Goal: Information Seeking & Learning: Learn about a topic

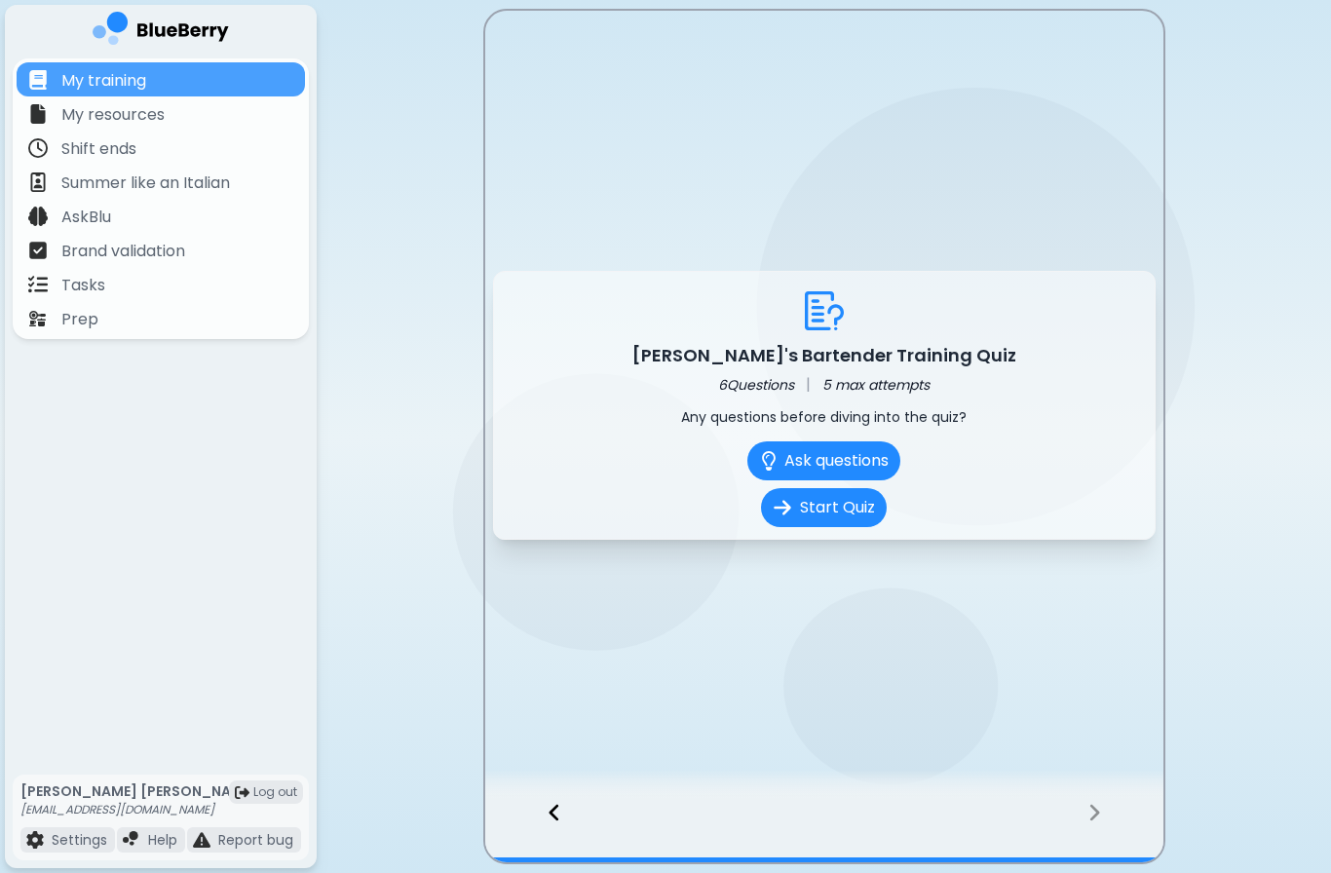
click at [557, 822] on icon at bounding box center [555, 812] width 14 height 21
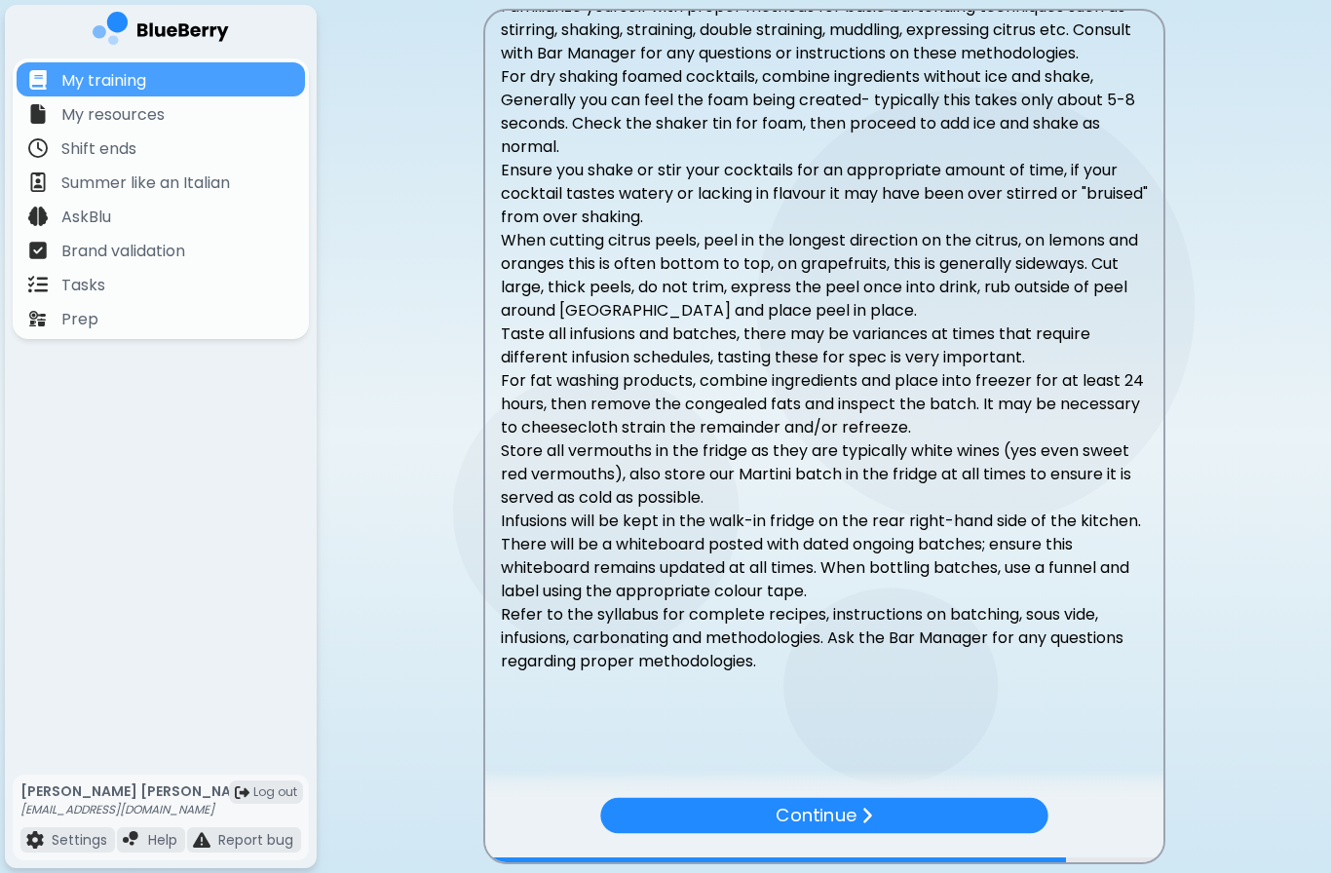
scroll to position [99, 0]
click at [1001, 814] on div "Continue" at bounding box center [823, 816] width 447 height 36
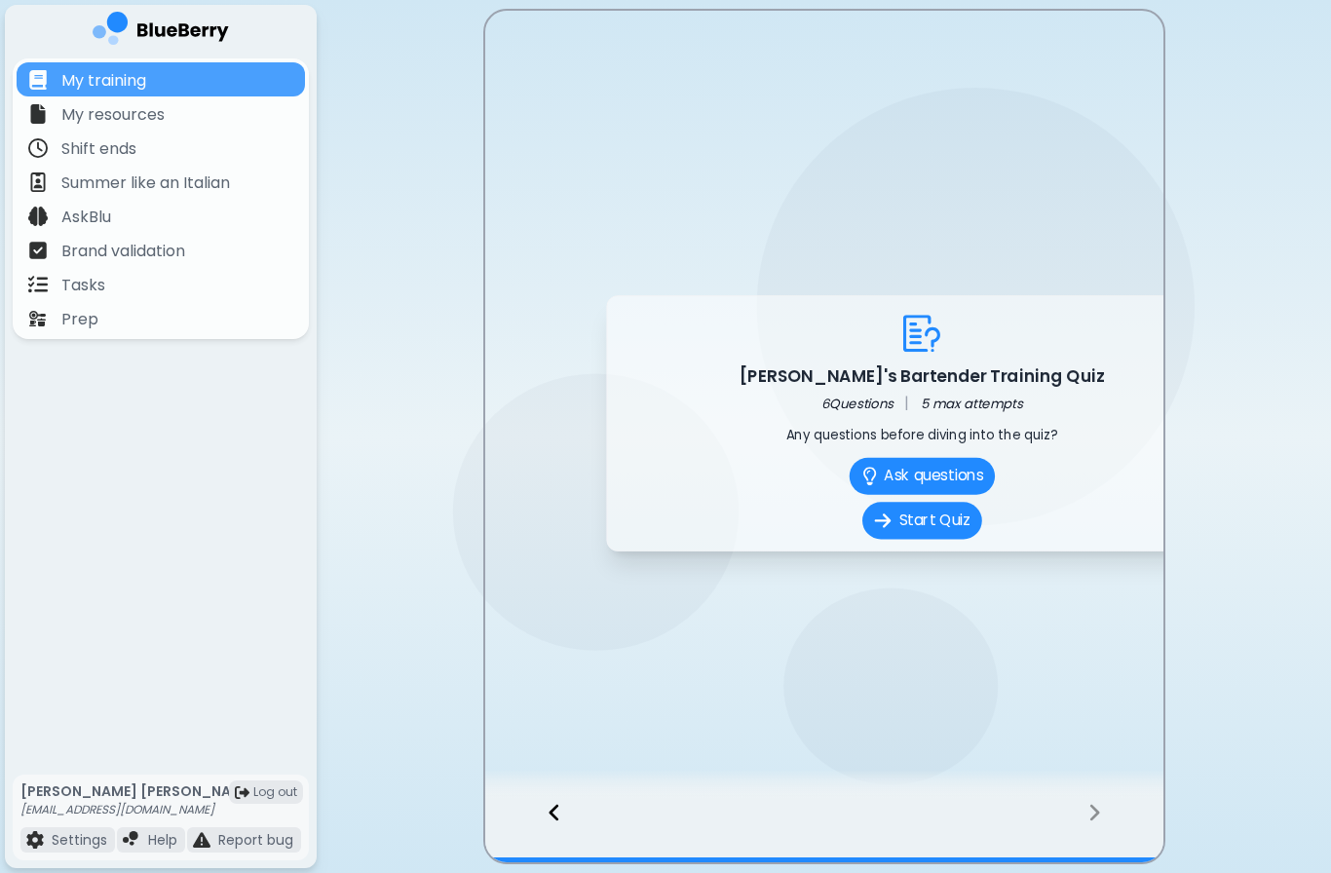
scroll to position [0, 0]
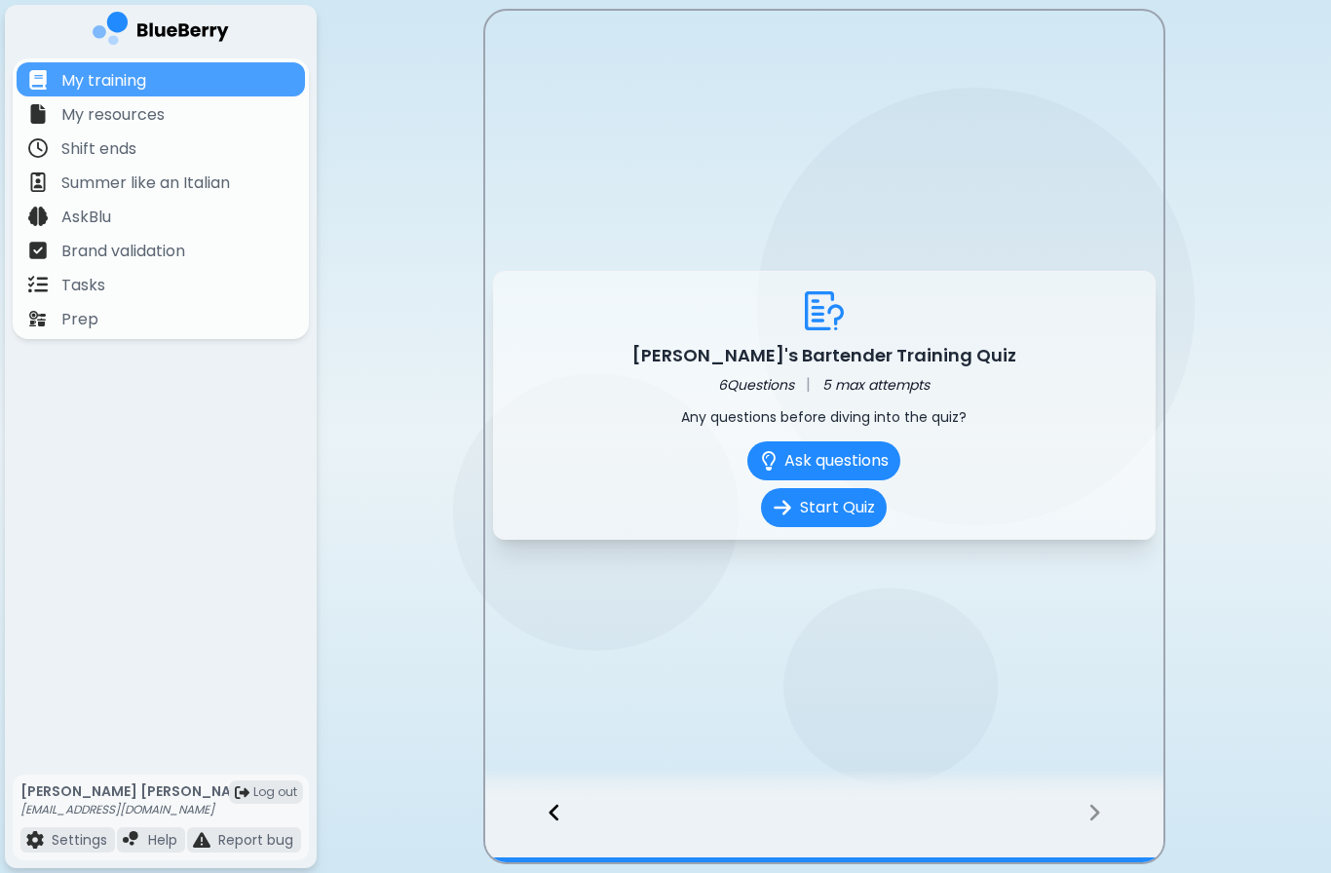
click at [857, 515] on button "Start Quiz" at bounding box center [824, 507] width 126 height 39
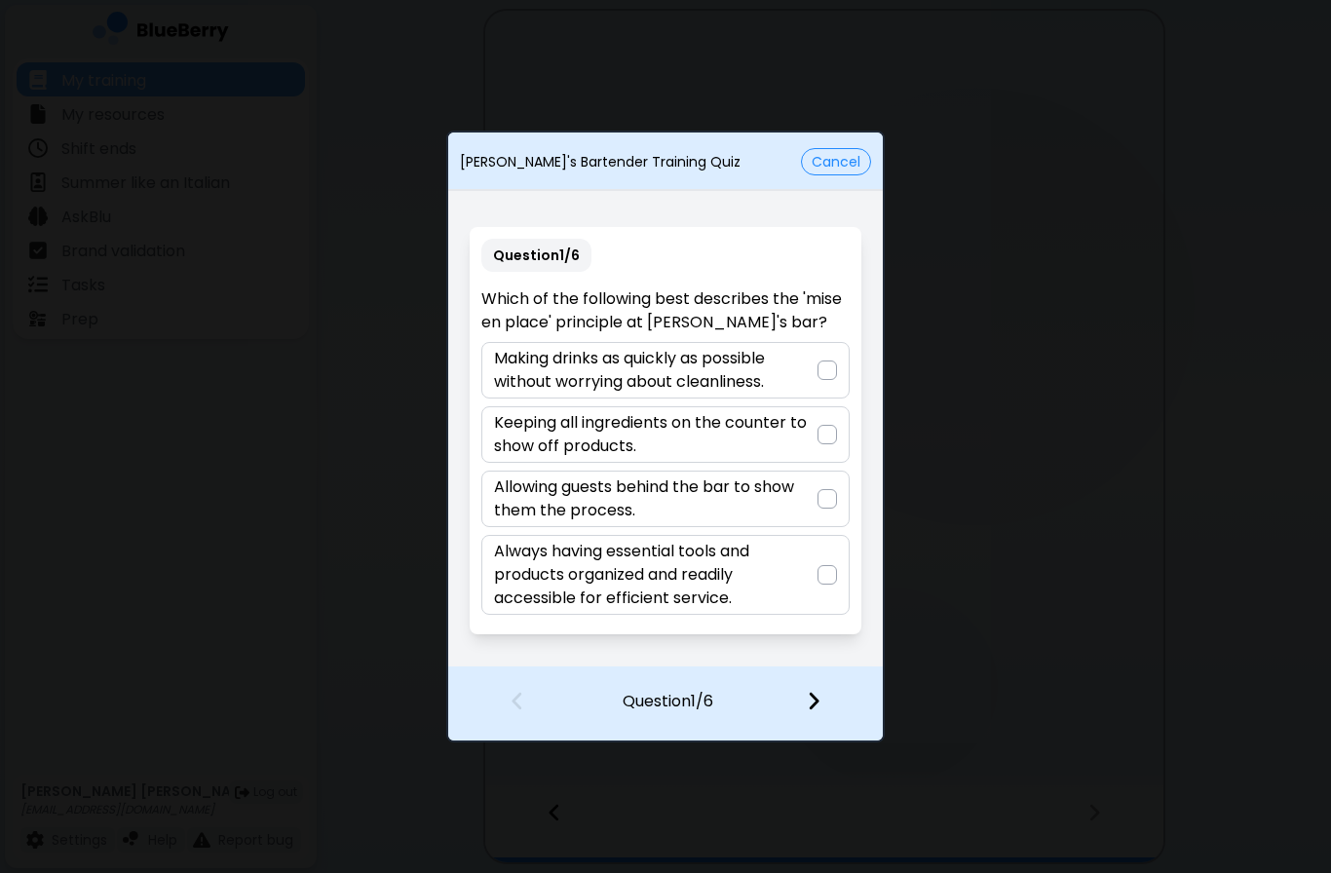
click at [804, 592] on p "Always having essential tools and products organized and readily accessible for…" at bounding box center [655, 575] width 323 height 70
click at [807, 708] on img at bounding box center [814, 700] width 14 height 21
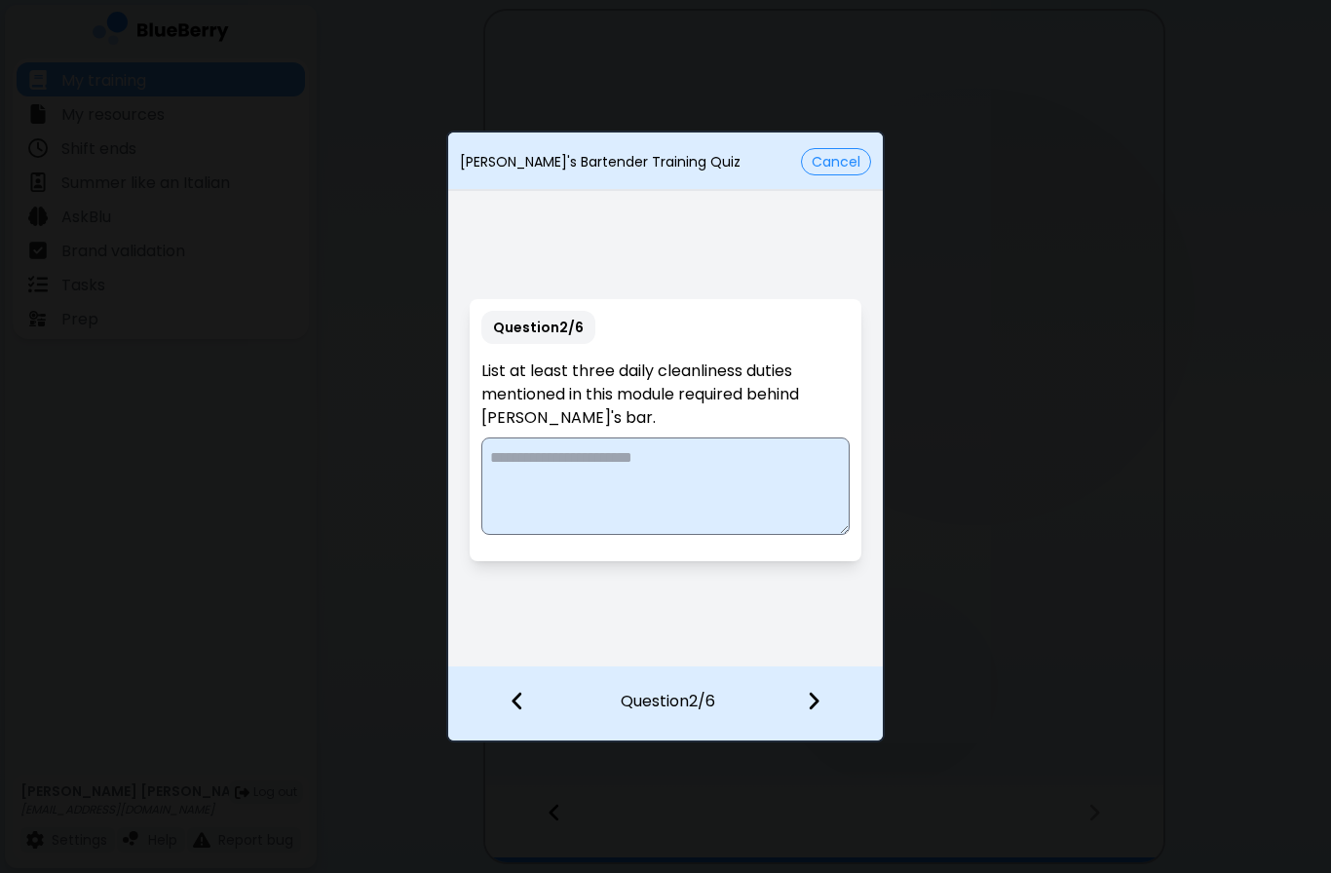
click at [512, 696] on img at bounding box center [518, 700] width 14 height 21
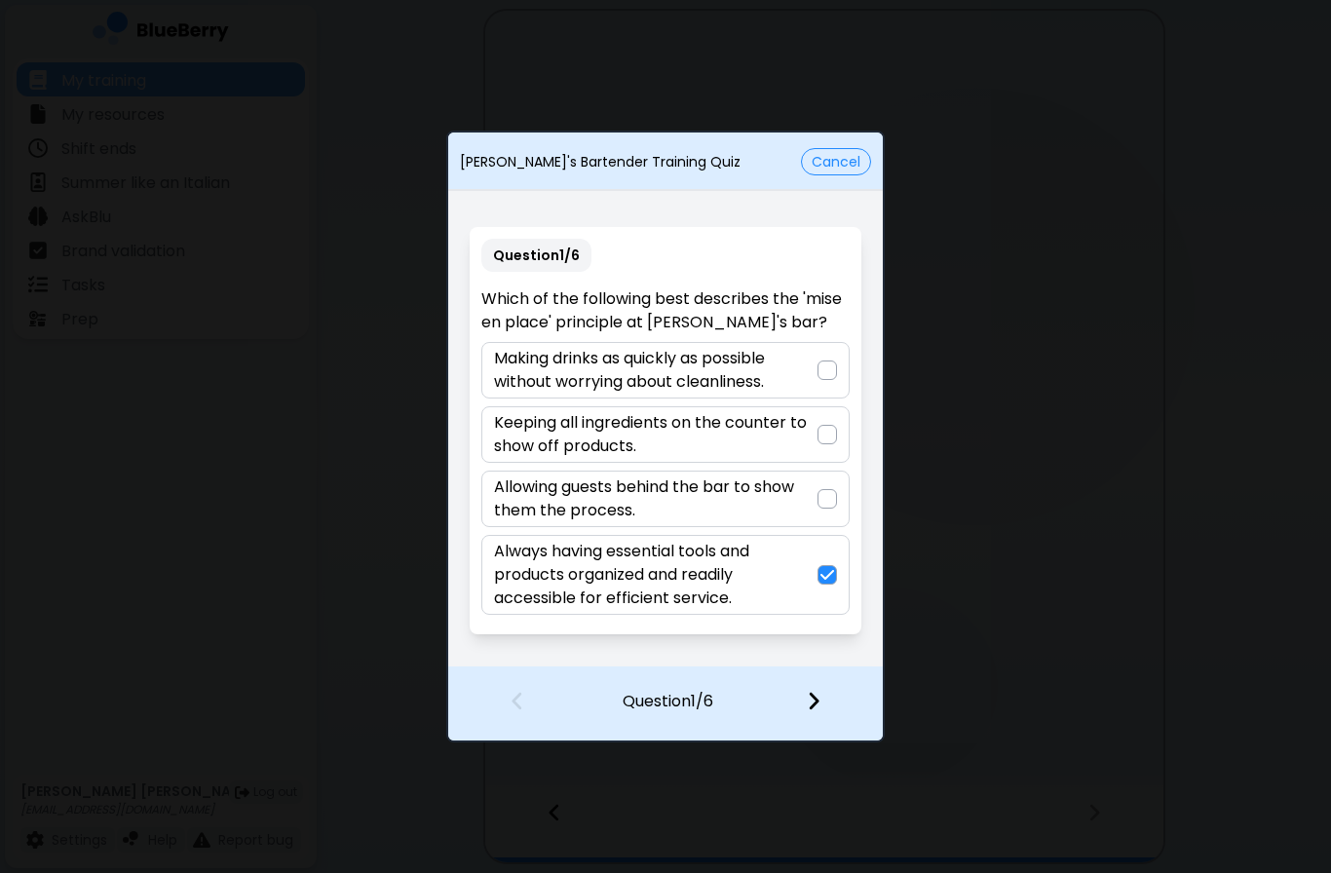
click at [841, 163] on button "Cancel" at bounding box center [836, 161] width 70 height 27
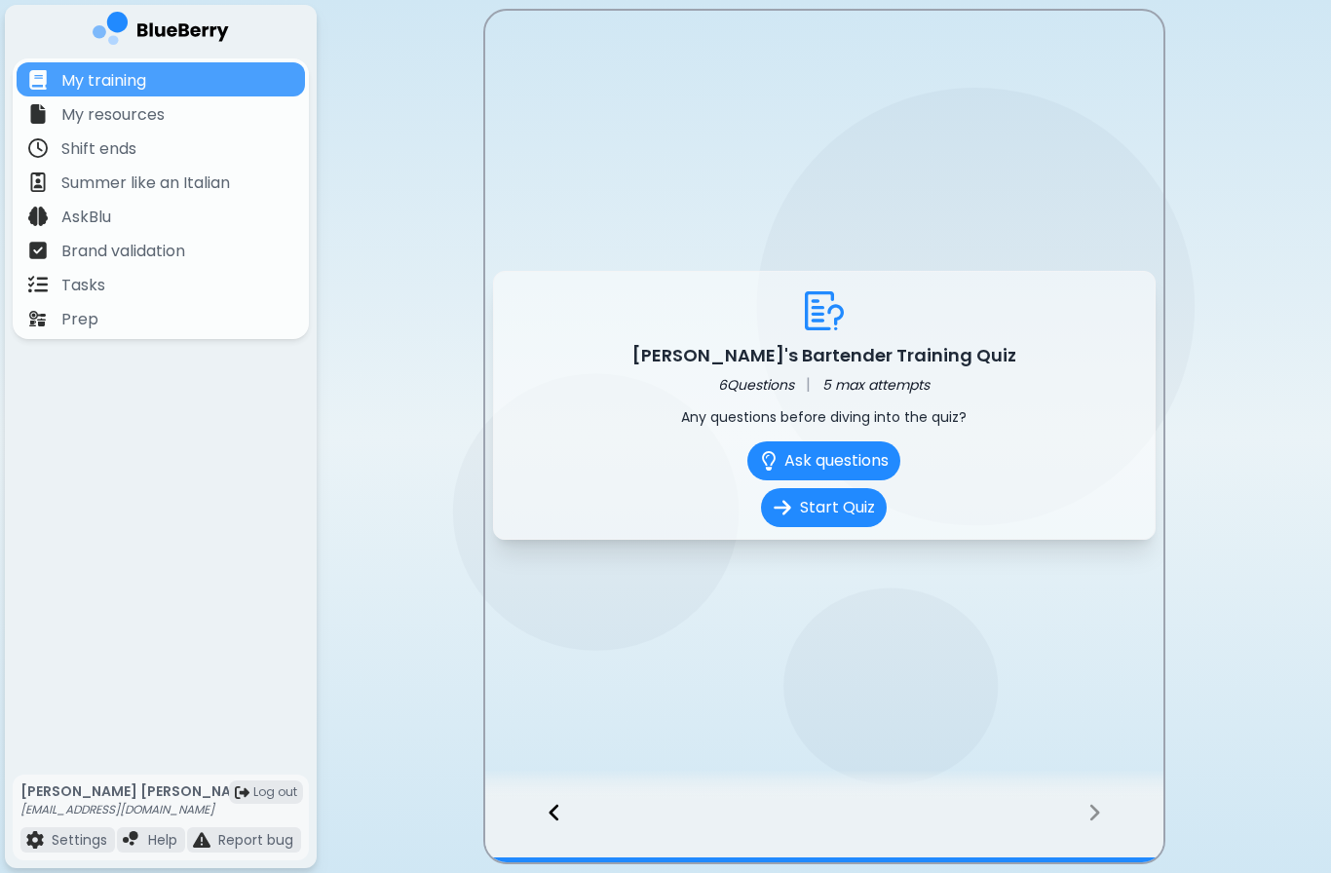
click at [544, 823] on div at bounding box center [544, 830] width 119 height 64
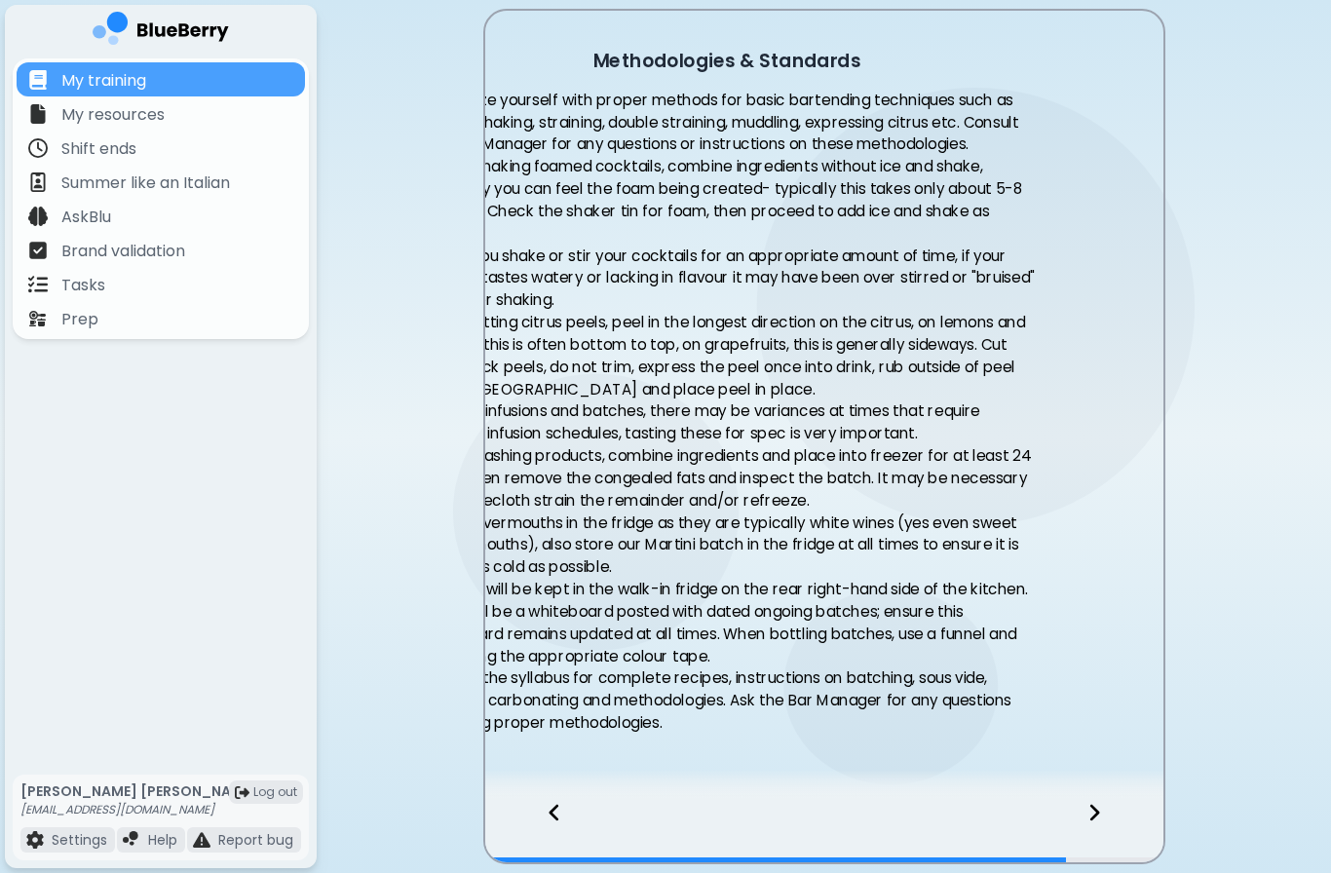
click at [543, 822] on div at bounding box center [544, 830] width 119 height 64
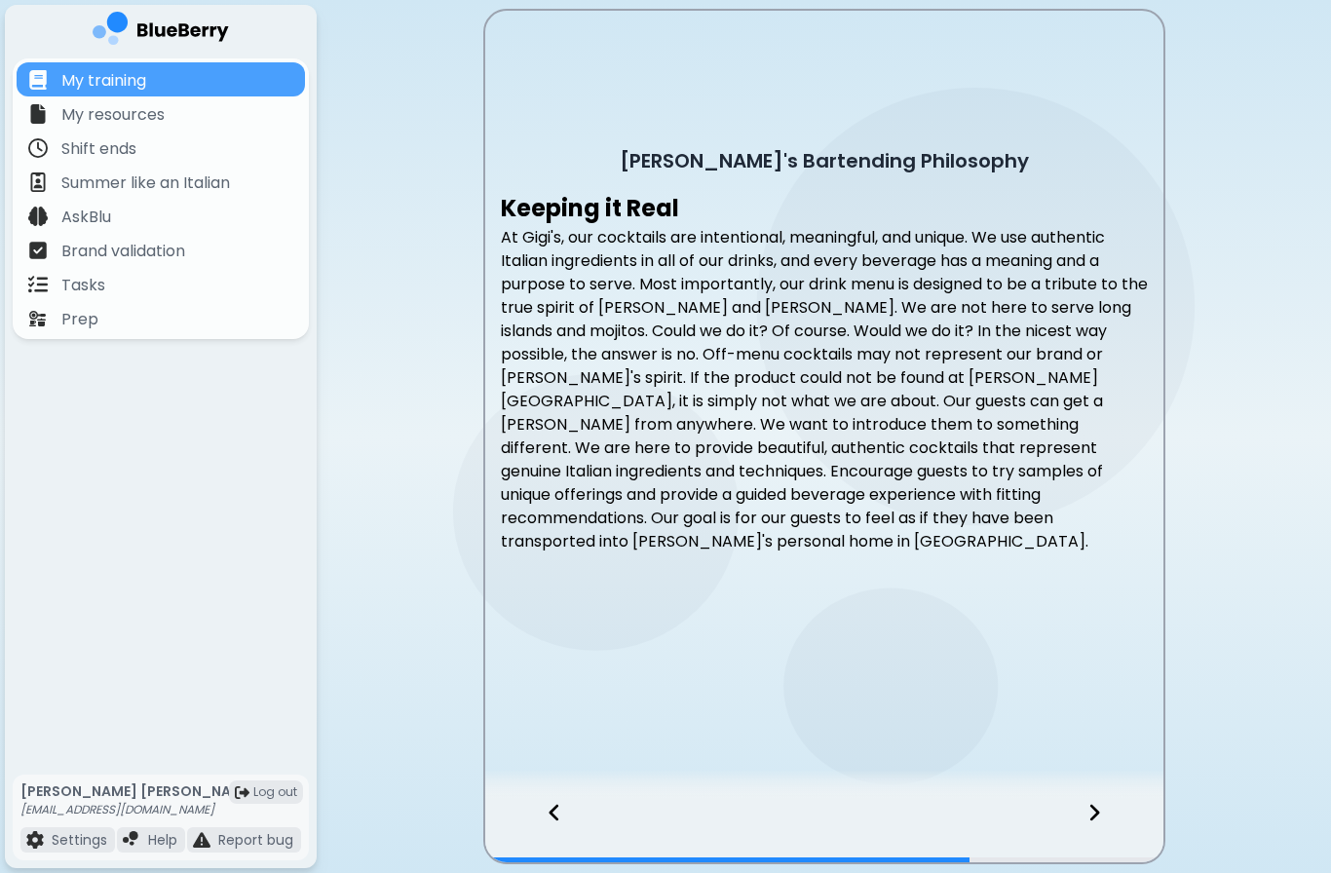
click at [544, 823] on div at bounding box center [544, 830] width 119 height 64
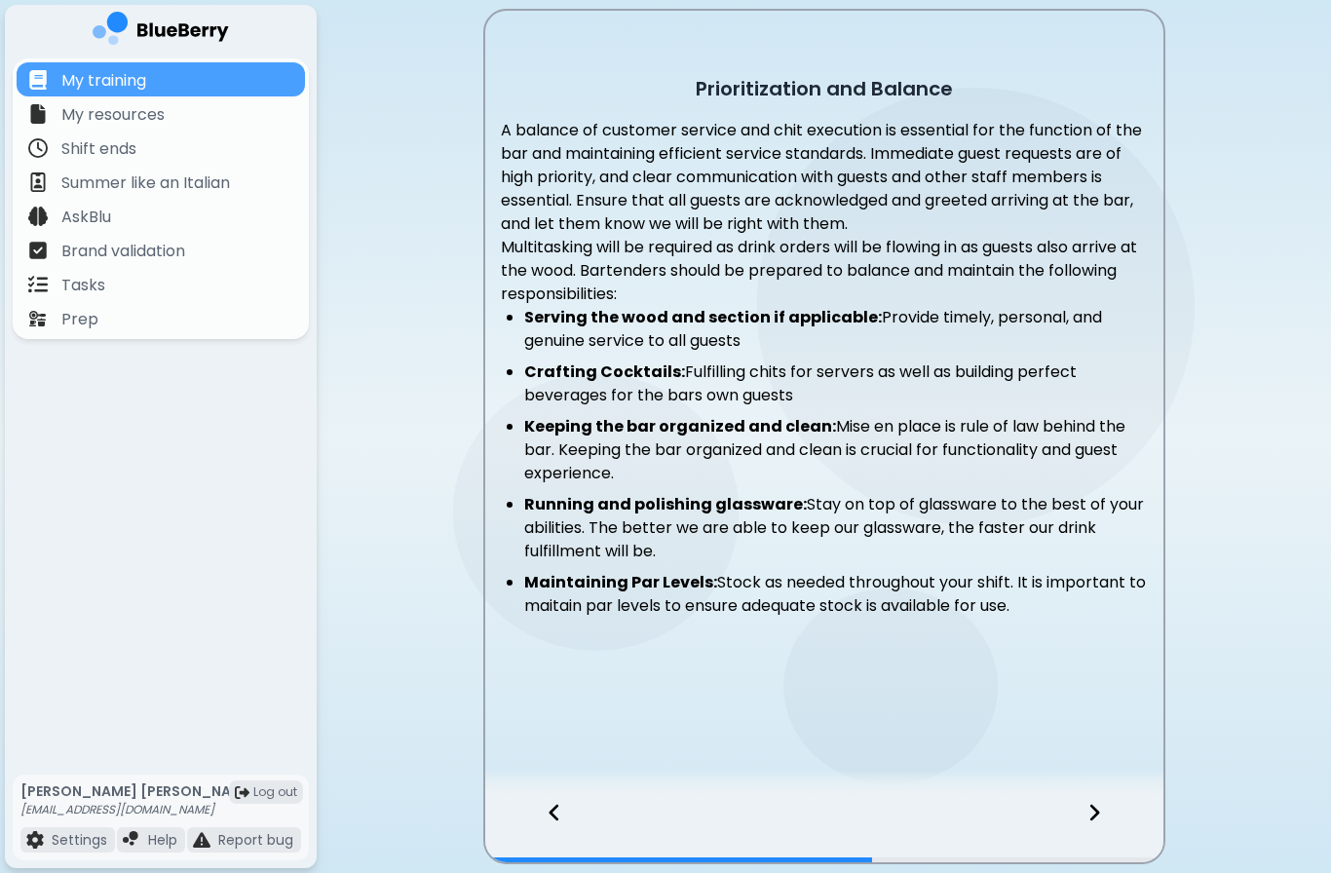
click at [538, 827] on div at bounding box center [544, 830] width 119 height 64
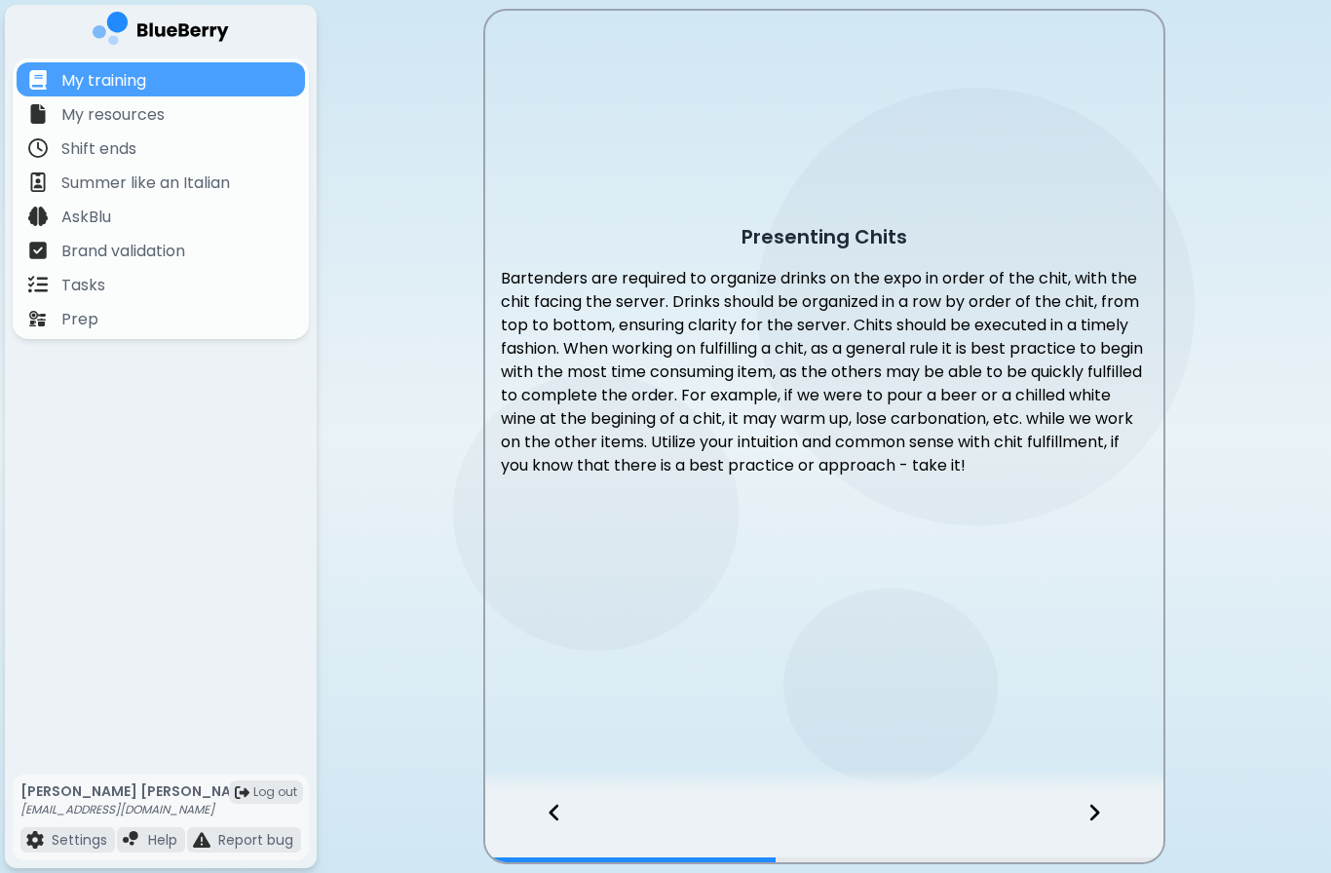
click at [570, 823] on div at bounding box center [544, 830] width 119 height 64
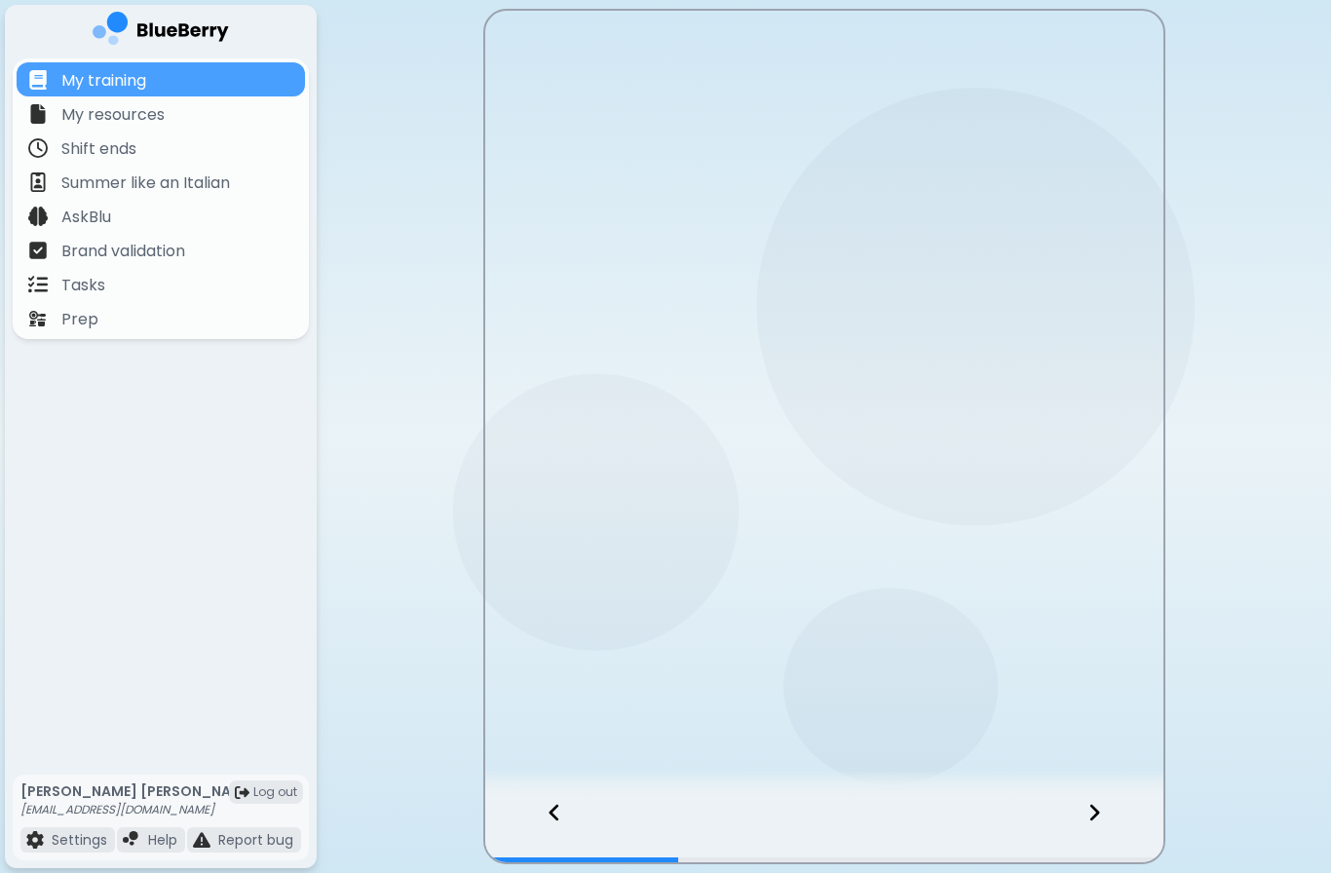
click at [570, 823] on div at bounding box center [544, 830] width 119 height 64
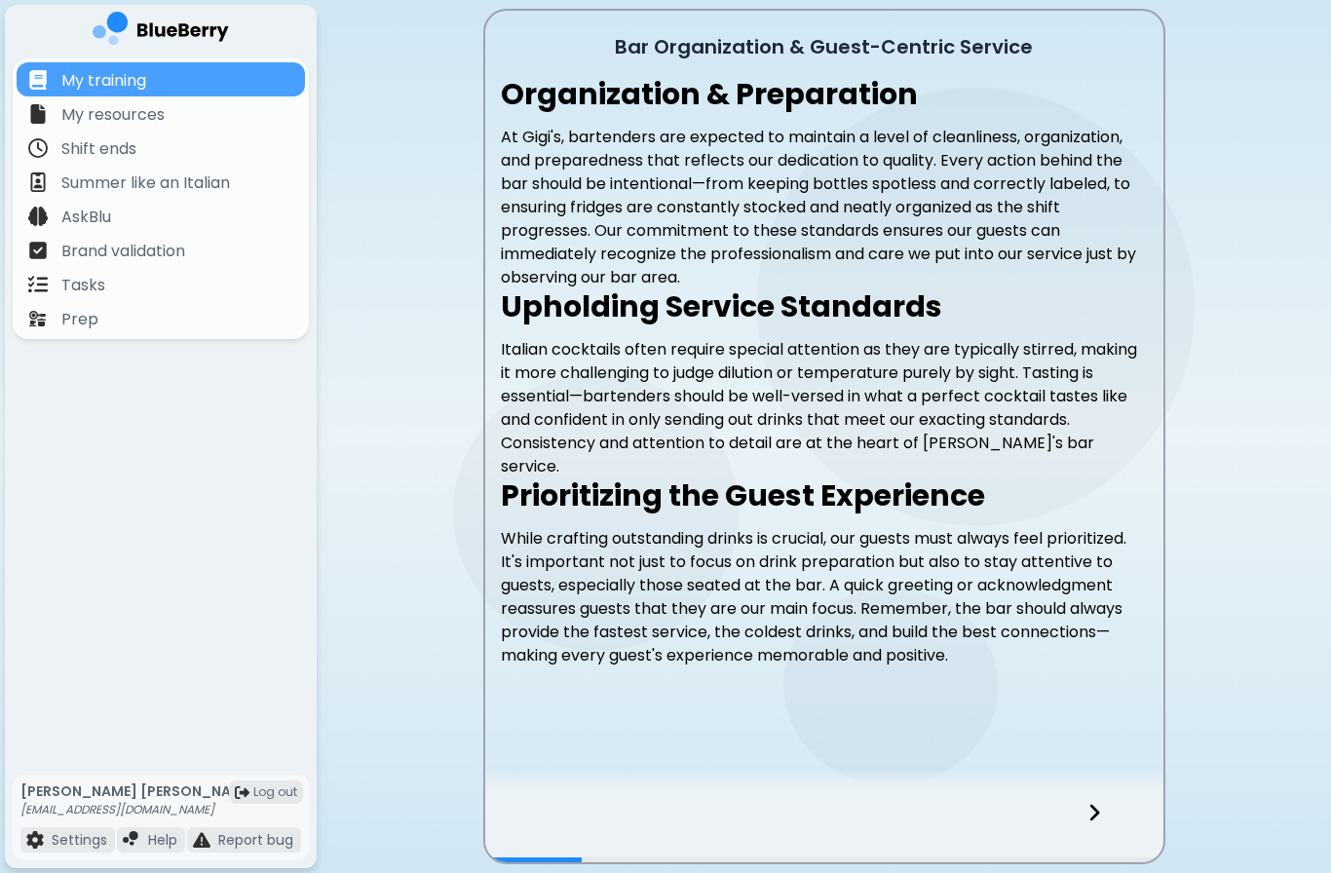
click at [563, 800] on div at bounding box center [824, 830] width 678 height 64
click at [551, 803] on div at bounding box center [824, 830] width 678 height 64
click at [1096, 805] on icon at bounding box center [1095, 812] width 14 height 21
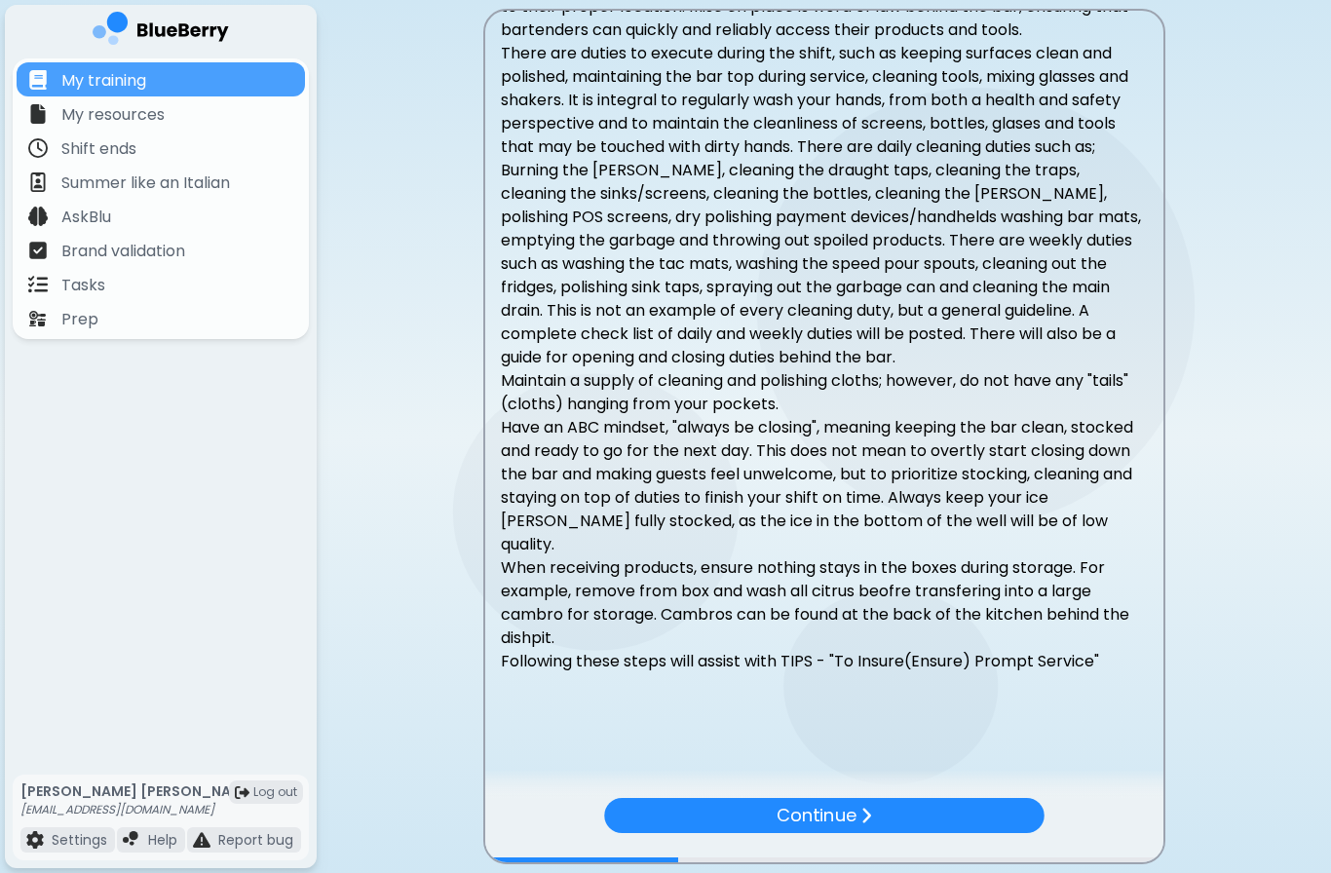
scroll to position [170, 0]
click at [995, 799] on div "Continue" at bounding box center [823, 815] width 439 height 35
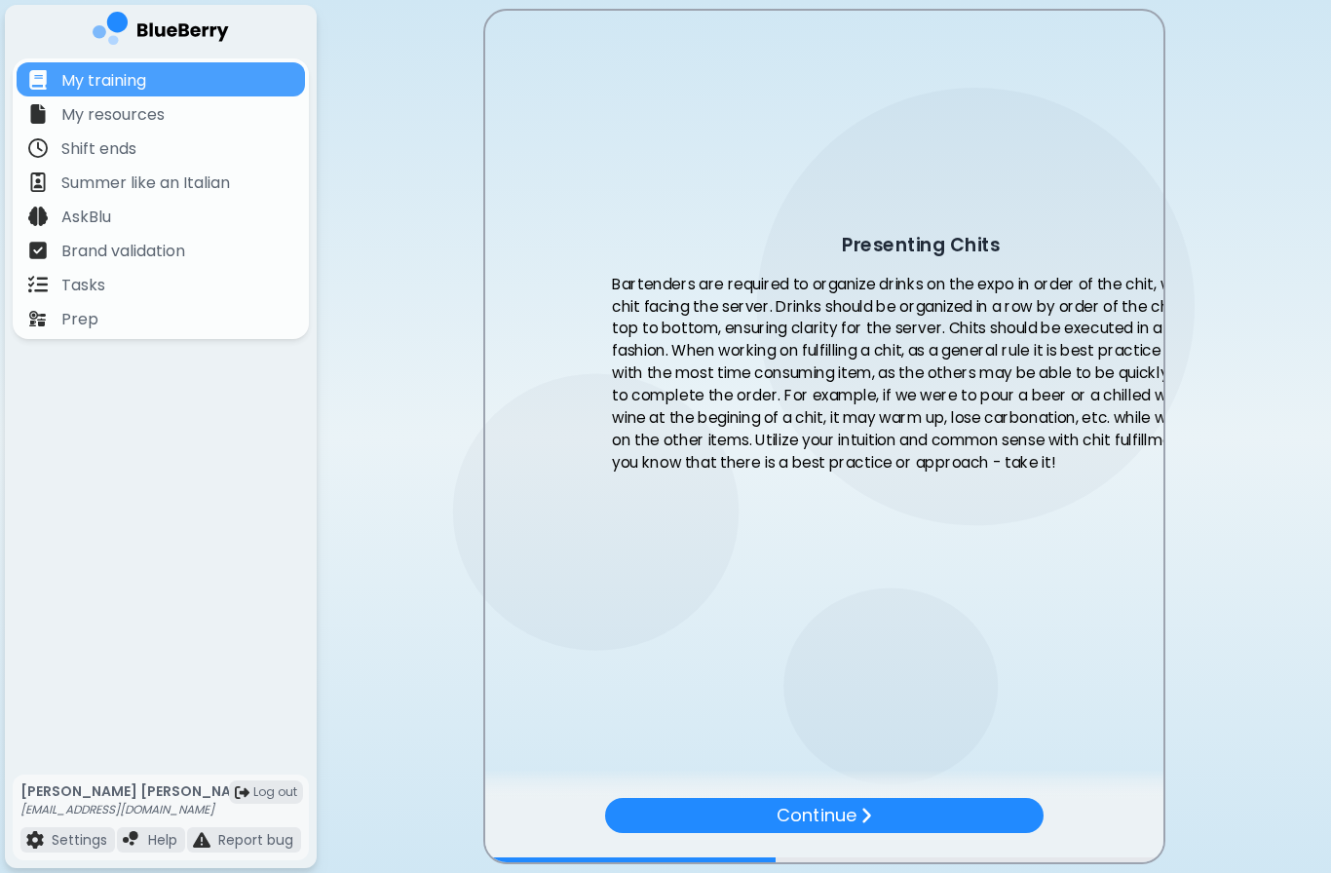
scroll to position [0, 0]
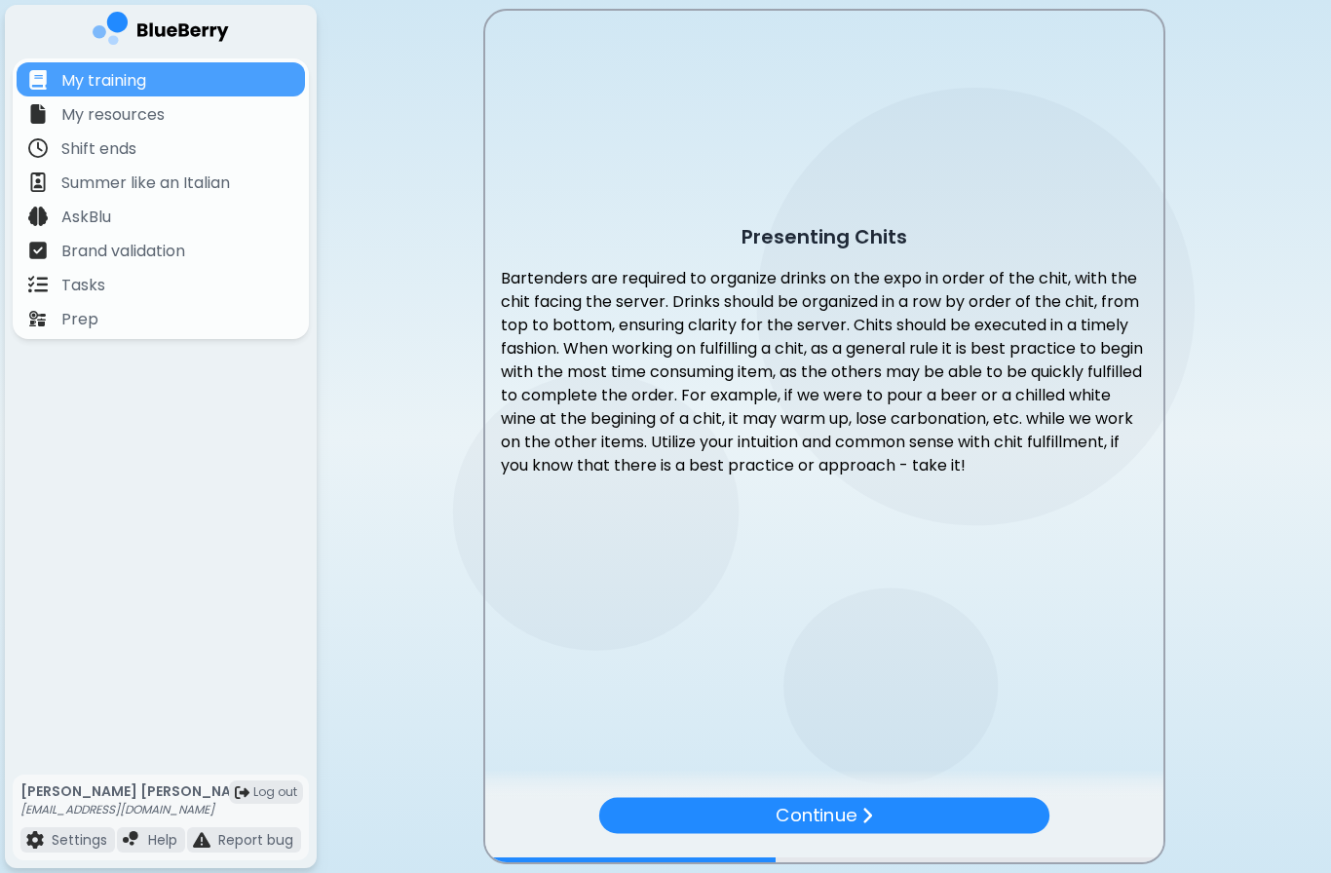
click at [1012, 812] on div "Continue" at bounding box center [823, 816] width 450 height 36
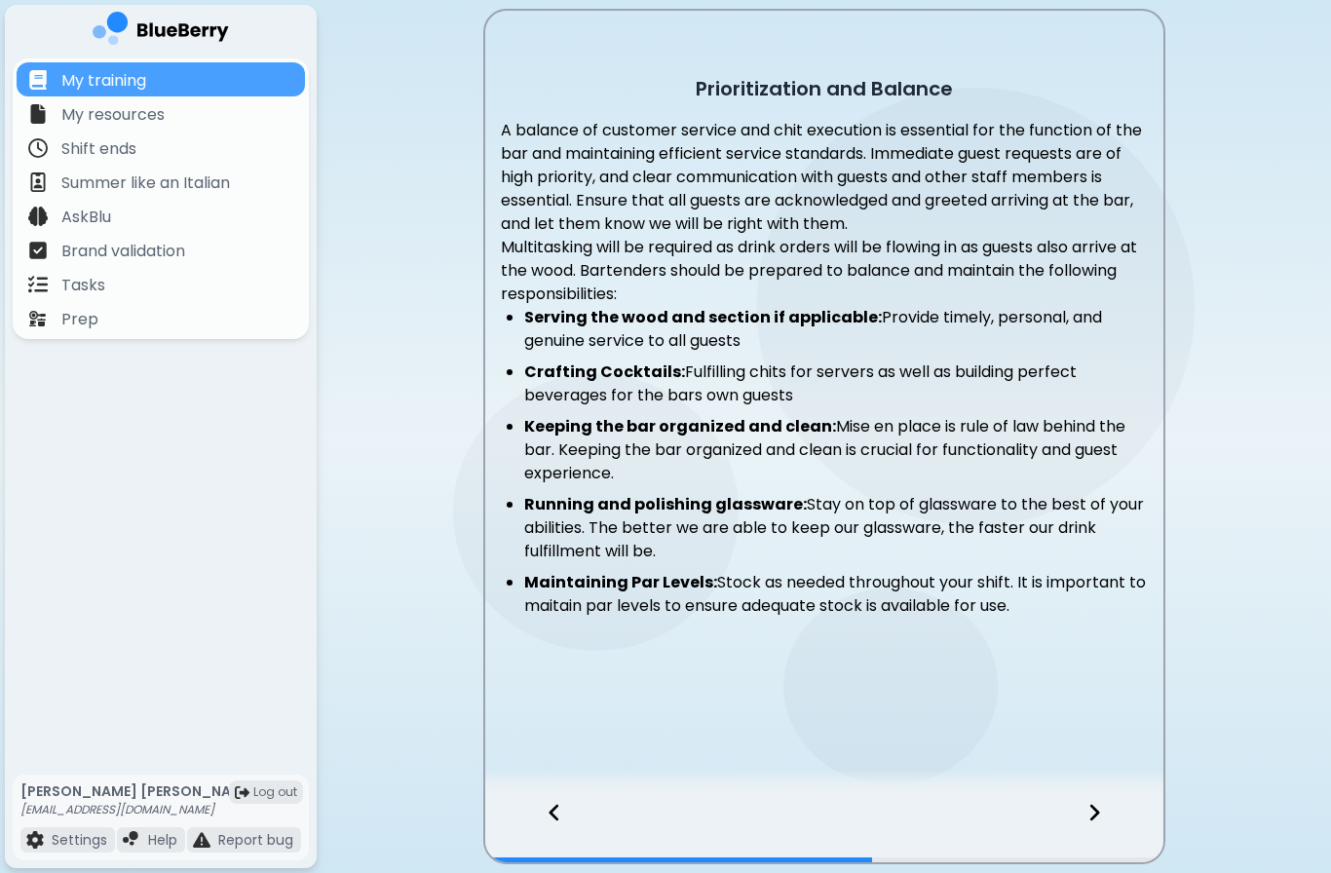
click at [1110, 805] on div at bounding box center [1106, 830] width 115 height 64
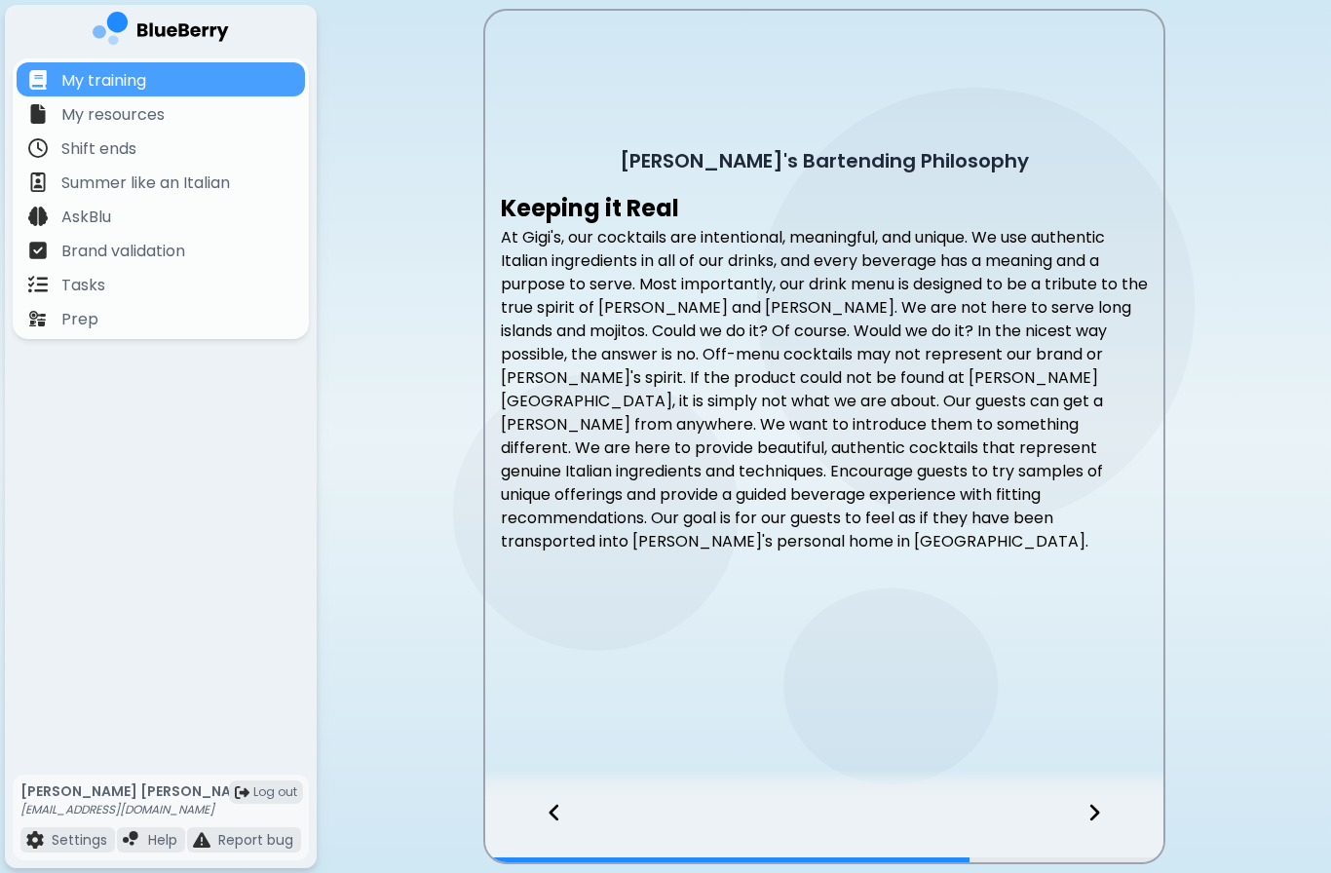
click at [1110, 804] on div at bounding box center [1106, 830] width 115 height 64
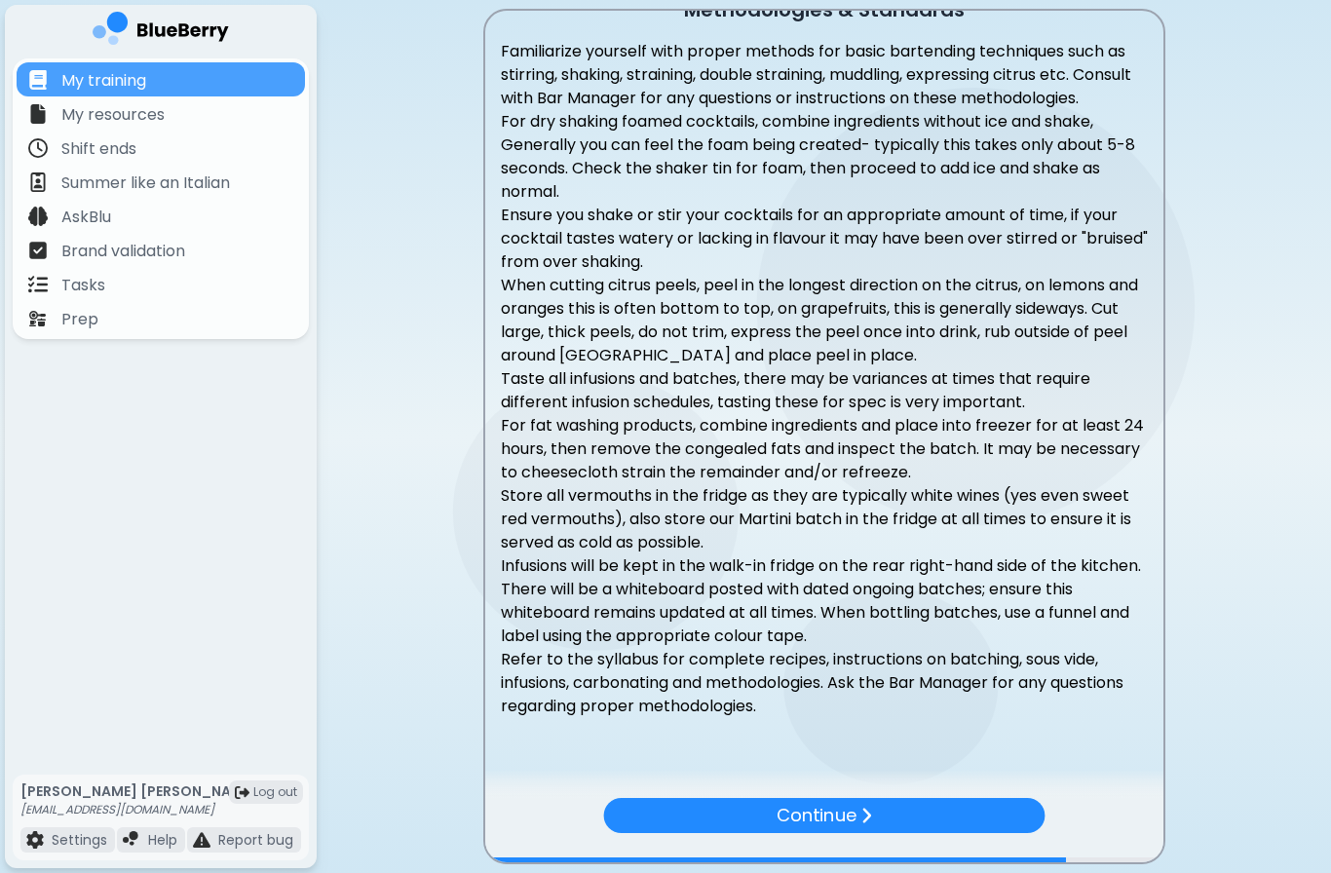
scroll to position [35, 0]
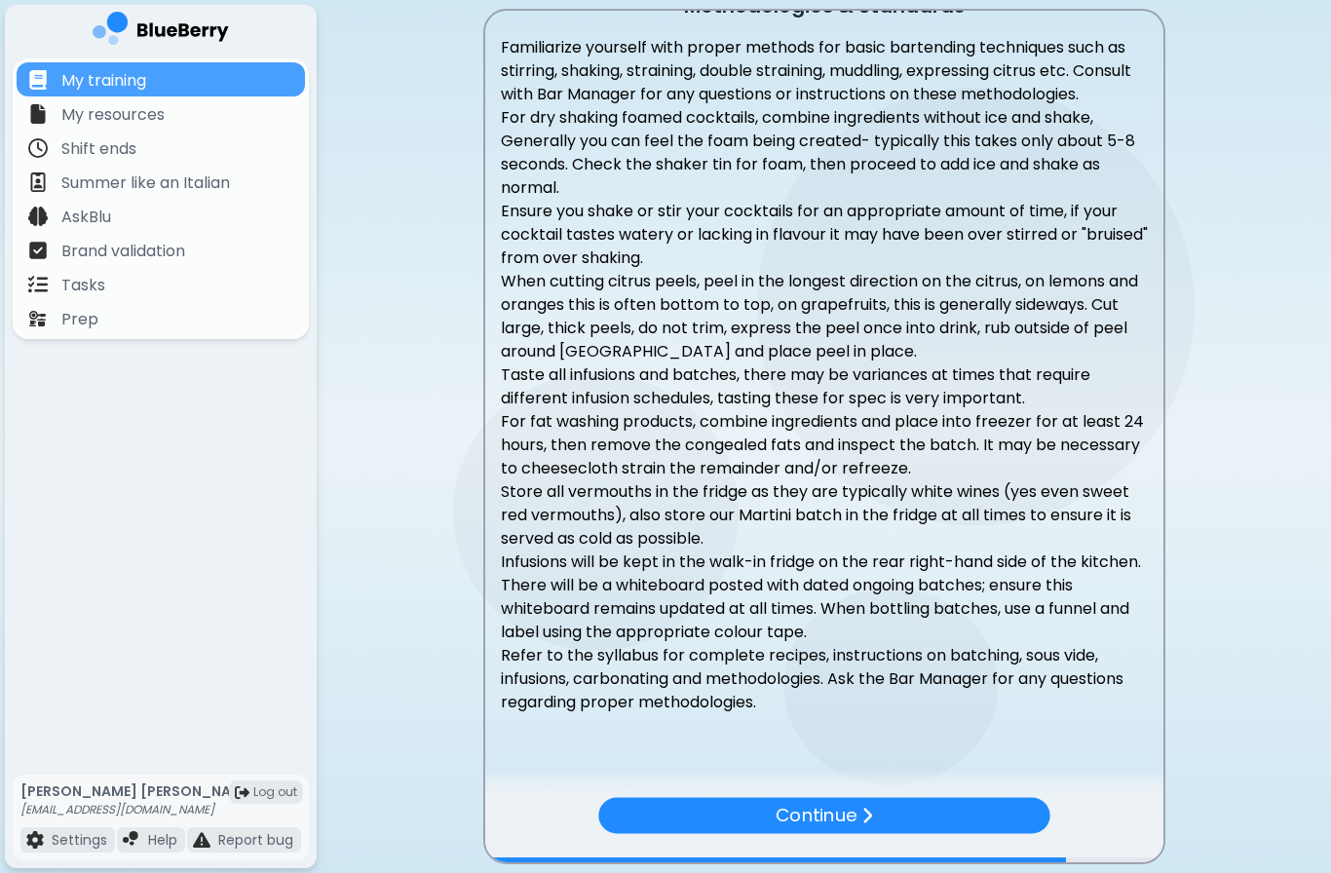
click at [998, 801] on div "Continue" at bounding box center [823, 815] width 451 height 36
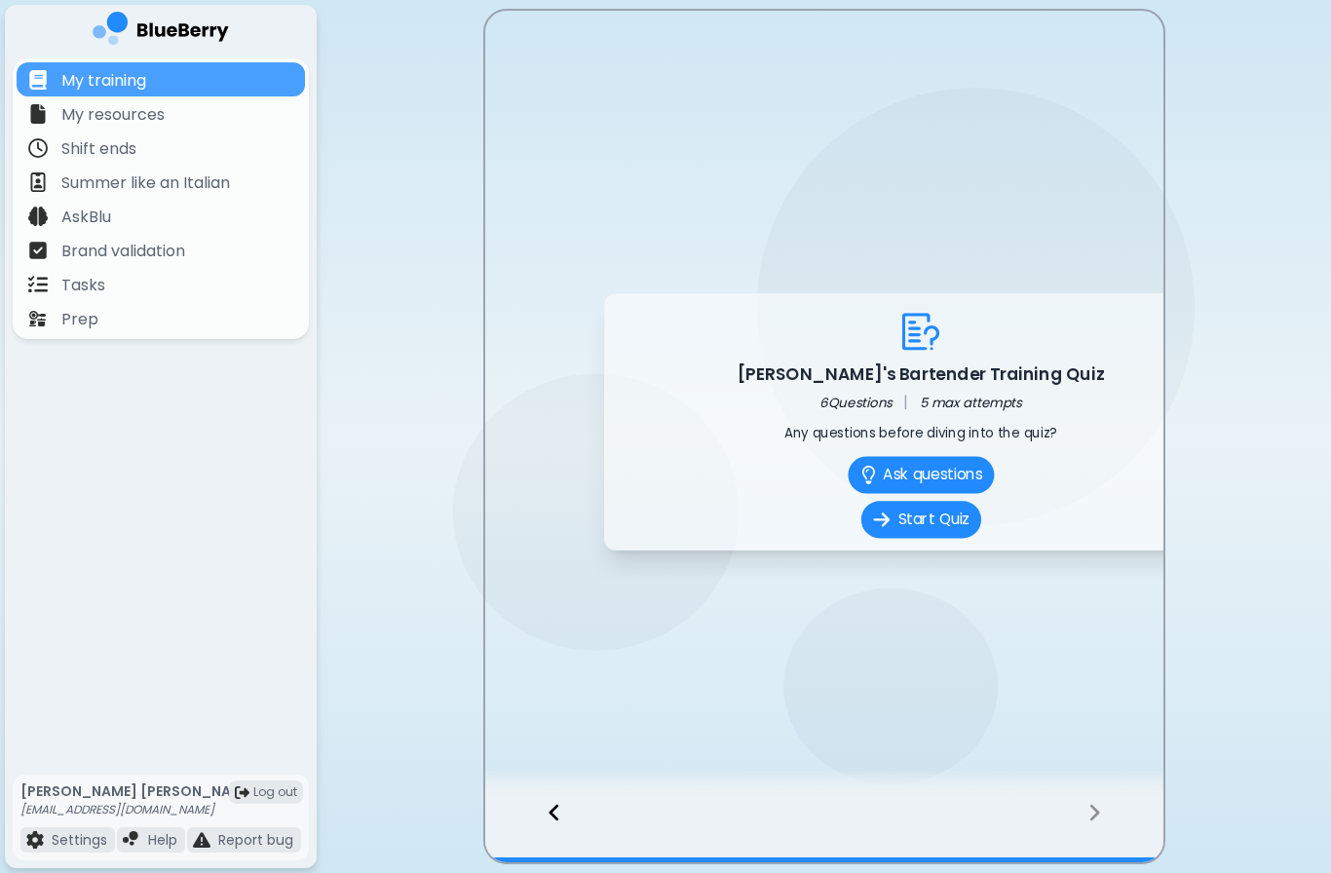
scroll to position [0, 0]
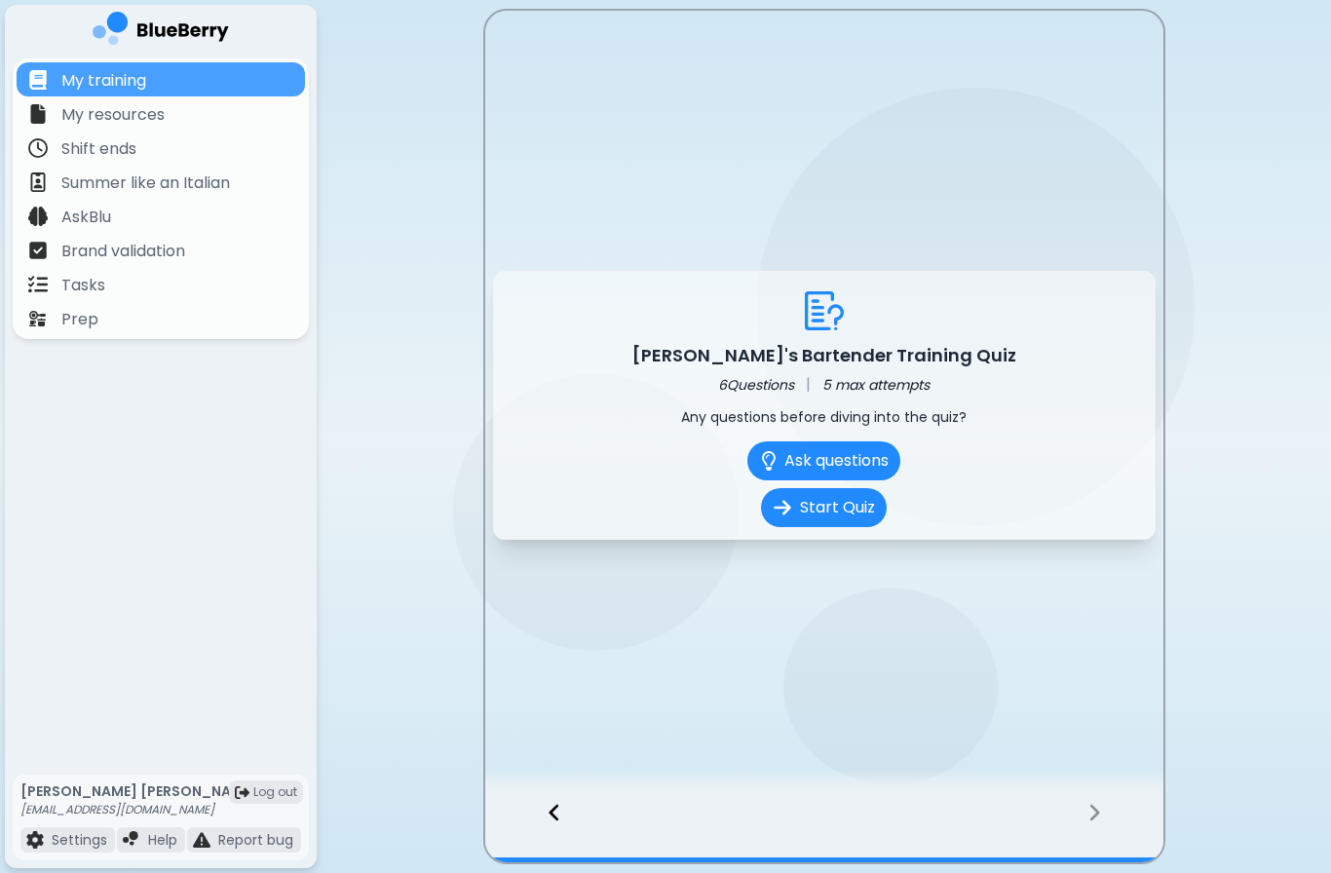
click at [851, 506] on button "Start Quiz" at bounding box center [824, 507] width 126 height 39
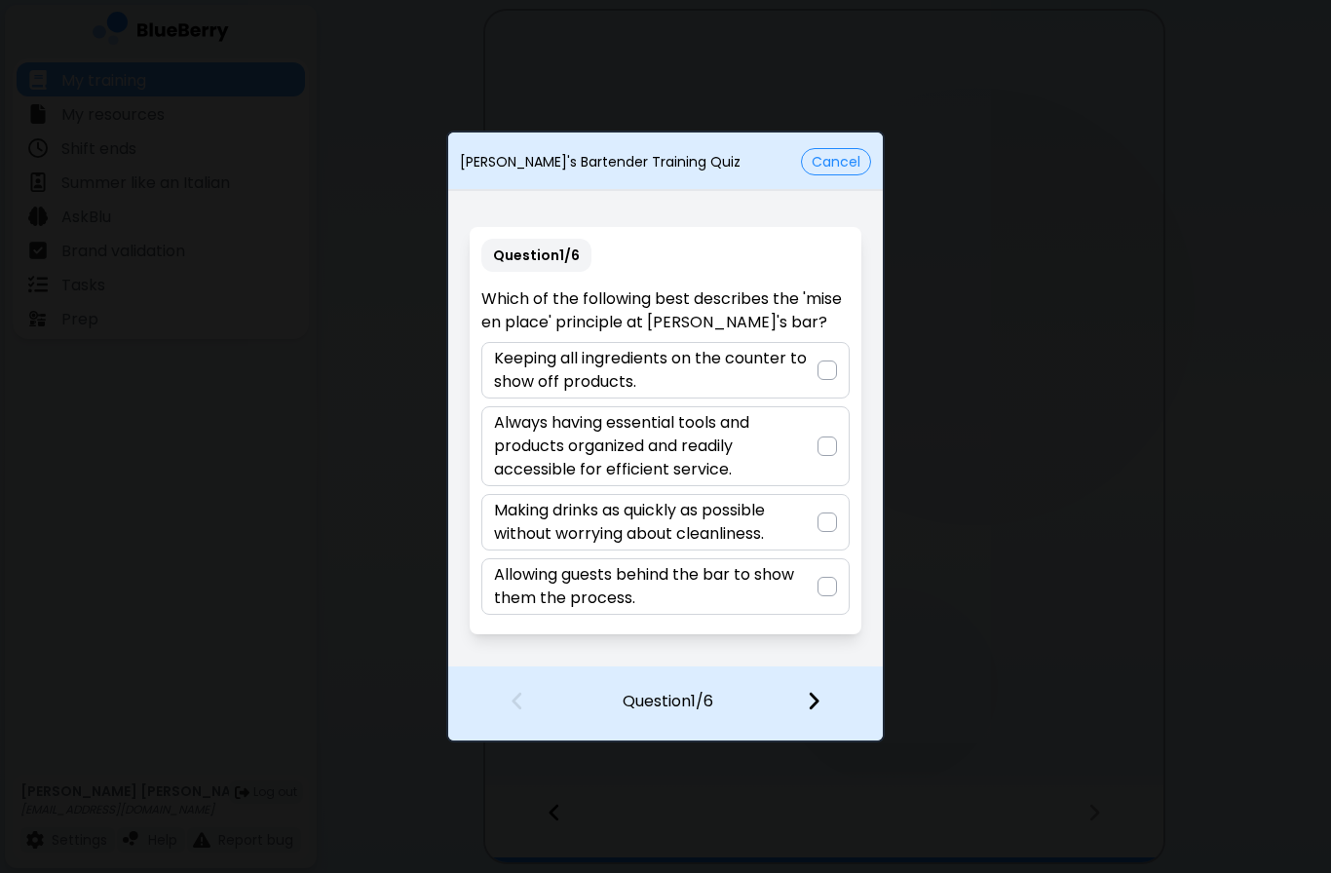
click at [810, 450] on p "Always having essential tools and products organized and readily accessible for…" at bounding box center [655, 446] width 323 height 70
click at [819, 711] on img at bounding box center [814, 700] width 14 height 21
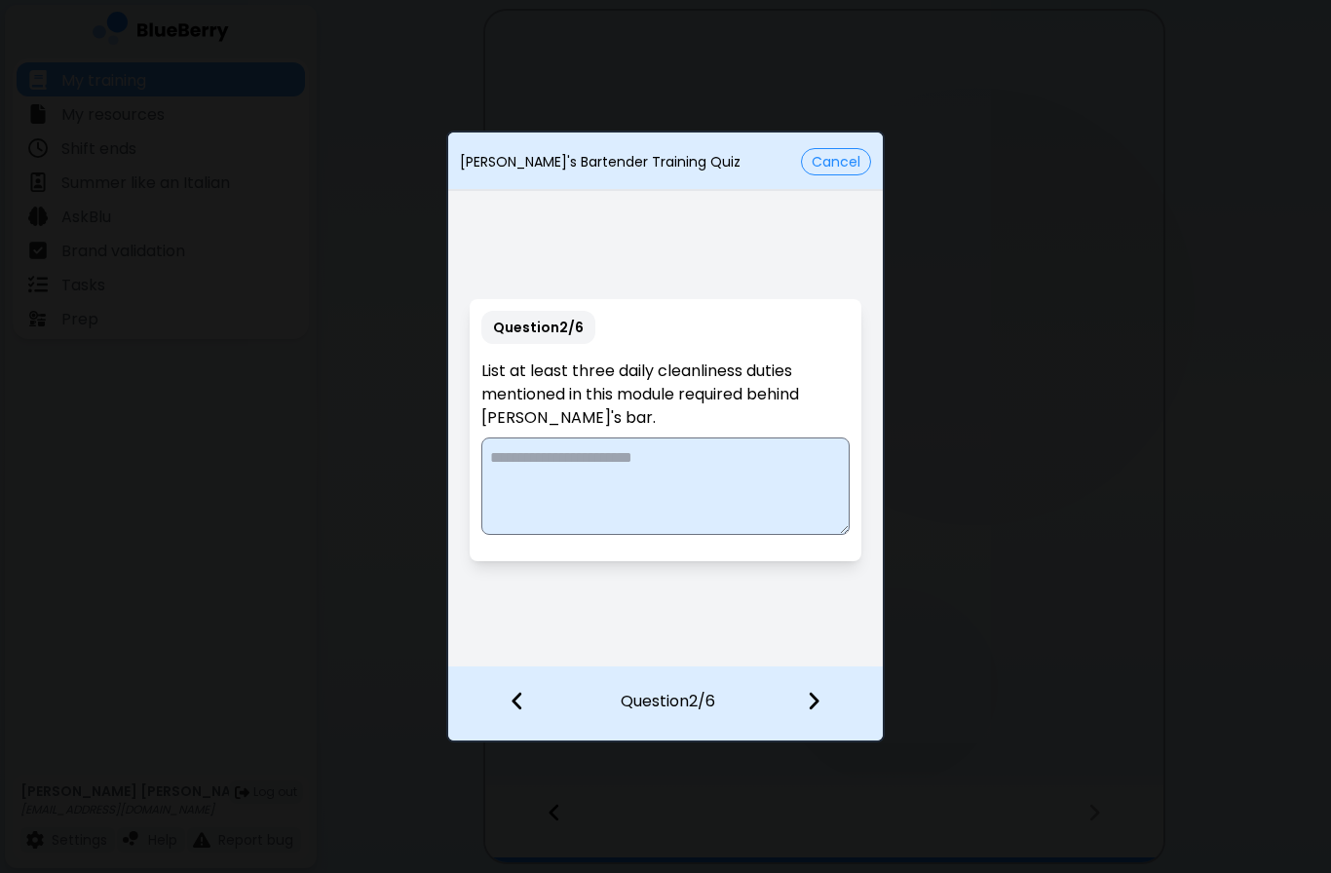
click at [740, 476] on textarea at bounding box center [664, 486] width 367 height 97
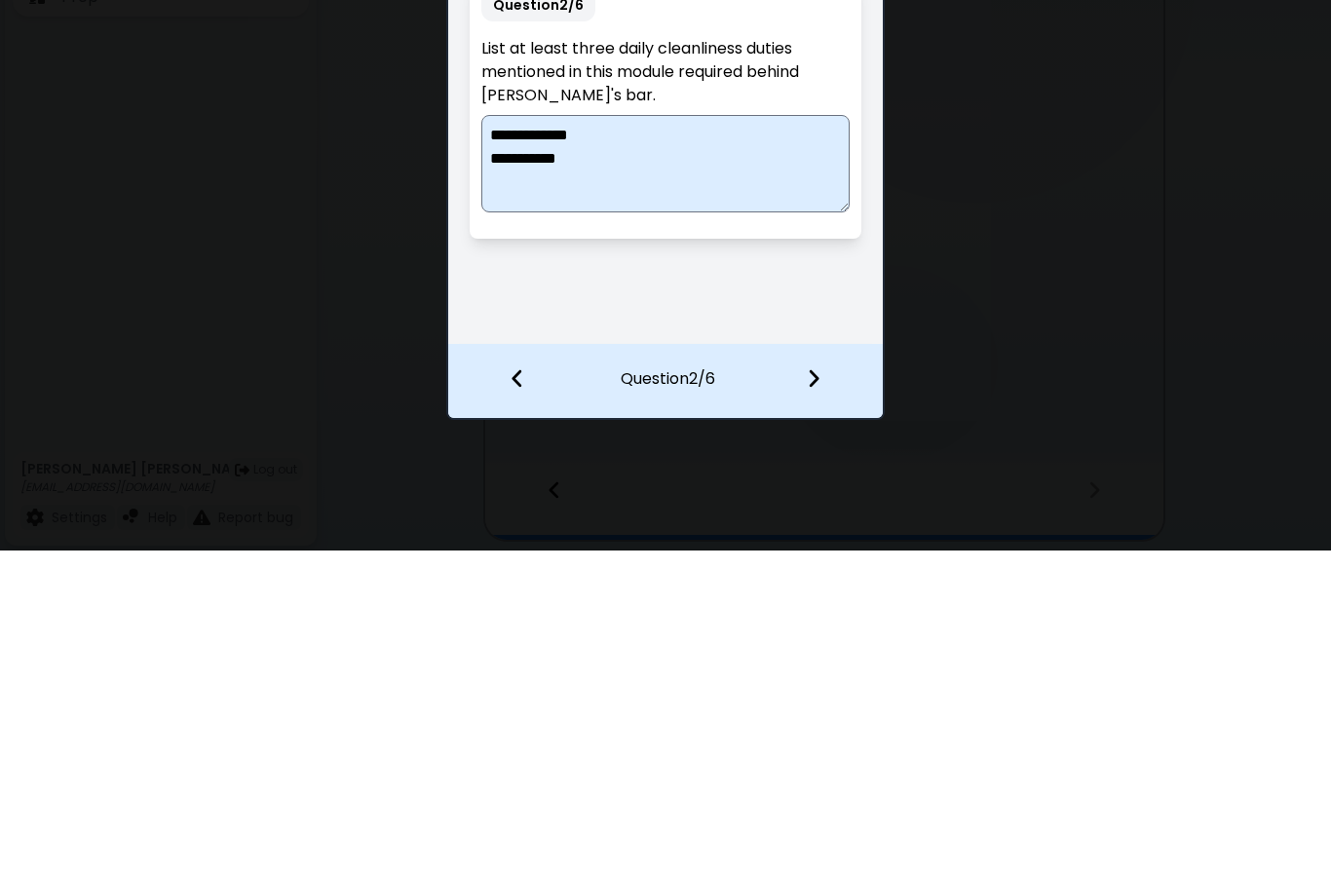
click at [540, 438] on textarea "**********" at bounding box center [664, 486] width 367 height 97
click at [744, 438] on textarea "**********" at bounding box center [664, 486] width 367 height 97
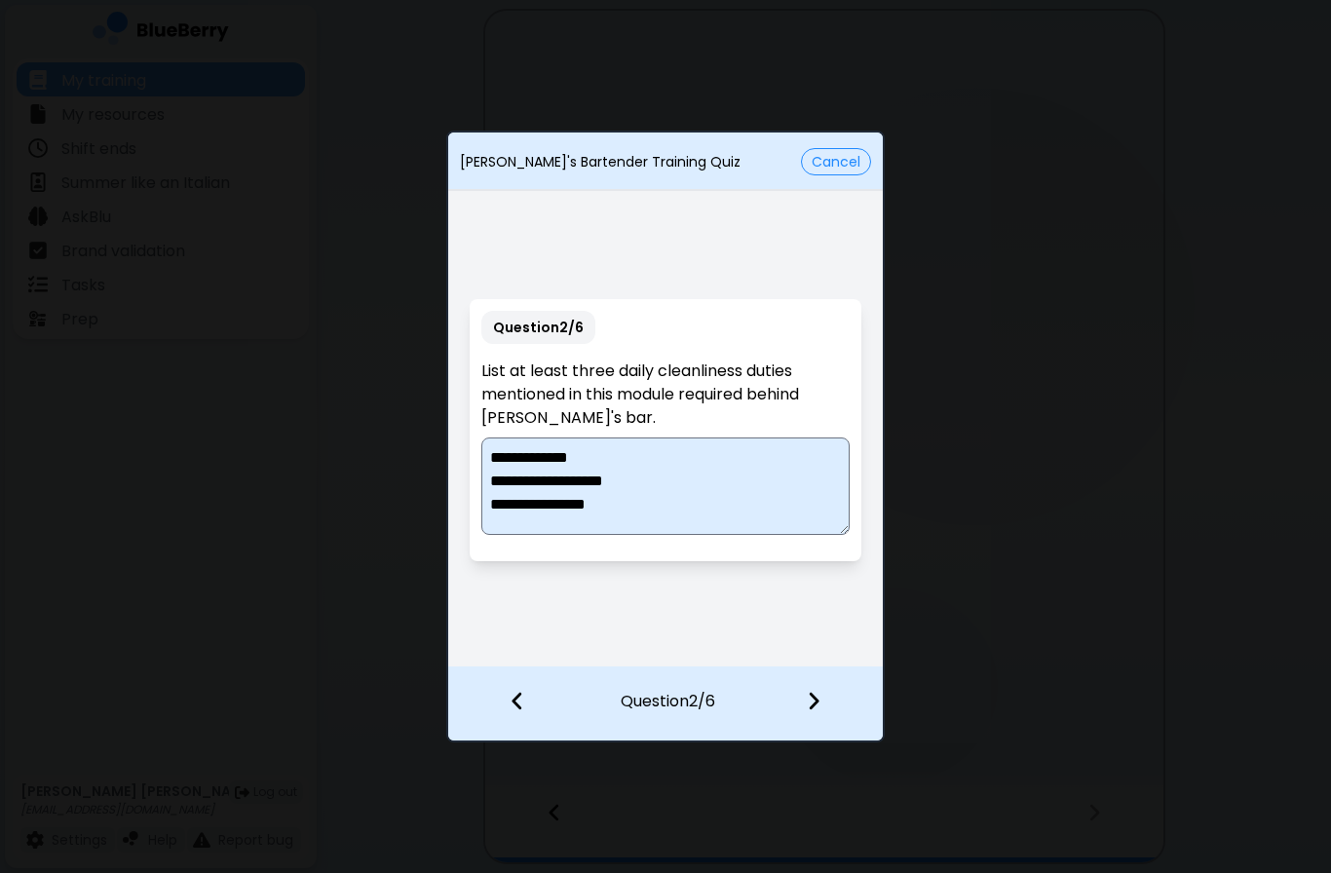
type textarea "**********"
click at [817, 700] on img at bounding box center [814, 700] width 14 height 21
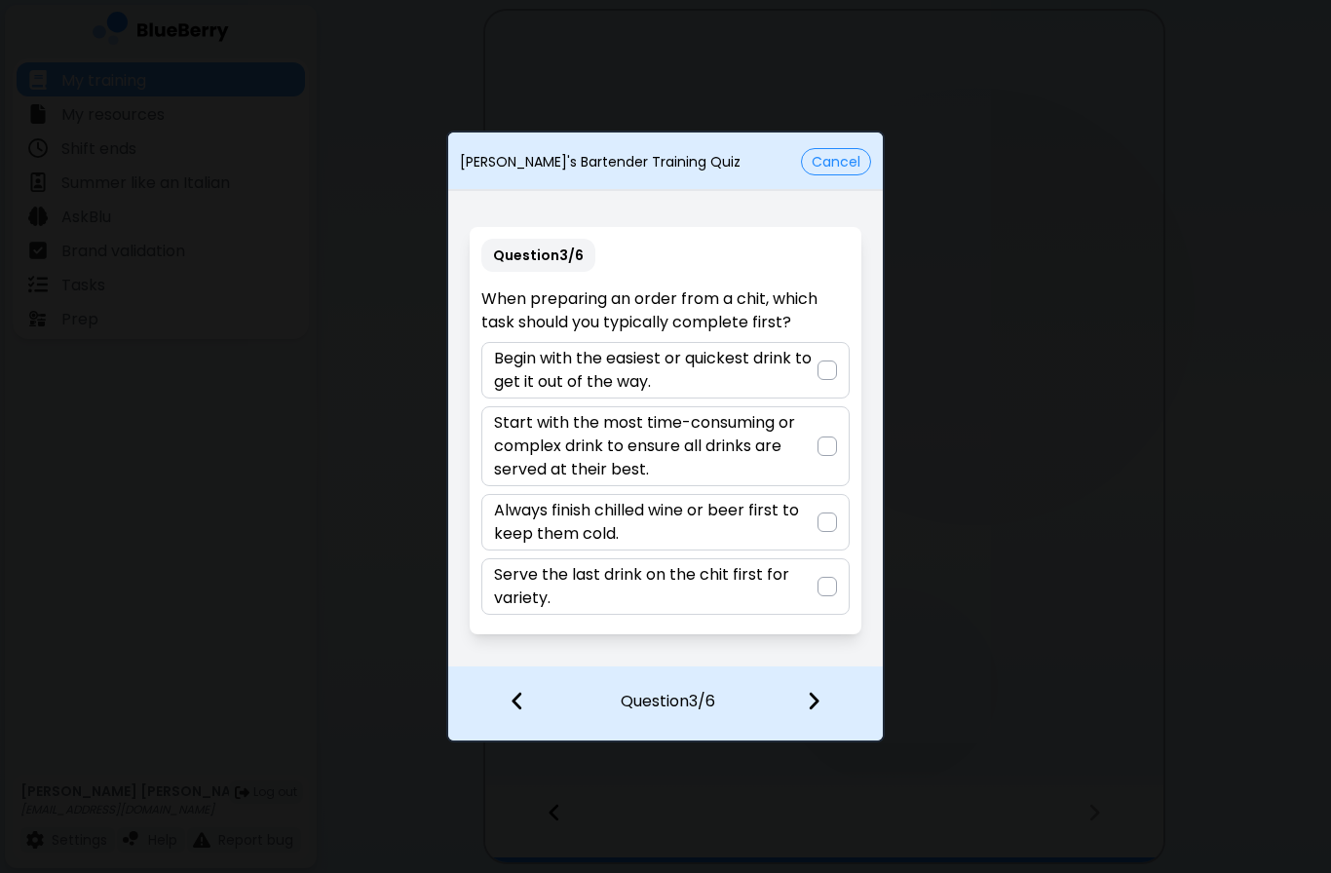
click at [542, 456] on p "Start with the most time-consuming or complex drink to ensure all drinks are se…" at bounding box center [655, 446] width 323 height 70
click at [815, 684] on div at bounding box center [825, 703] width 115 height 72
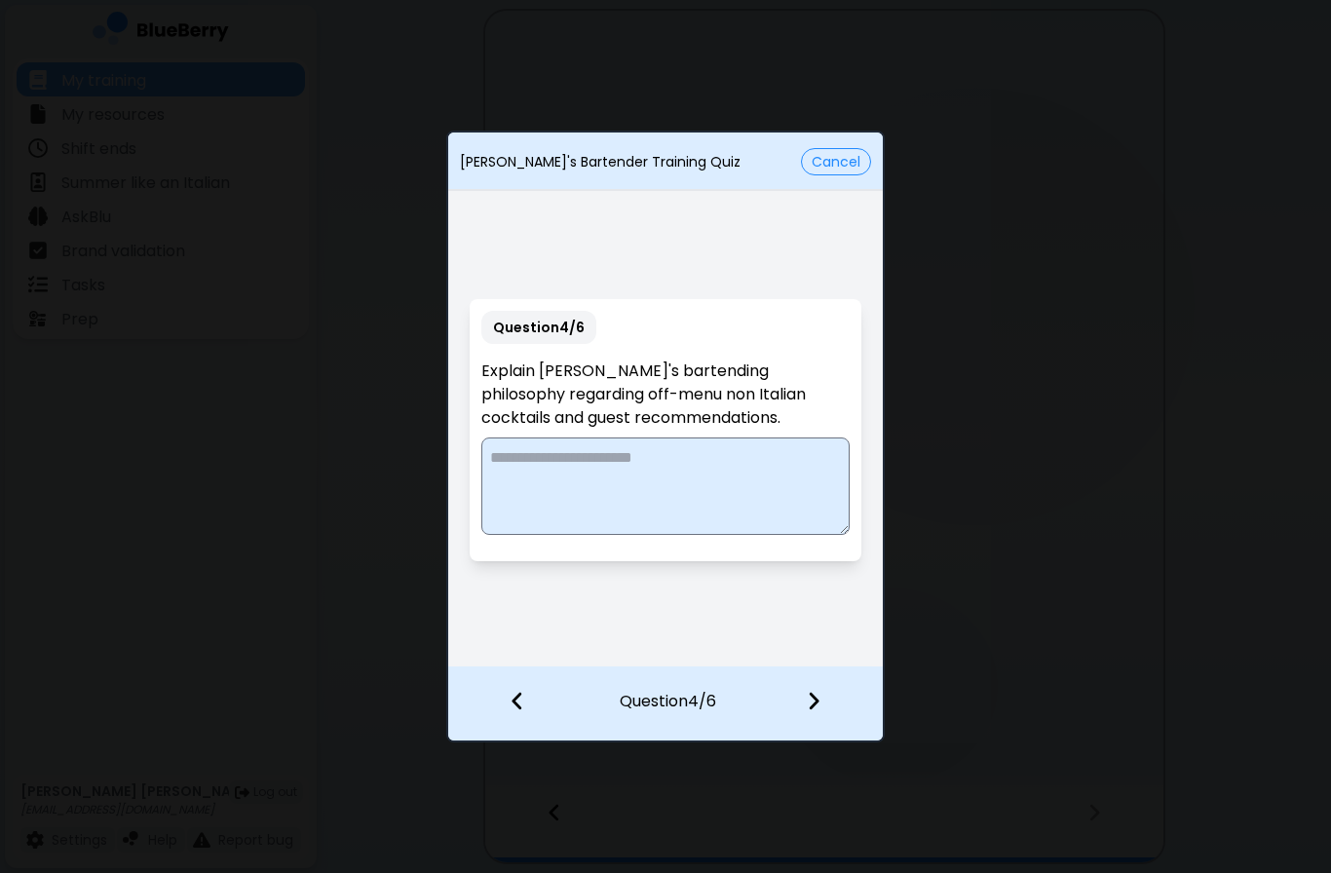
click at [519, 701] on img at bounding box center [518, 700] width 14 height 21
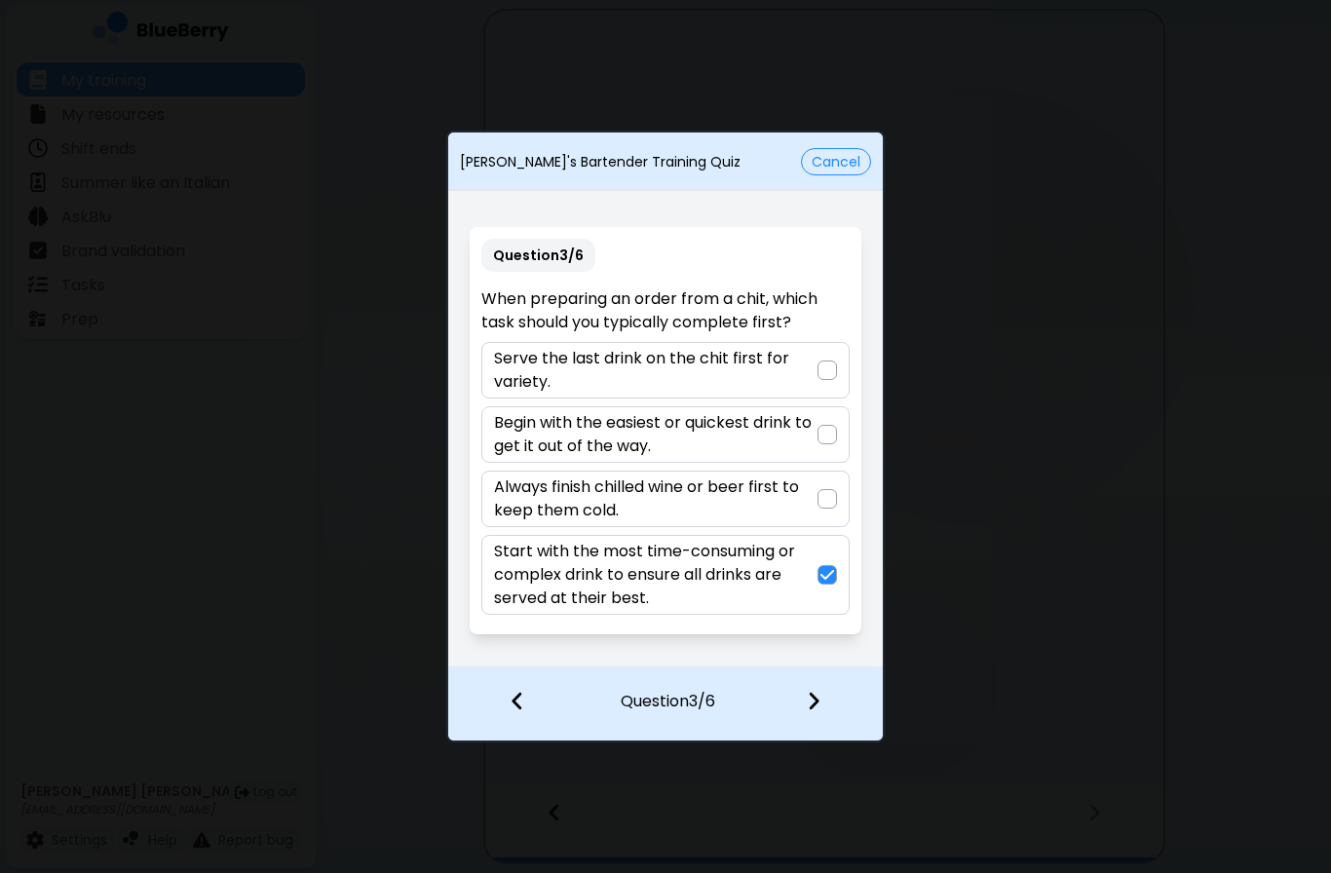
click at [814, 701] on img at bounding box center [814, 700] width 14 height 21
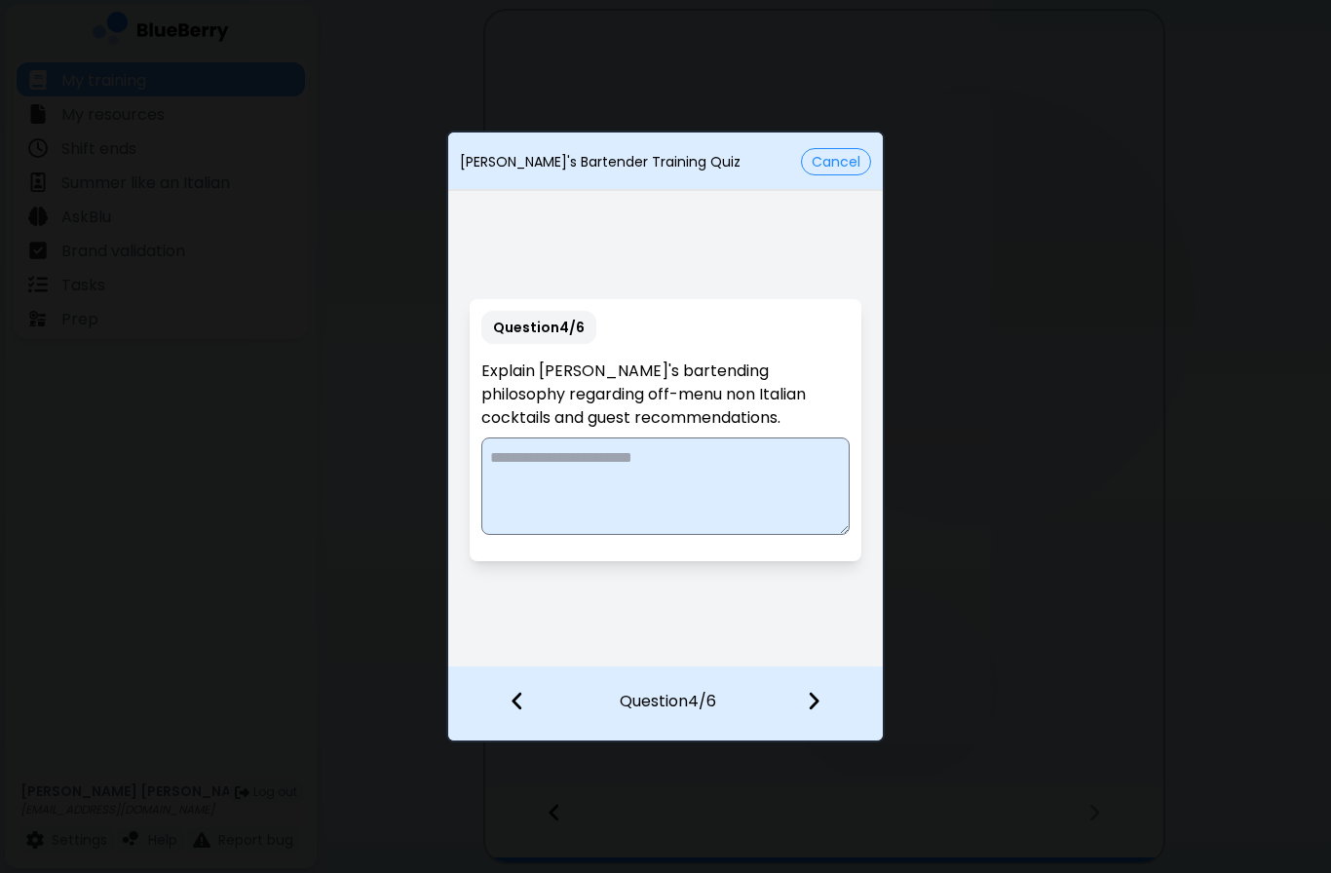
click at [742, 475] on textarea at bounding box center [664, 486] width 367 height 97
click at [770, 515] on textarea "**********" at bounding box center [664, 486] width 367 height 97
type textarea "**********"
click at [817, 695] on img at bounding box center [814, 700] width 14 height 21
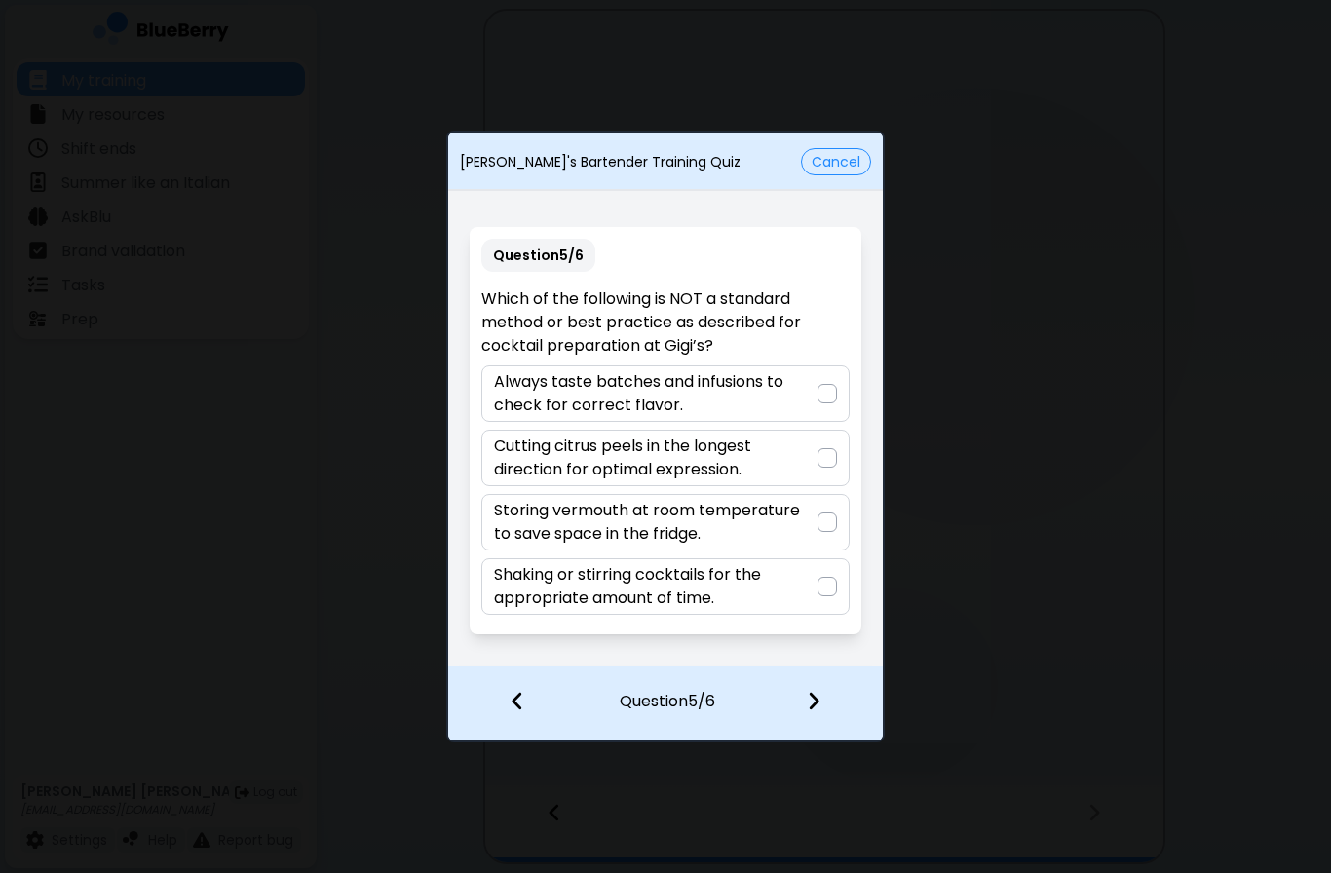
click at [776, 520] on p "Storing vermouth at room temperature to save space in the fridge." at bounding box center [655, 522] width 323 height 47
click at [807, 704] on img at bounding box center [814, 700] width 14 height 21
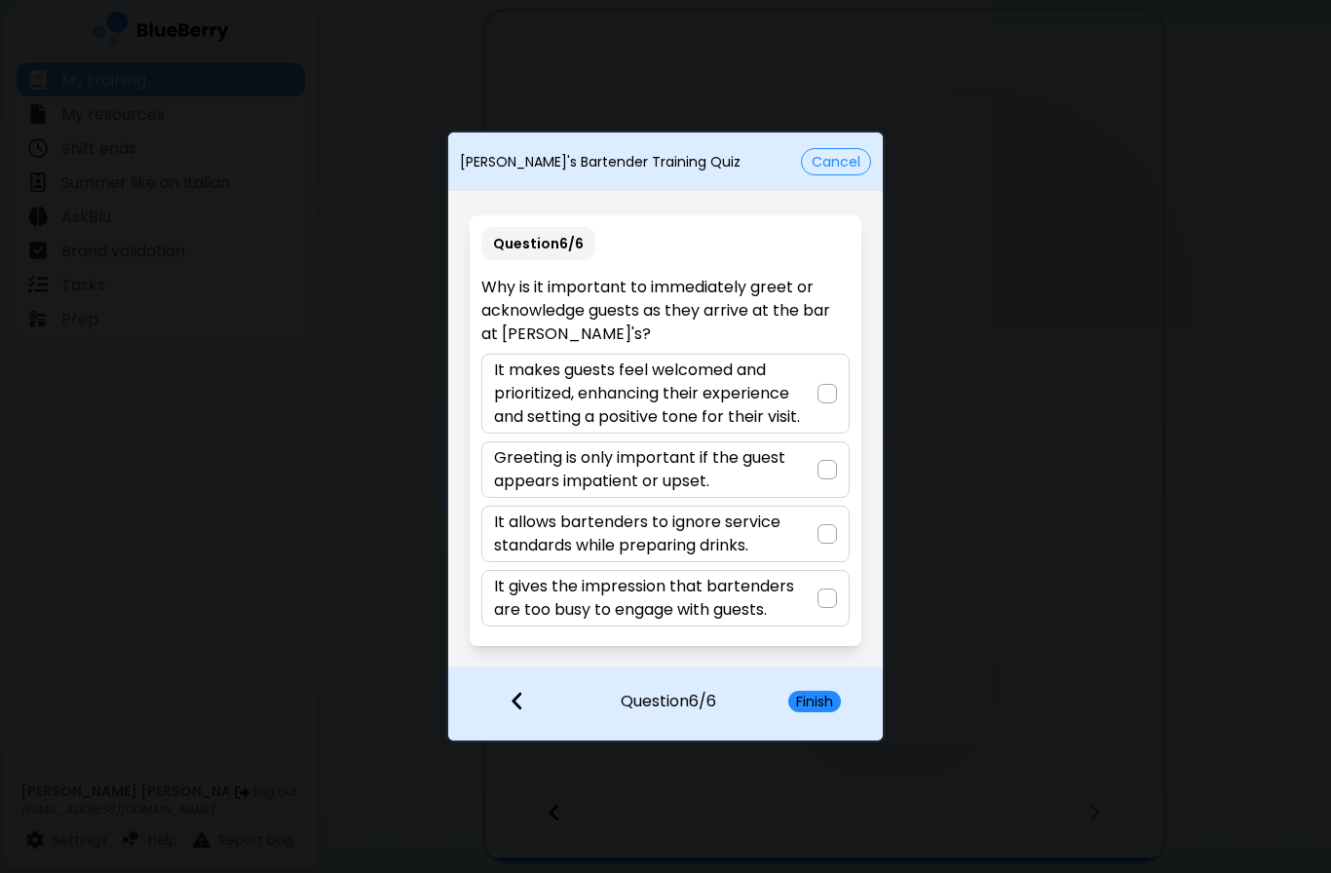
click at [792, 386] on p "It makes guests feel welcomed and prioritized, enhancing their experience and s…" at bounding box center [655, 394] width 323 height 70
click at [819, 705] on button "Finish" at bounding box center [815, 701] width 53 height 21
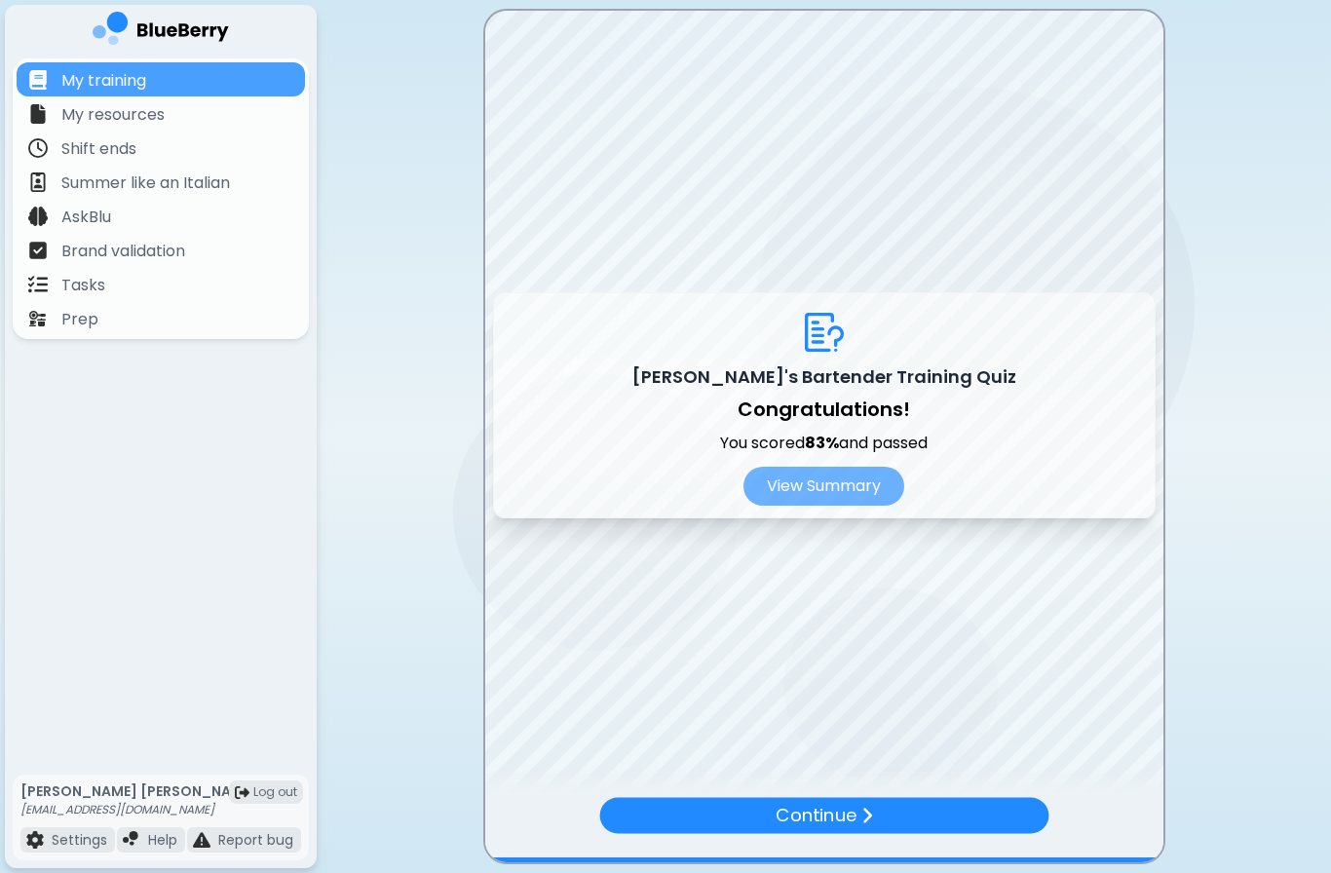
click at [854, 484] on button "View Summary" at bounding box center [824, 486] width 161 height 39
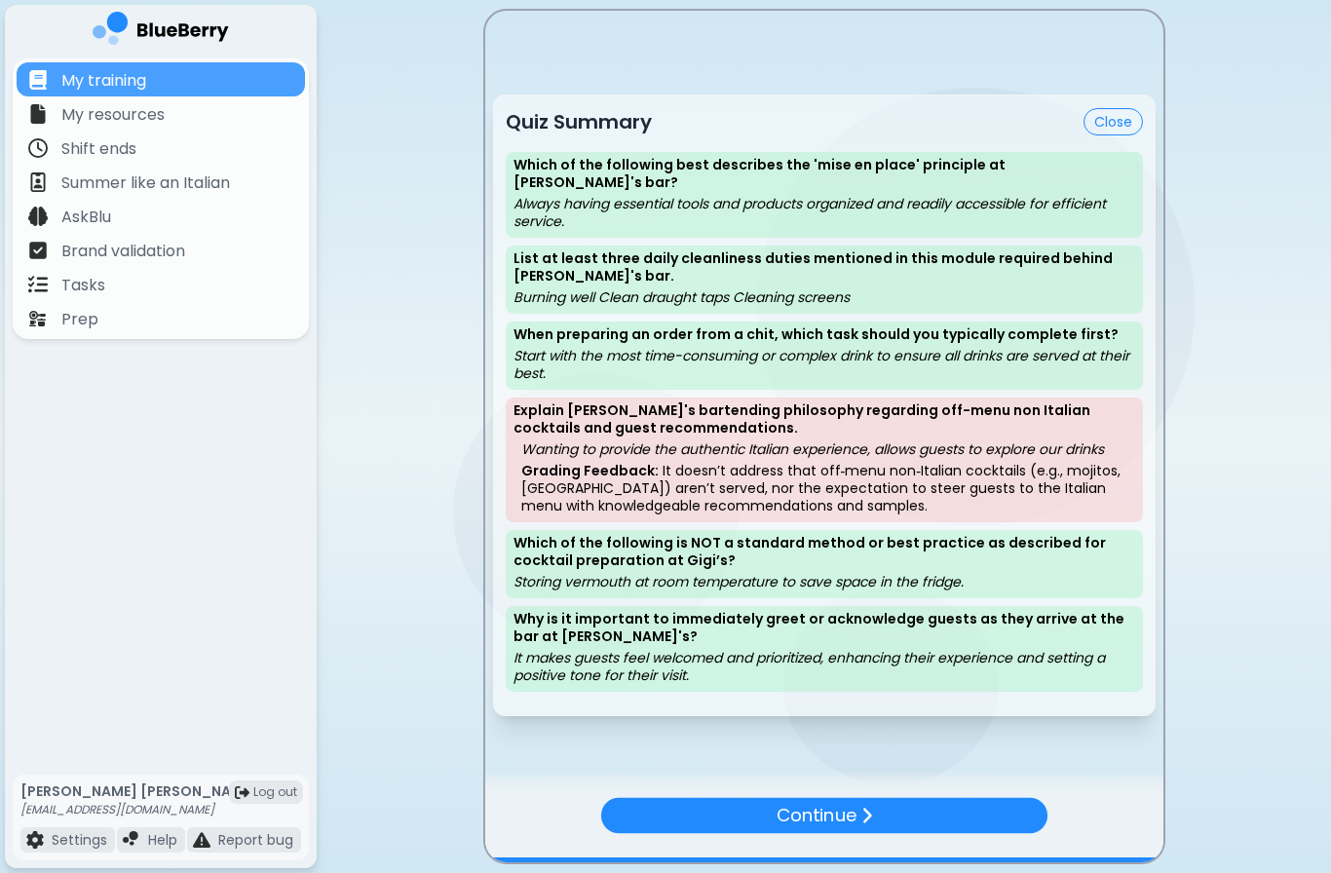
click at [846, 821] on p "Continue" at bounding box center [816, 816] width 80 height 28
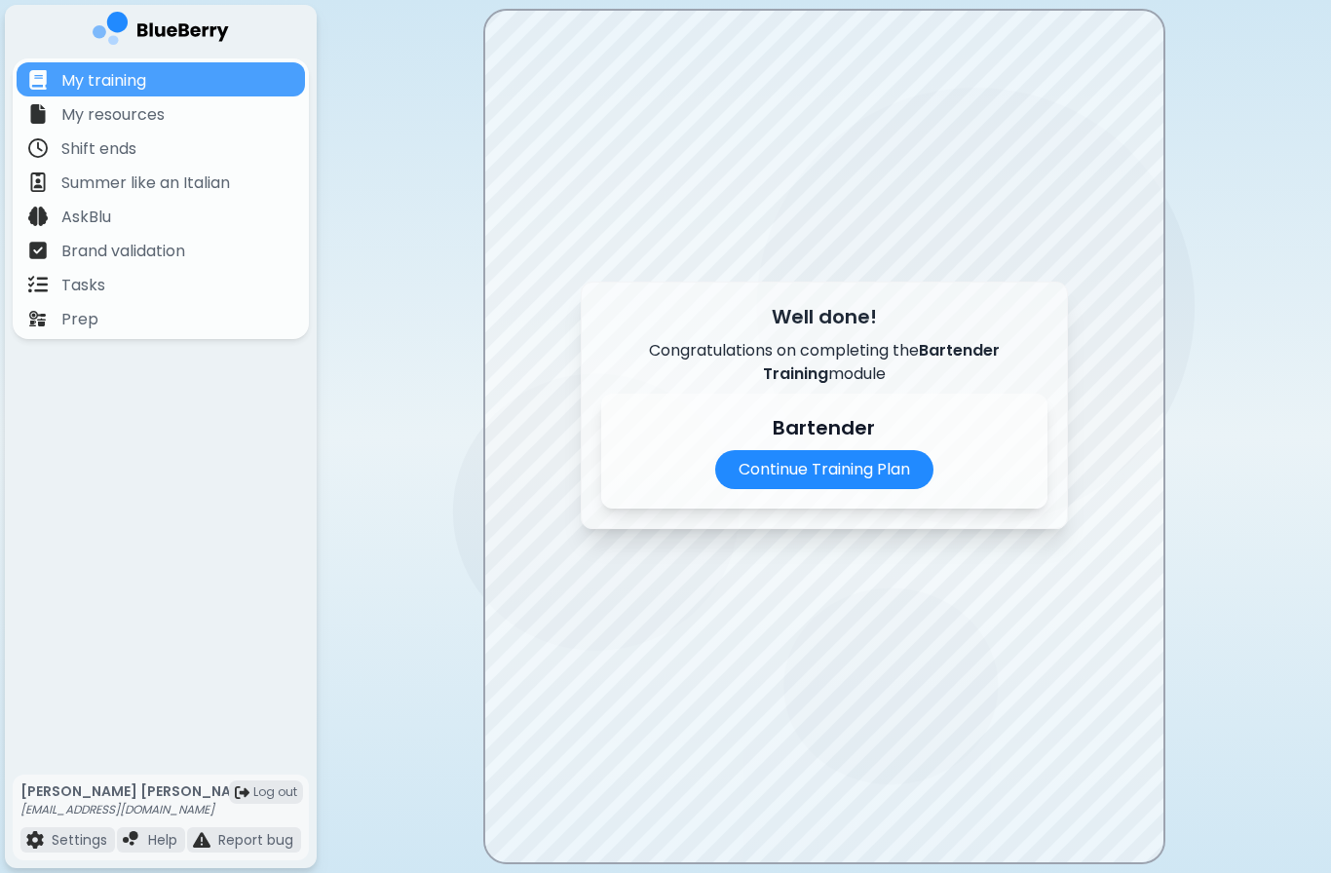
click at [873, 478] on p "Continue Training Plan" at bounding box center [824, 469] width 218 height 39
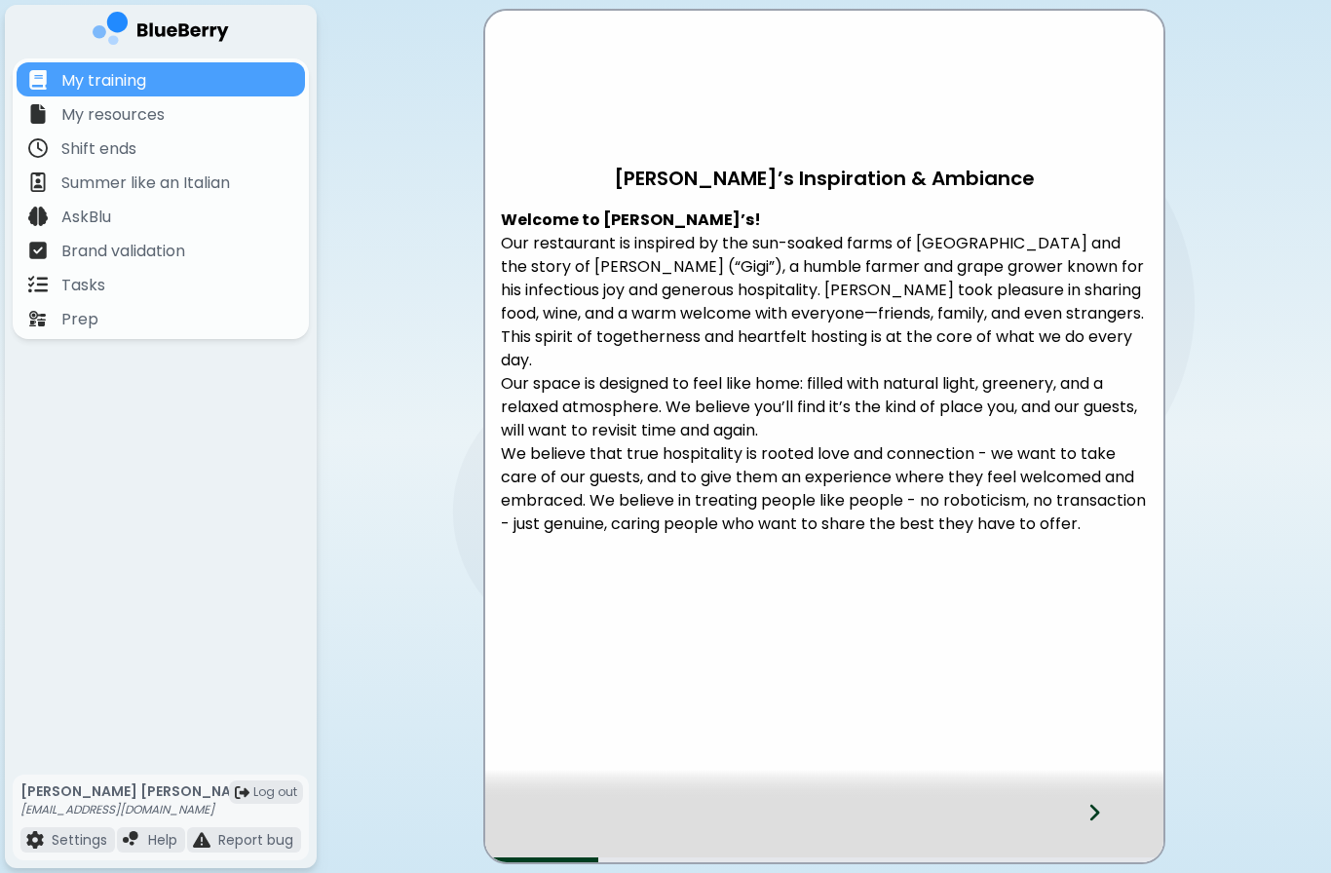
click at [1113, 780] on div at bounding box center [824, 784] width 678 height 29
click at [1115, 800] on div at bounding box center [1106, 830] width 115 height 64
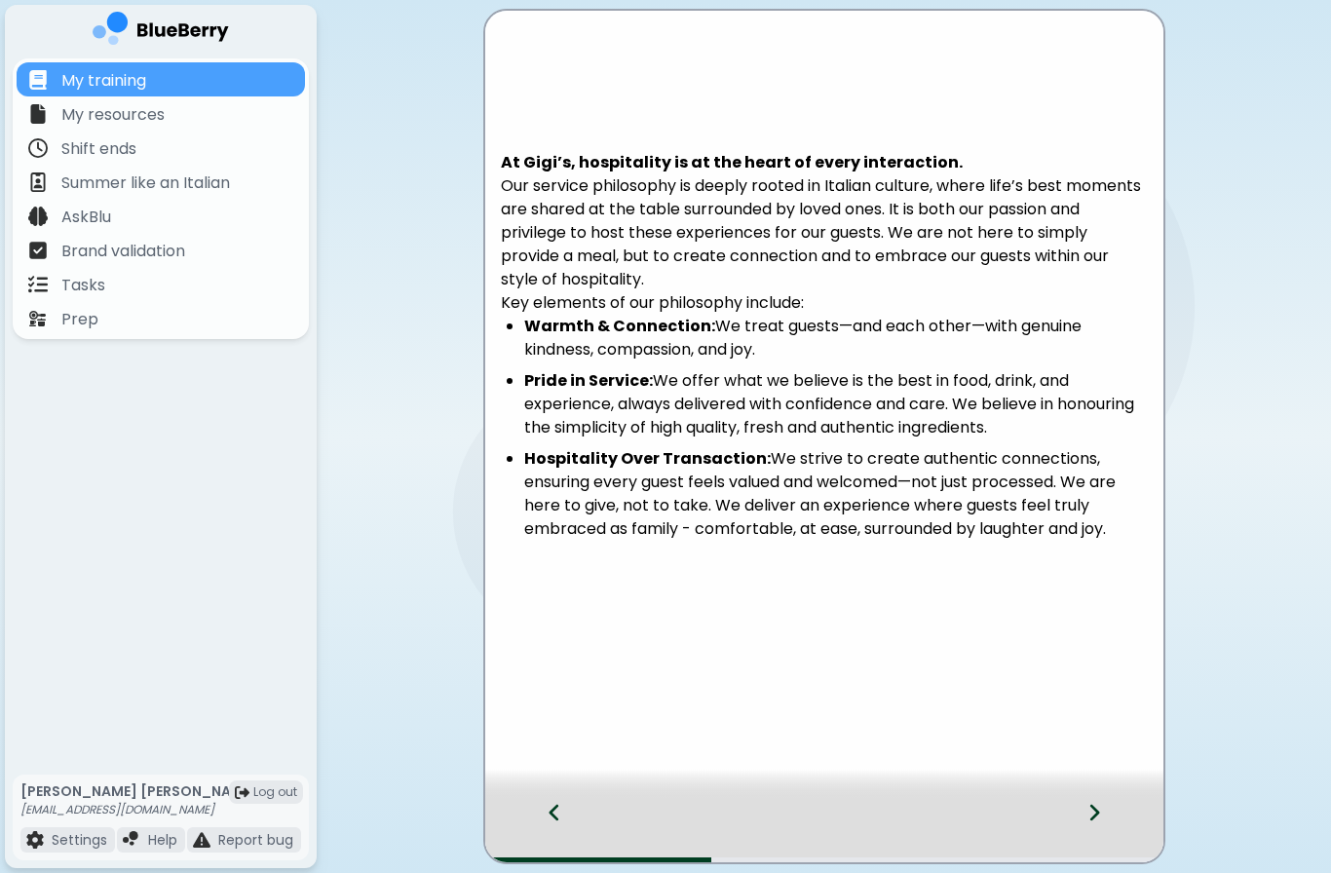
click at [1104, 795] on div at bounding box center [824, 784] width 678 height 29
click at [1105, 801] on div at bounding box center [1106, 830] width 115 height 64
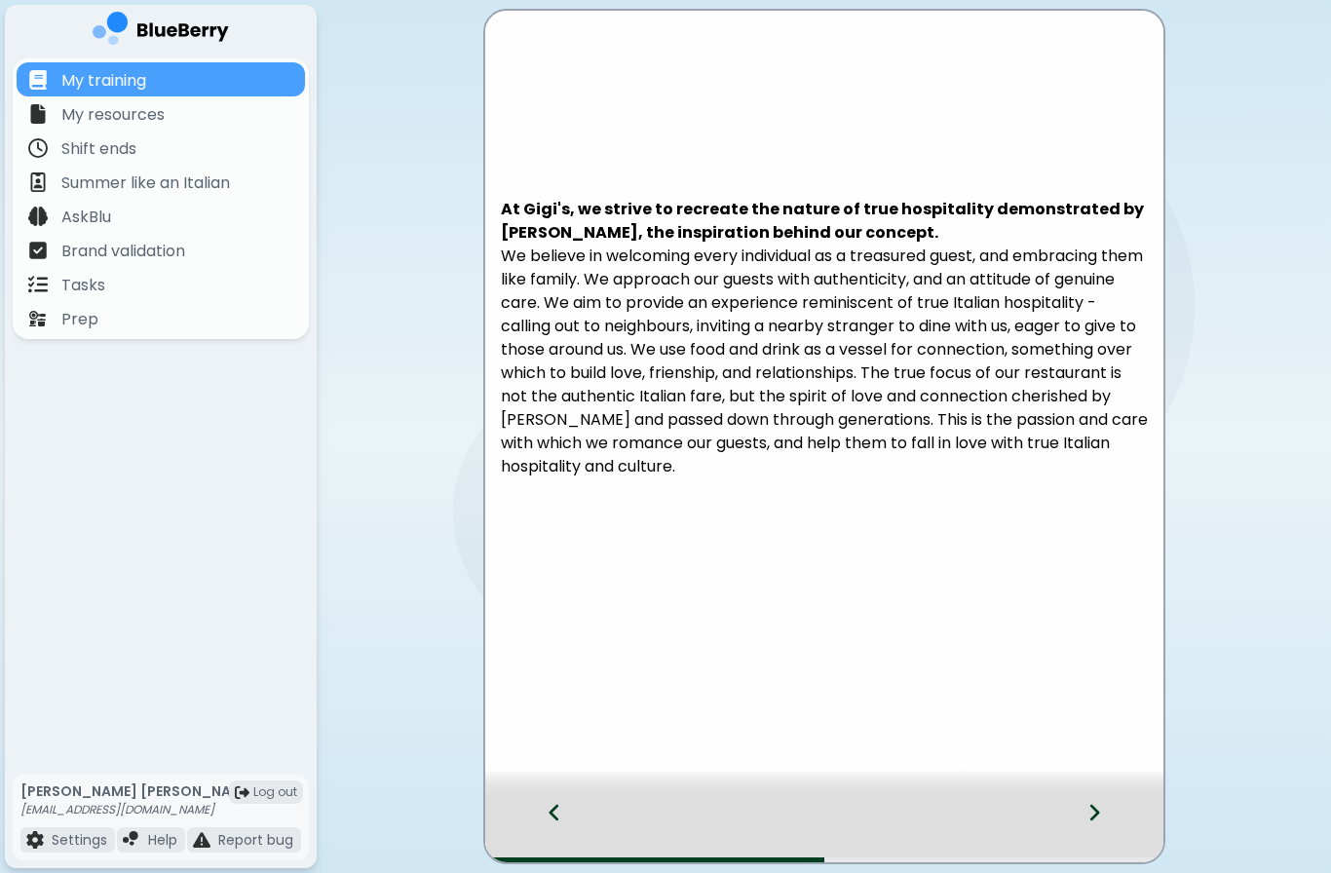
click at [1099, 801] on div at bounding box center [1106, 830] width 115 height 64
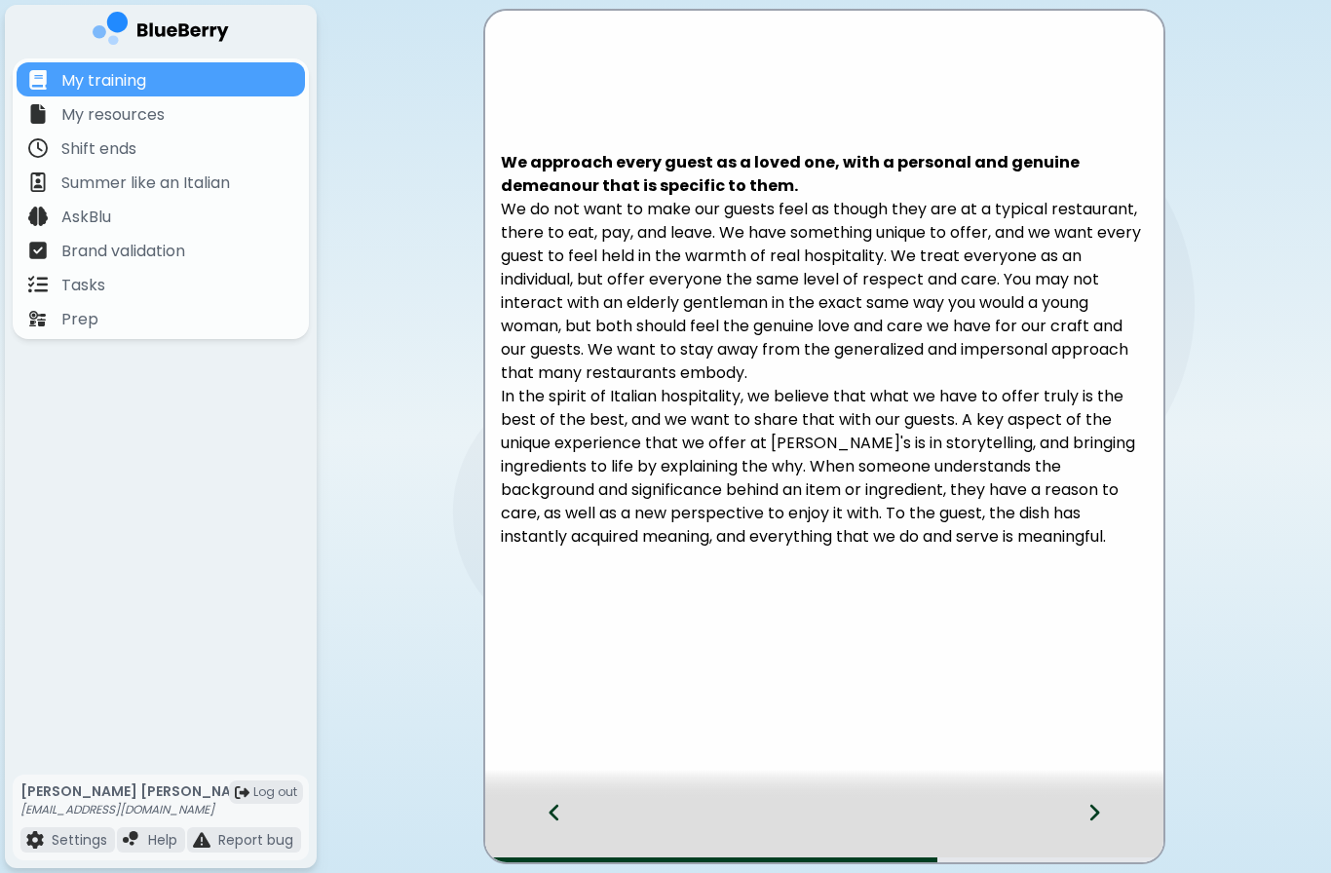
click at [1102, 807] on div at bounding box center [1106, 830] width 115 height 64
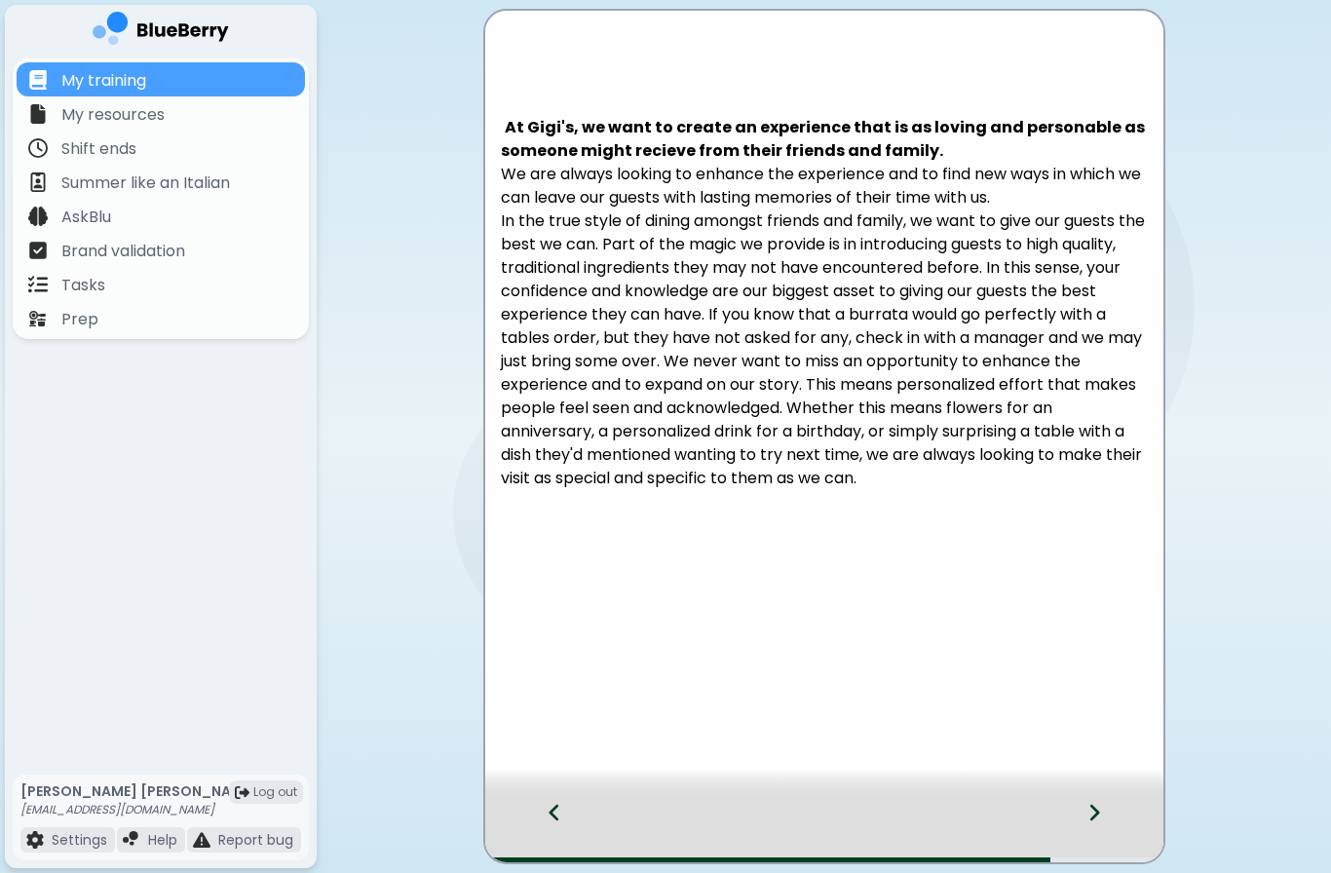
click at [1102, 803] on div at bounding box center [1106, 830] width 115 height 64
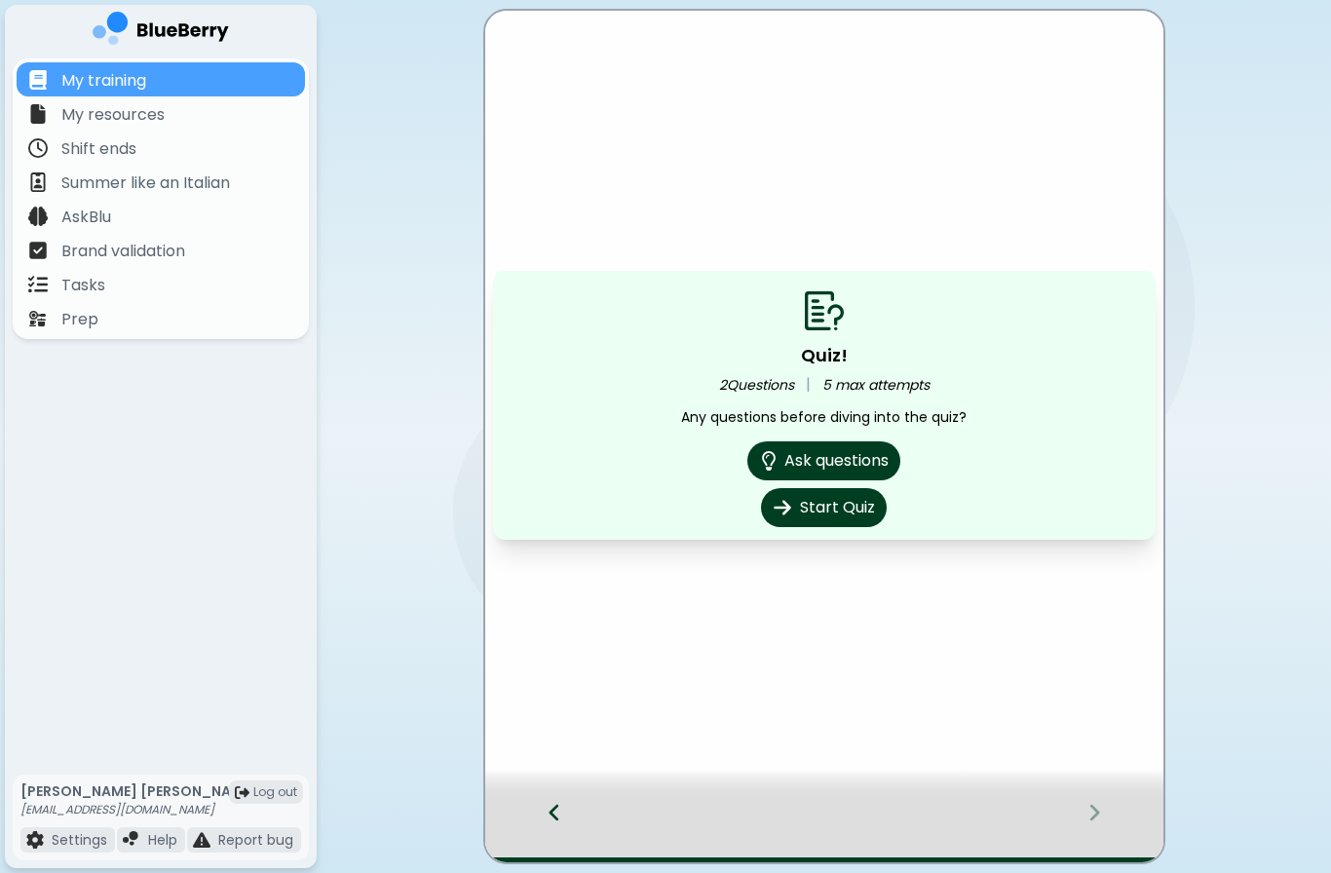
click at [853, 507] on button "Start Quiz" at bounding box center [824, 507] width 126 height 39
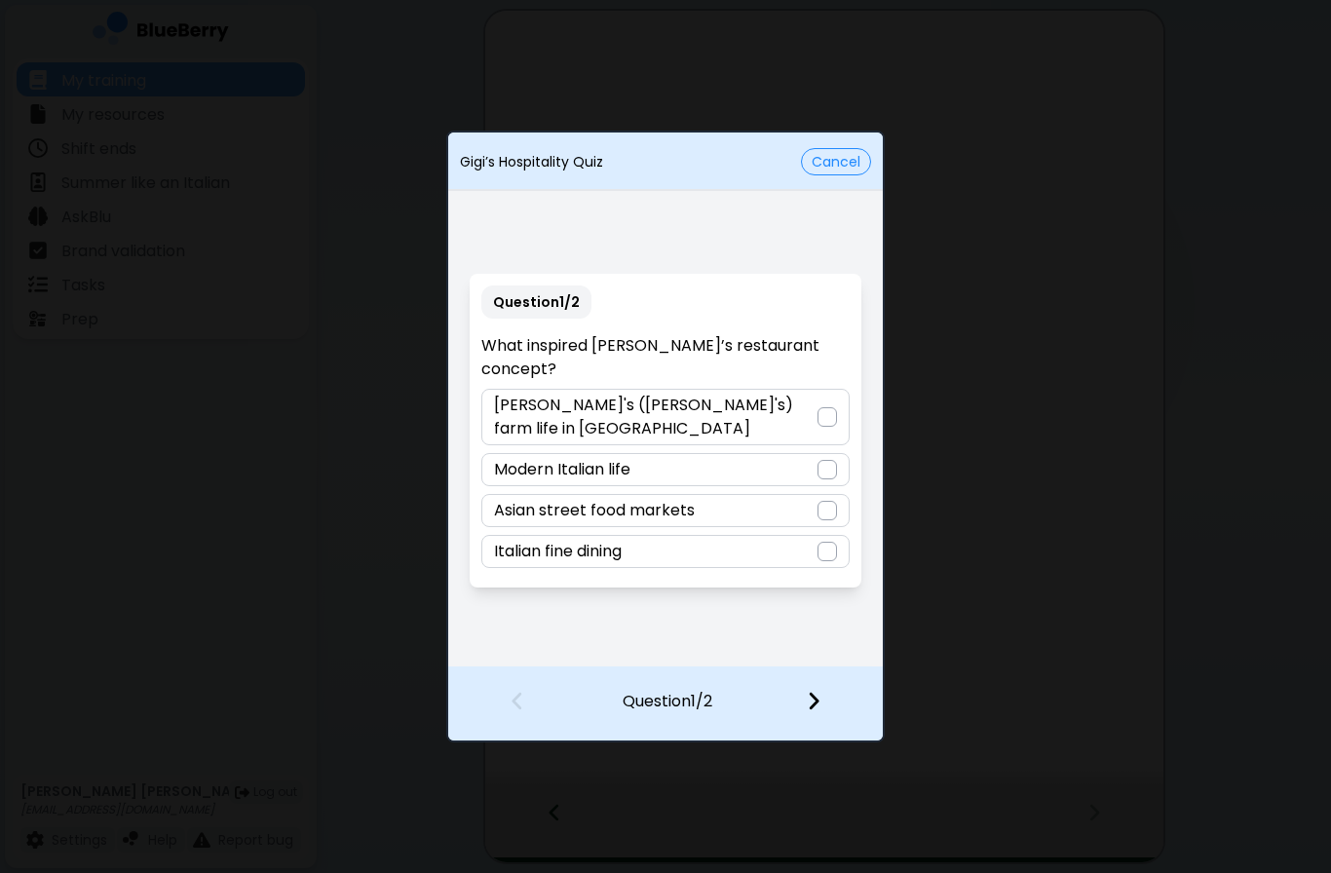
click at [818, 409] on div at bounding box center [827, 416] width 19 height 19
click at [818, 699] on img at bounding box center [814, 700] width 14 height 21
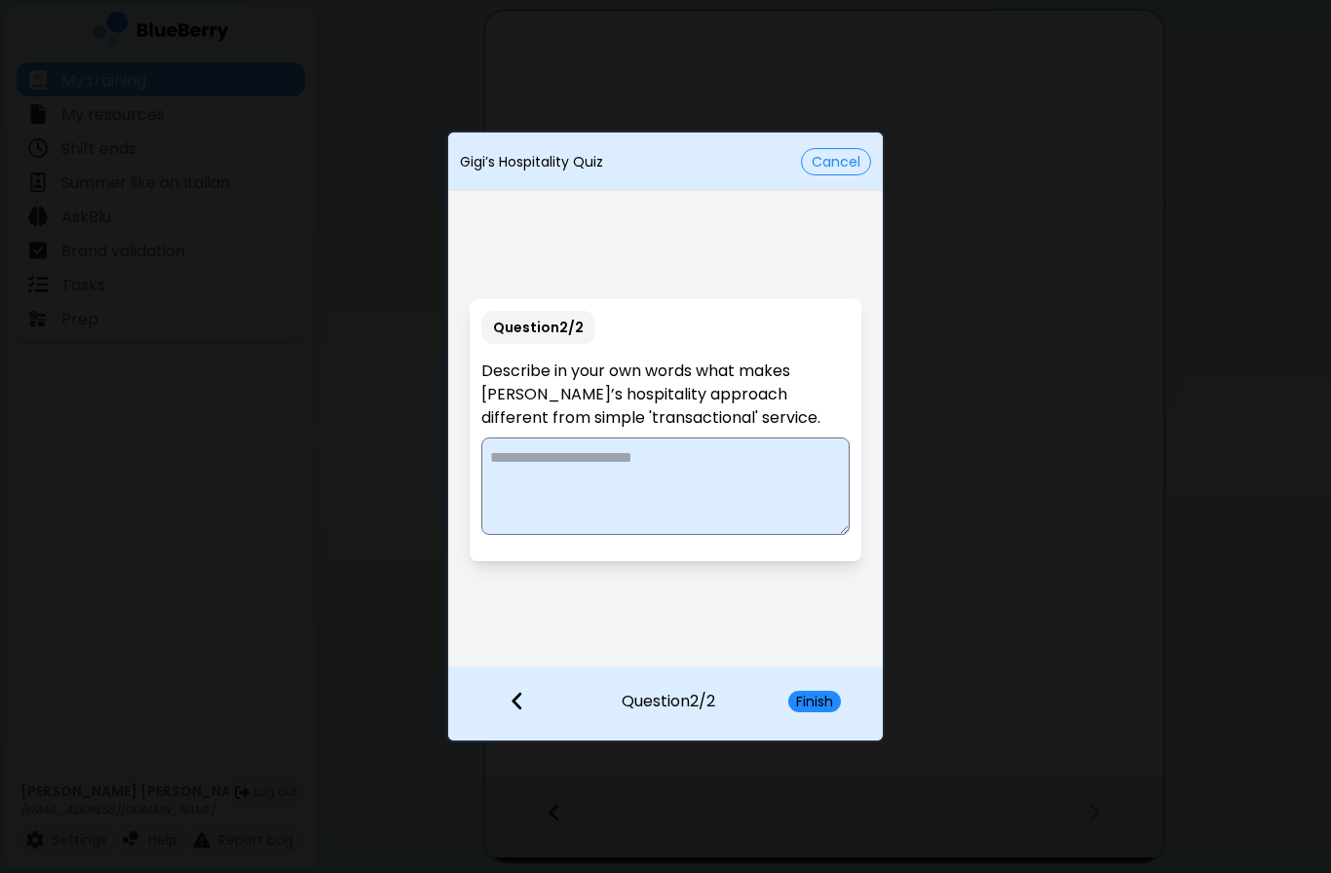
click at [854, 159] on button "Cancel" at bounding box center [836, 161] width 70 height 27
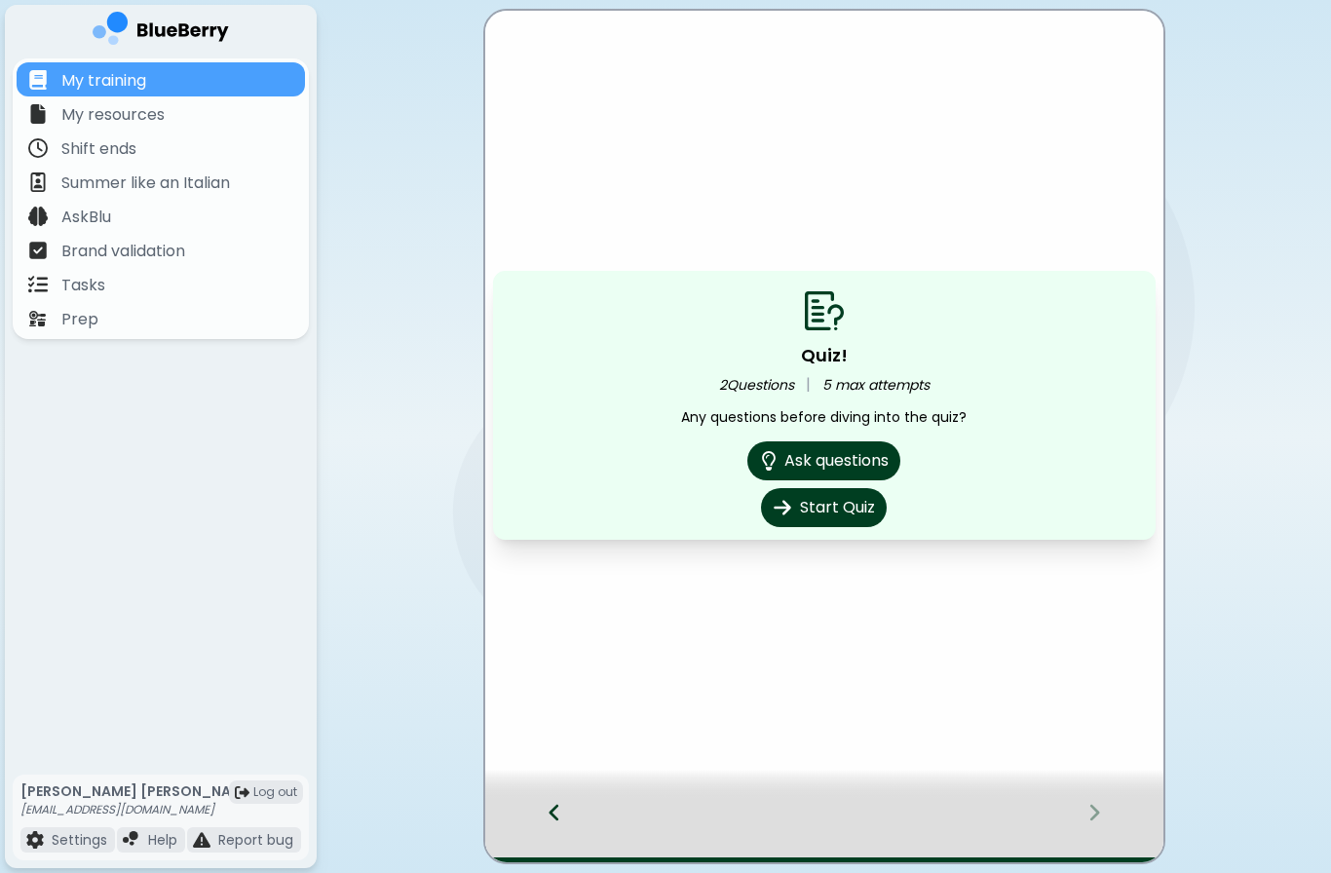
click at [540, 808] on div at bounding box center [544, 830] width 119 height 64
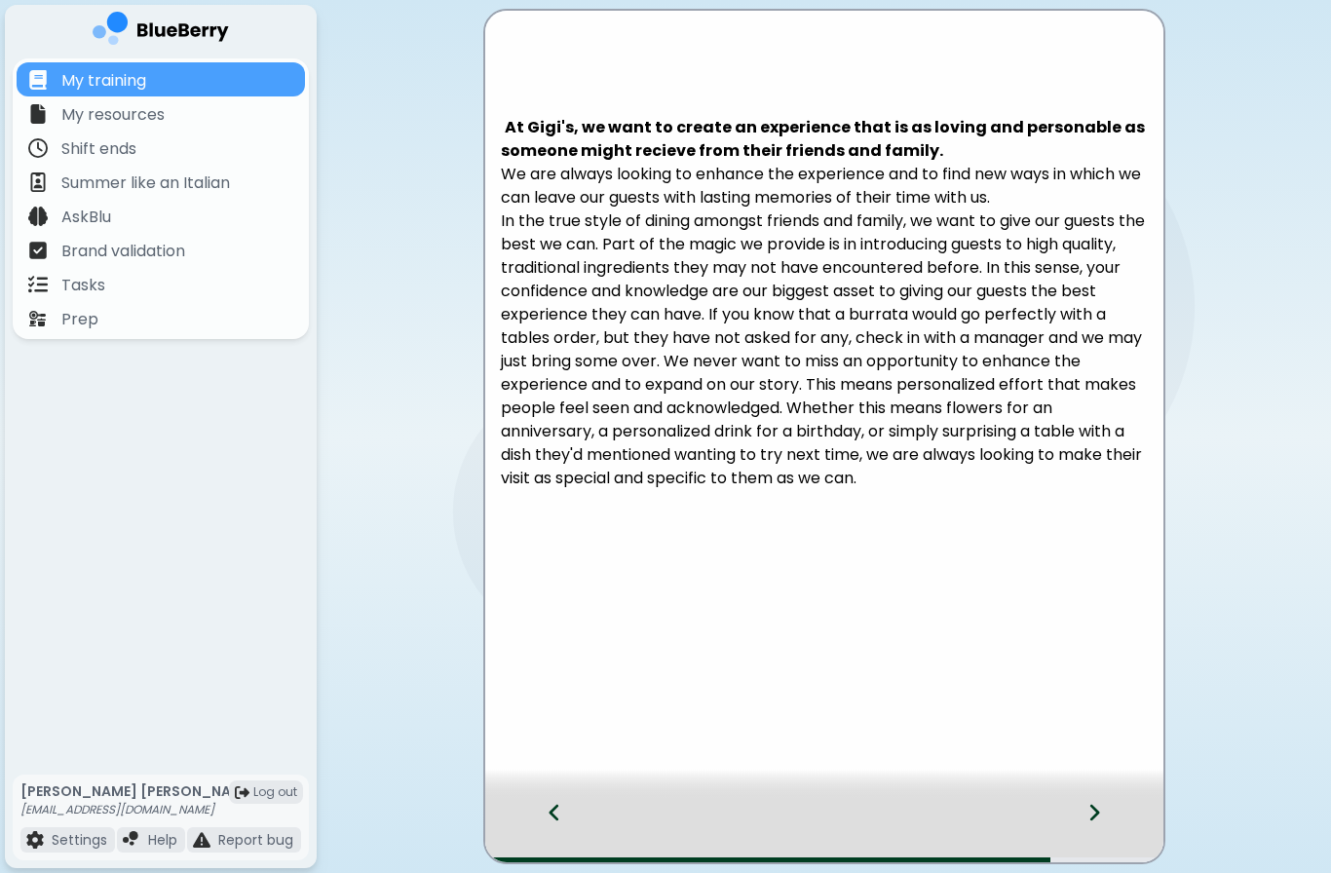
click at [556, 830] on div at bounding box center [544, 830] width 119 height 64
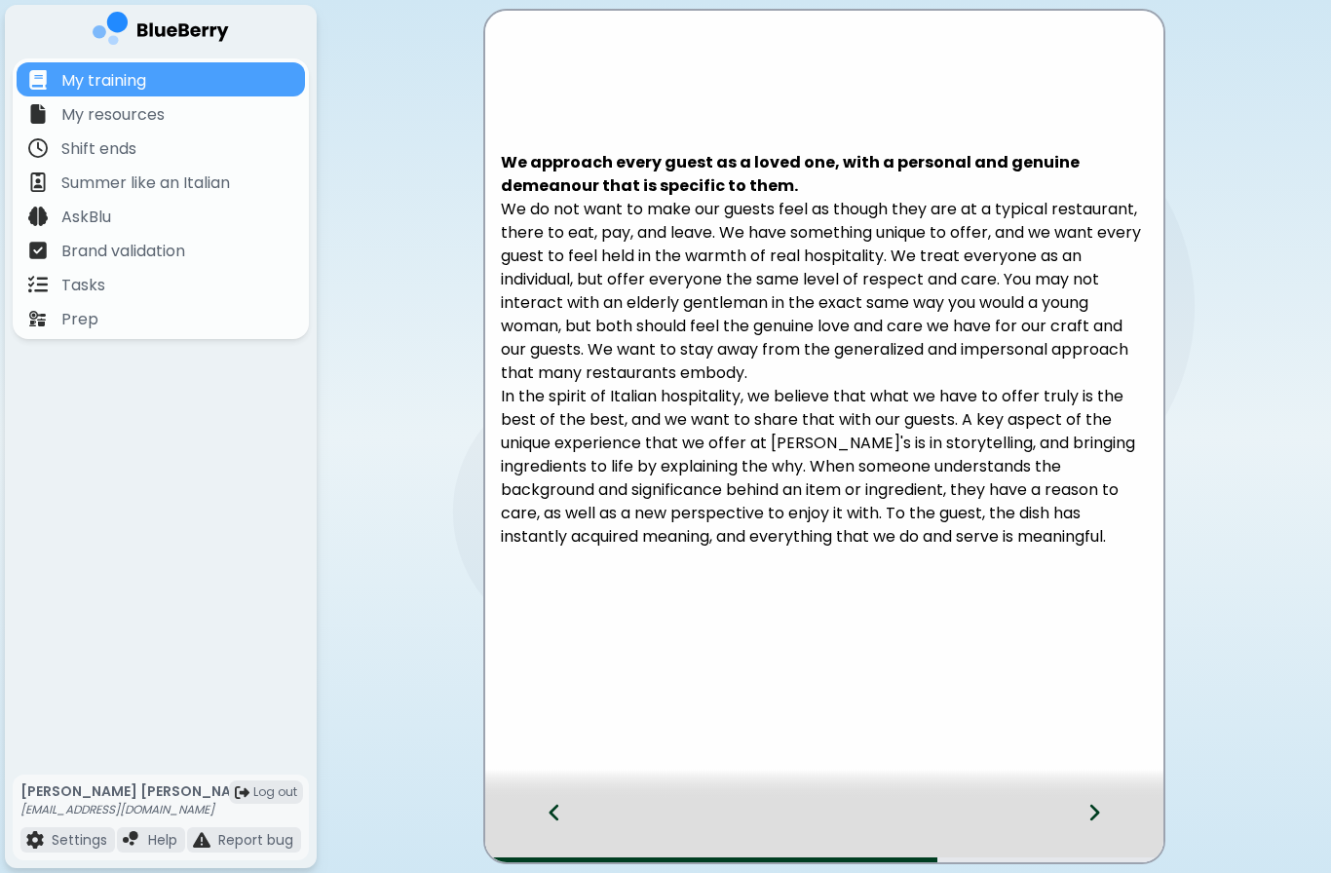
click at [546, 828] on div at bounding box center [544, 830] width 119 height 64
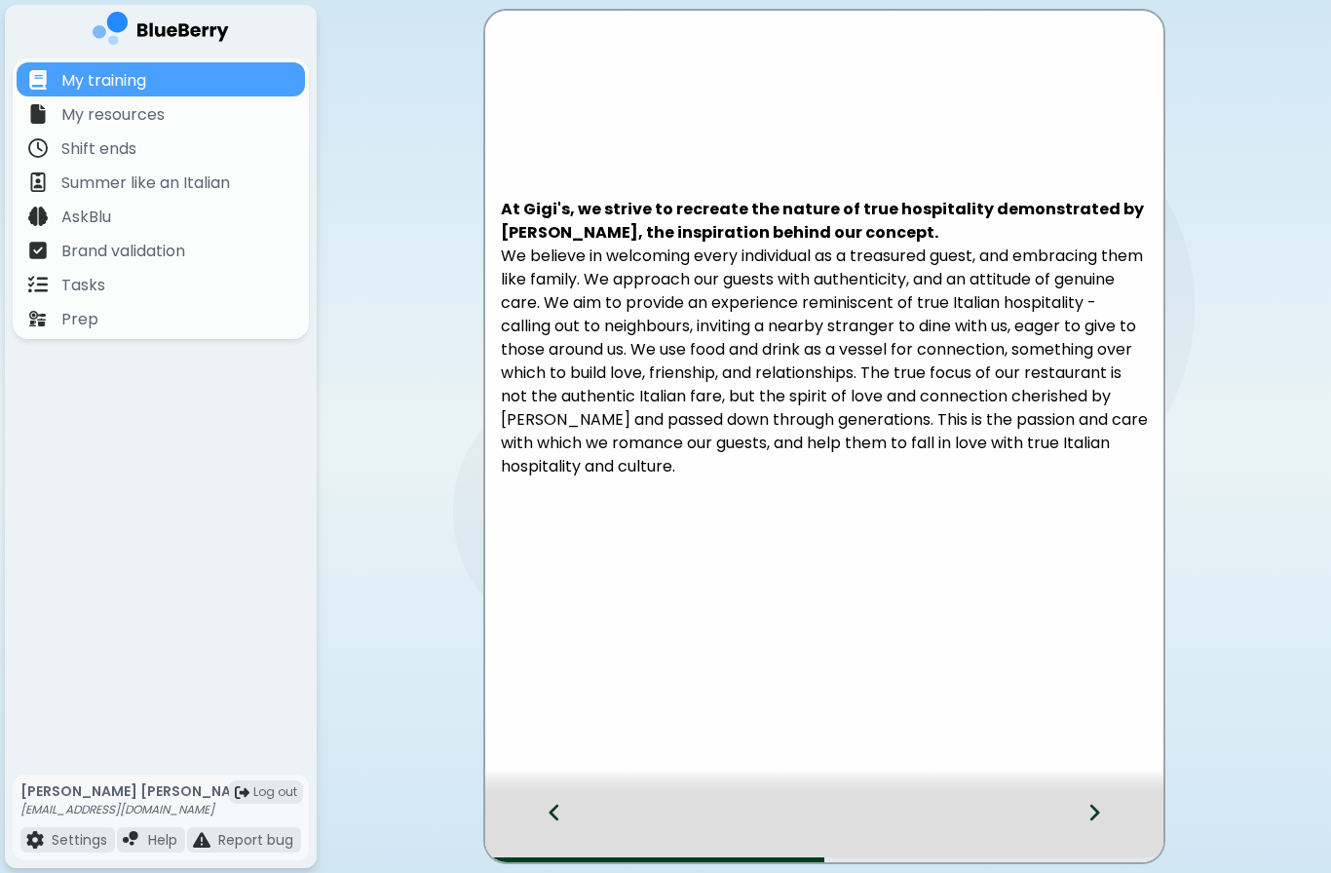
click at [553, 840] on div at bounding box center [544, 830] width 119 height 64
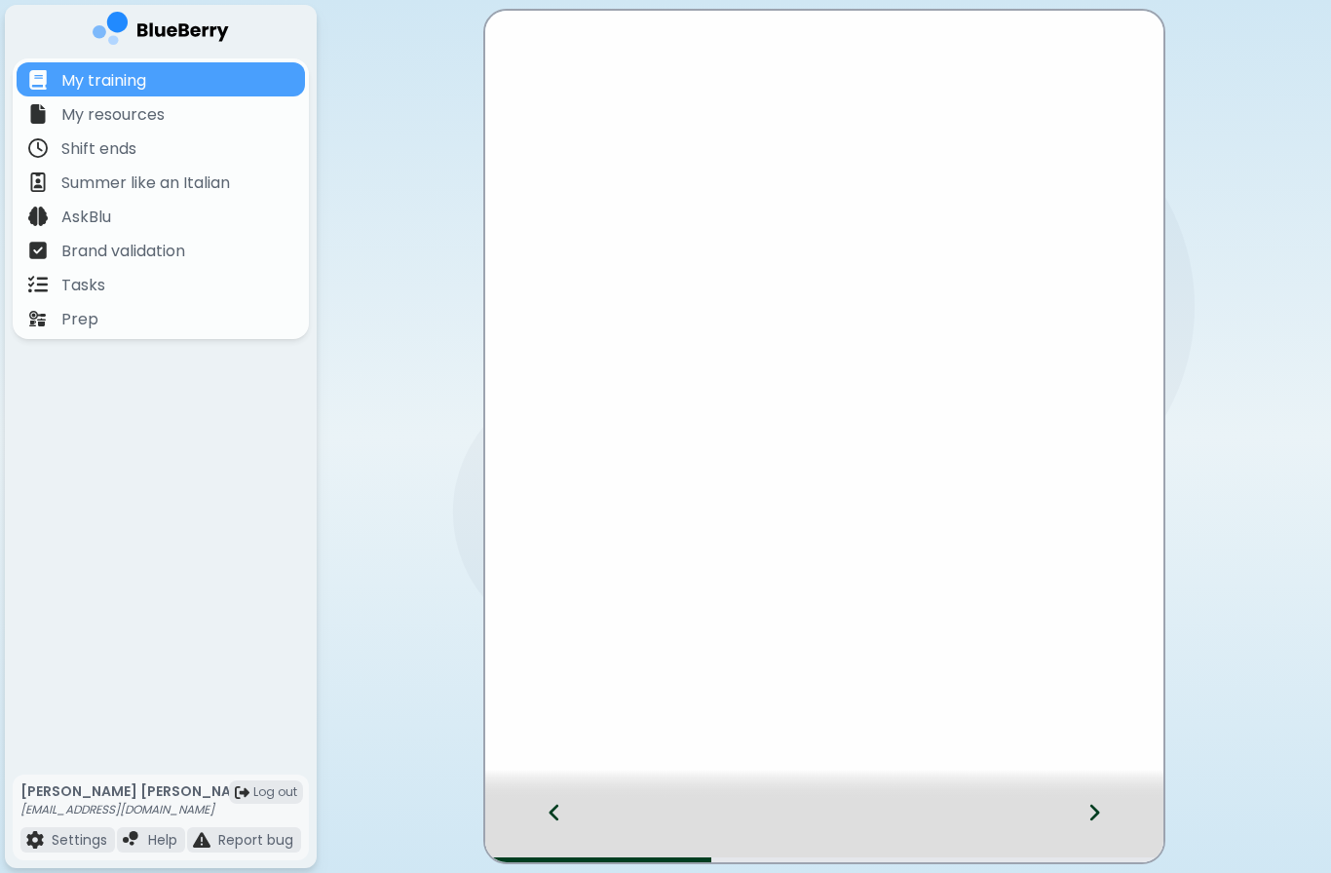
click at [553, 839] on div at bounding box center [544, 830] width 119 height 64
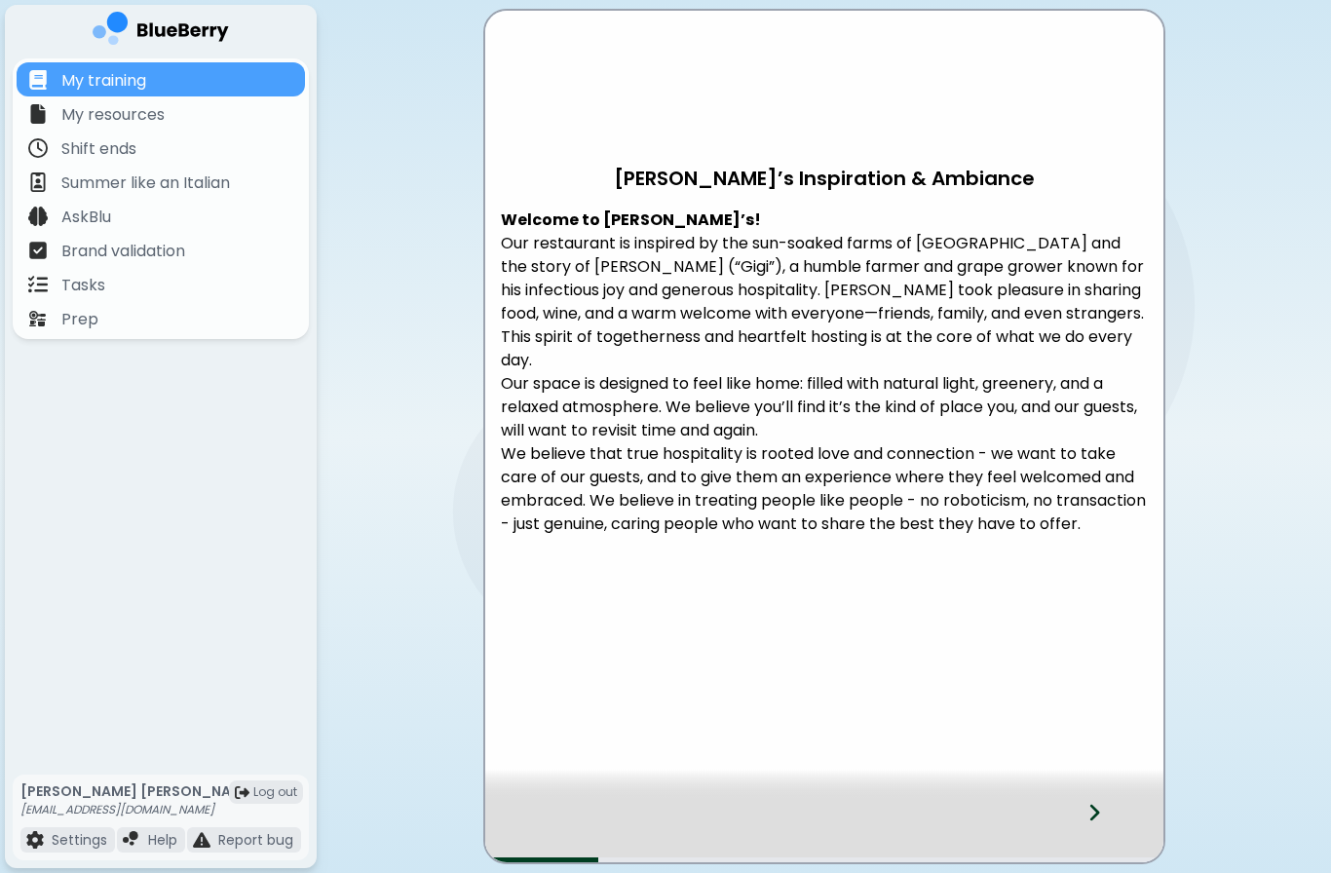
click at [1102, 808] on div at bounding box center [1106, 830] width 115 height 64
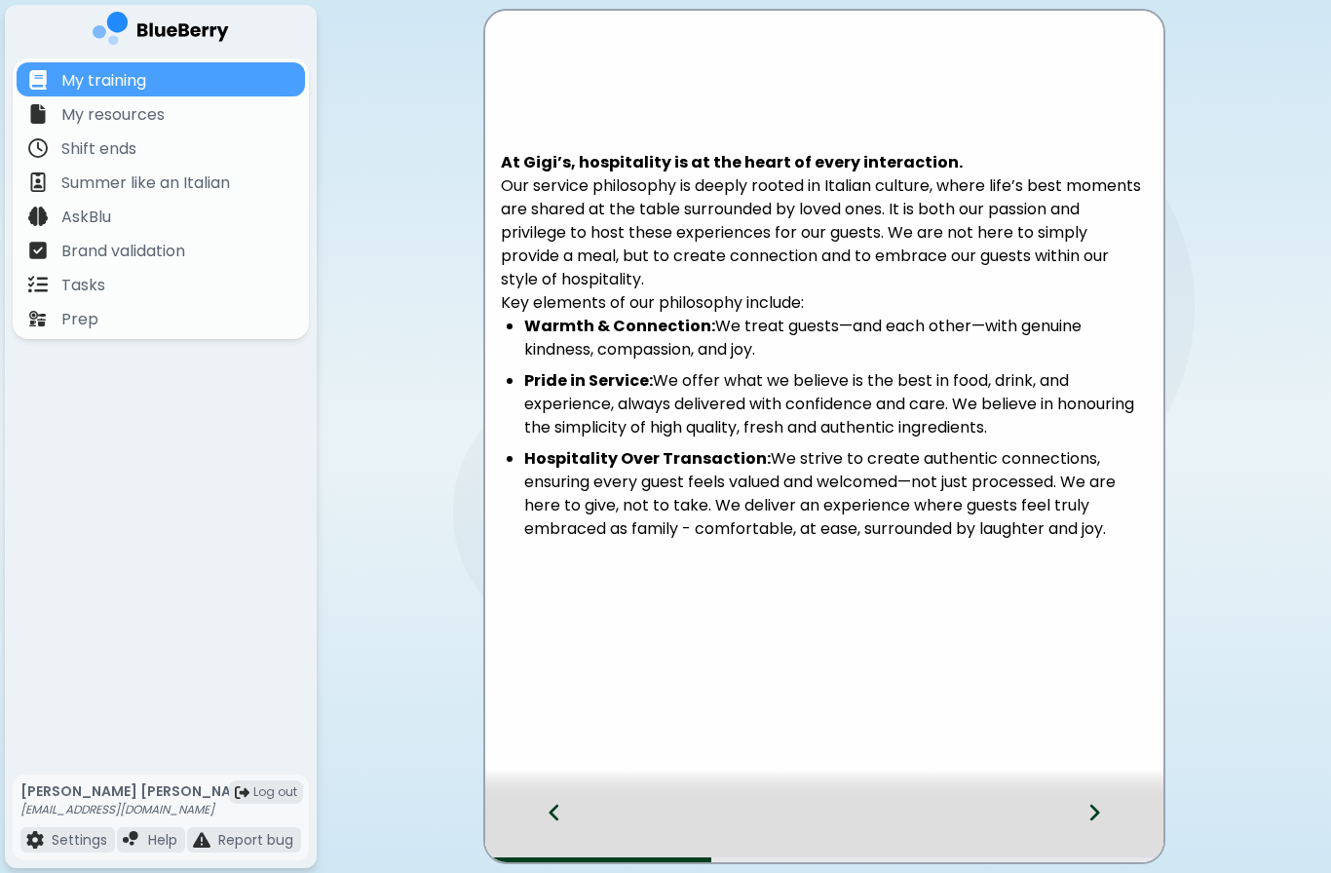
click at [1112, 812] on div at bounding box center [1106, 830] width 115 height 64
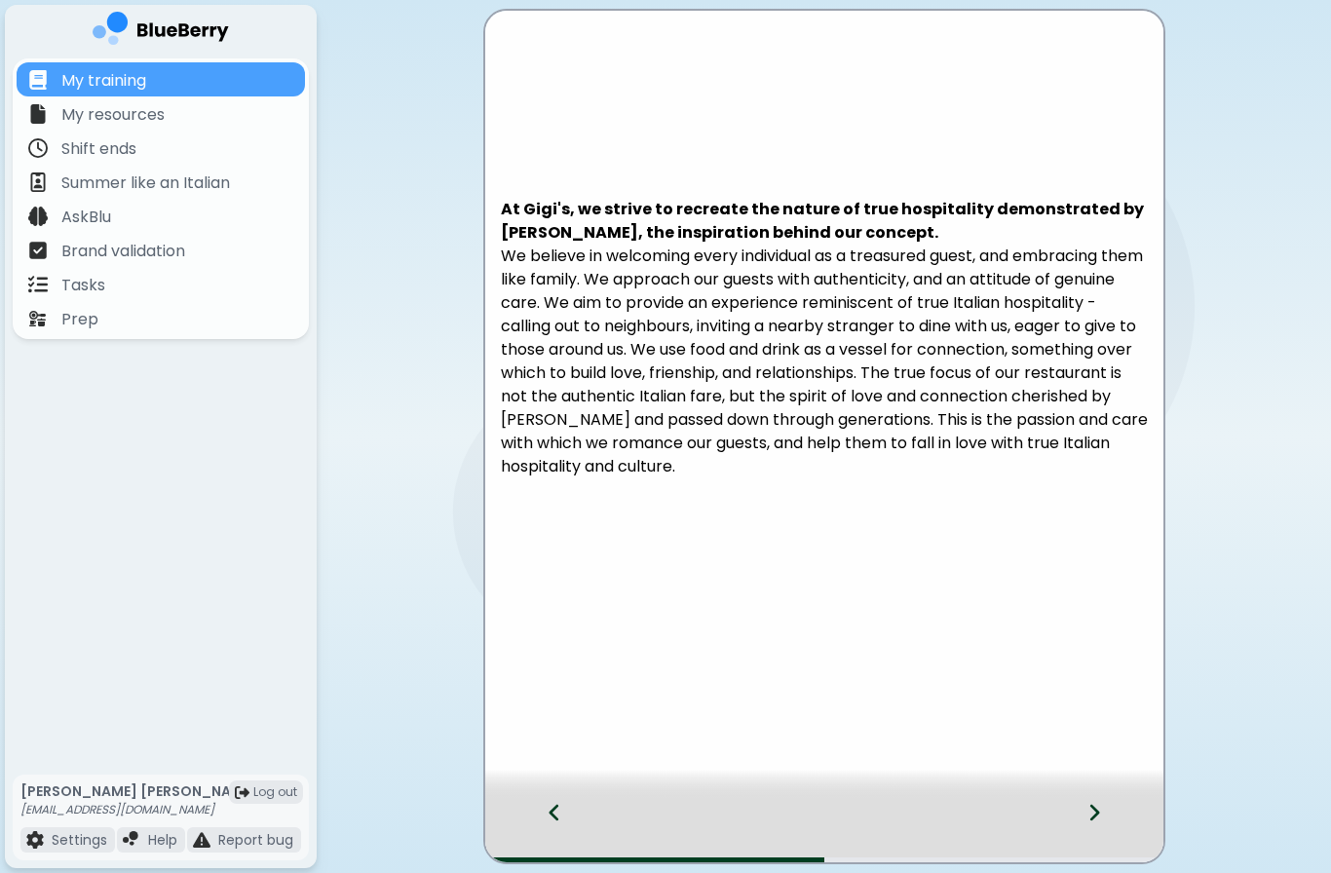
click at [1106, 813] on div at bounding box center [1106, 830] width 115 height 64
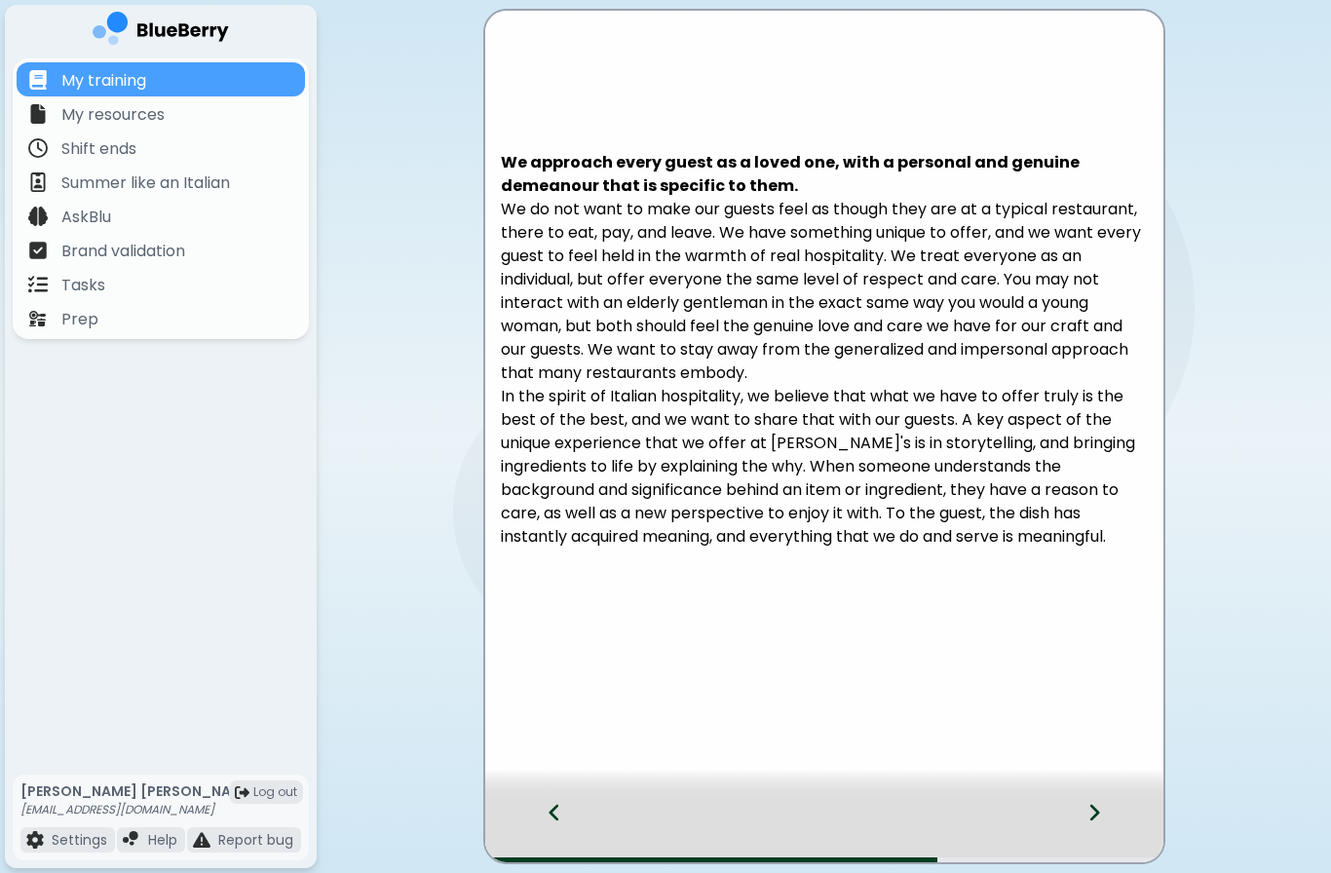
click at [1101, 809] on div at bounding box center [1106, 830] width 115 height 64
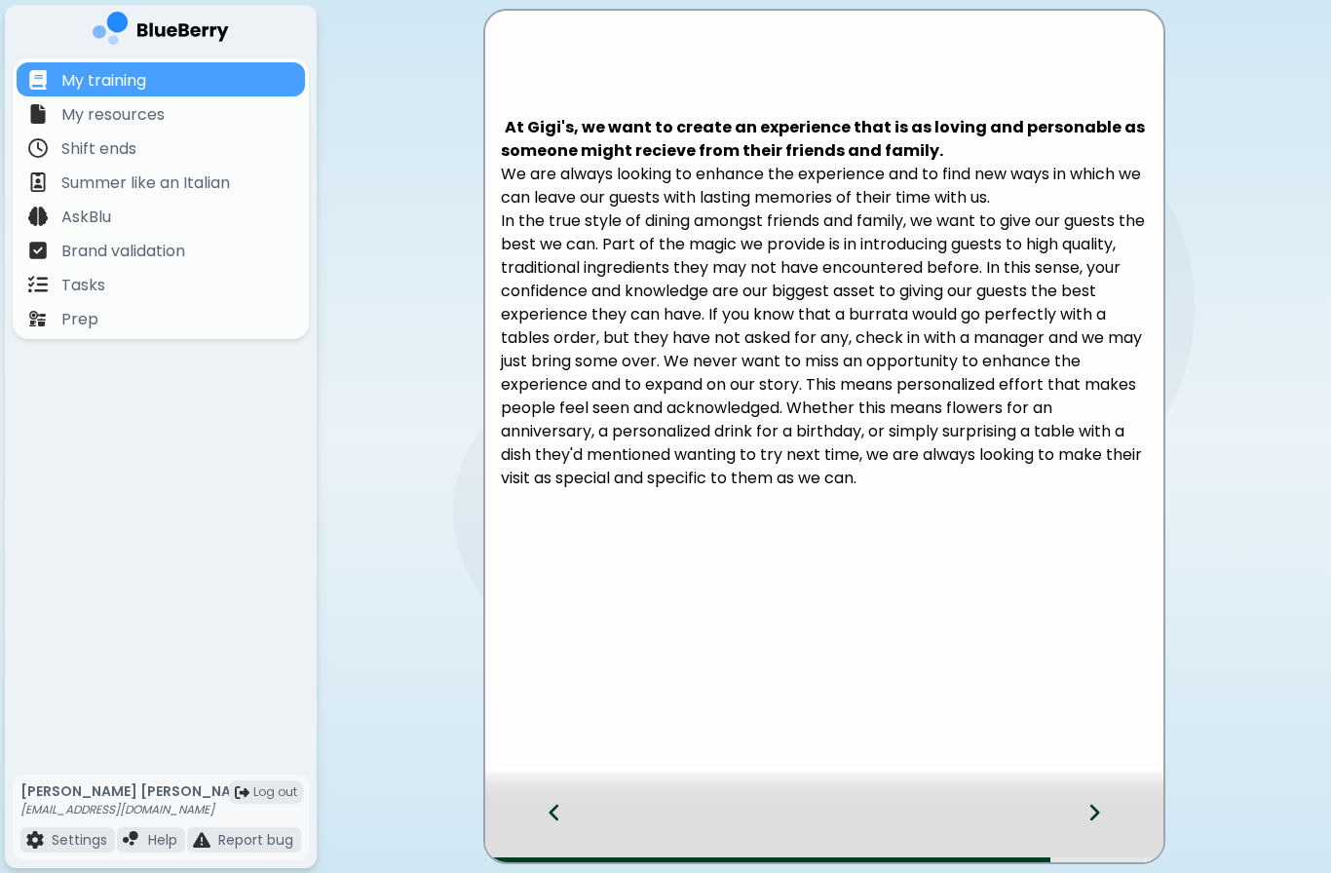
click at [1099, 818] on icon at bounding box center [1095, 812] width 14 height 21
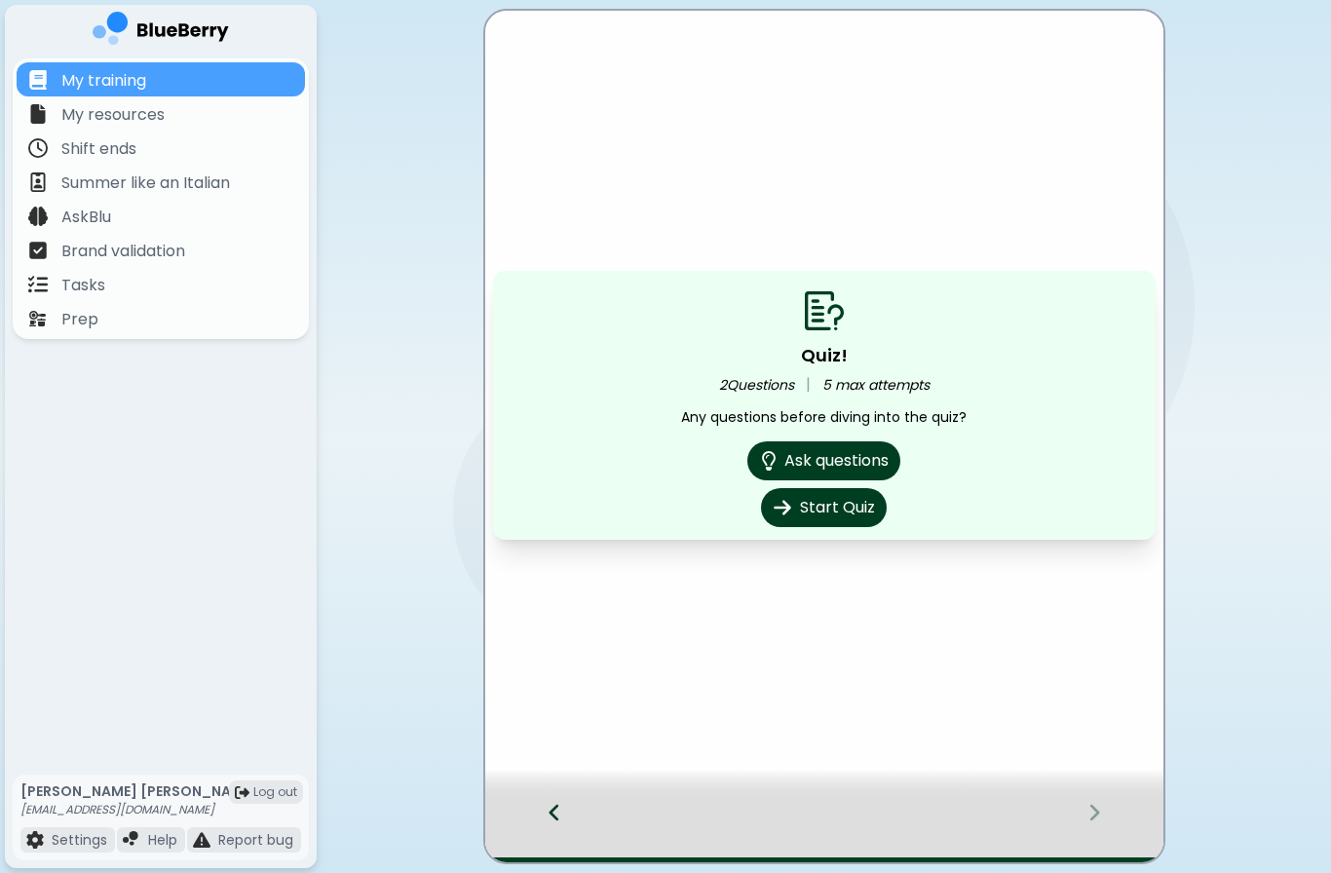
click at [851, 511] on button "Start Quiz" at bounding box center [824, 507] width 126 height 39
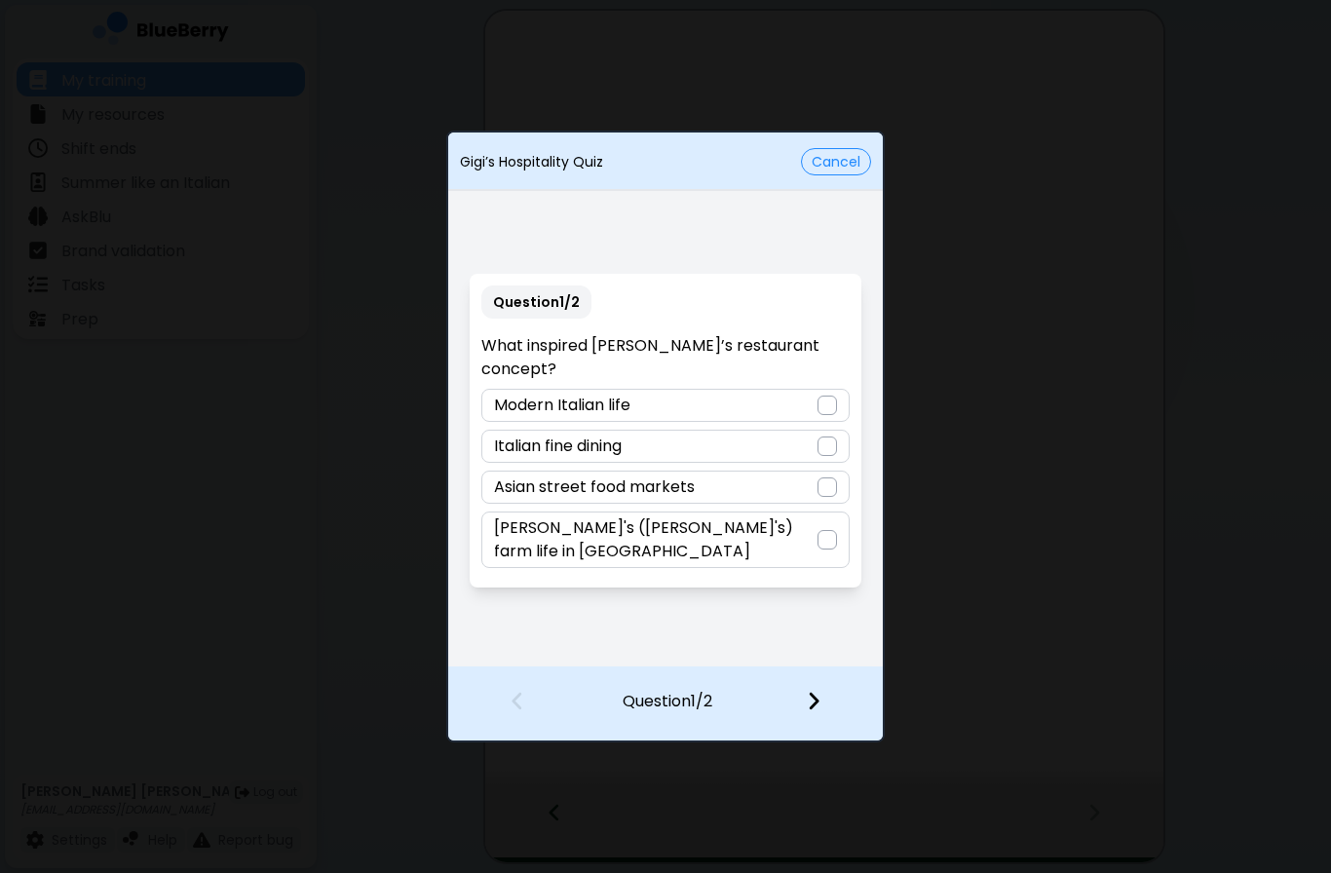
click at [796, 537] on div "[PERSON_NAME]'s ([PERSON_NAME]'s) farm life in [GEOGRAPHIC_DATA]" at bounding box center [664, 540] width 367 height 57
click at [820, 702] on img at bounding box center [814, 700] width 14 height 21
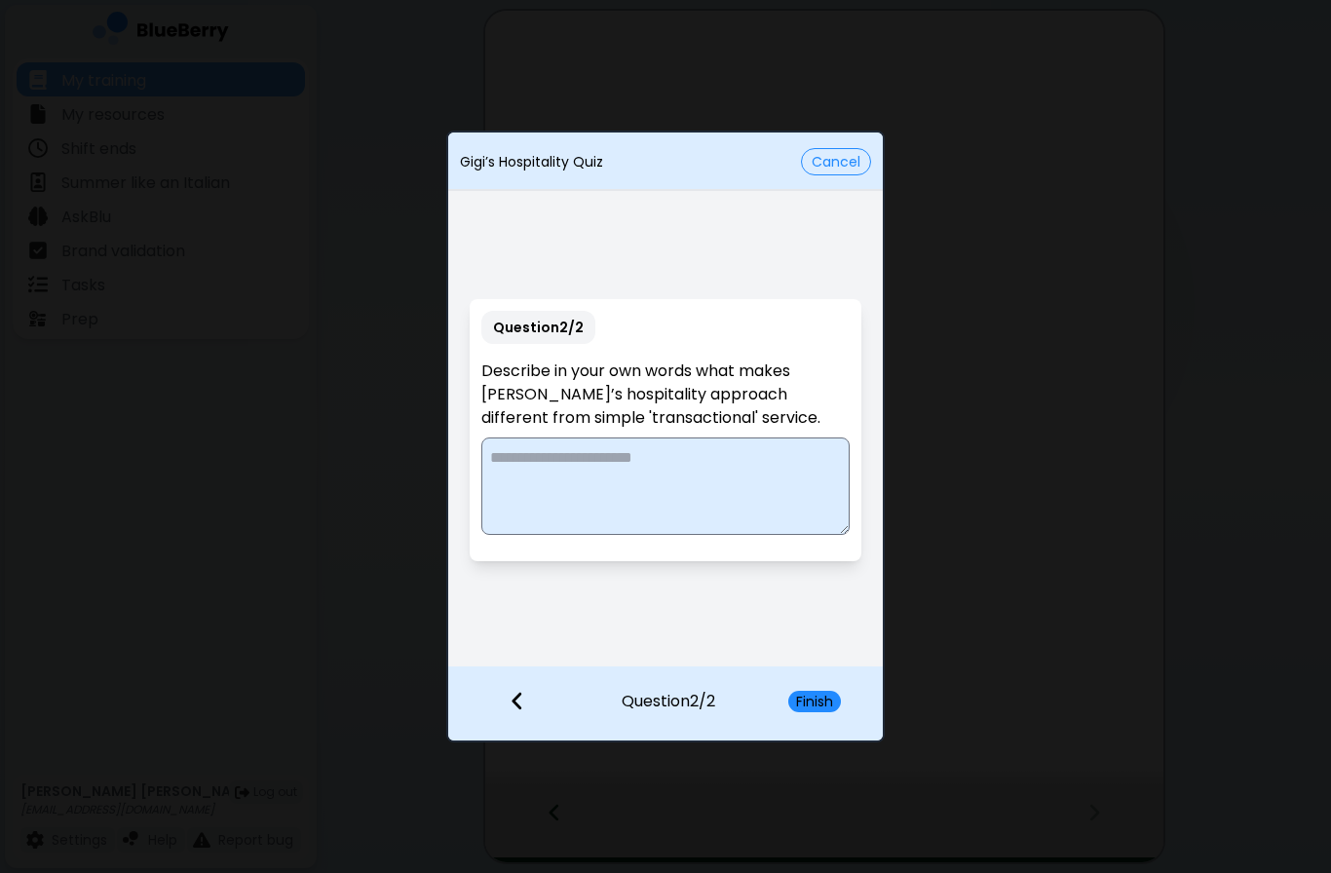
click at [731, 466] on textarea at bounding box center [664, 486] width 367 height 97
click at [654, 508] on textarea "**********" at bounding box center [664, 486] width 367 height 97
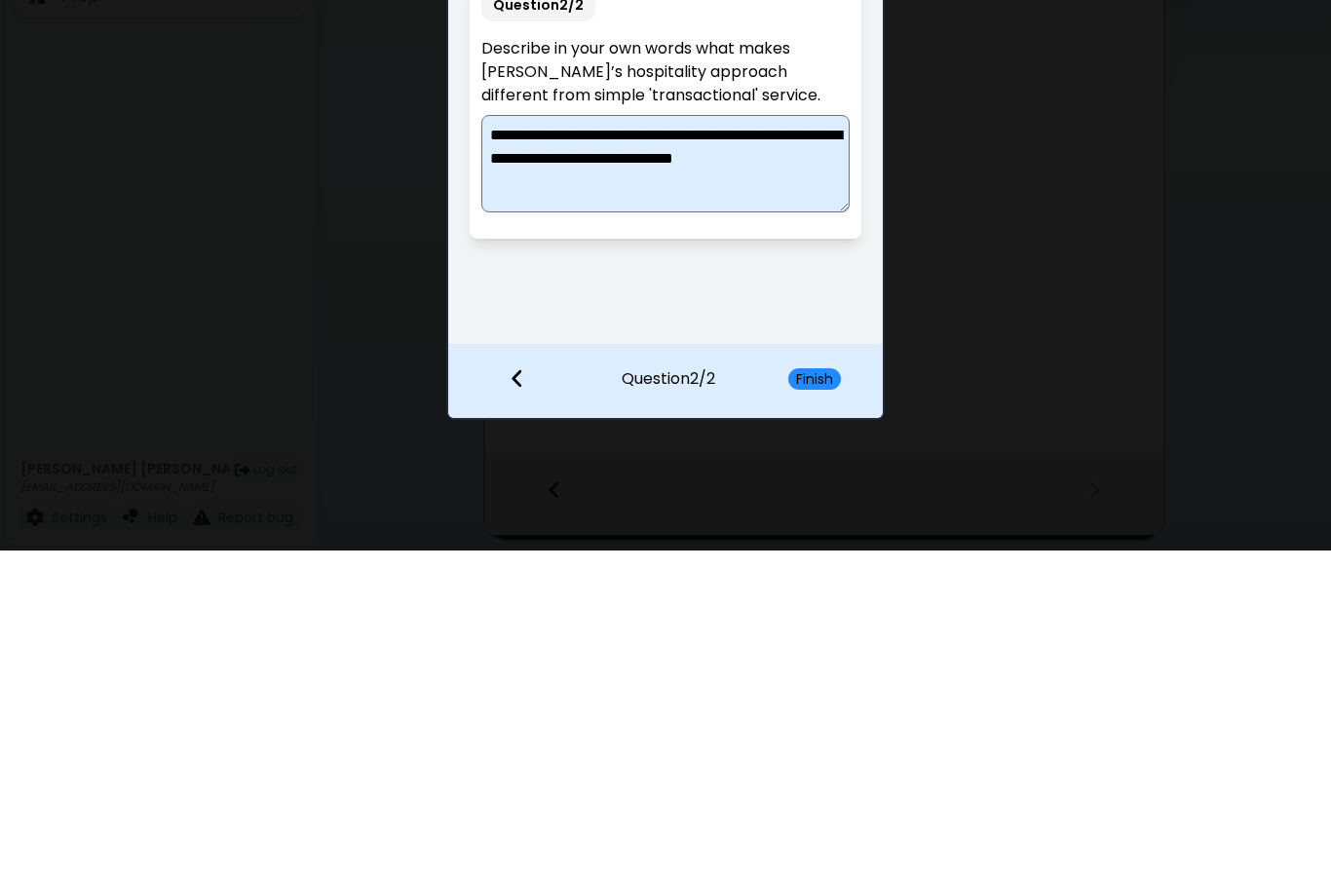
type textarea "**********"
click at [1289, 264] on div "**********" at bounding box center [665, 436] width 1331 height 873
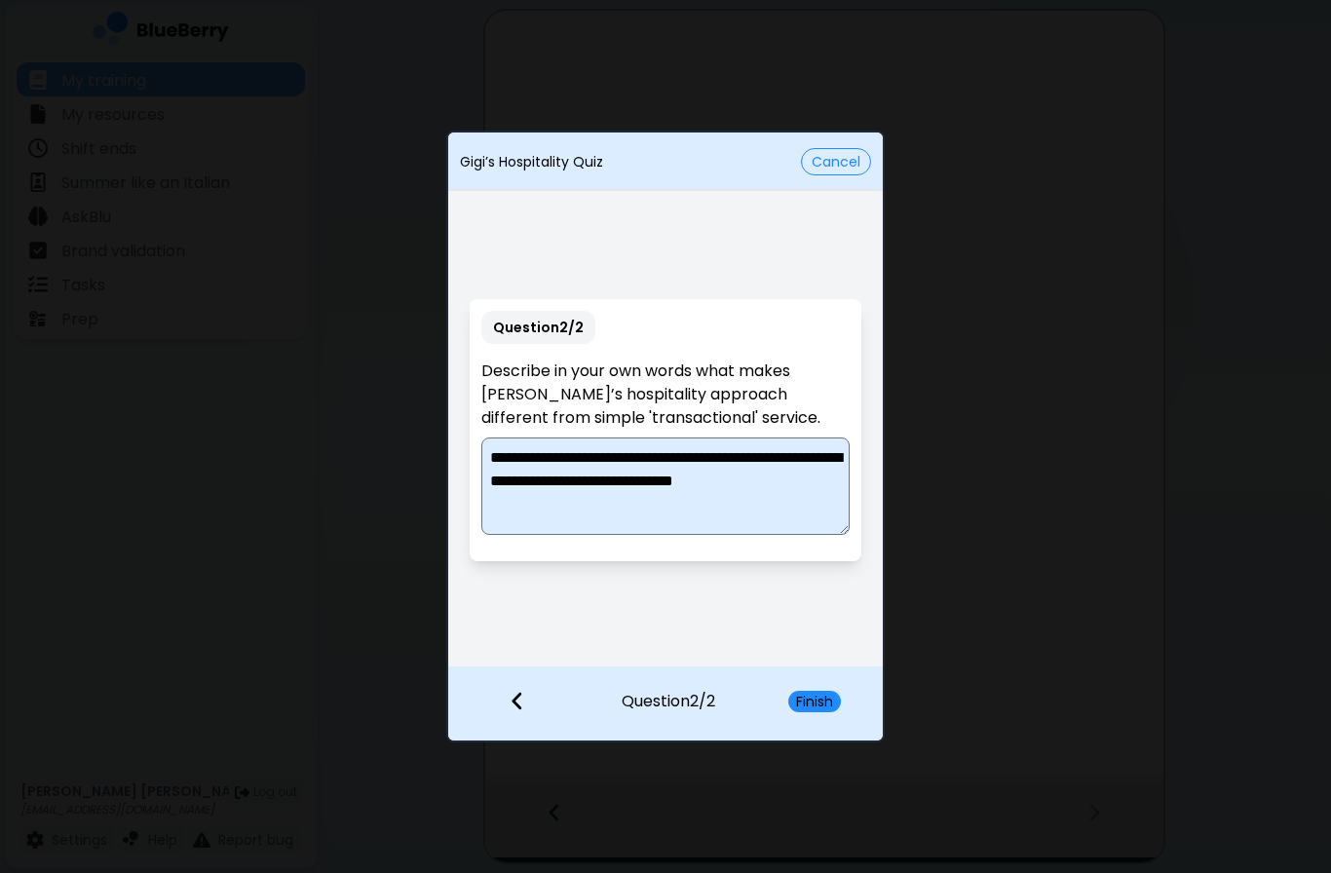
click at [820, 701] on button "Finish" at bounding box center [815, 701] width 53 height 21
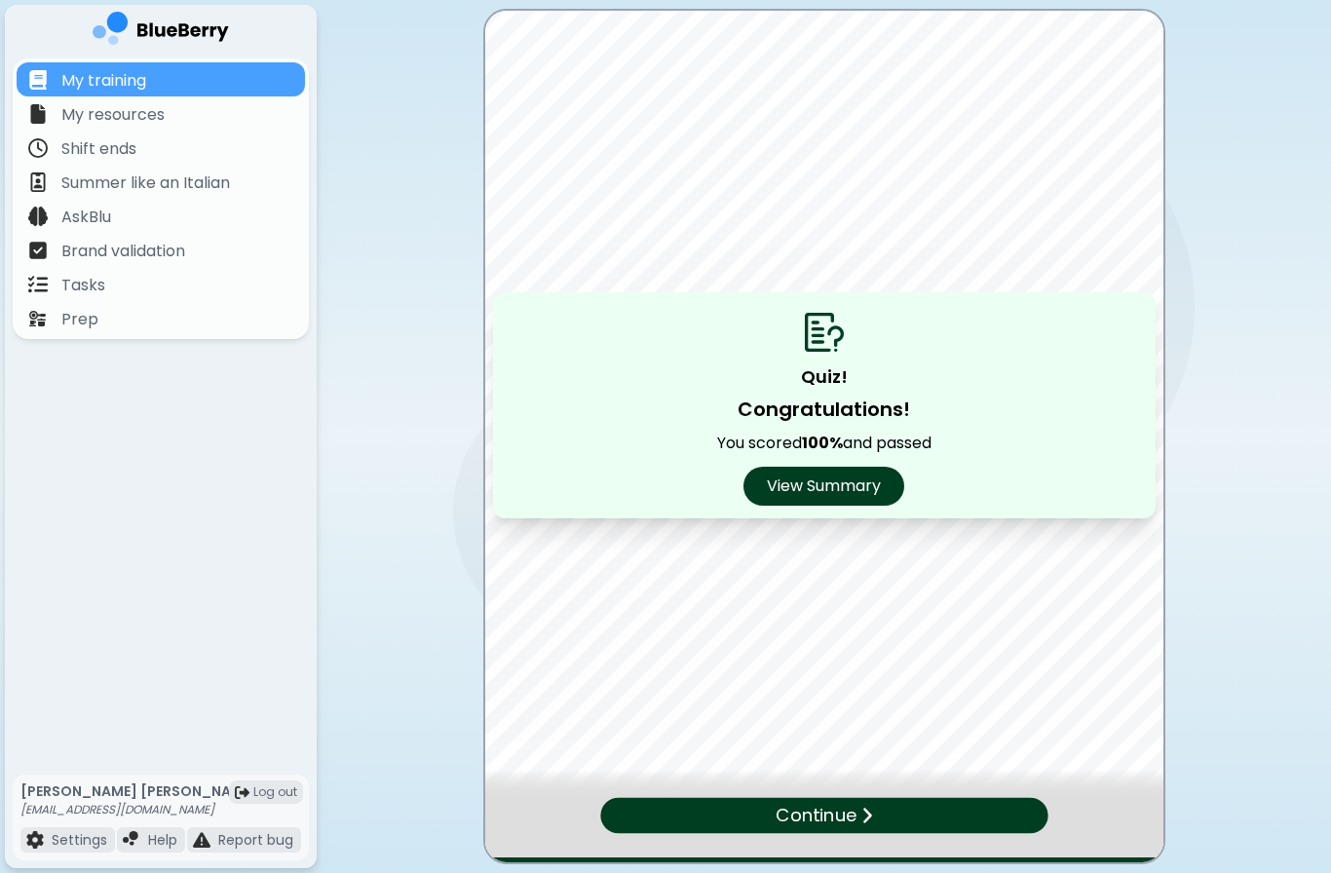
click at [926, 818] on div "Continue" at bounding box center [823, 816] width 447 height 36
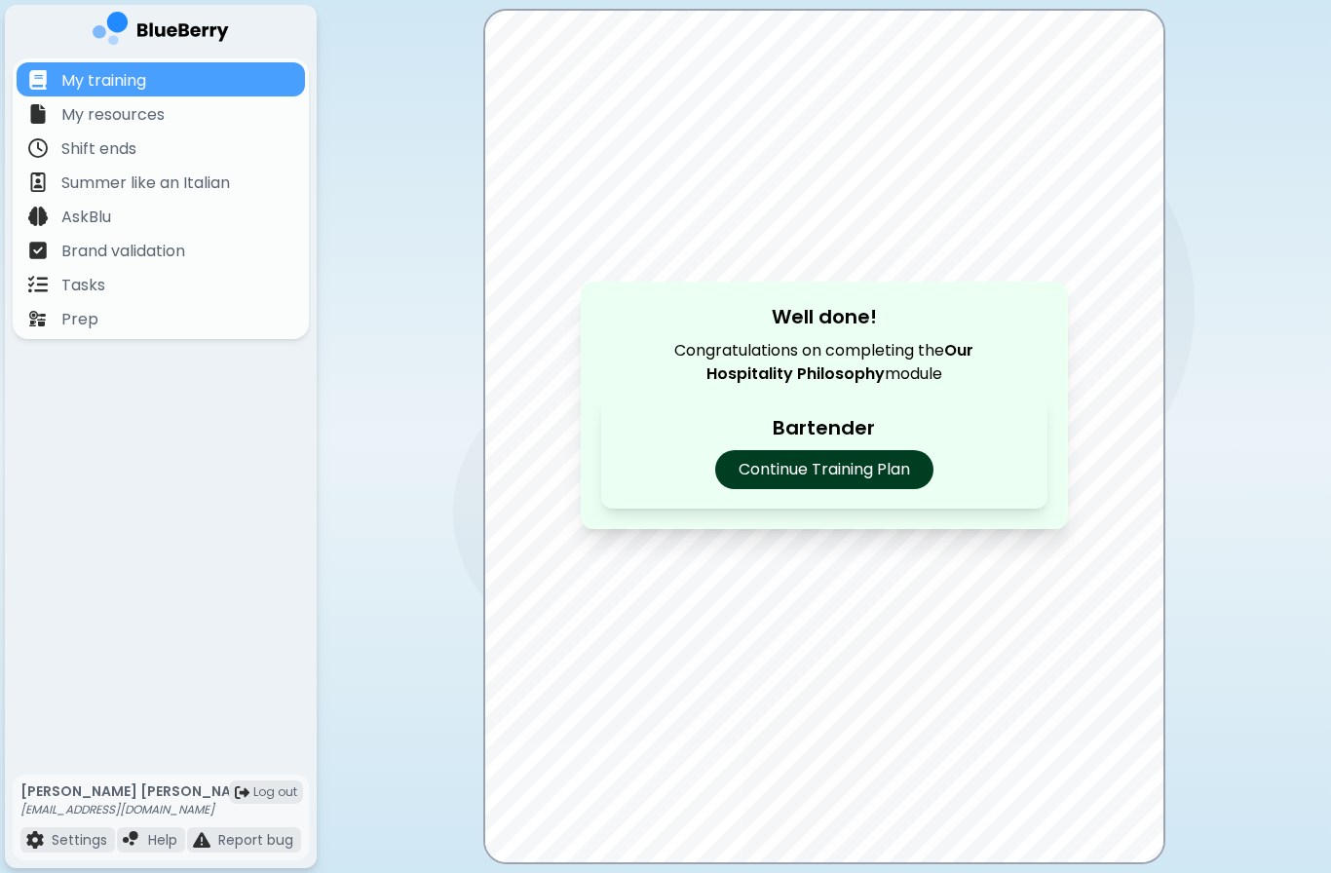
click at [895, 451] on p "Continue Training Plan" at bounding box center [824, 469] width 218 height 39
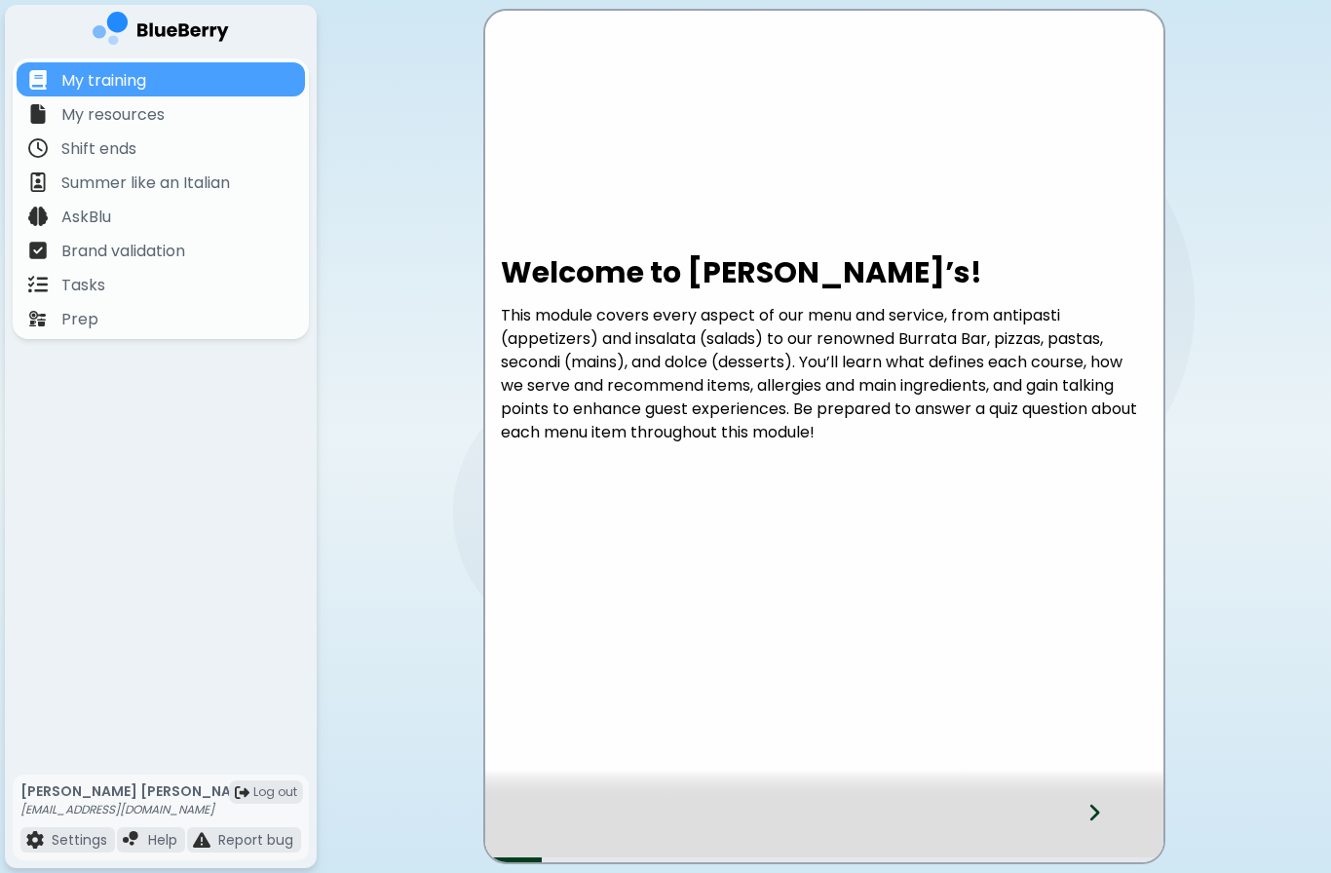
click at [1106, 804] on div at bounding box center [1106, 830] width 115 height 64
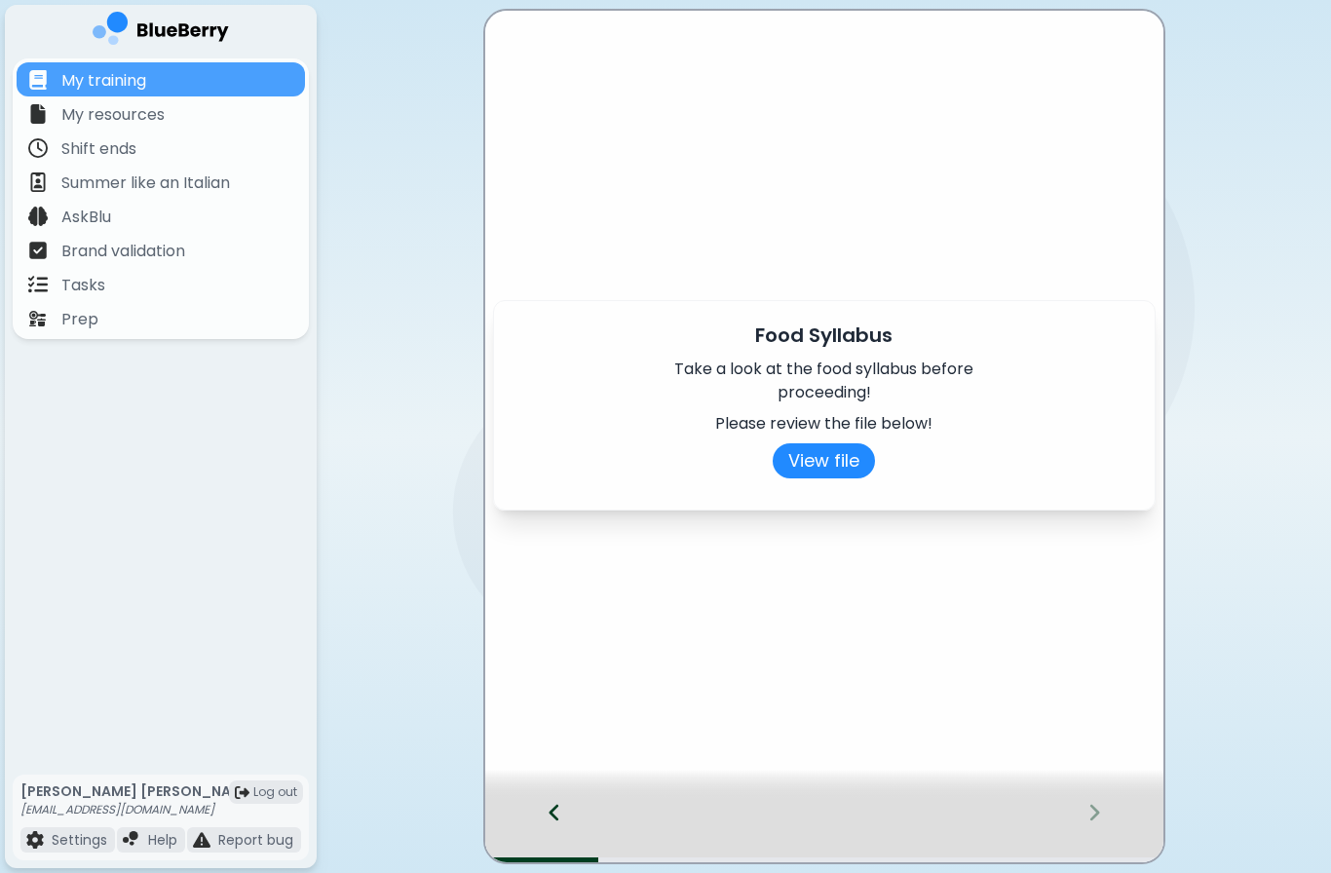
click at [1094, 821] on icon at bounding box center [1095, 812] width 14 height 21
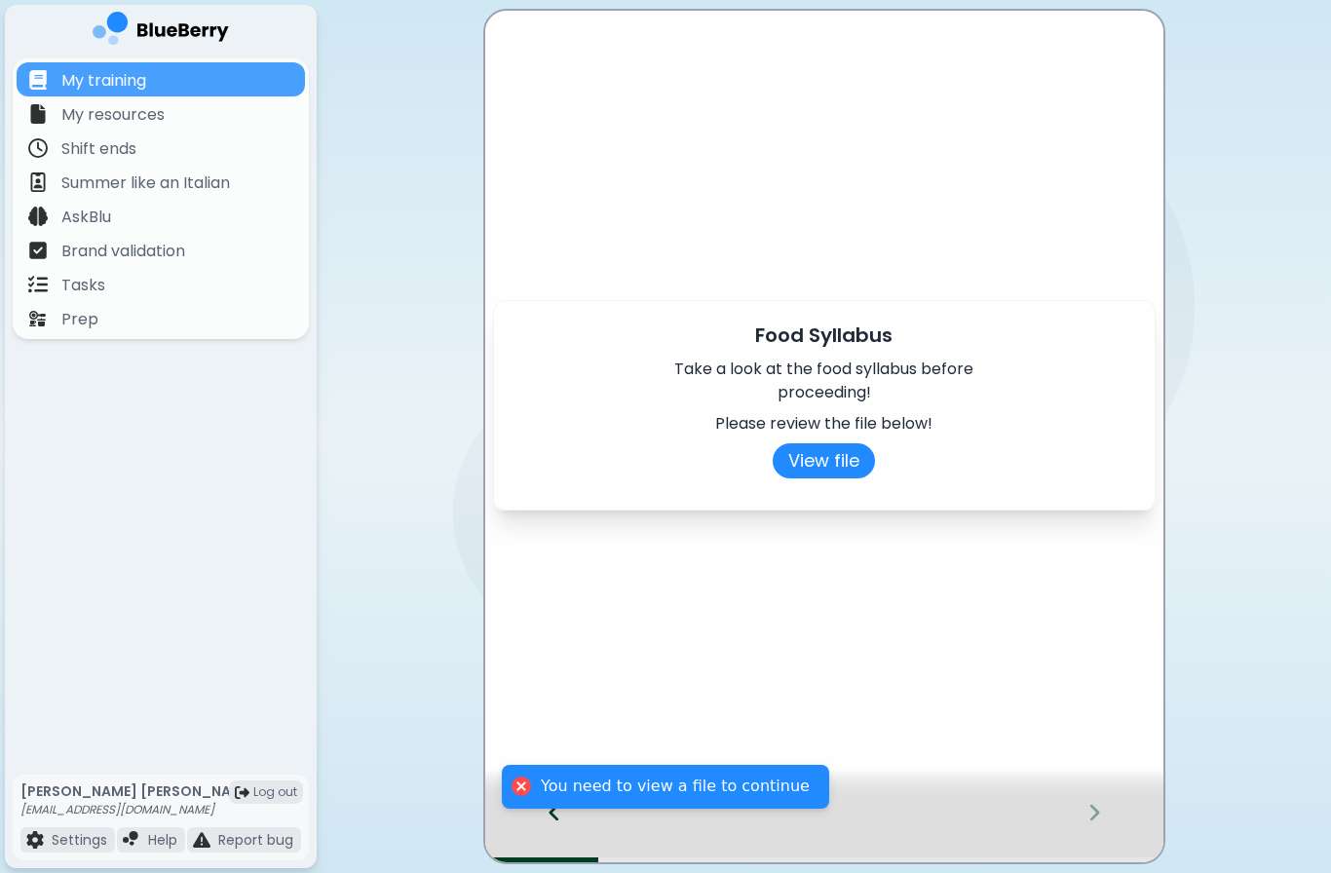
click at [779, 694] on div "Food Syllabus Take a look at the food syllabus before proceeding! Please review…" at bounding box center [824, 437] width 678 height 852
click at [849, 444] on button "View file" at bounding box center [824, 460] width 102 height 35
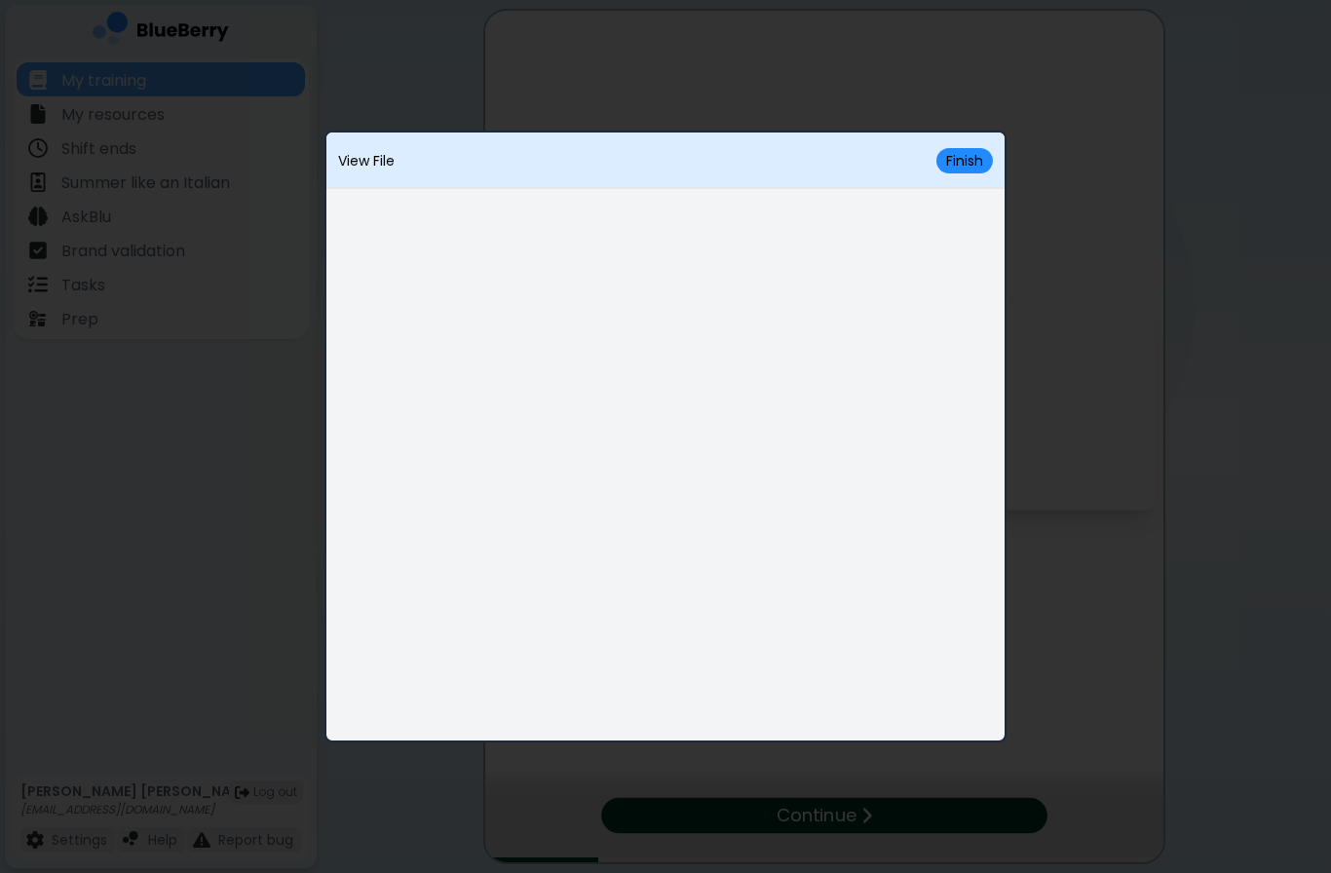
click at [974, 168] on button "Finish" at bounding box center [965, 160] width 57 height 25
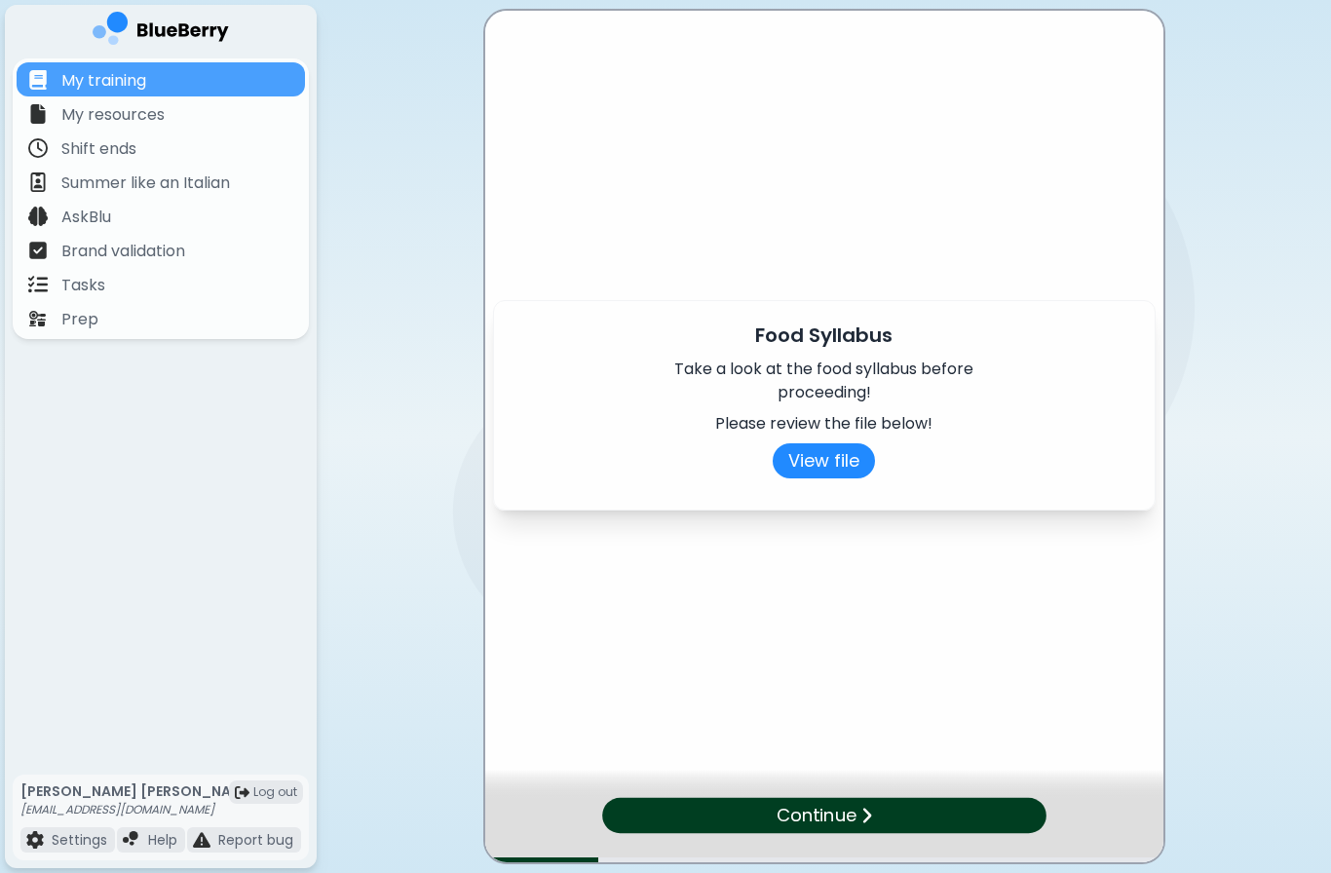
click at [970, 820] on div "Continue" at bounding box center [824, 815] width 444 height 35
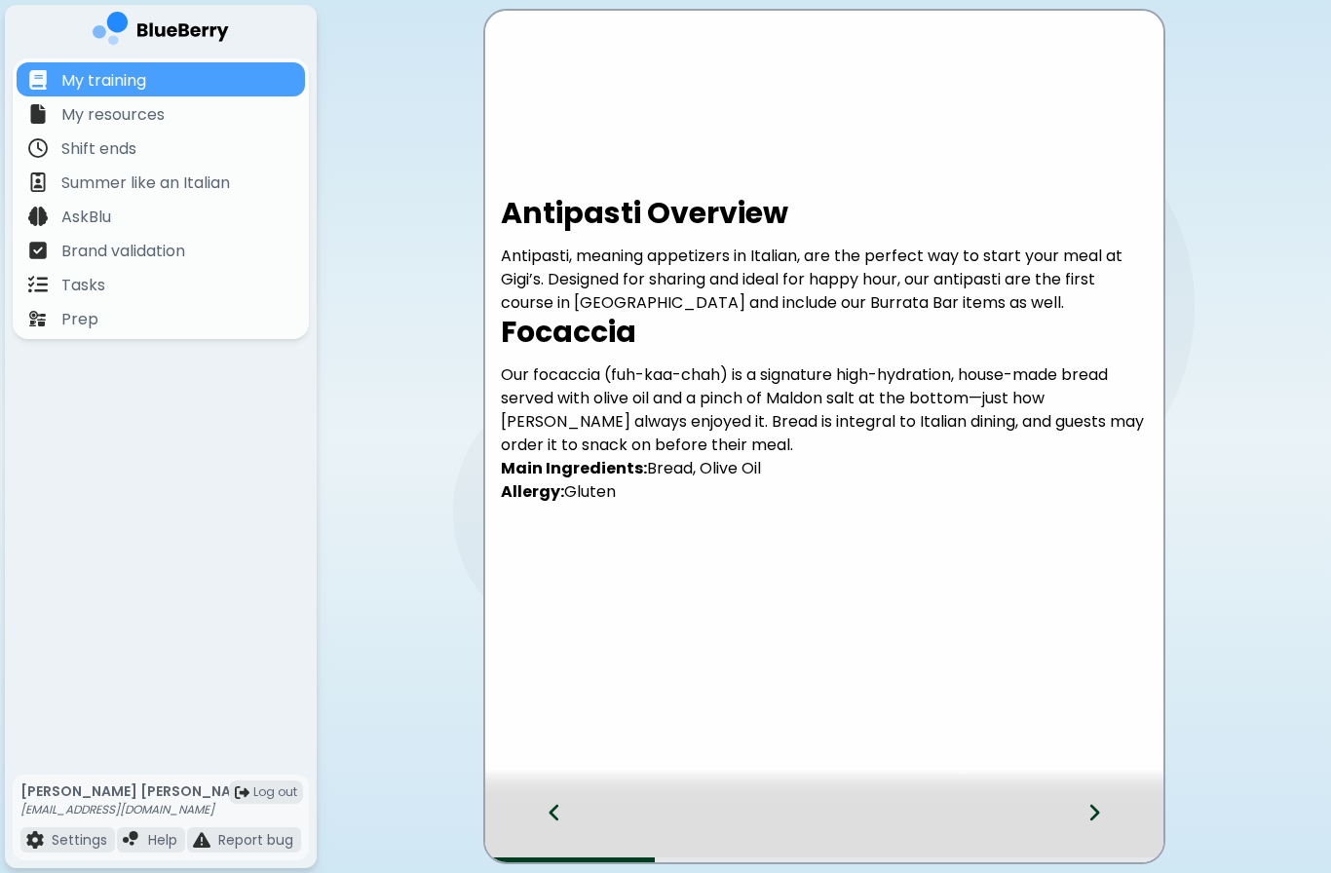
click at [1094, 821] on icon at bounding box center [1095, 812] width 14 height 21
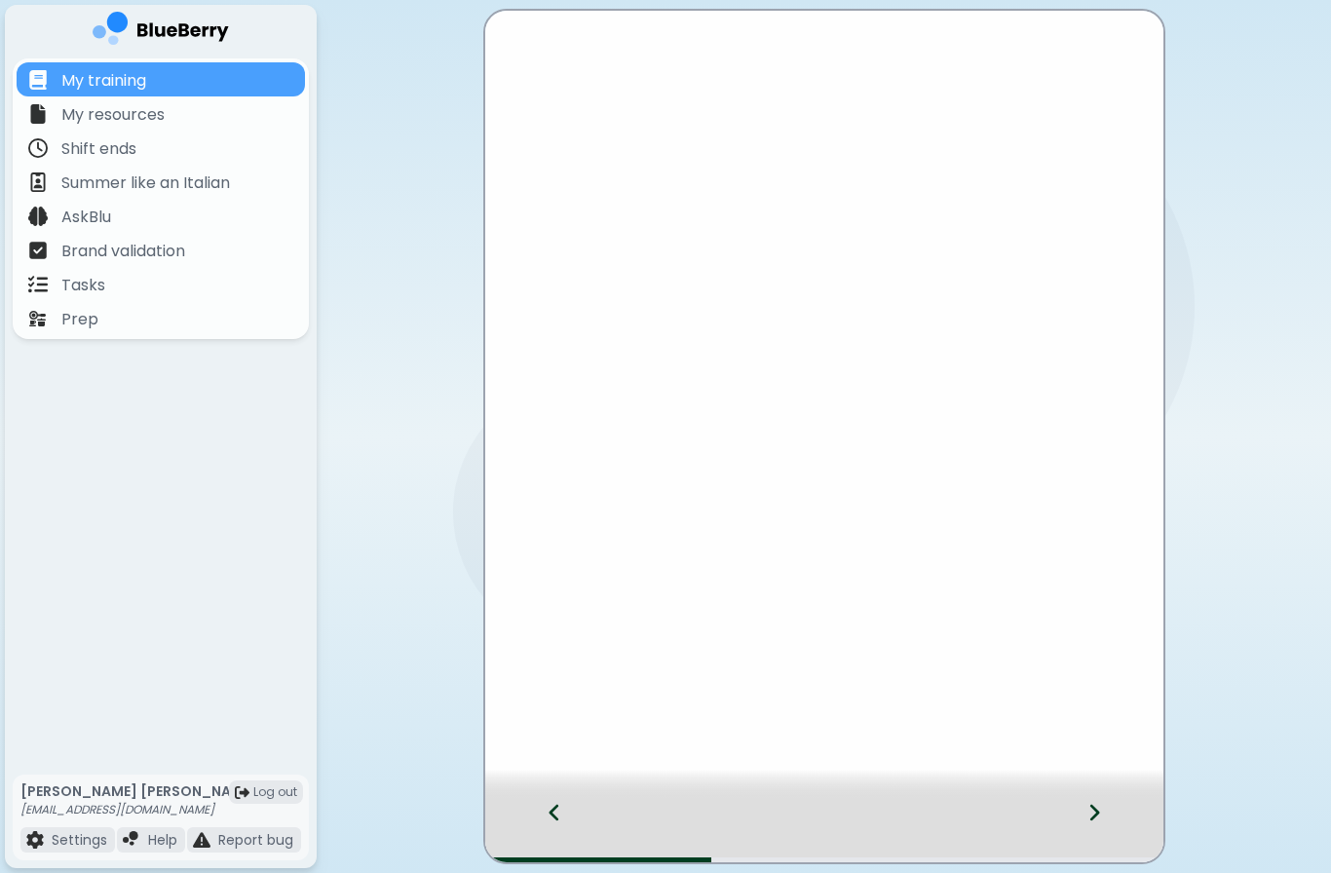
click at [1093, 820] on icon at bounding box center [1095, 813] width 10 height 17
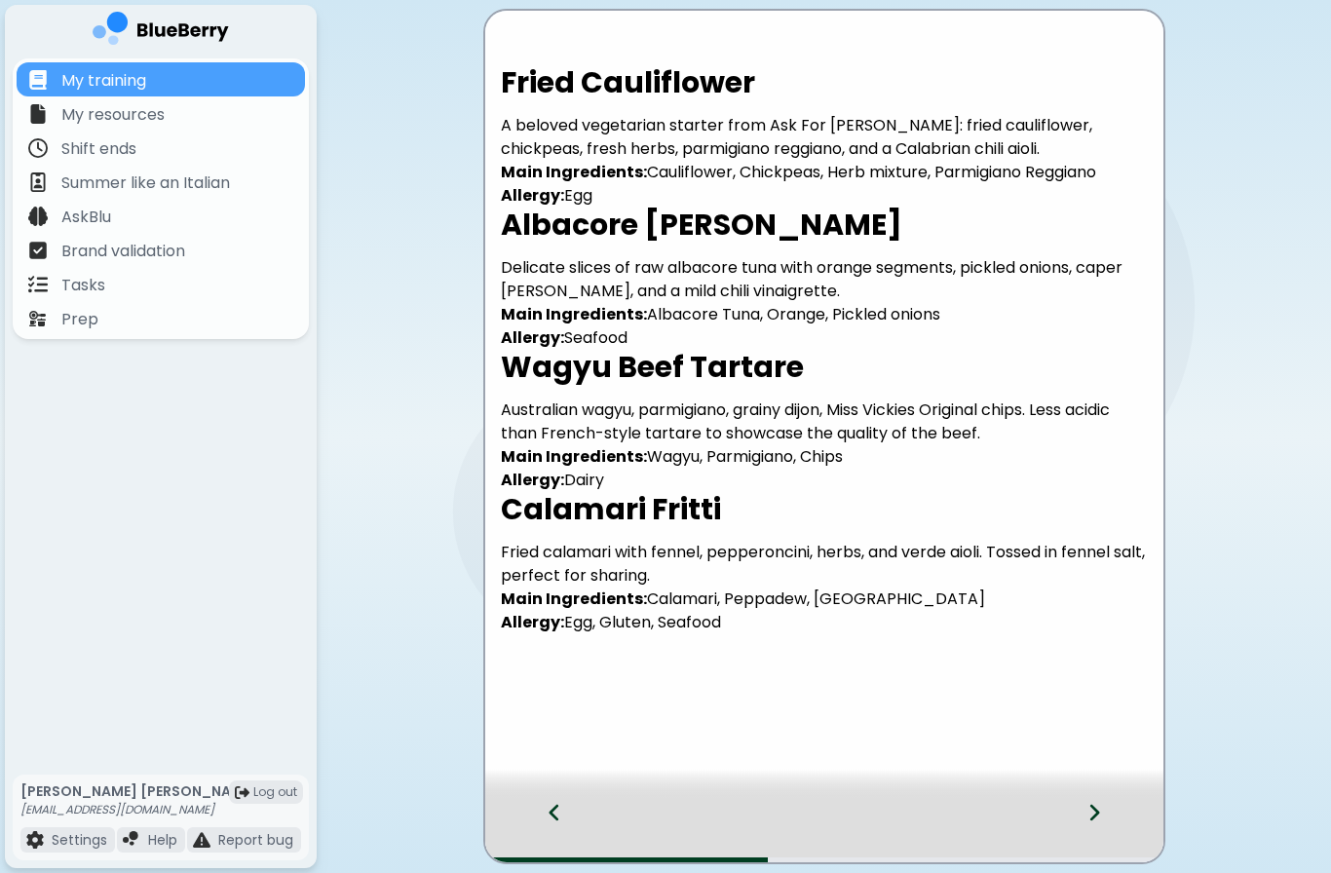
click at [1099, 823] on icon at bounding box center [1095, 812] width 14 height 21
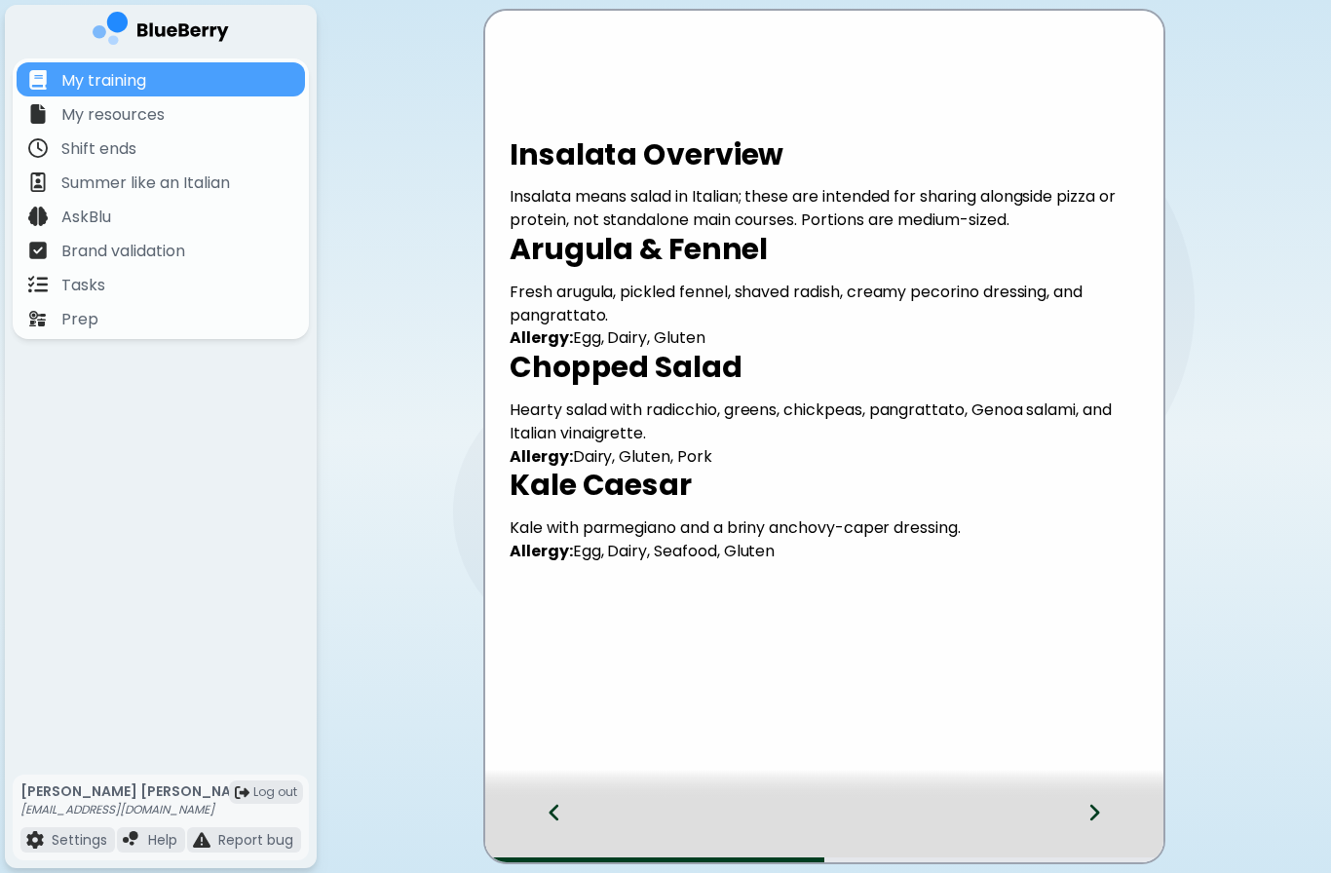
click at [1098, 822] on icon at bounding box center [1095, 812] width 14 height 21
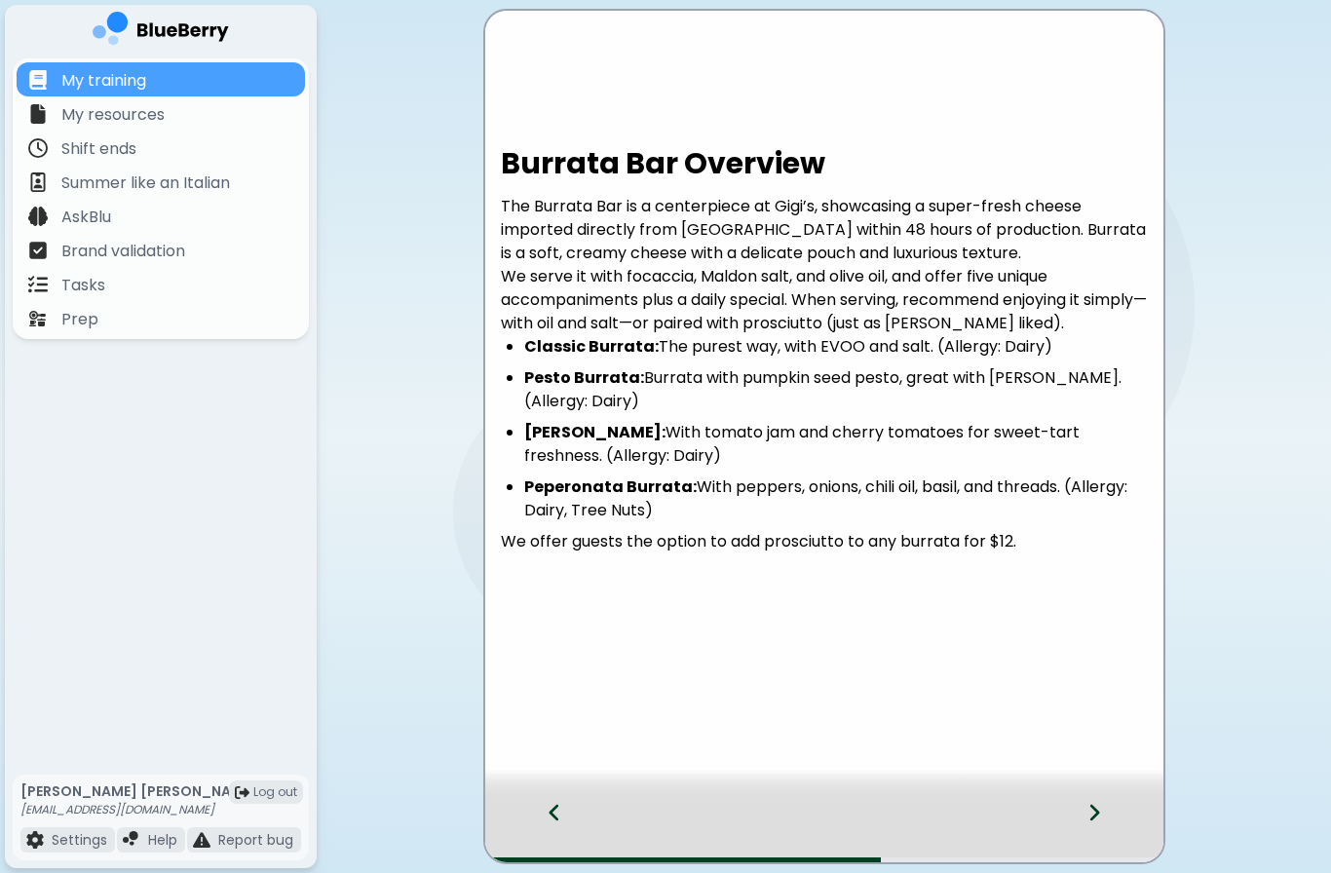
click at [1118, 822] on div at bounding box center [1106, 830] width 115 height 64
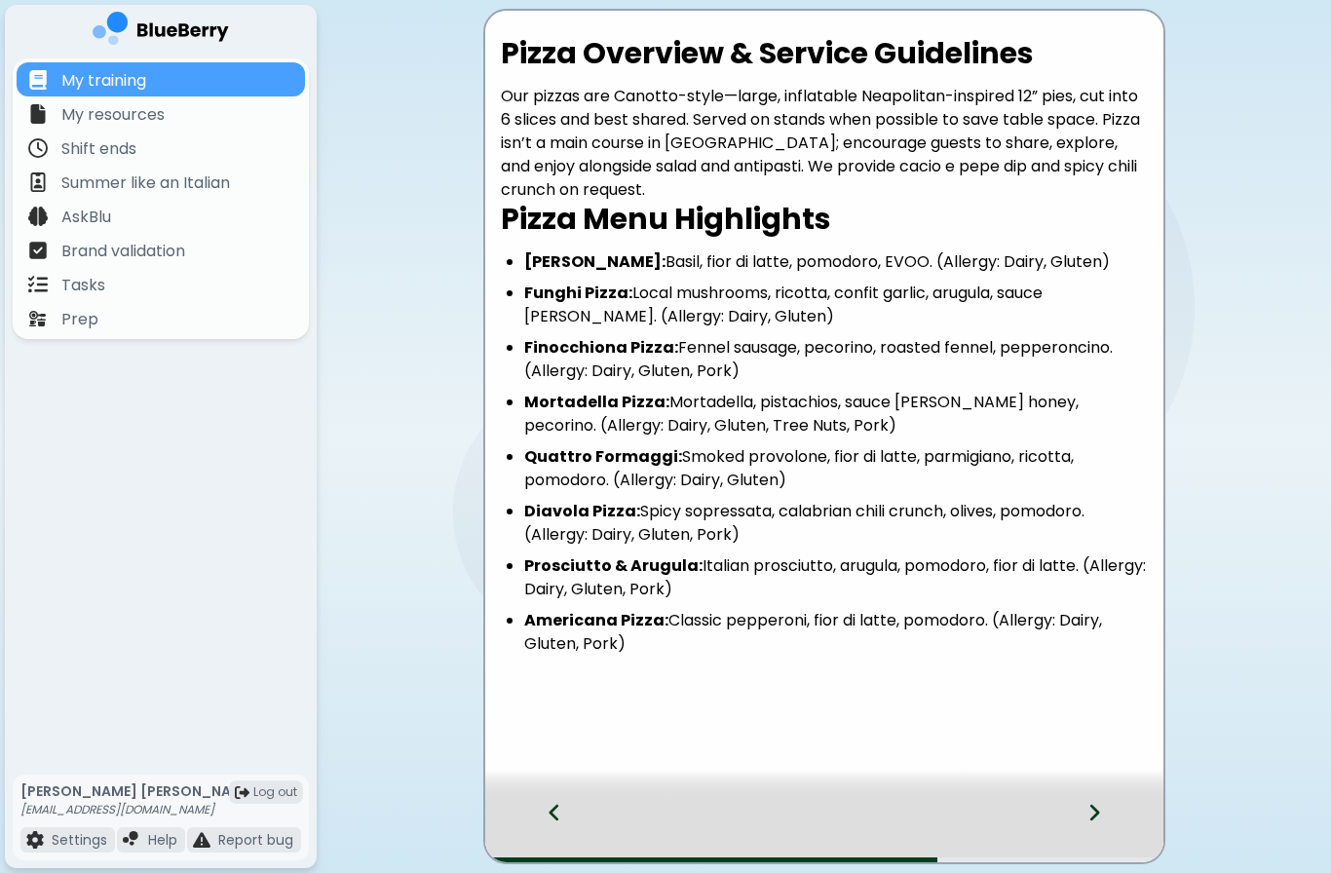
click at [1113, 817] on div at bounding box center [1106, 830] width 115 height 64
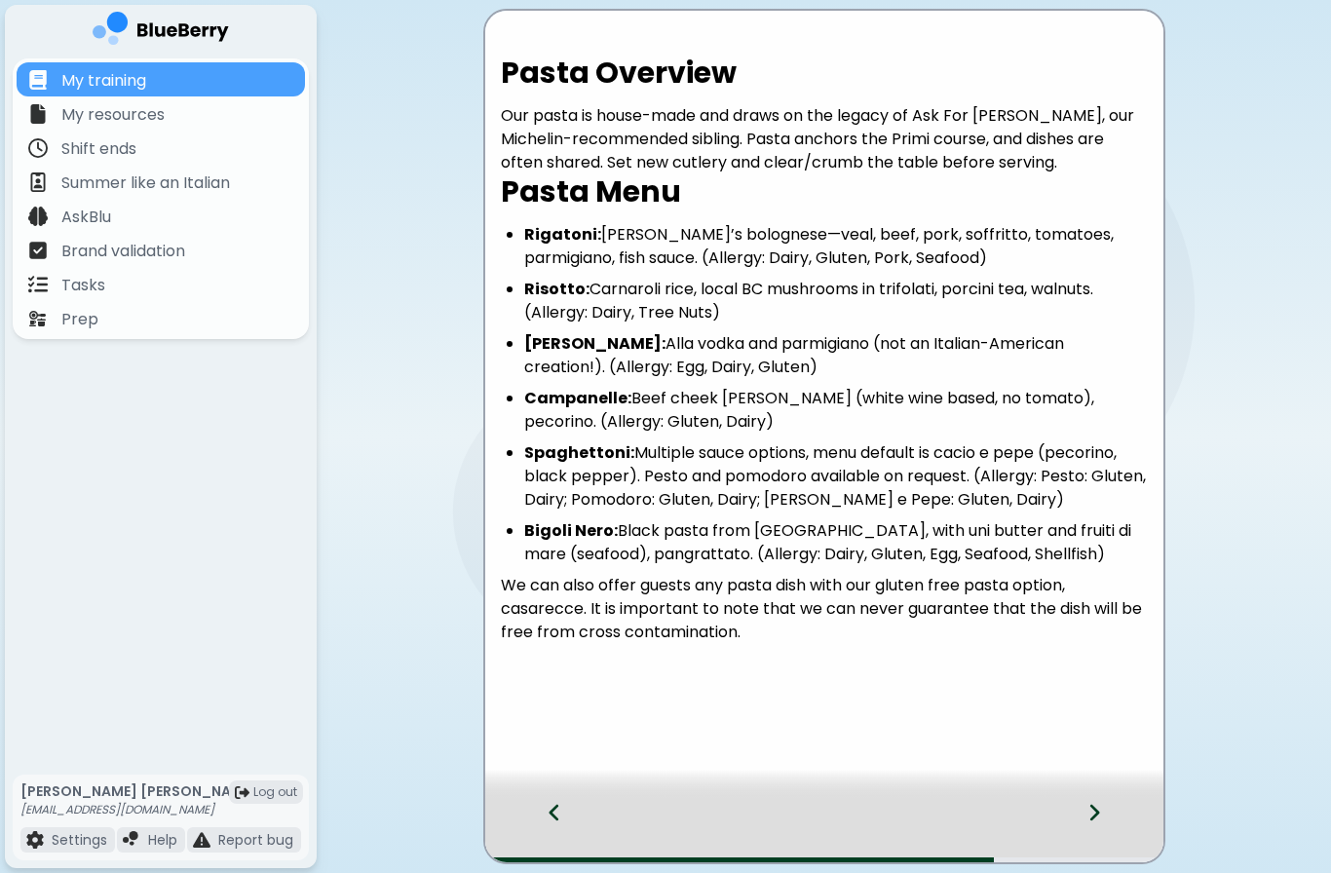
click at [1117, 824] on div at bounding box center [1106, 830] width 115 height 64
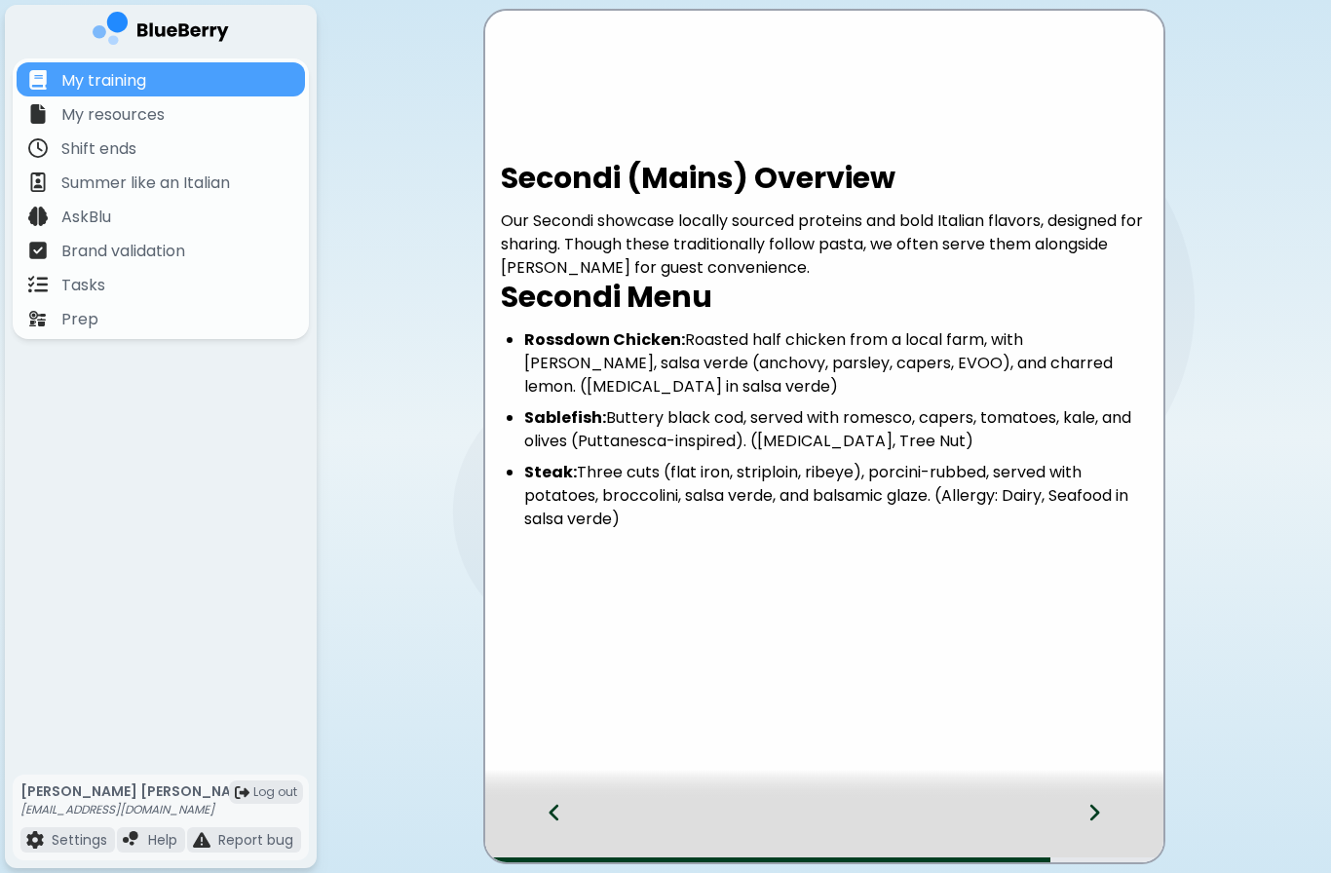
click at [1101, 822] on div at bounding box center [1106, 830] width 115 height 64
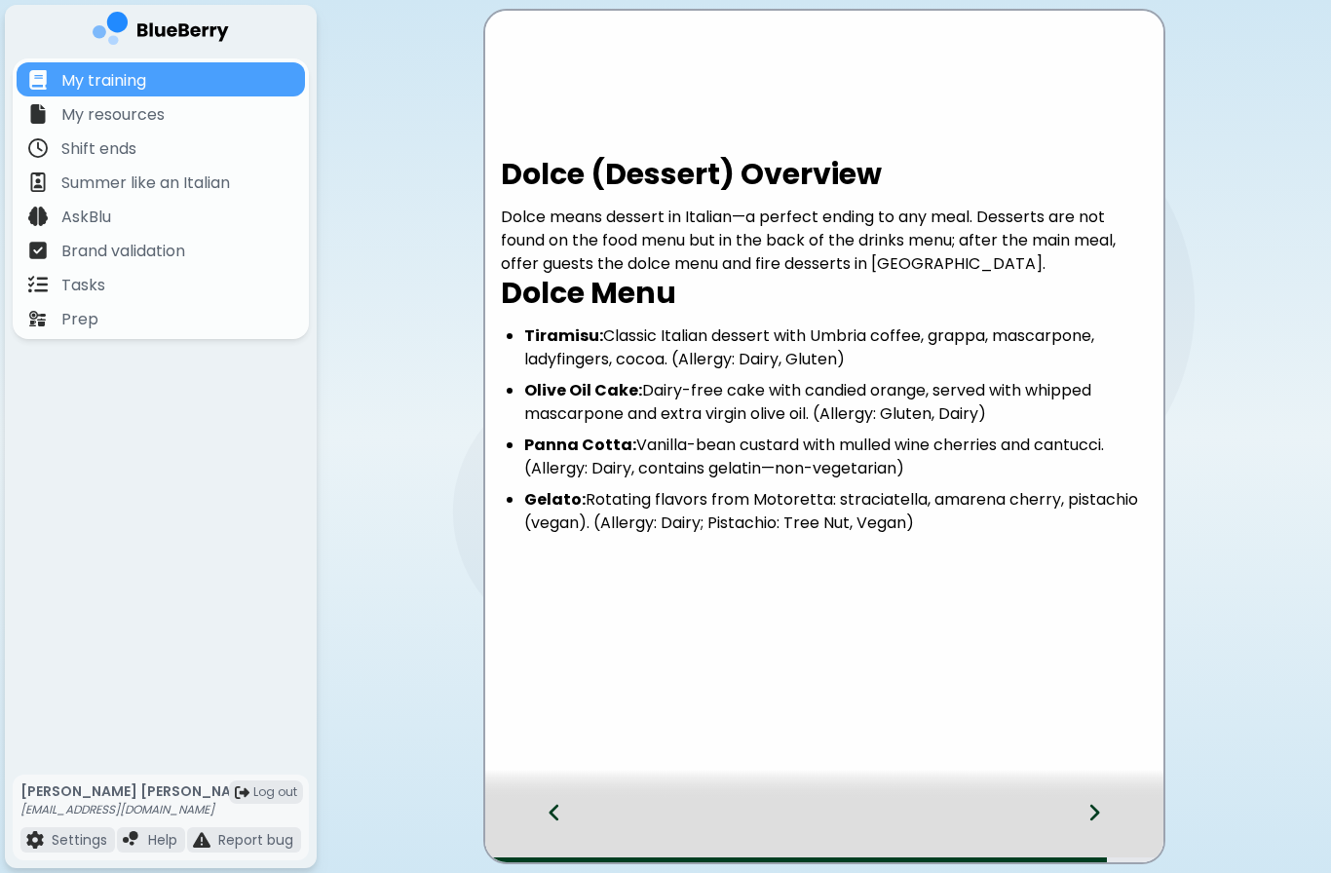
click at [1100, 819] on icon at bounding box center [1095, 812] width 14 height 21
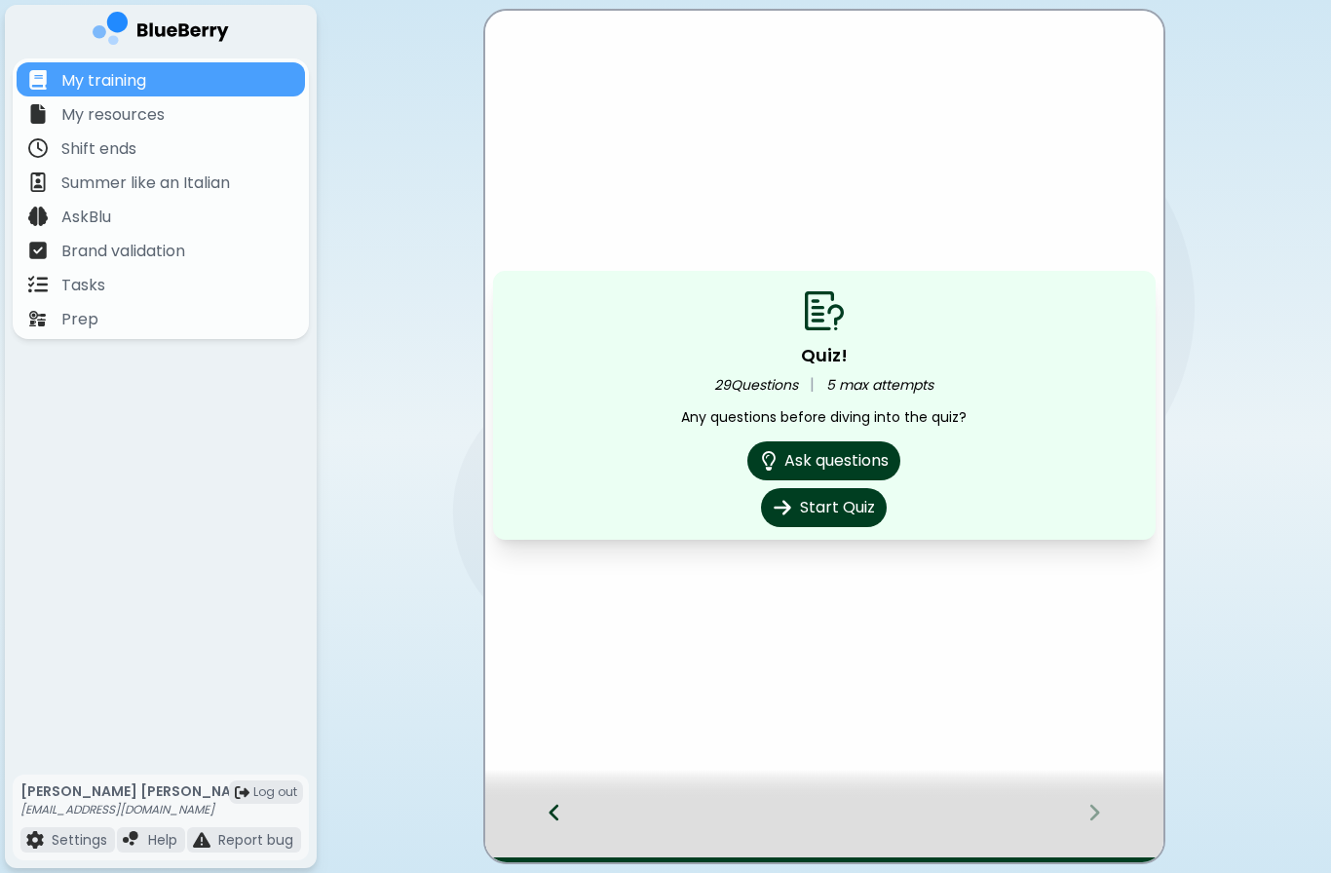
click at [863, 515] on button "Start Quiz" at bounding box center [824, 507] width 126 height 39
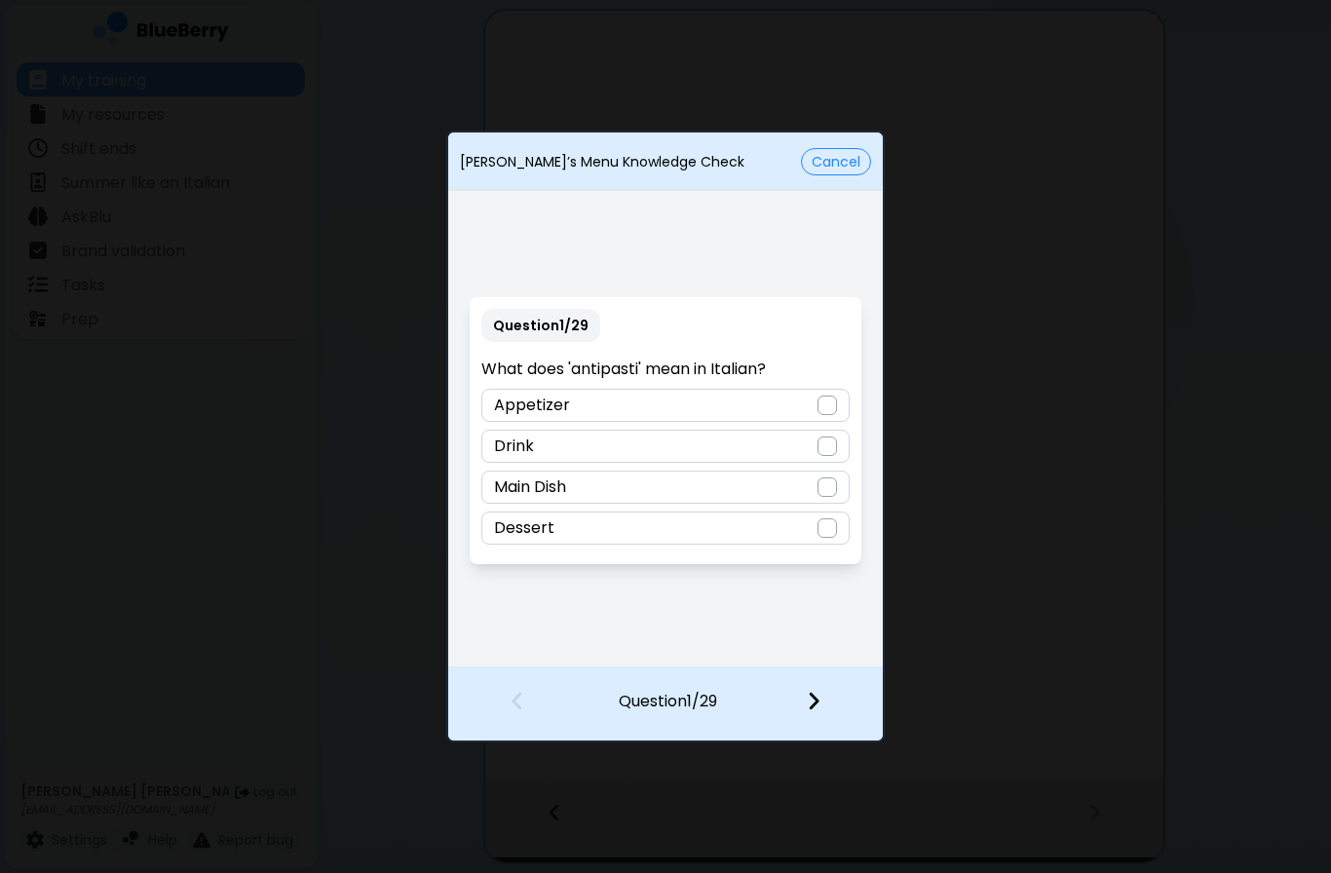
click at [830, 409] on div at bounding box center [827, 405] width 19 height 19
click at [816, 701] on img at bounding box center [814, 700] width 14 height 21
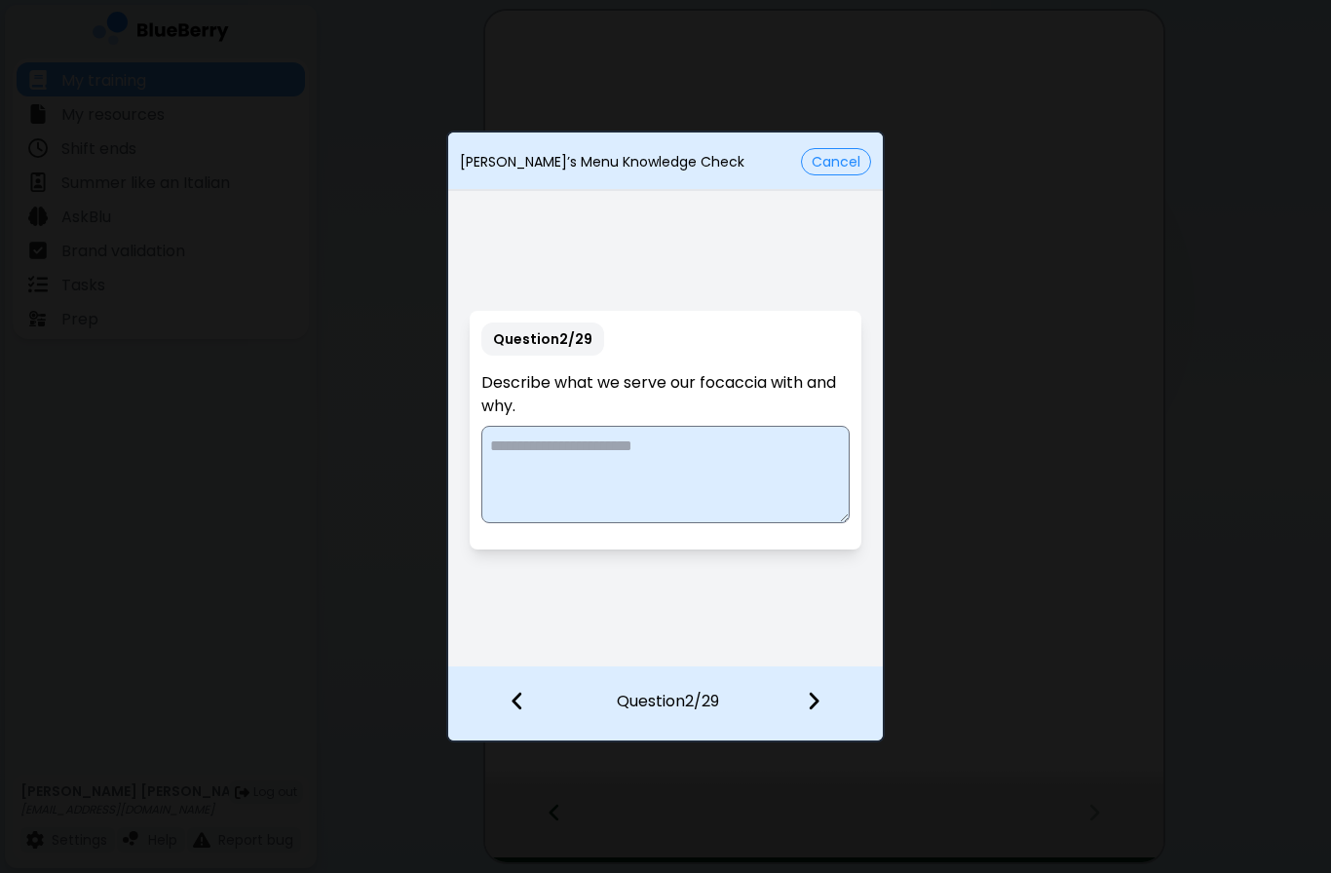
click at [795, 450] on textarea at bounding box center [664, 474] width 367 height 97
click at [833, 679] on div at bounding box center [825, 703] width 115 height 72
click at [589, 444] on textarea "**********" at bounding box center [664, 474] width 367 height 97
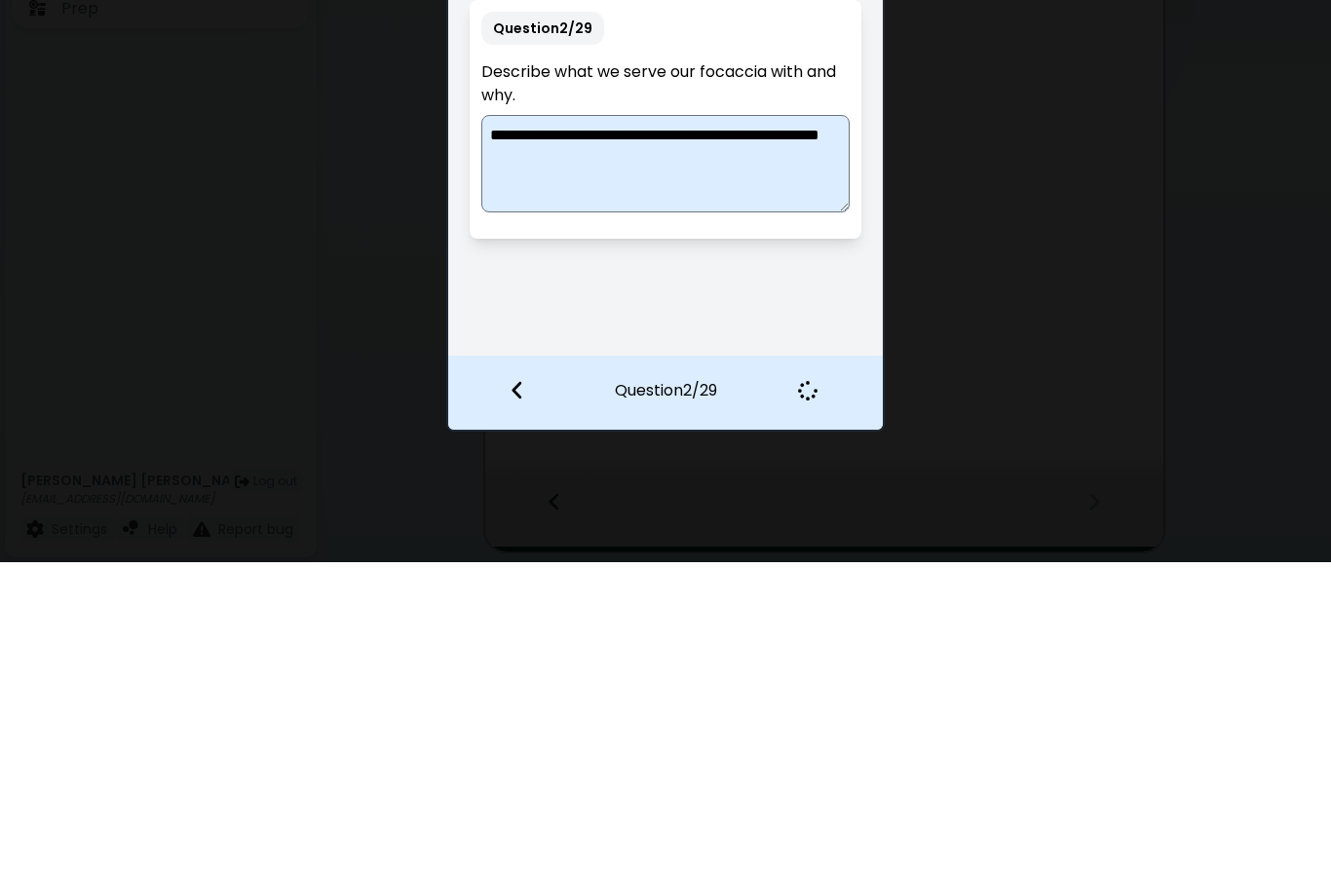
type textarea "**********"
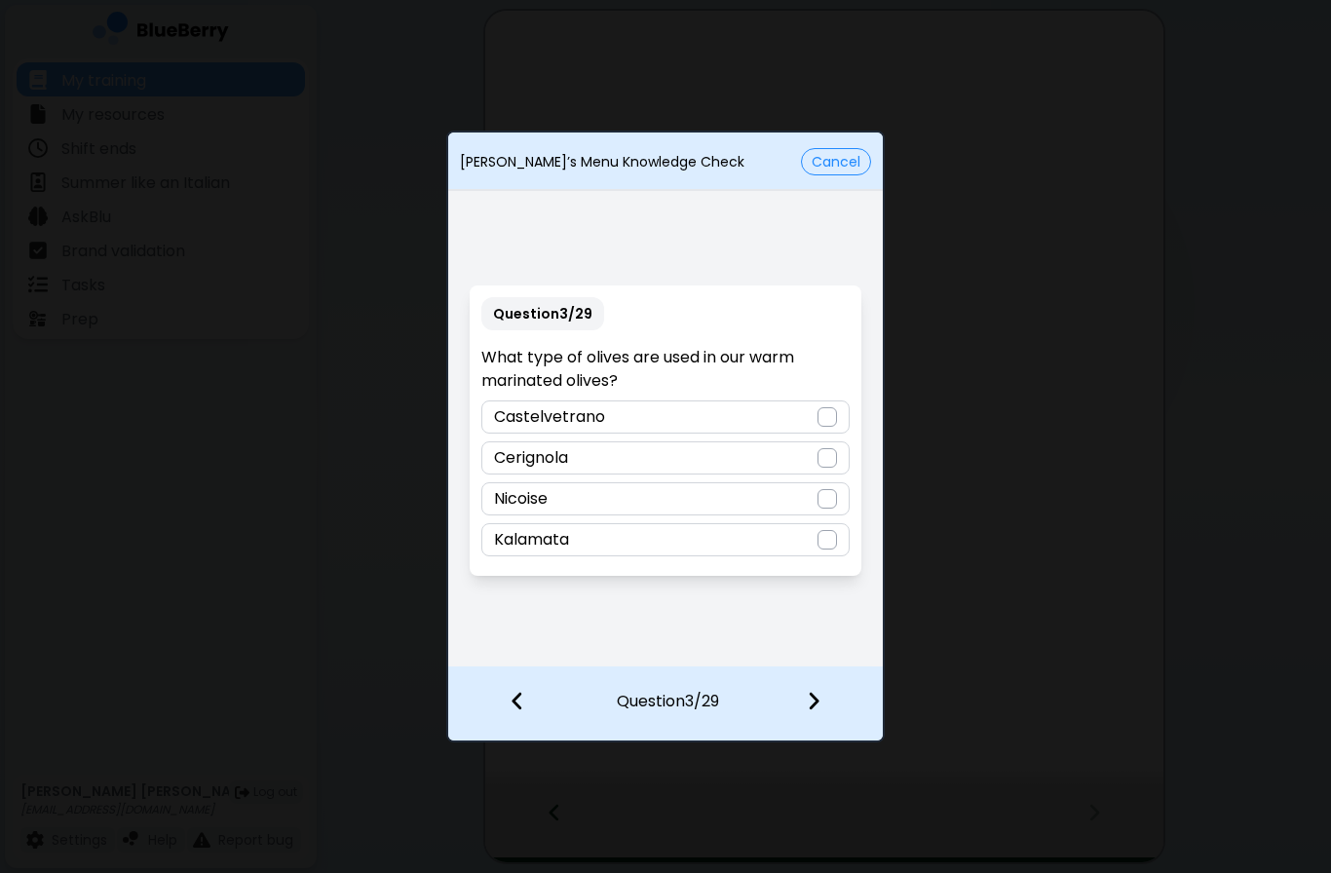
click at [758, 453] on div "Cerignola" at bounding box center [664, 458] width 367 height 33
click at [830, 694] on div at bounding box center [825, 703] width 115 height 72
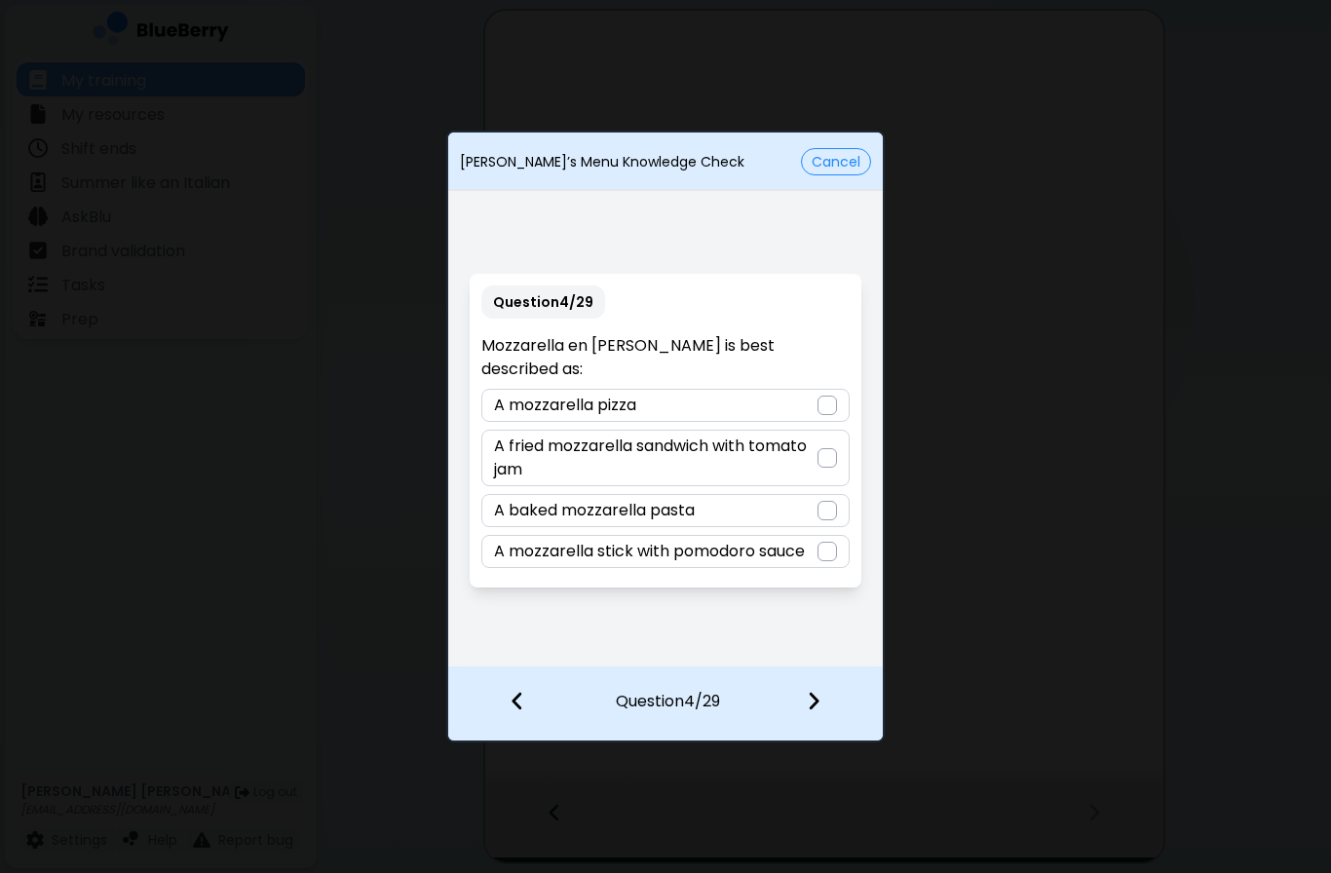
click at [818, 448] on div at bounding box center [827, 457] width 19 height 19
click at [818, 694] on img at bounding box center [814, 700] width 14 height 21
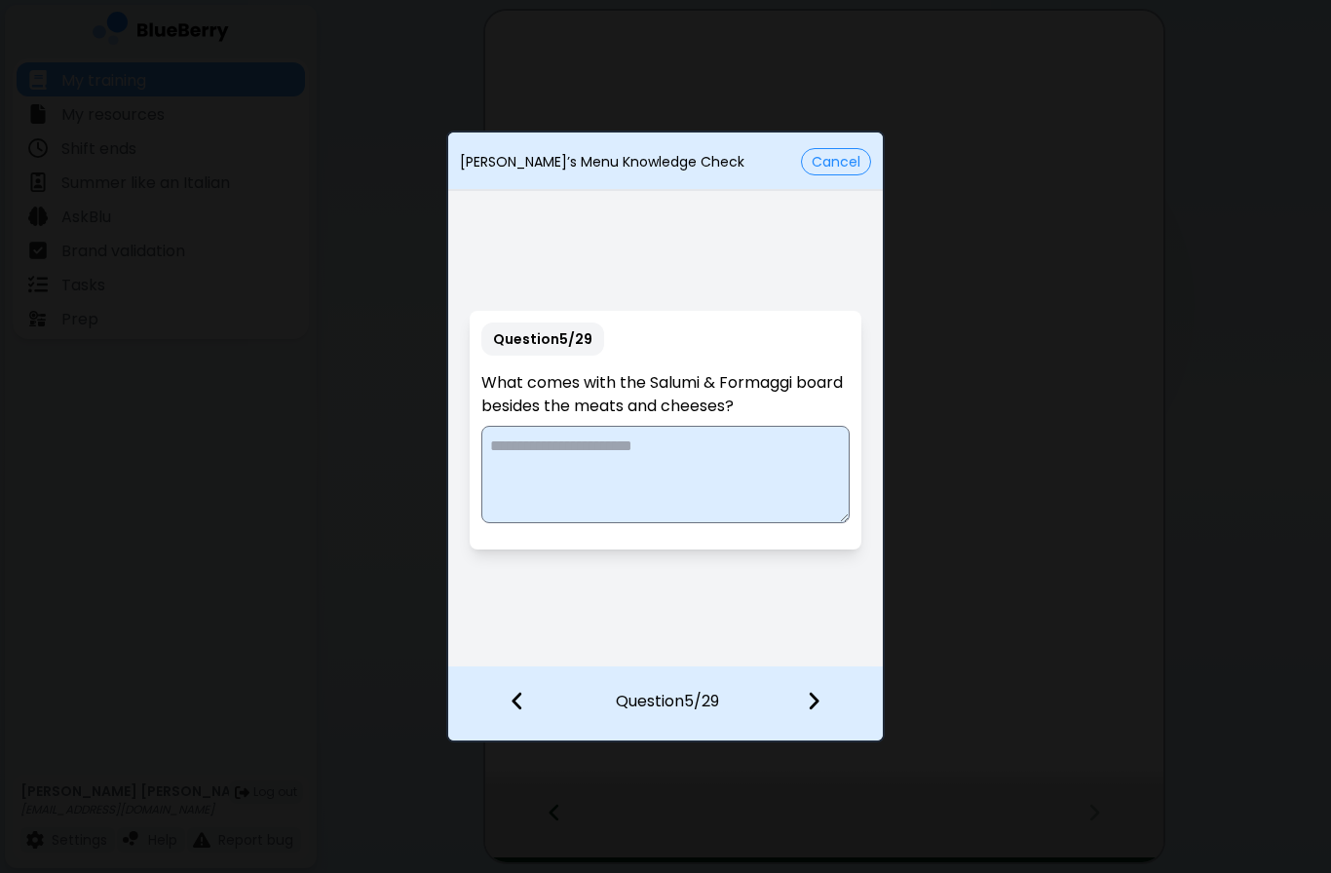
click at [761, 456] on textarea at bounding box center [664, 474] width 367 height 97
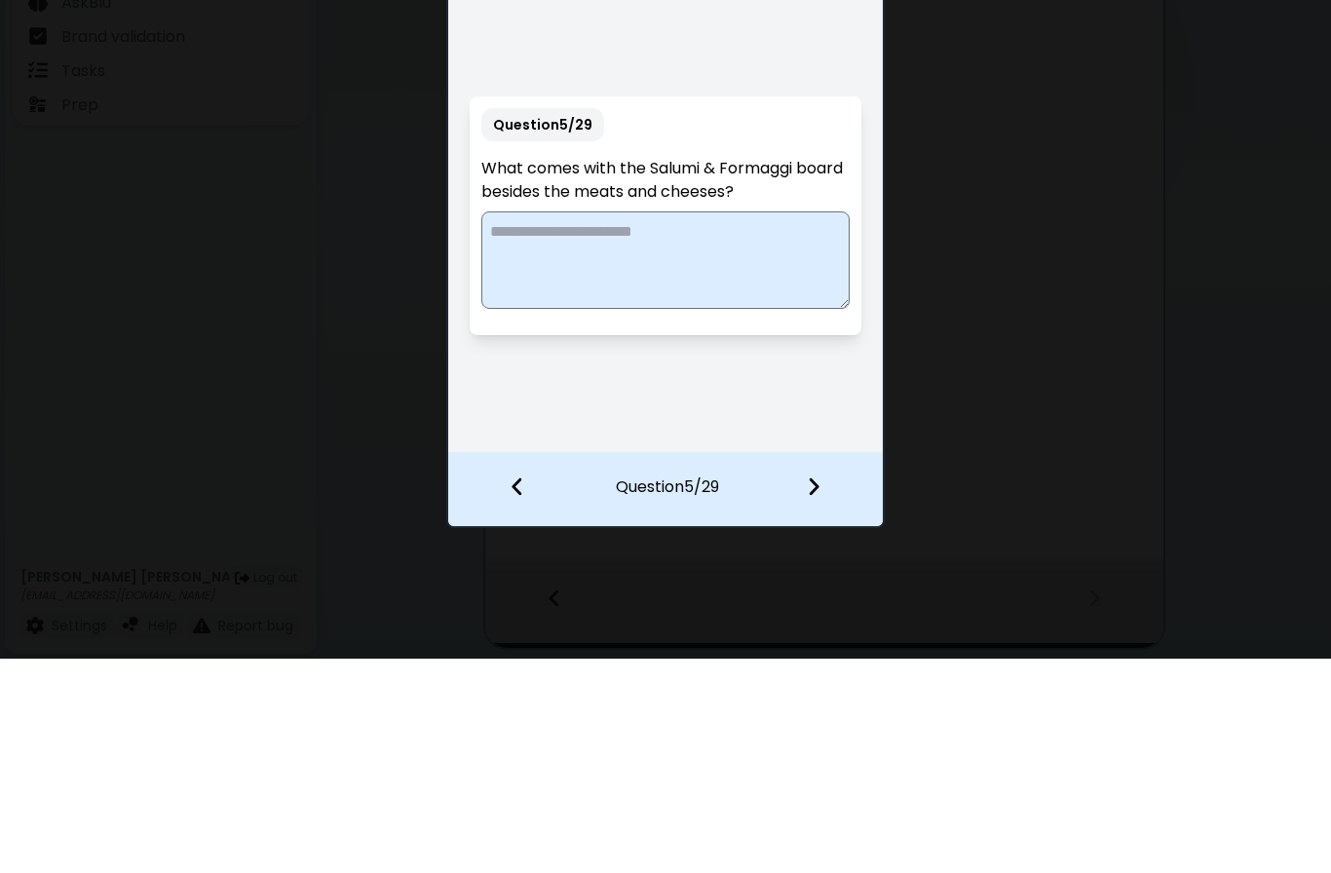
click at [568, 426] on textarea at bounding box center [664, 474] width 367 height 97
paste textarea "**********"
click at [543, 426] on textarea "**********" at bounding box center [664, 474] width 367 height 97
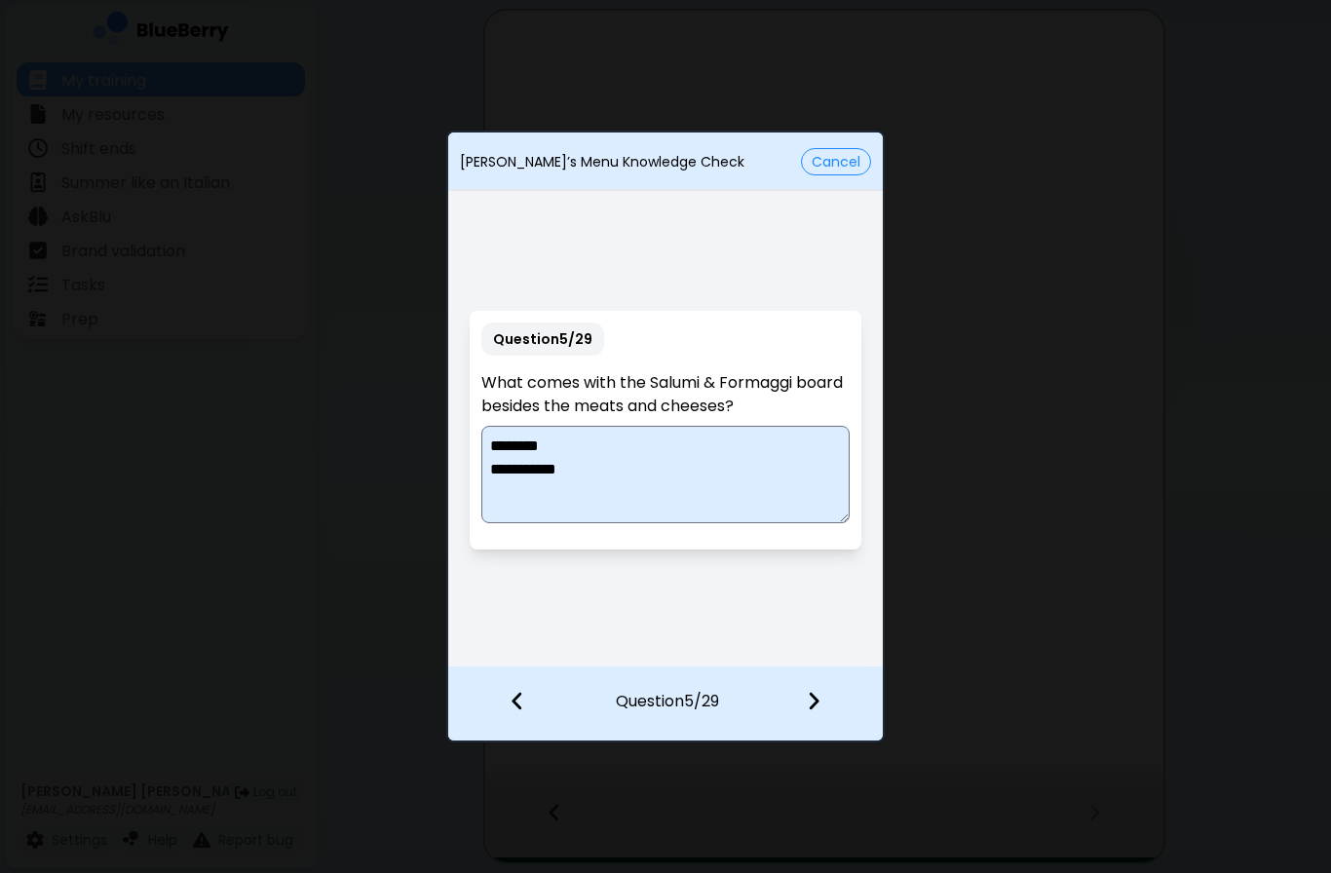
type textarea "**********"
click at [808, 700] on img at bounding box center [814, 700] width 14 height 21
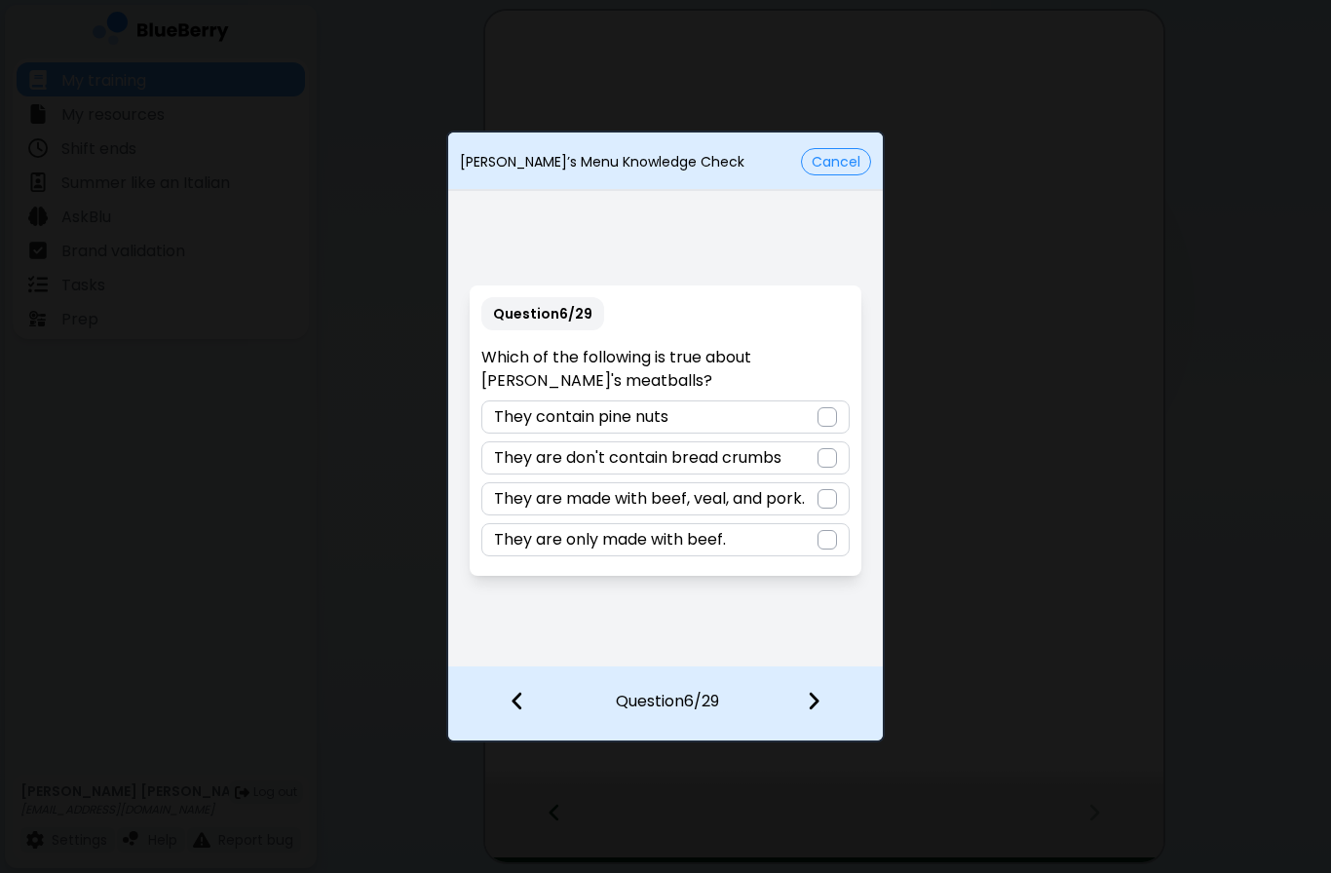
click at [818, 495] on div at bounding box center [827, 498] width 19 height 19
click at [820, 705] on img at bounding box center [814, 700] width 14 height 21
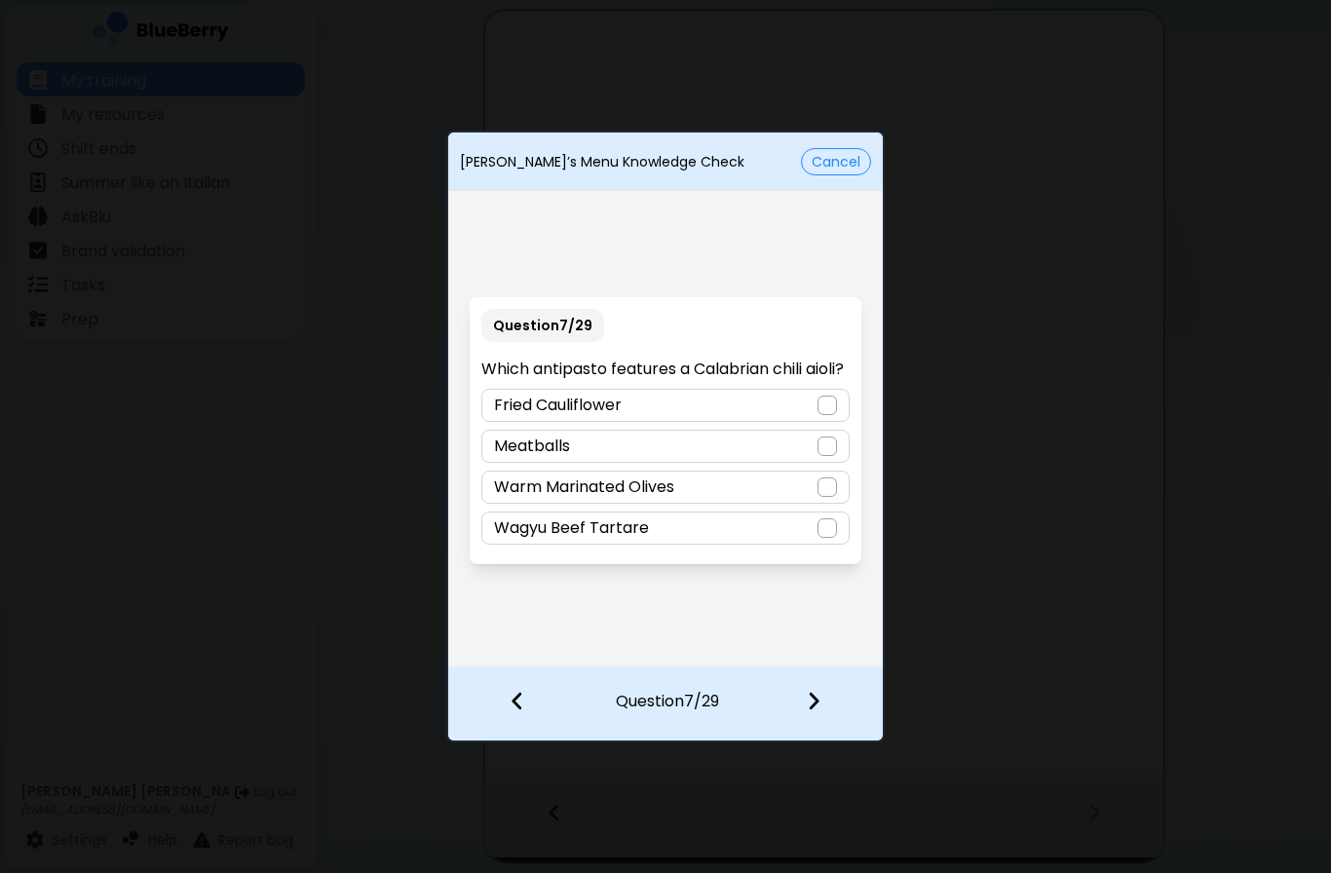
click at [806, 406] on div "Fried Cauliflower" at bounding box center [664, 405] width 367 height 33
click at [816, 690] on img at bounding box center [814, 700] width 14 height 21
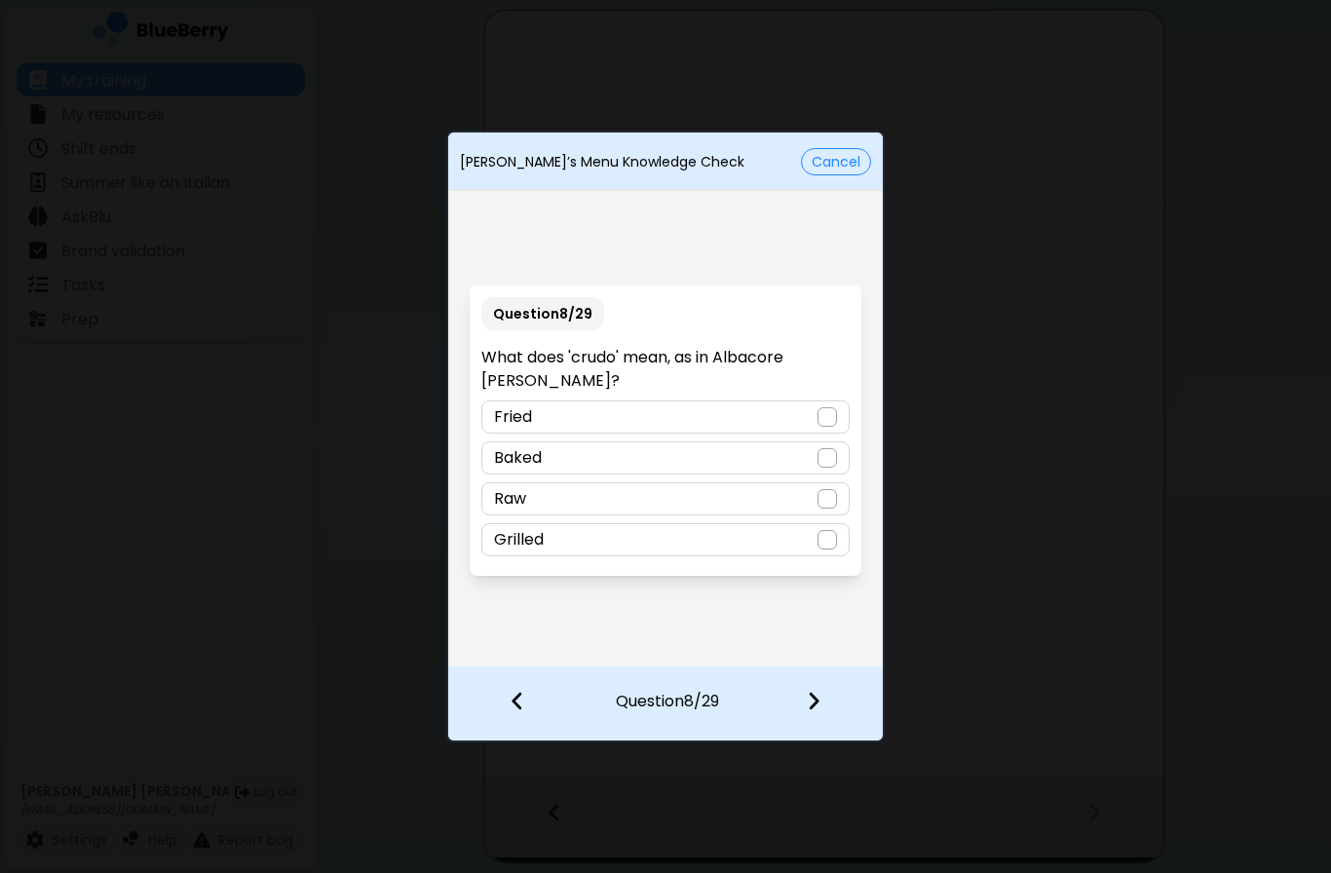
click at [789, 494] on div "Raw" at bounding box center [664, 498] width 367 height 33
click at [819, 691] on img at bounding box center [814, 700] width 14 height 21
click at [795, 458] on div "Potato chips" at bounding box center [664, 458] width 367 height 33
click at [828, 695] on div at bounding box center [825, 703] width 115 height 72
click at [802, 448] on div "Verde aioli" at bounding box center [664, 458] width 367 height 33
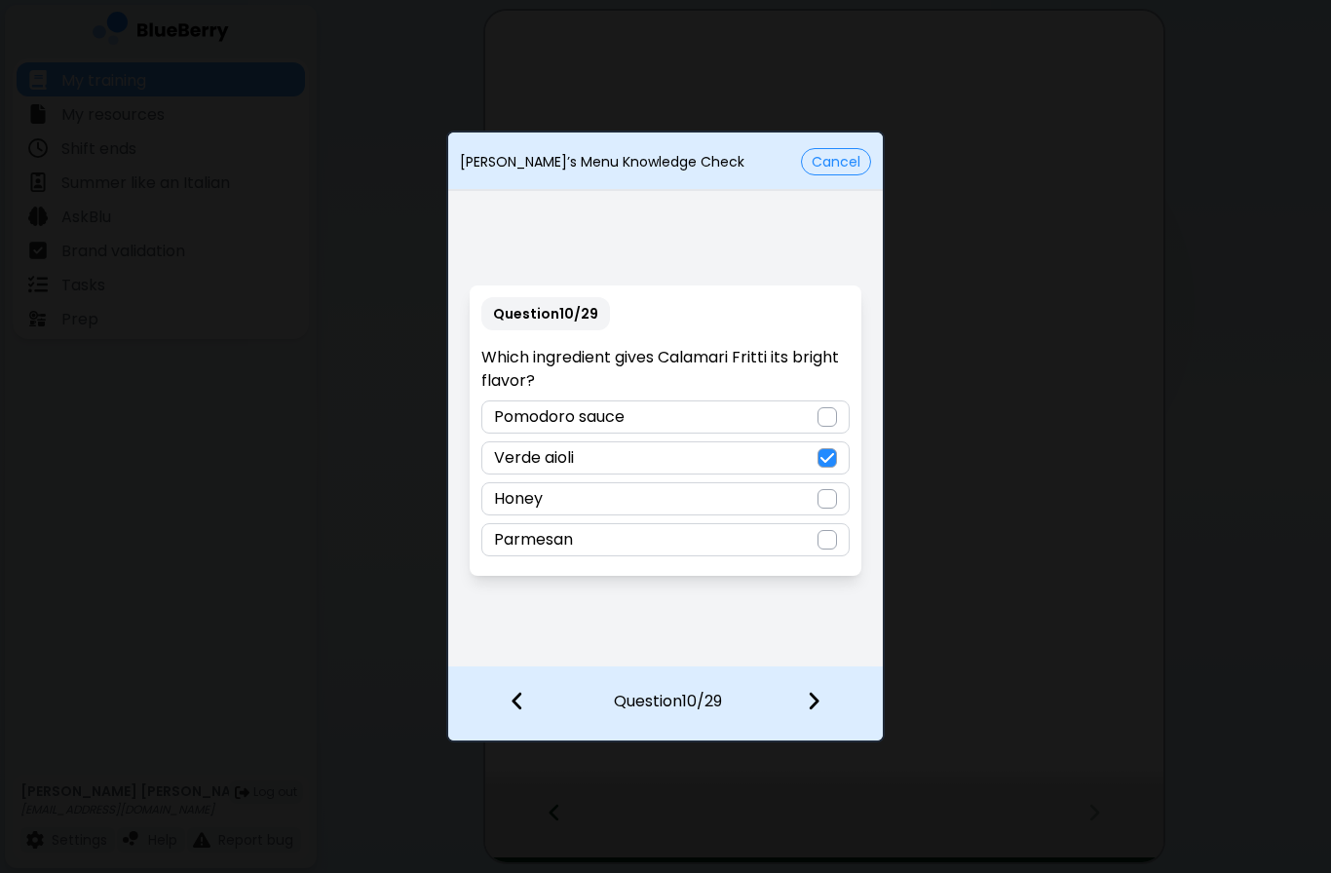
click at [818, 698] on img at bounding box center [814, 700] width 14 height 21
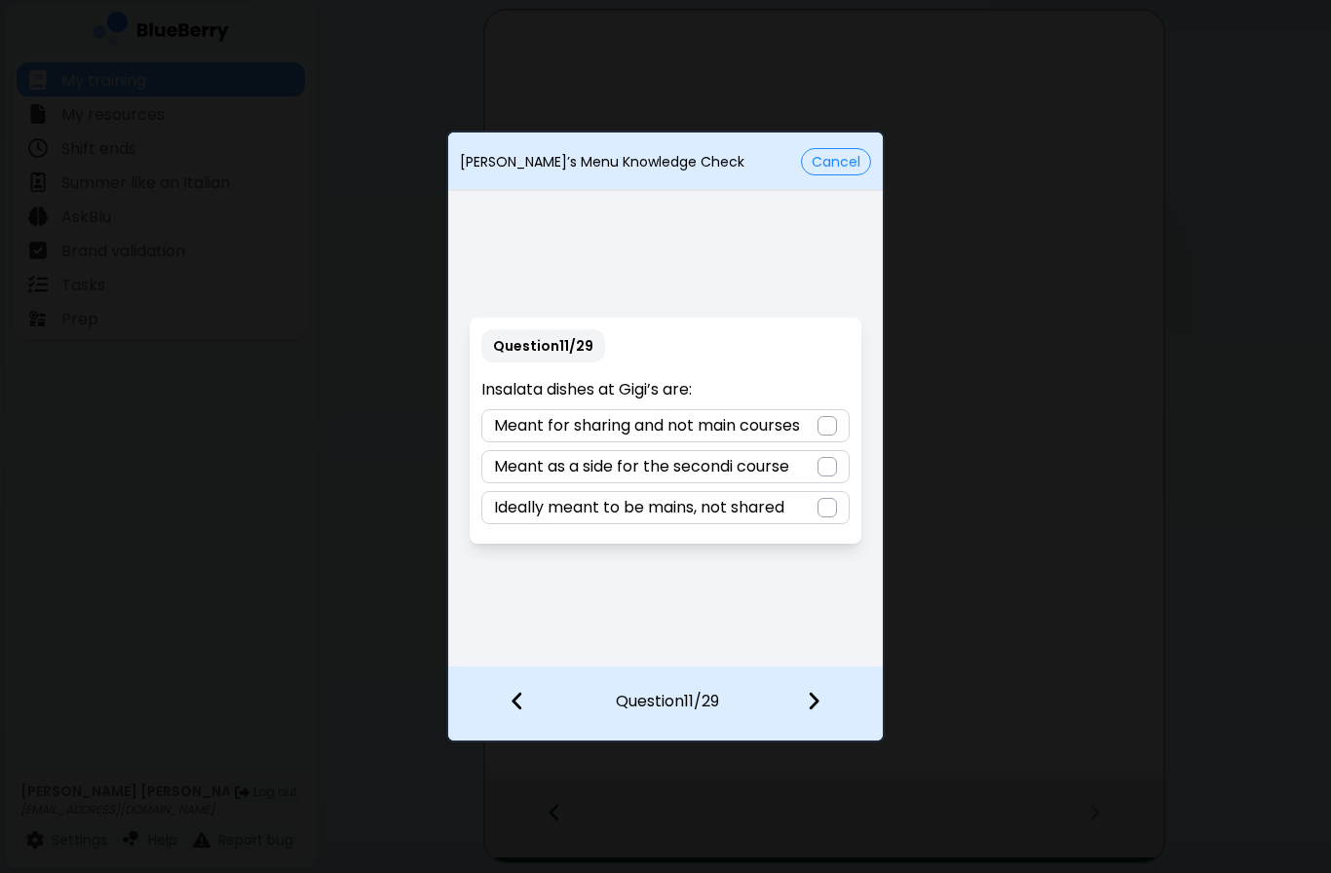
click at [809, 409] on div "Meant for sharing and not main courses" at bounding box center [664, 425] width 367 height 33
click at [833, 697] on div at bounding box center [825, 703] width 115 height 72
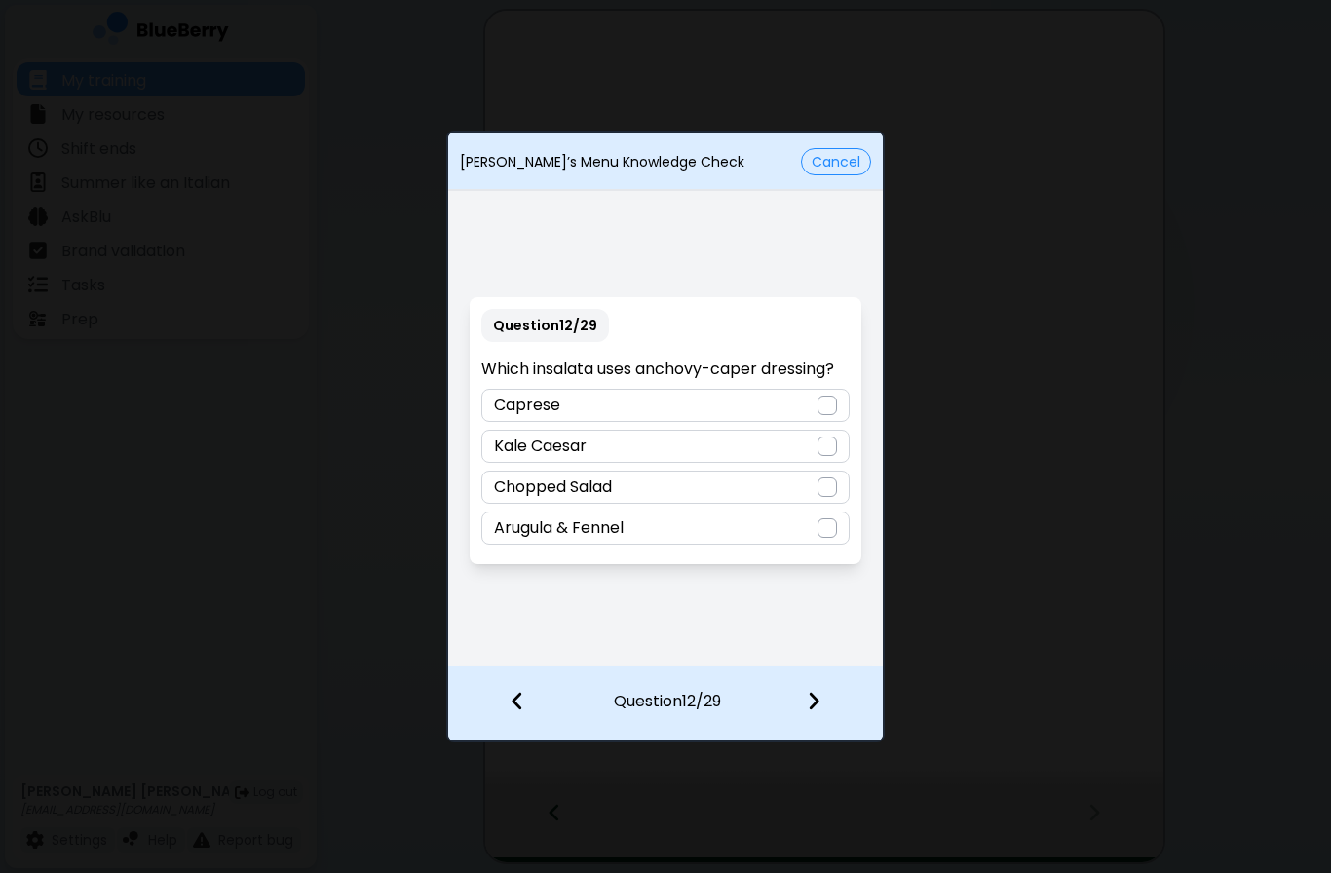
click at [813, 448] on div "Kale Caesar" at bounding box center [664, 446] width 367 height 33
click at [818, 705] on img at bounding box center [814, 700] width 14 height 21
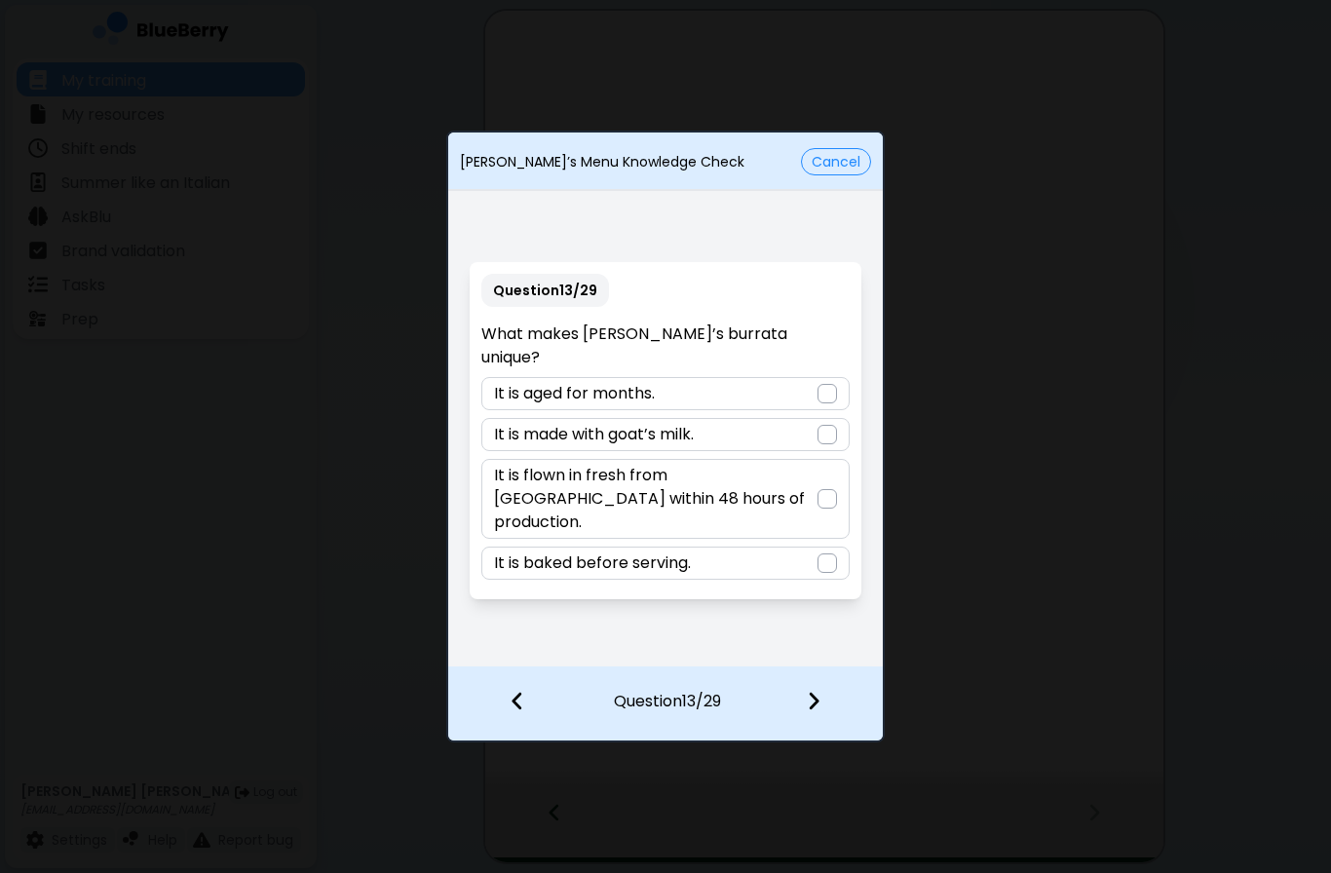
click at [826, 489] on div at bounding box center [827, 498] width 19 height 19
click at [818, 697] on img at bounding box center [814, 700] width 14 height 21
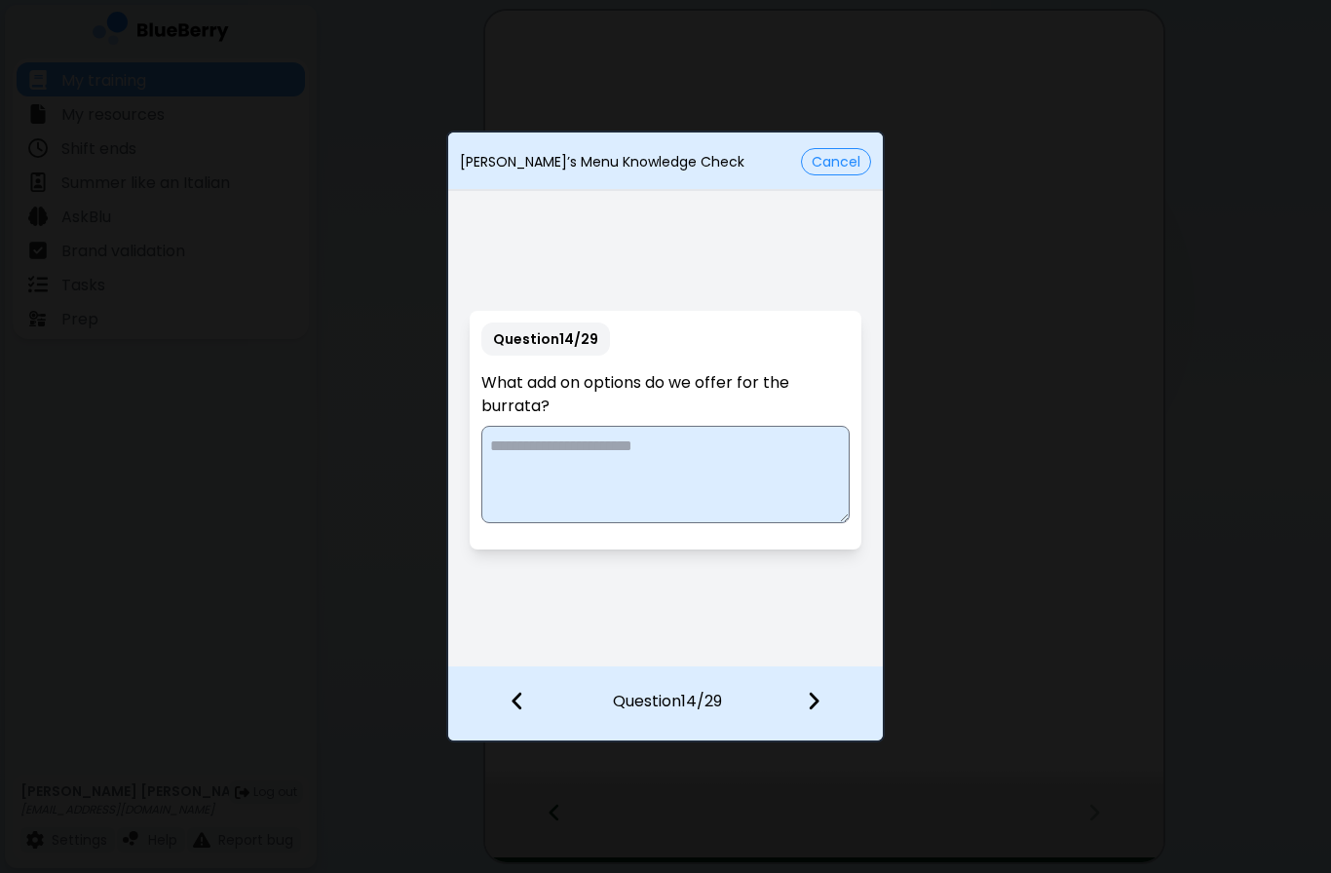
click at [792, 473] on textarea at bounding box center [664, 474] width 367 height 97
click at [768, 474] on textarea "**********" at bounding box center [664, 474] width 367 height 97
type textarea "**********"
click at [815, 710] on img at bounding box center [814, 700] width 14 height 21
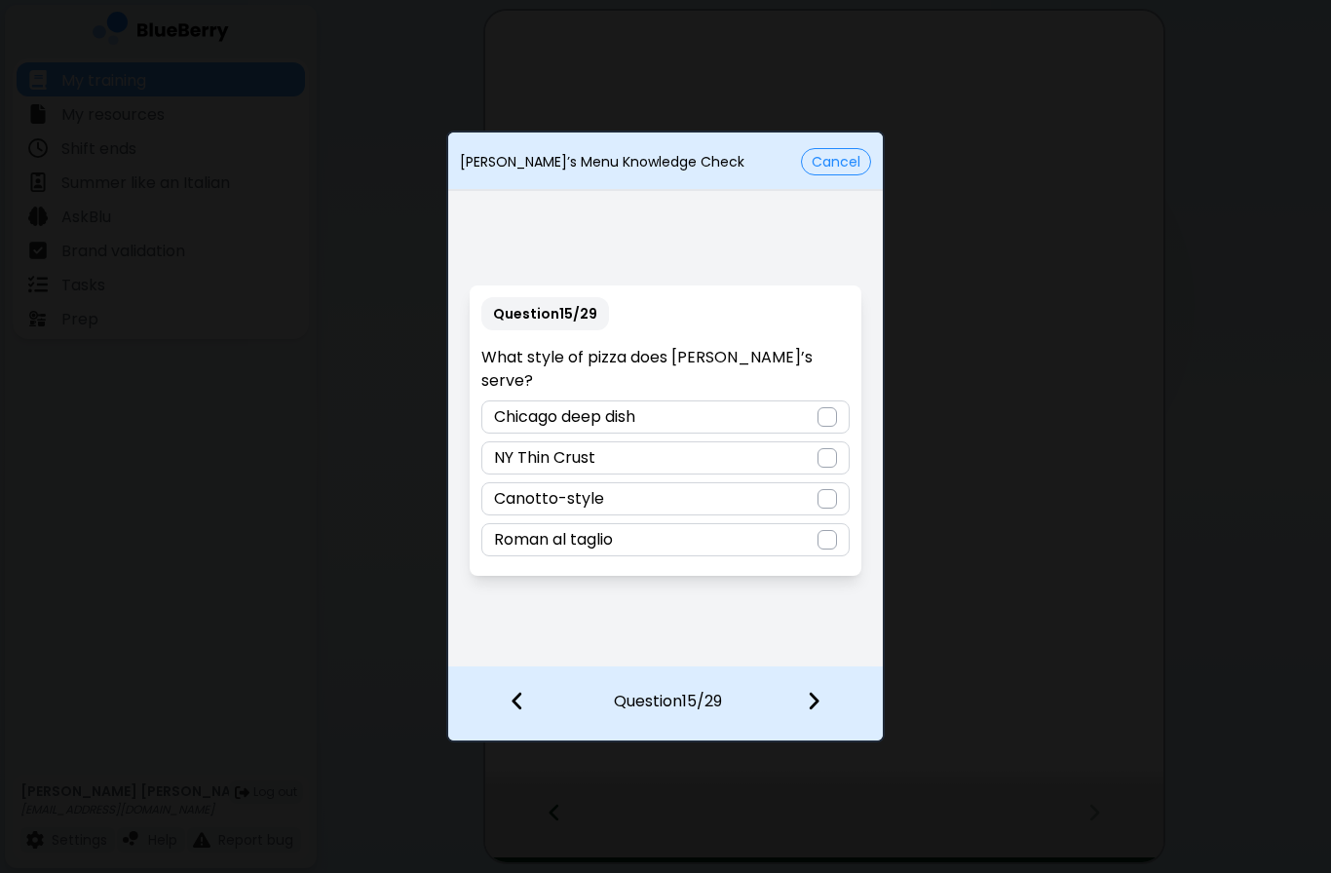
click at [738, 482] on div "Canotto-style" at bounding box center [664, 498] width 367 height 33
click at [818, 695] on img at bounding box center [814, 700] width 14 height 21
click at [798, 426] on div "Diavola" at bounding box center [664, 417] width 367 height 33
click at [817, 694] on img at bounding box center [814, 700] width 14 height 21
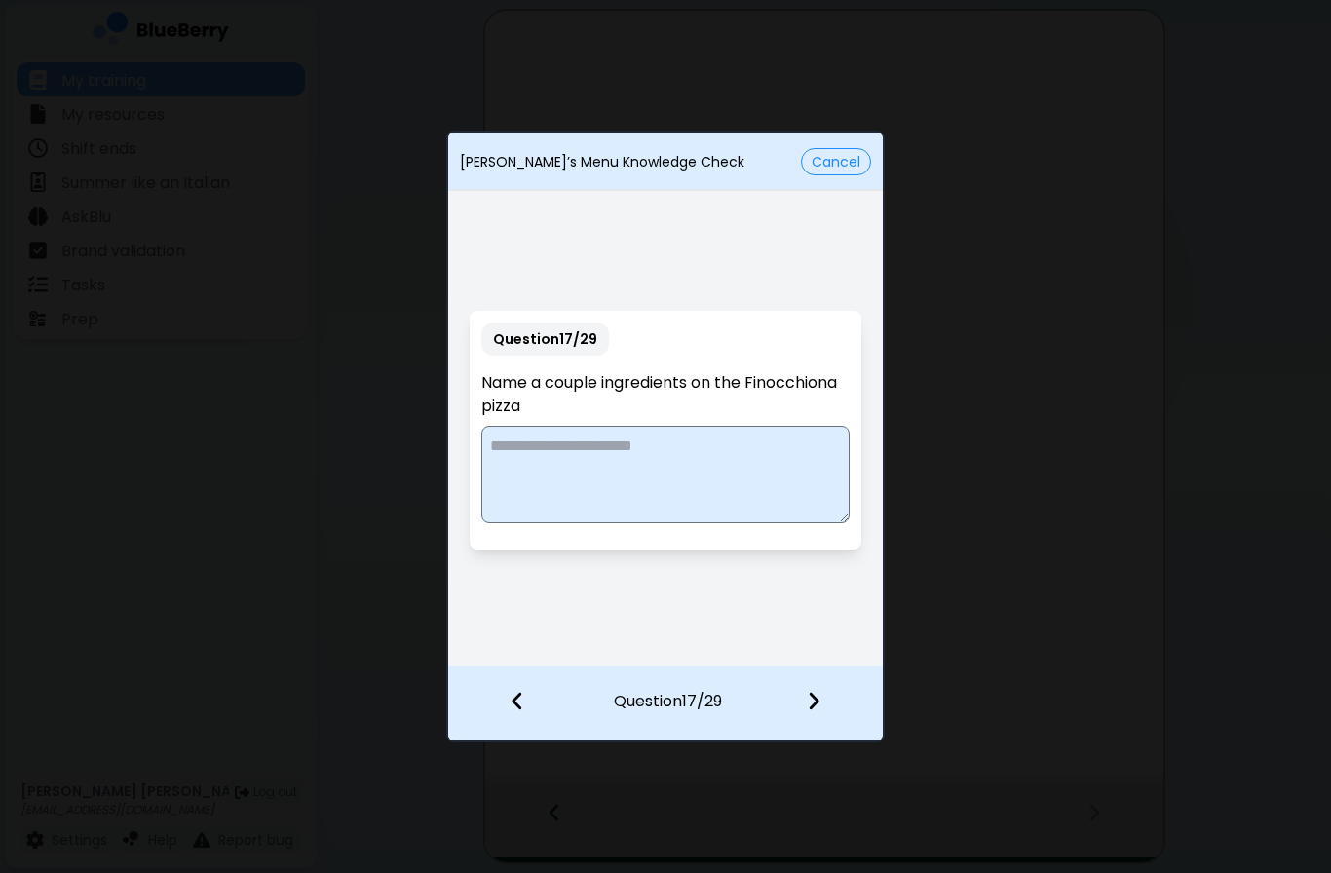
click at [739, 451] on textarea at bounding box center [664, 474] width 367 height 97
type textarea "**********"
click at [819, 692] on img at bounding box center [814, 700] width 14 height 21
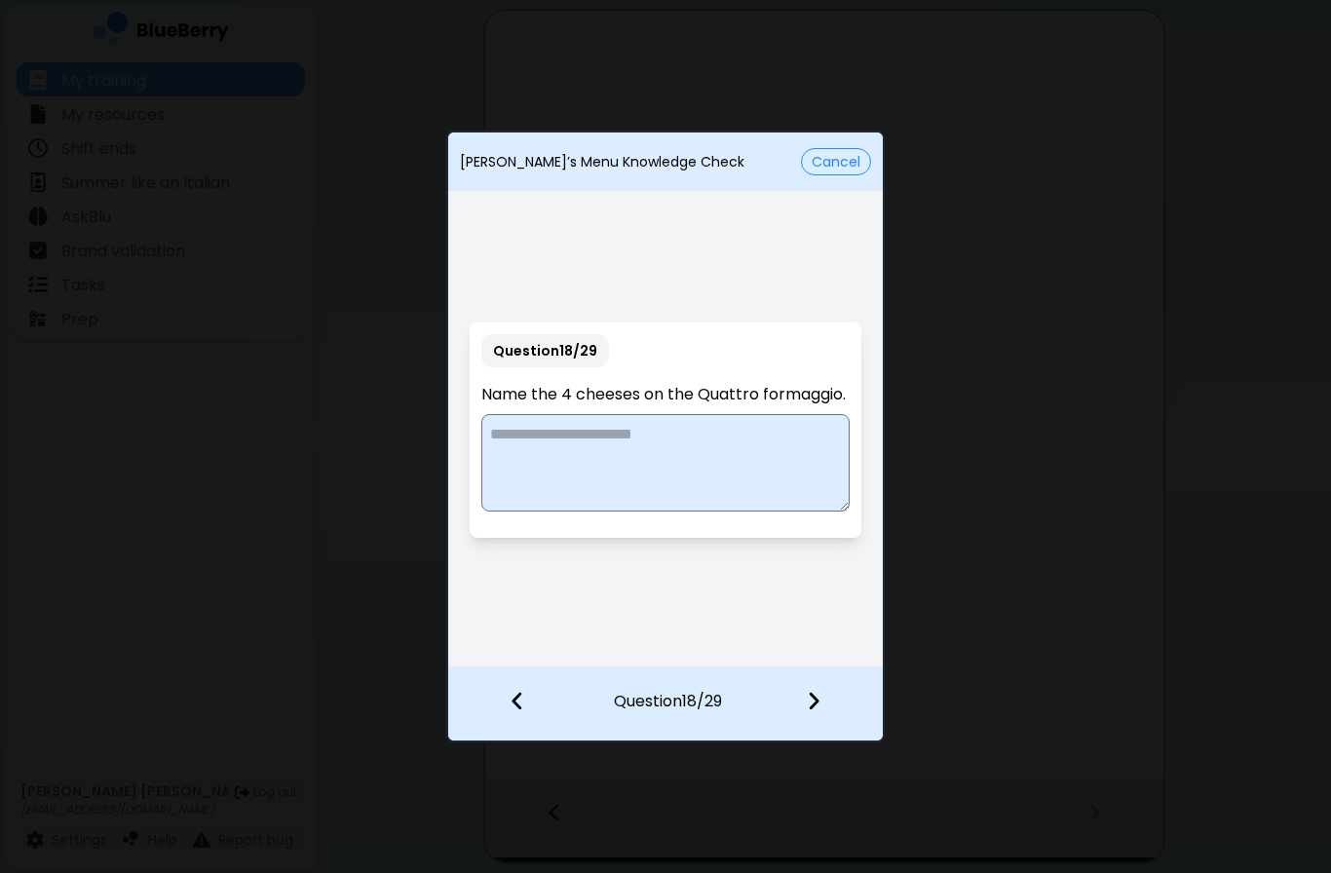
click at [719, 441] on textarea at bounding box center [664, 462] width 367 height 97
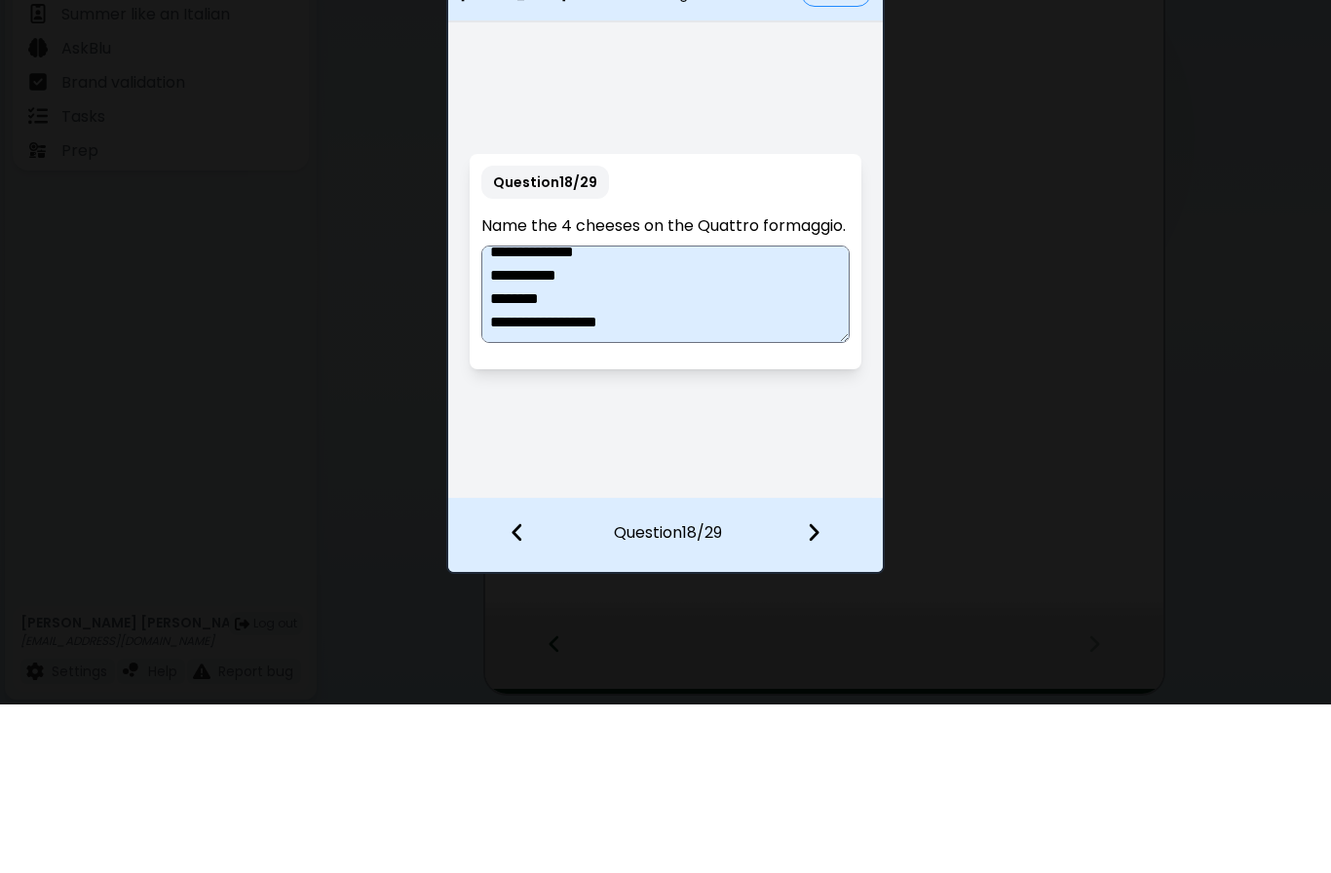
scroll to position [14, 0]
click at [634, 414] on textarea "**********" at bounding box center [664, 462] width 367 height 97
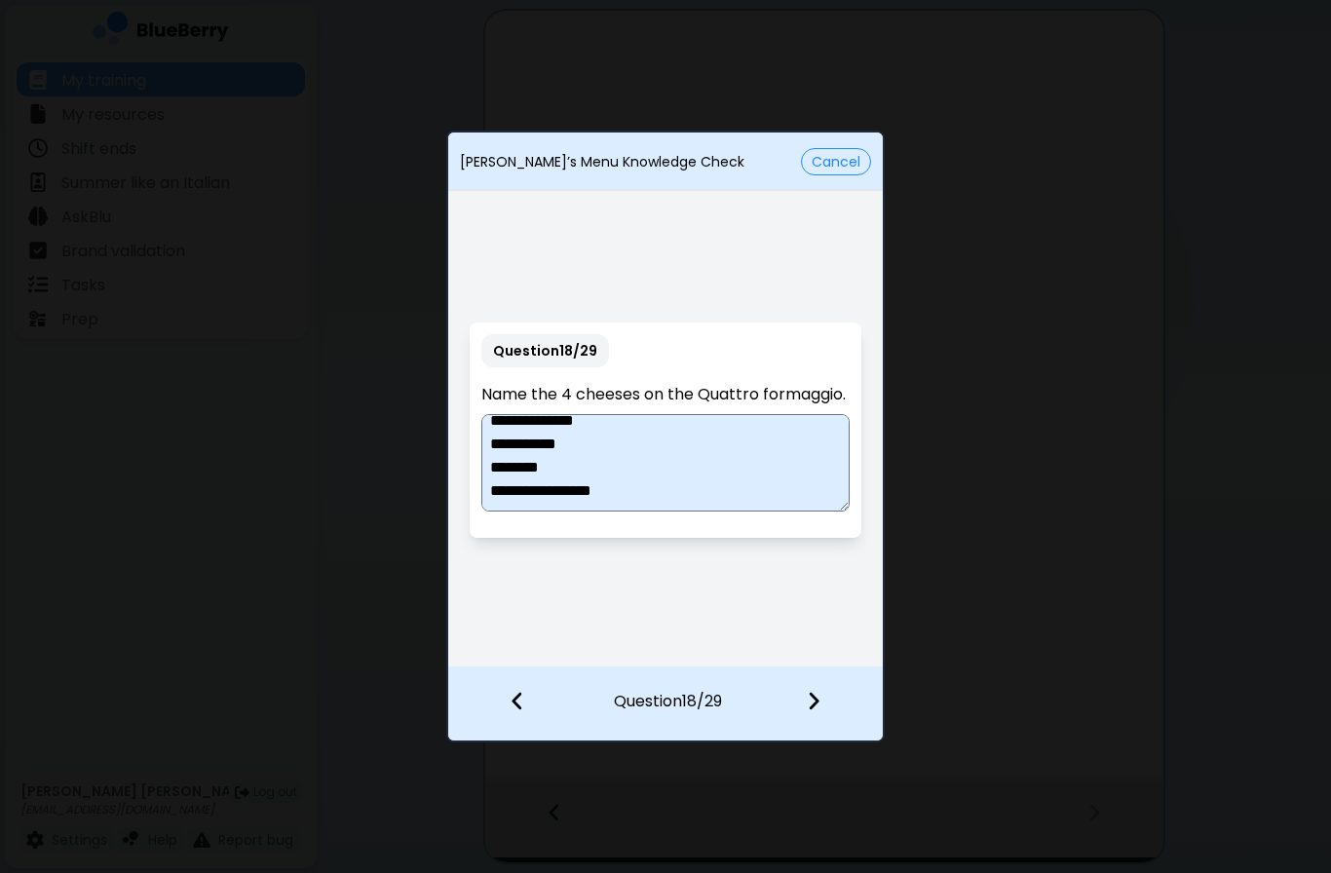
type textarea "**********"
click at [815, 712] on img at bounding box center [814, 700] width 14 height 21
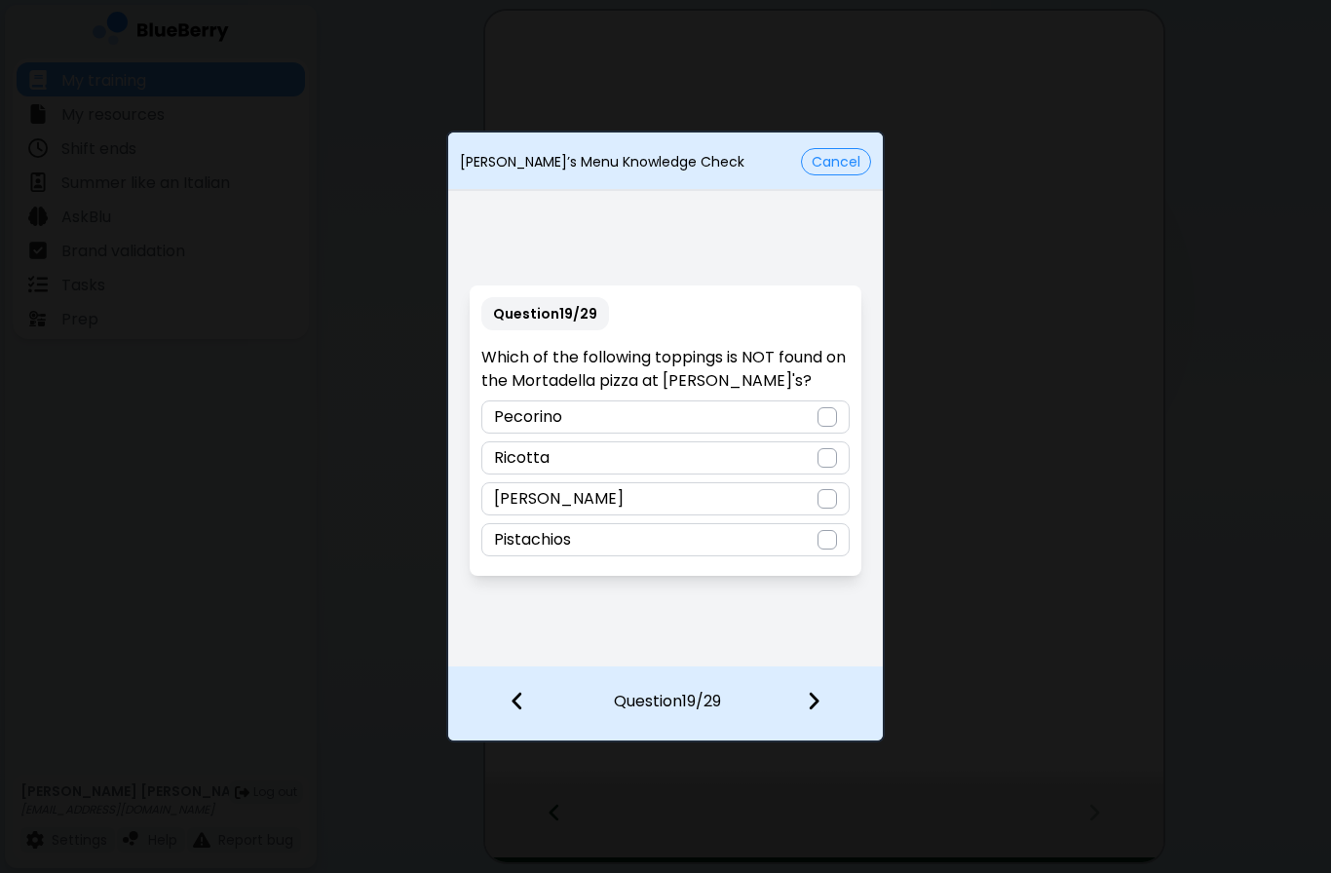
click at [821, 448] on div at bounding box center [827, 457] width 19 height 19
click at [819, 692] on img at bounding box center [814, 700] width 14 height 21
click at [806, 429] on div "Rigatoni" at bounding box center [664, 417] width 367 height 33
click at [818, 703] on img at bounding box center [814, 700] width 14 height 21
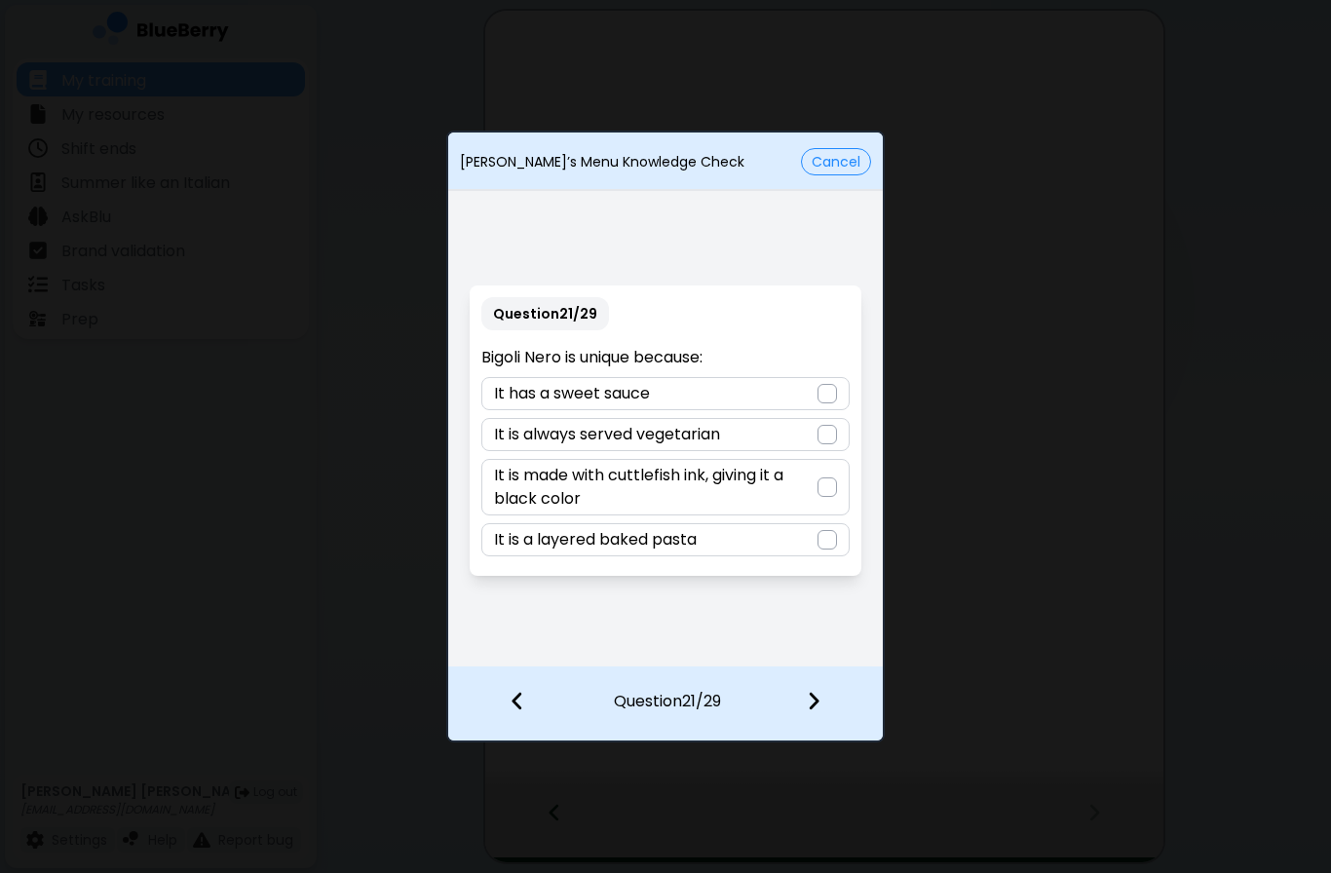
click at [797, 477] on p "It is made with cuttlefish ink, giving it a black color" at bounding box center [655, 487] width 323 height 47
click at [817, 698] on img at bounding box center [814, 700] width 14 height 21
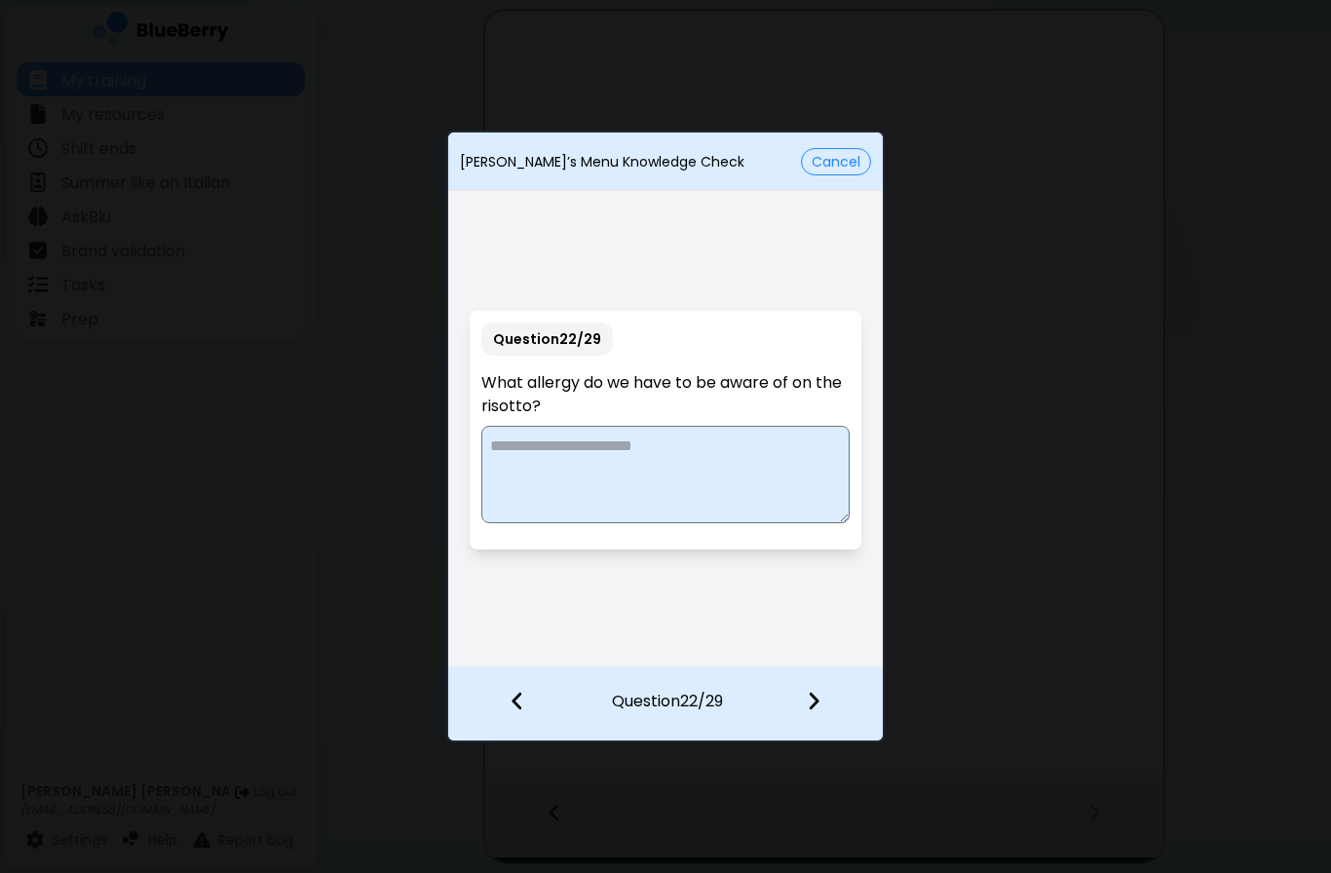
click at [755, 461] on textarea at bounding box center [664, 474] width 367 height 97
type textarea "*********"
click at [809, 696] on img at bounding box center [814, 700] width 14 height 21
click at [790, 466] on textarea at bounding box center [664, 474] width 367 height 97
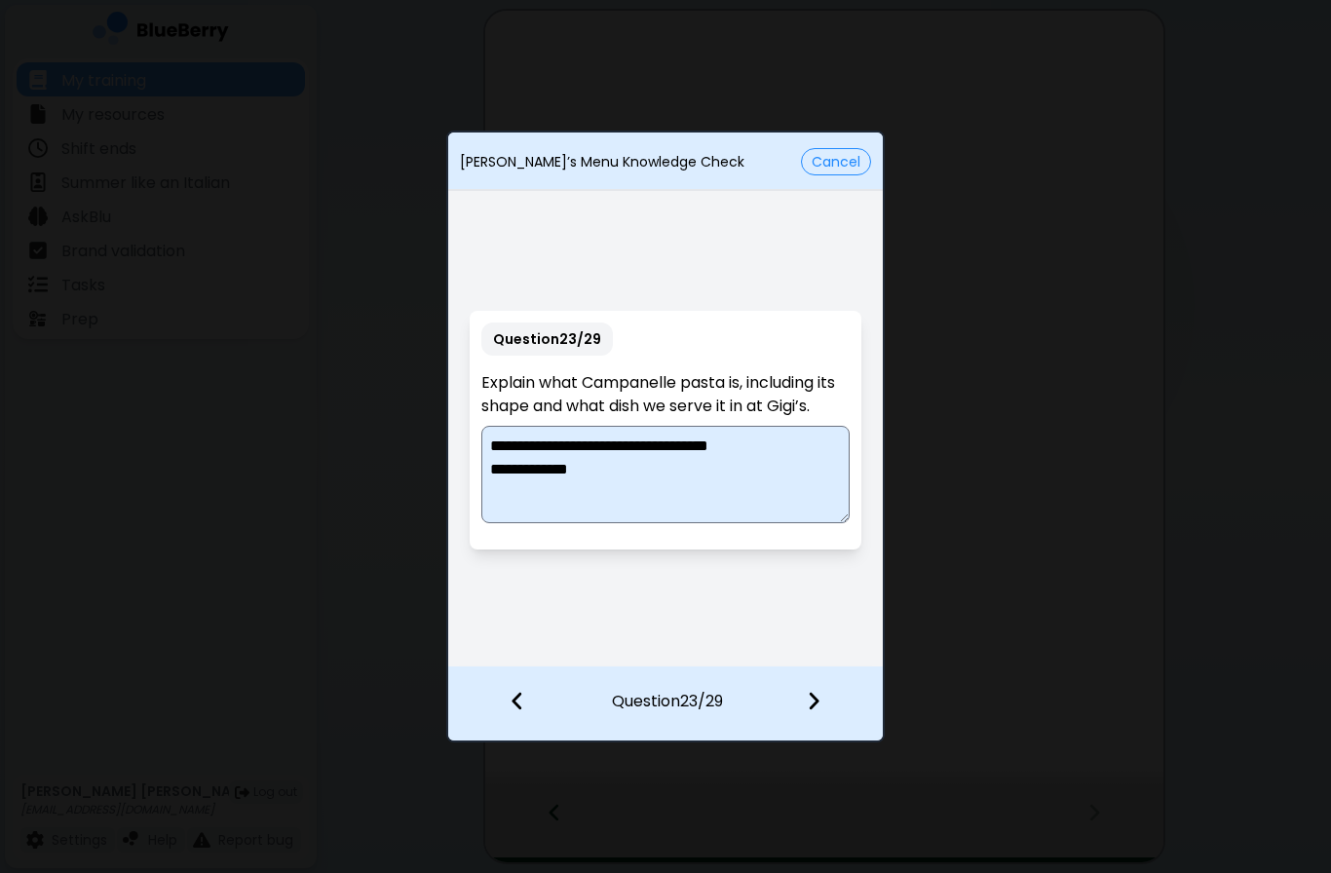
click at [819, 708] on img at bounding box center [814, 700] width 14 height 21
click at [680, 483] on textarea "**********" at bounding box center [664, 474] width 367 height 97
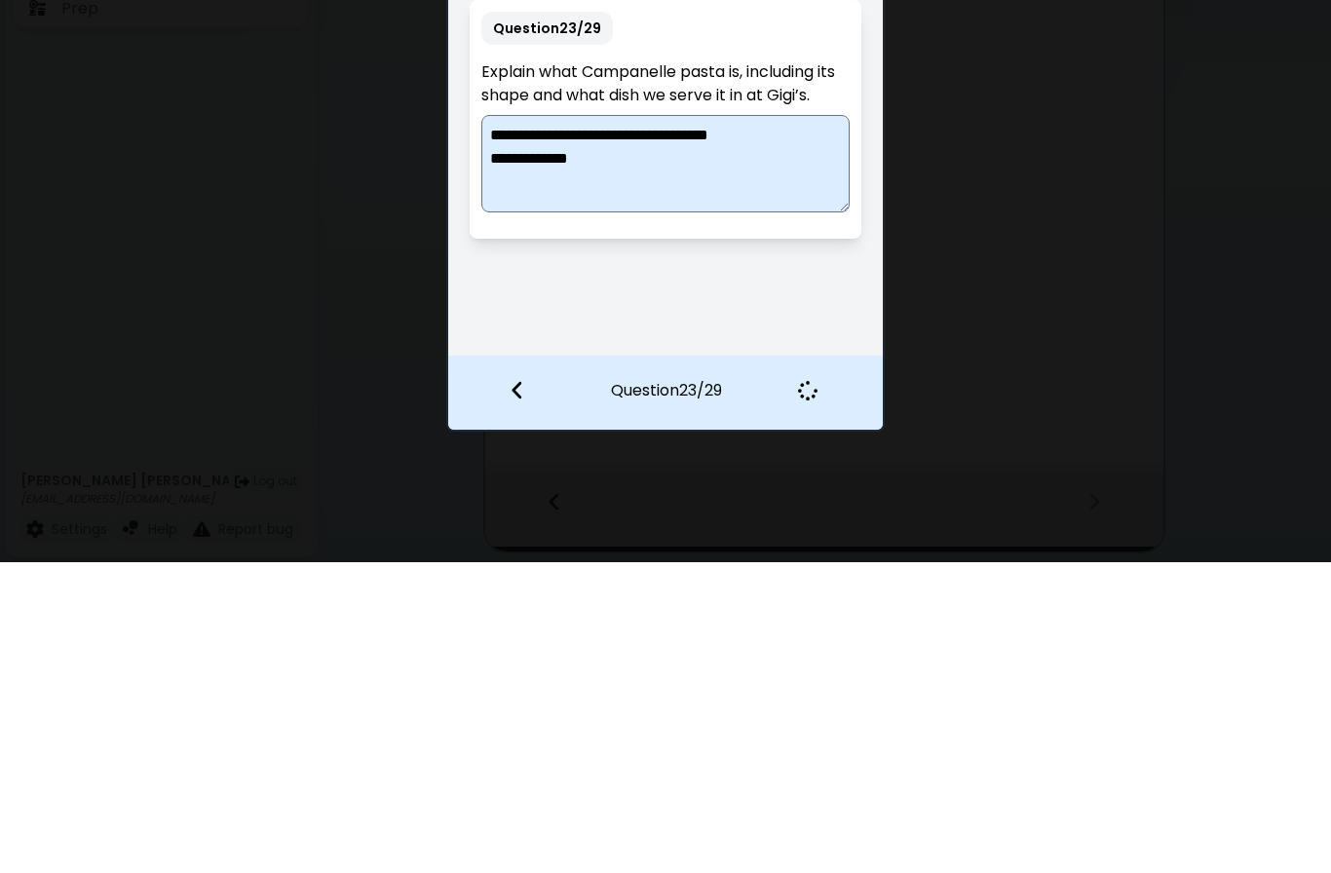
click at [533, 426] on textarea "**********" at bounding box center [664, 474] width 367 height 97
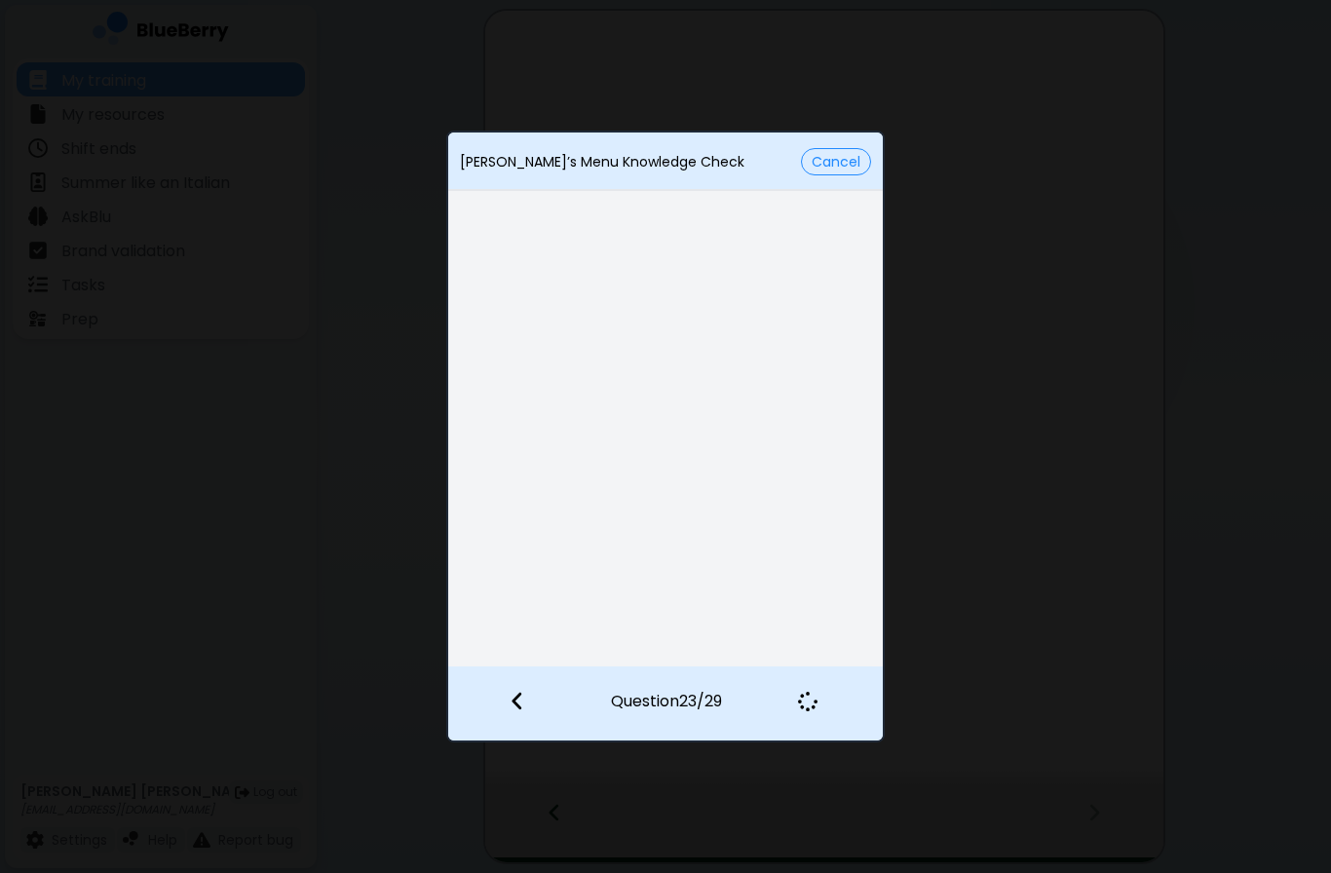
type textarea "**********"
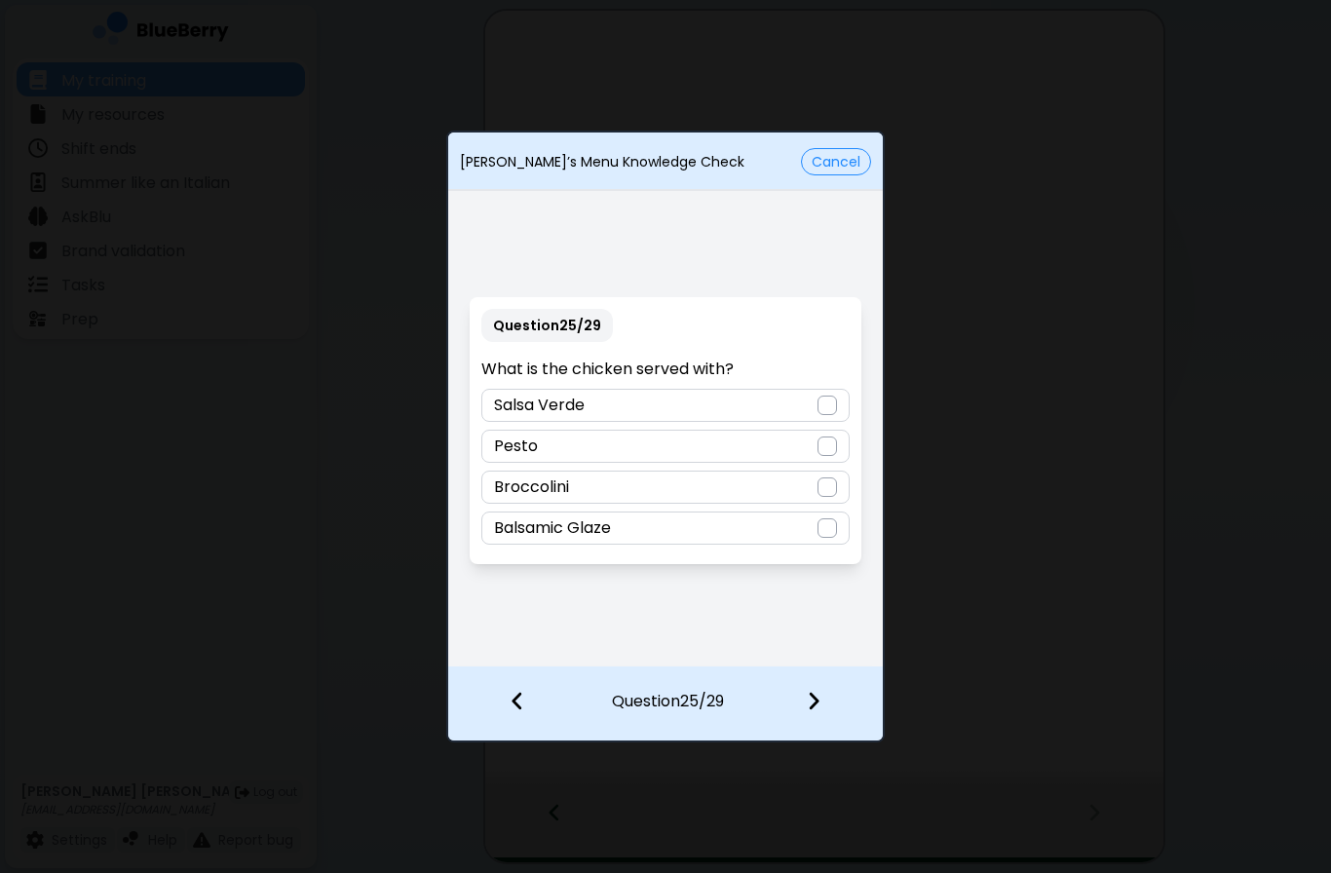
click at [801, 404] on div "Salsa Verde" at bounding box center [664, 405] width 367 height 33
click at [826, 693] on div at bounding box center [825, 703] width 115 height 72
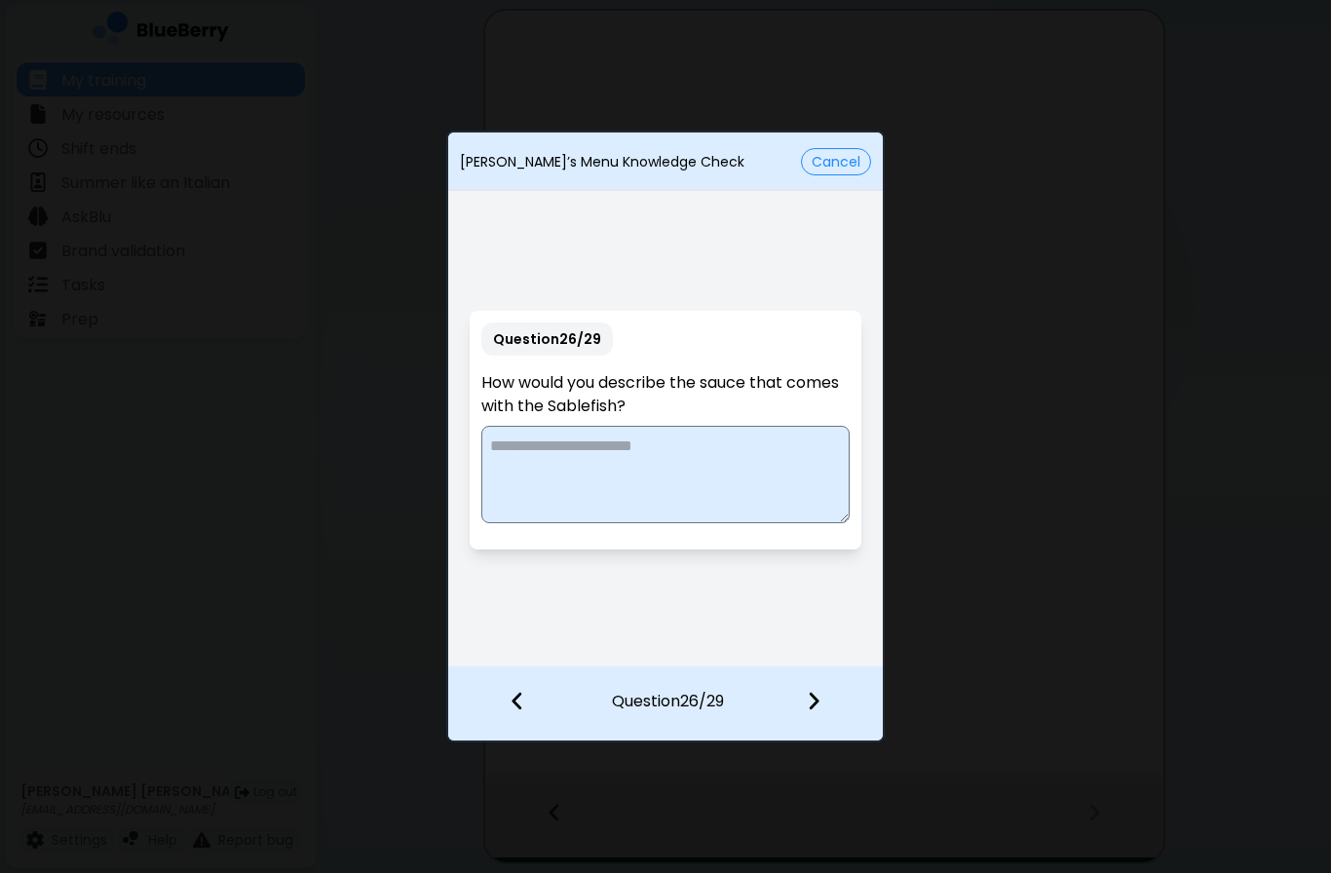
click at [691, 457] on textarea at bounding box center [664, 474] width 367 height 97
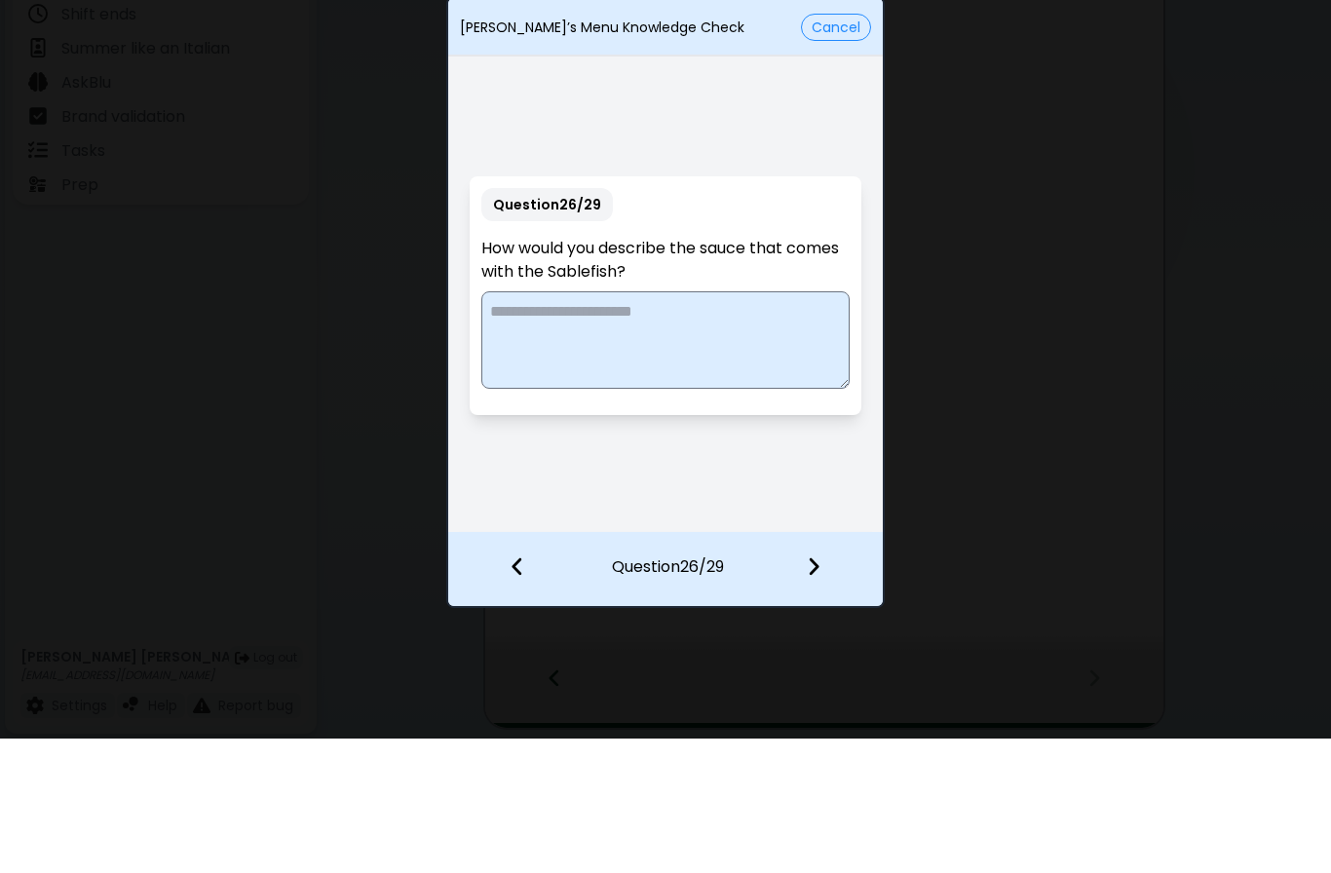
click at [583, 426] on textarea at bounding box center [664, 474] width 367 height 97
paste textarea "**********"
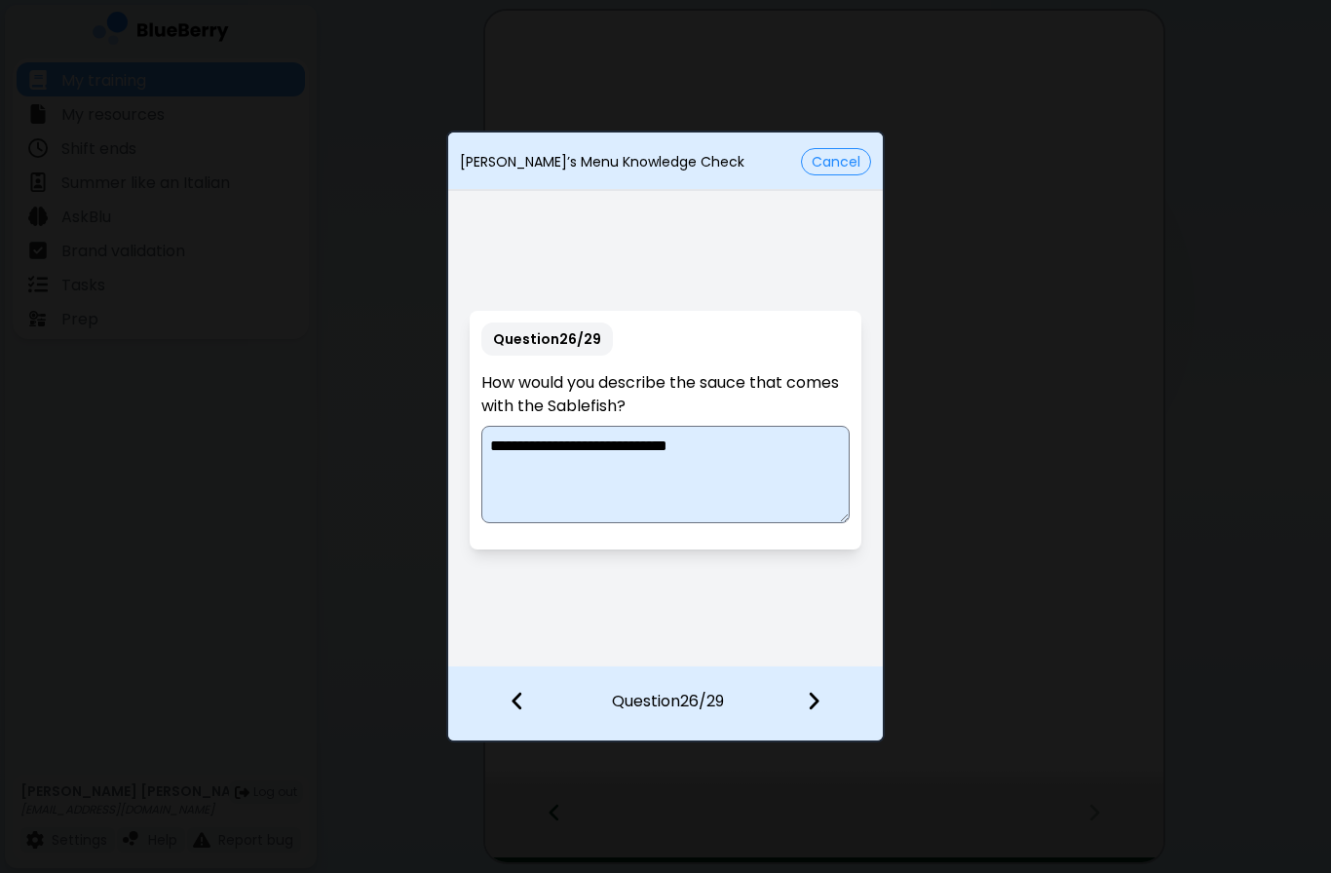
click at [781, 471] on textarea "**********" at bounding box center [664, 474] width 367 height 97
type textarea "**********"
click at [819, 688] on div at bounding box center [825, 703] width 115 height 72
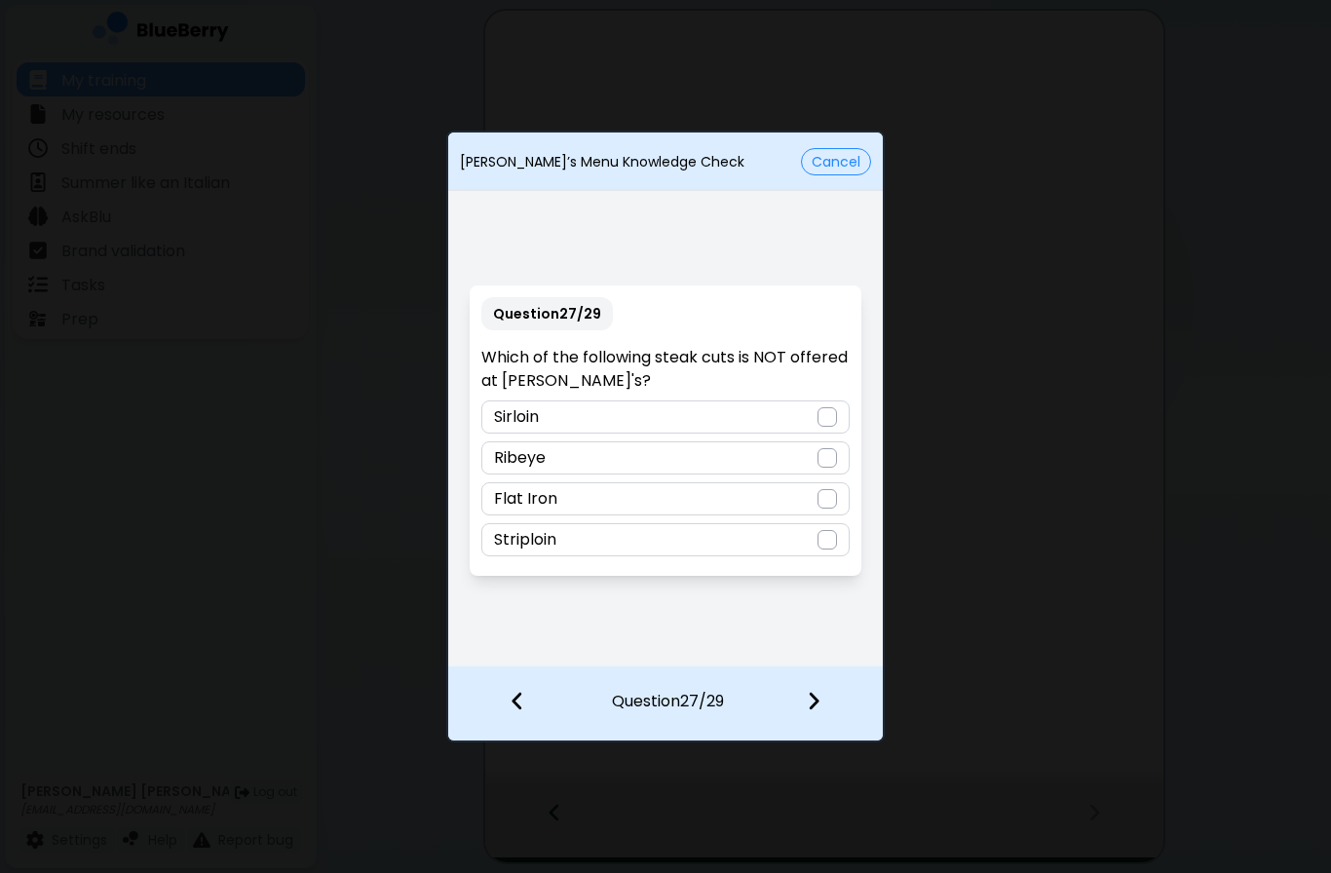
click at [804, 423] on div "Sirloin" at bounding box center [664, 417] width 367 height 33
click at [818, 691] on img at bounding box center [814, 700] width 14 height 21
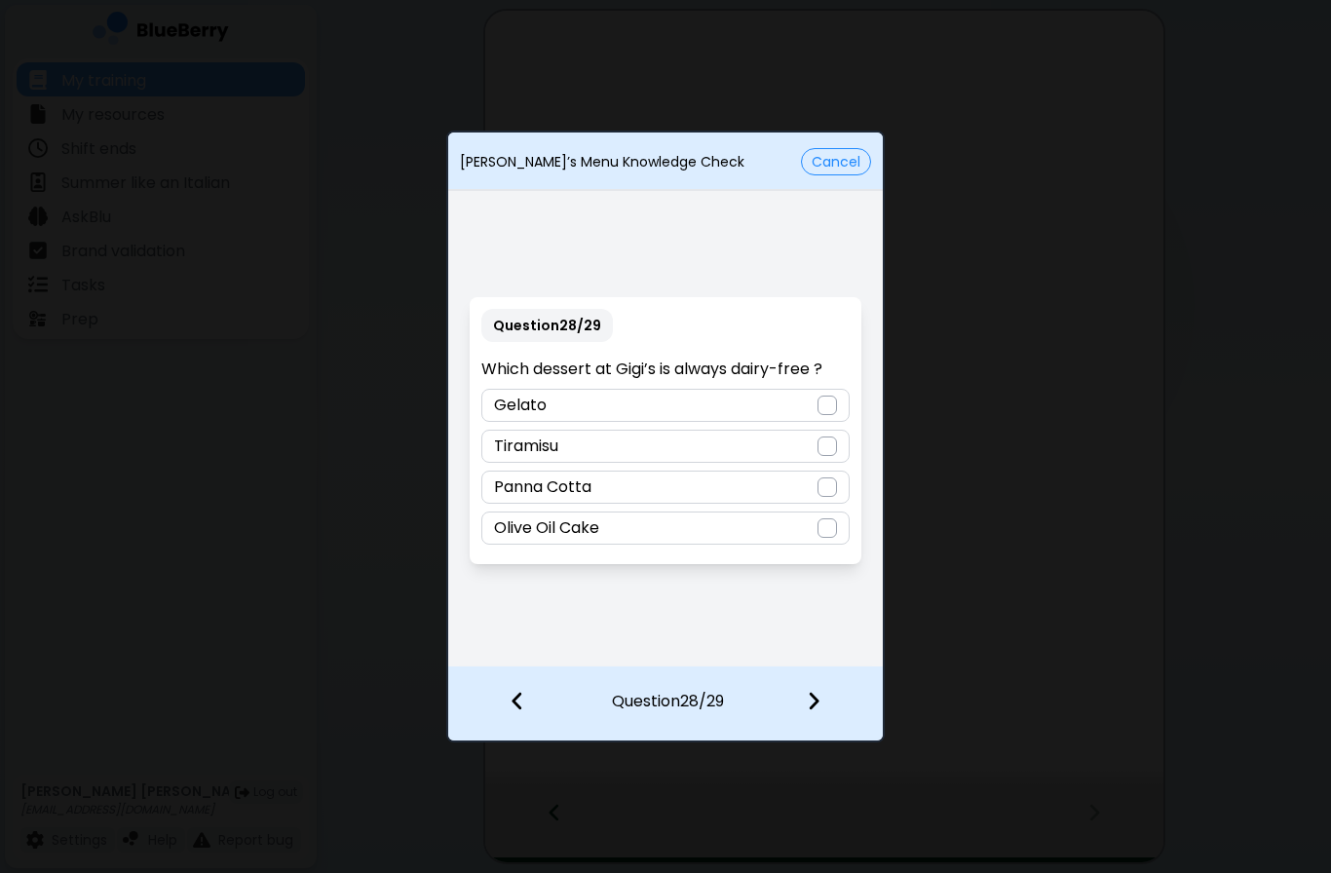
click at [797, 538] on div "Olive Oil Cake" at bounding box center [664, 528] width 367 height 33
click at [808, 710] on img at bounding box center [814, 700] width 14 height 21
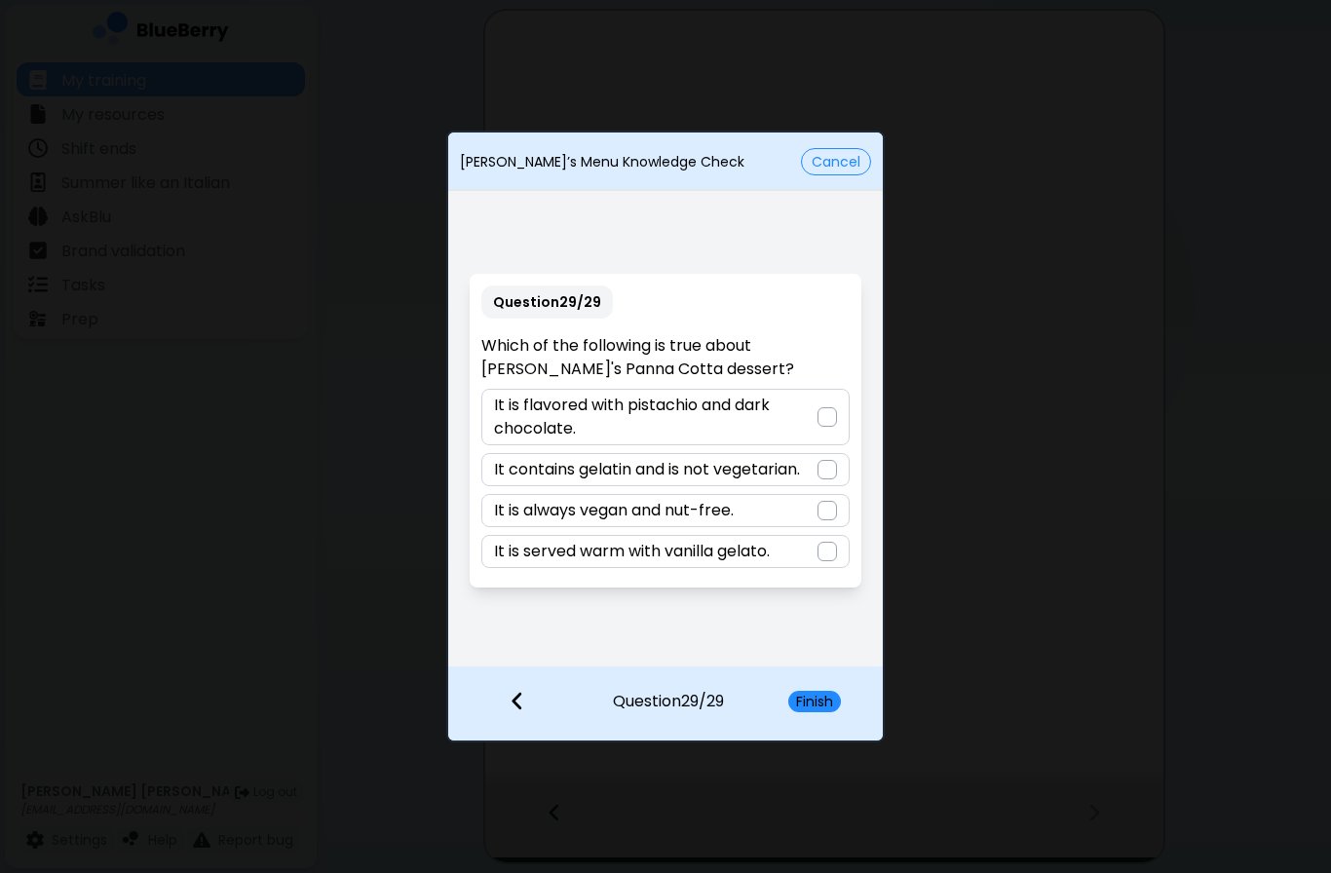
click at [818, 465] on div at bounding box center [827, 469] width 19 height 19
click at [825, 697] on button "Finish" at bounding box center [815, 701] width 53 height 21
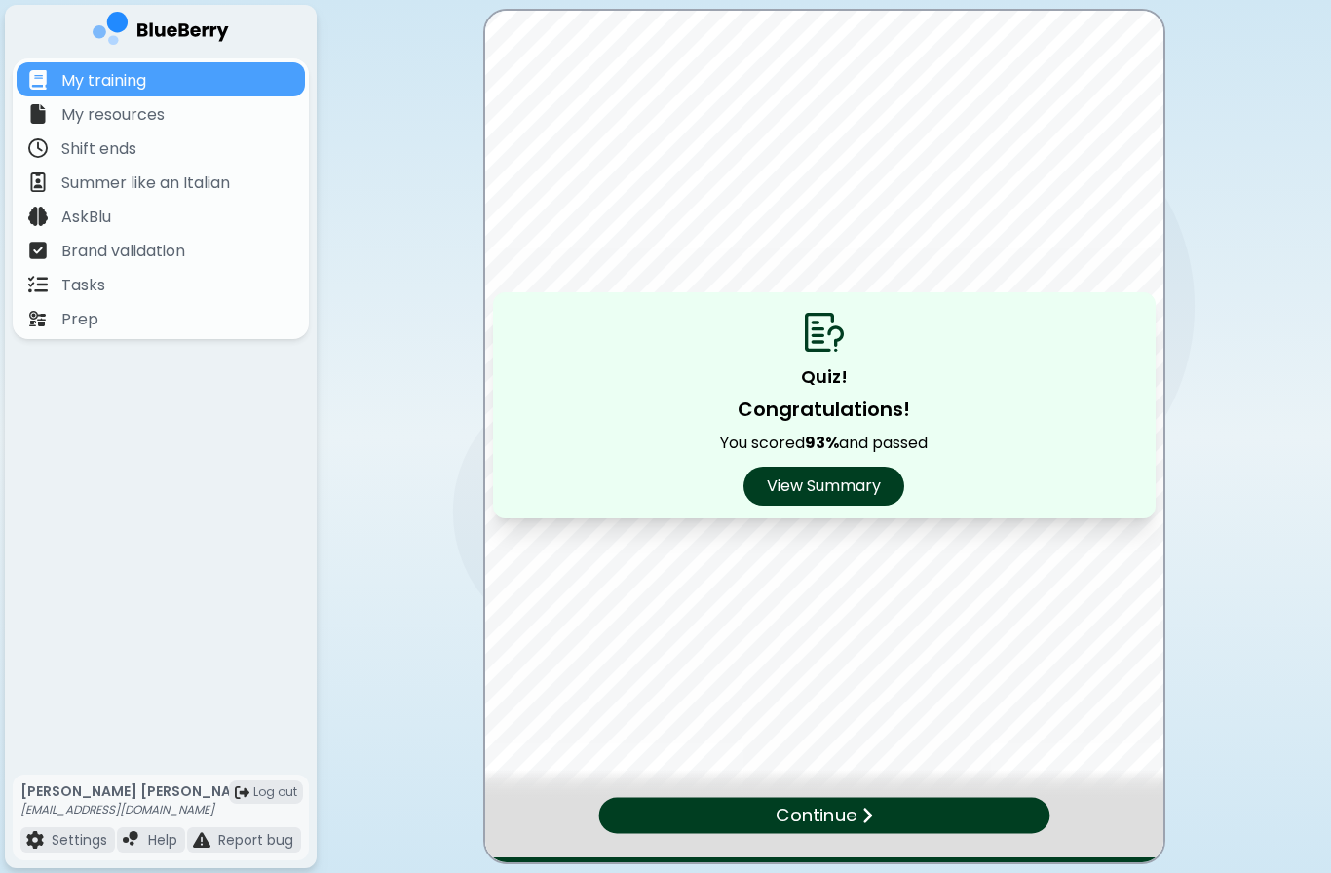
click at [858, 470] on button "View Summary" at bounding box center [824, 486] width 161 height 39
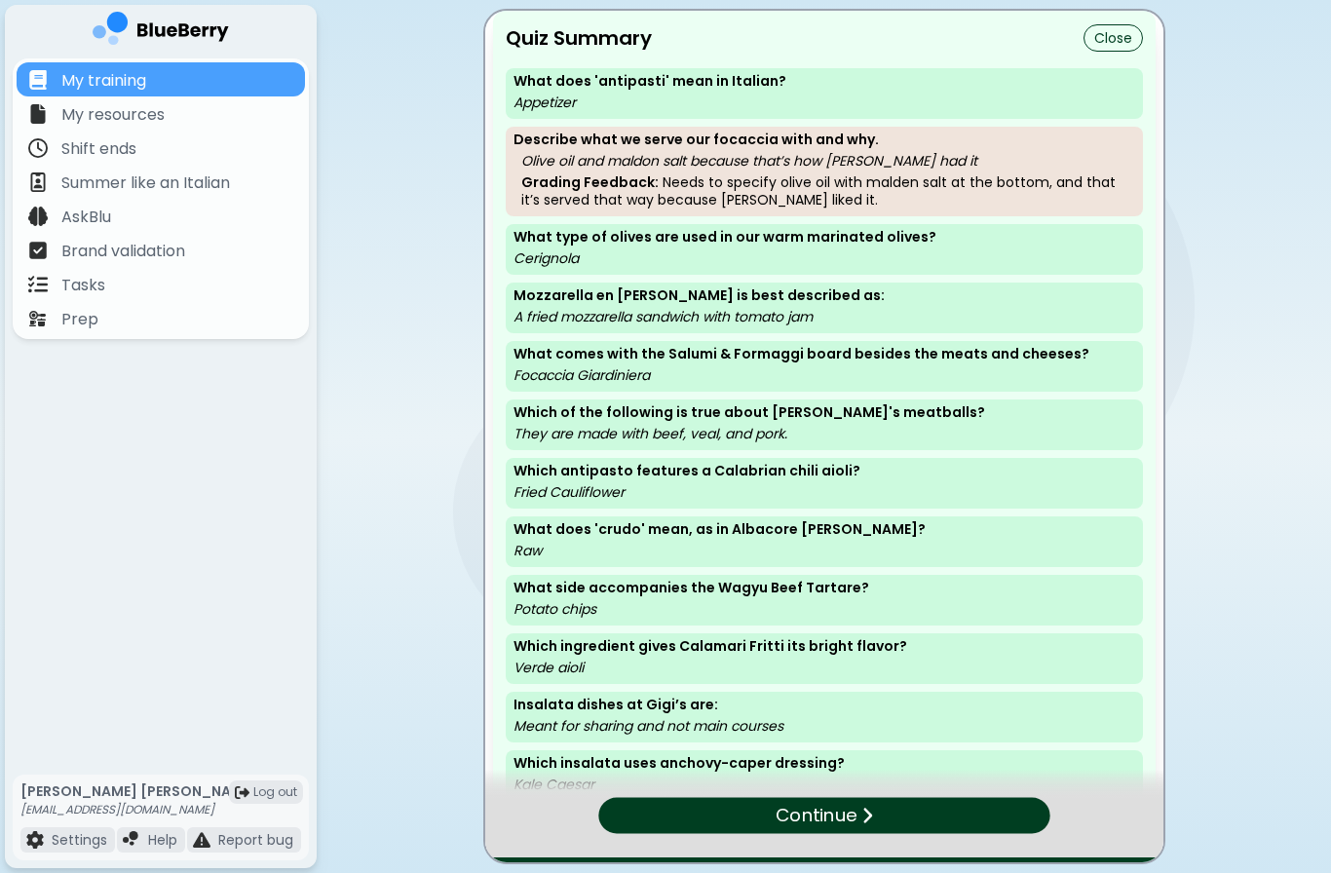
click at [993, 805] on div "Continue" at bounding box center [823, 815] width 451 height 36
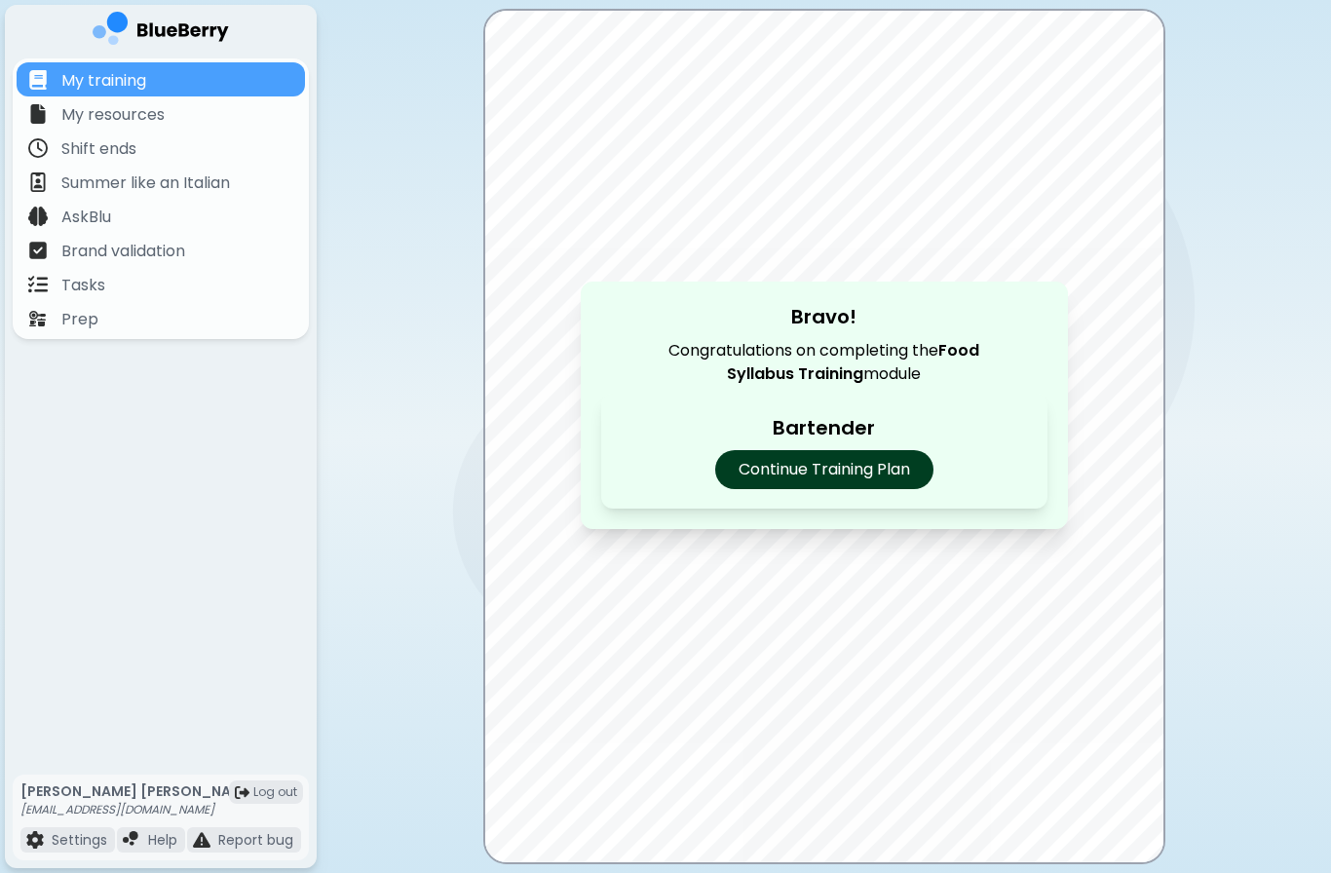
click at [862, 474] on p "Continue Training Plan" at bounding box center [824, 469] width 218 height 39
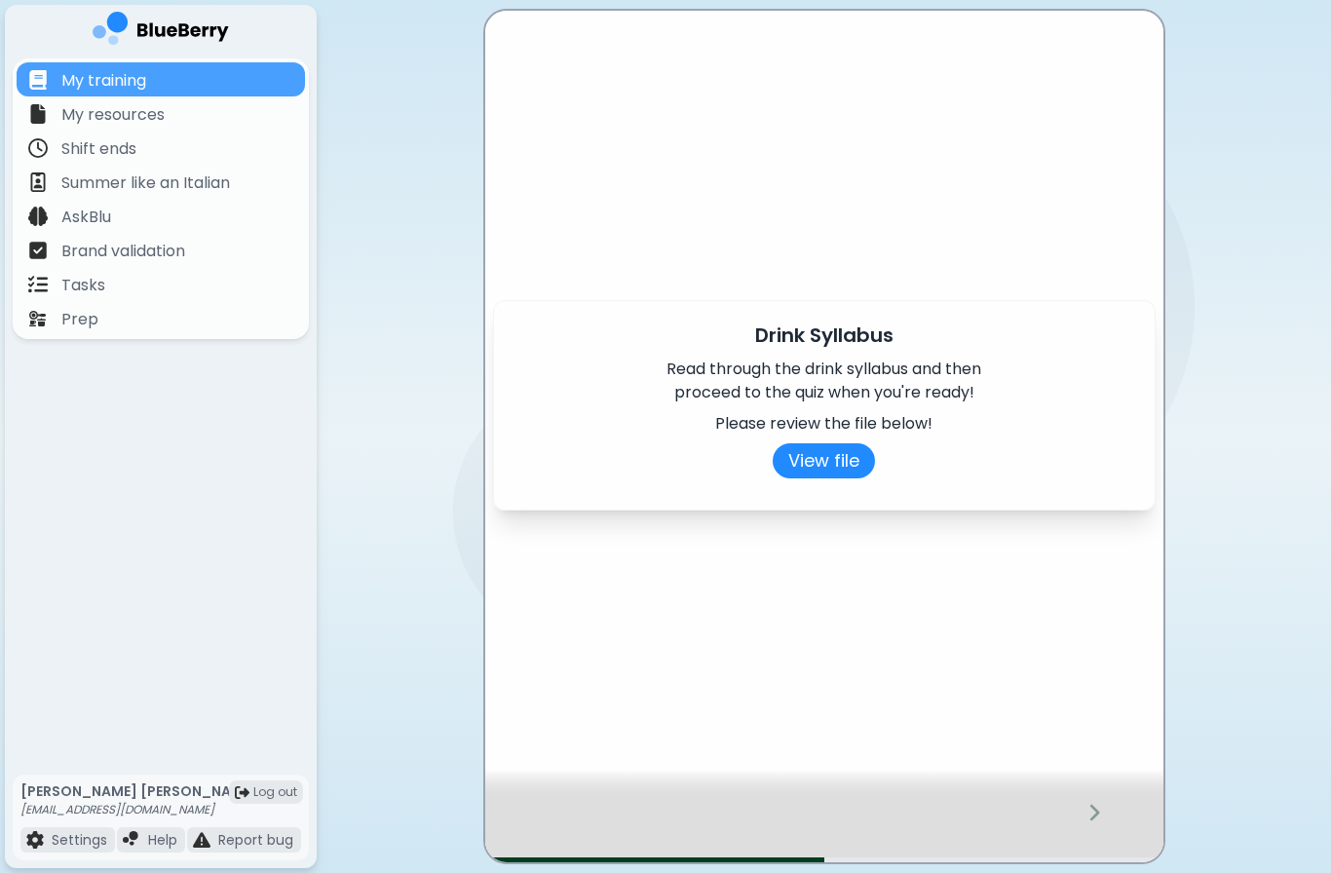
click at [834, 462] on button "View file" at bounding box center [824, 460] width 102 height 35
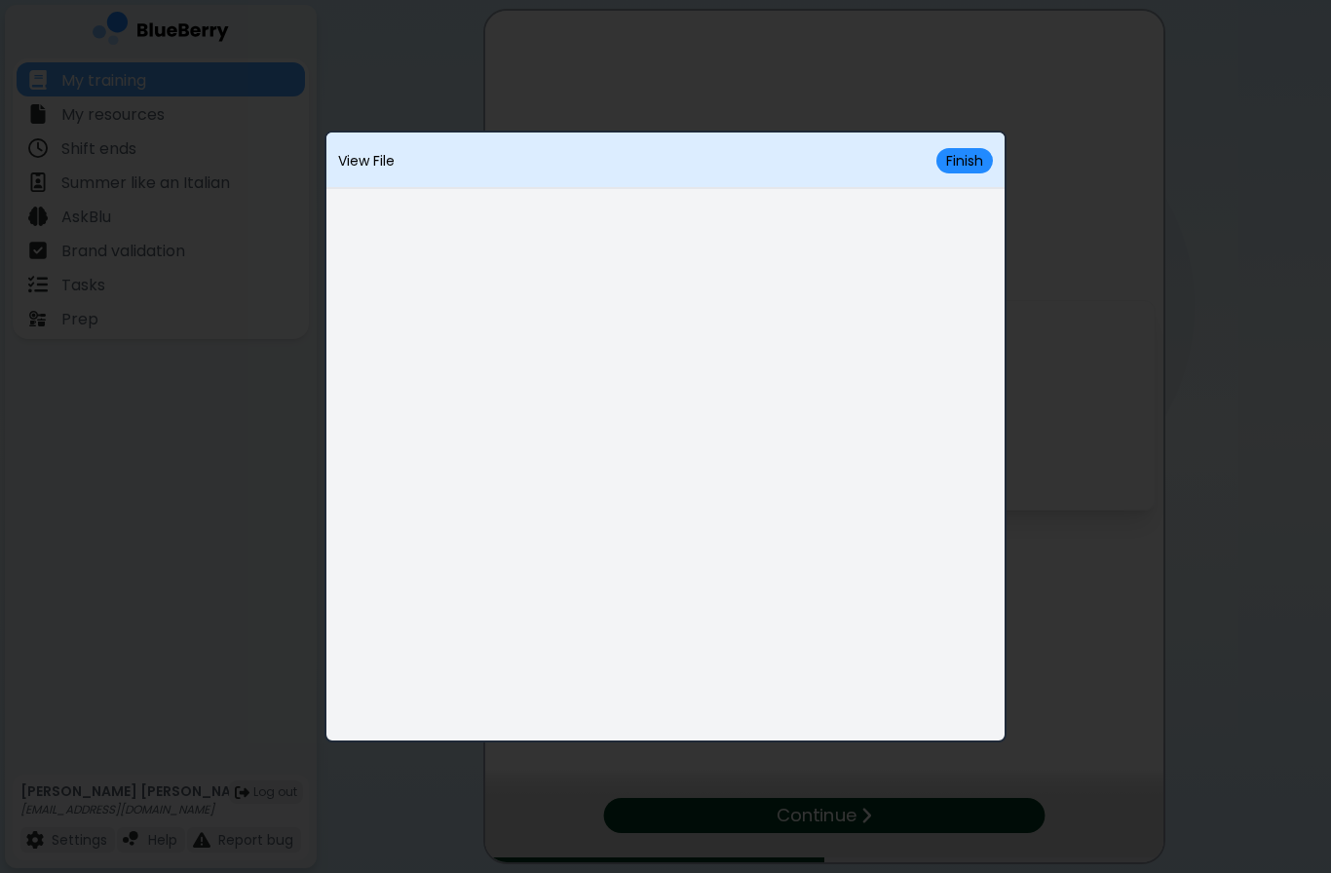
click at [959, 173] on button "Finish" at bounding box center [965, 160] width 57 height 25
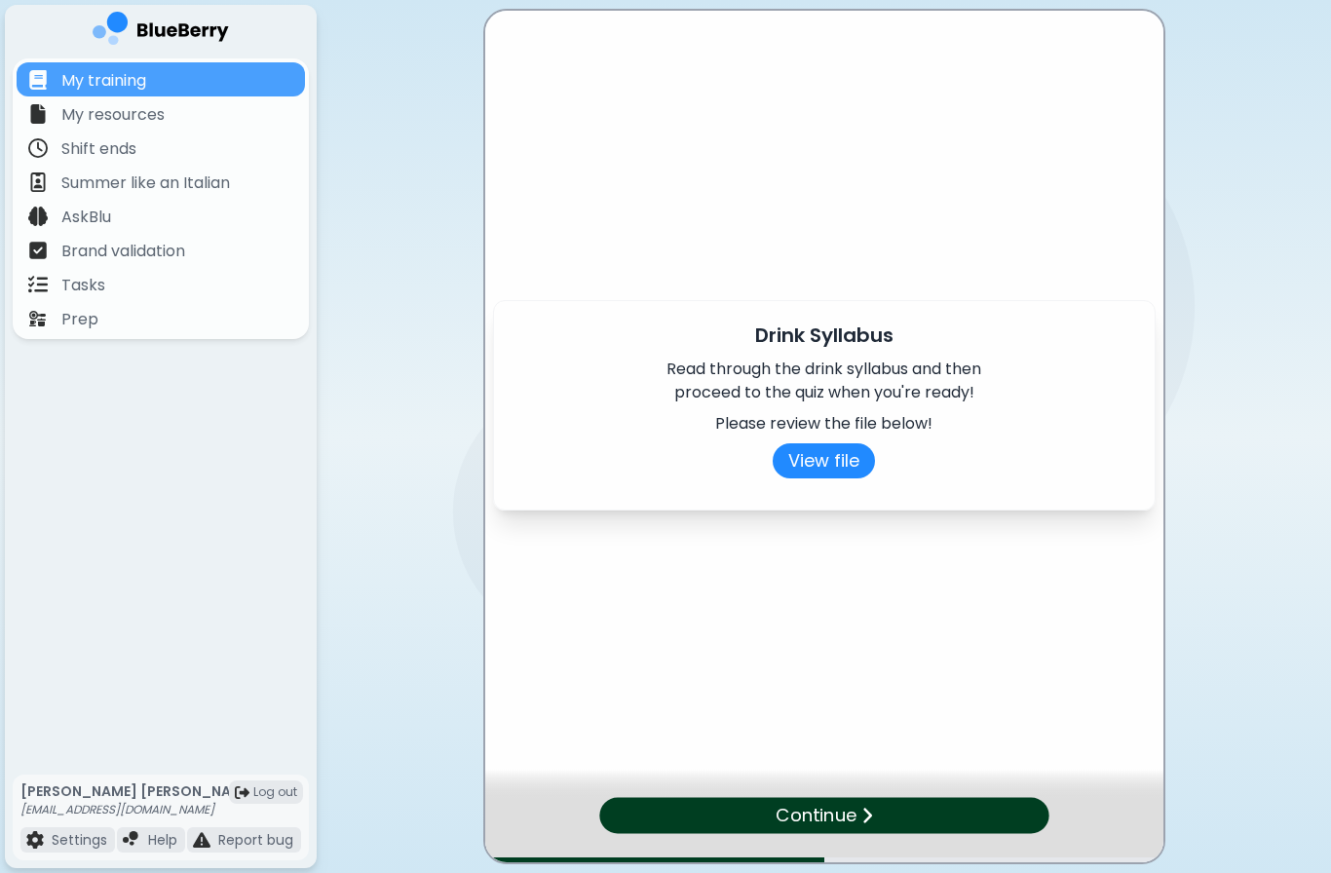
click at [74, 89] on p "My training" at bounding box center [103, 80] width 85 height 23
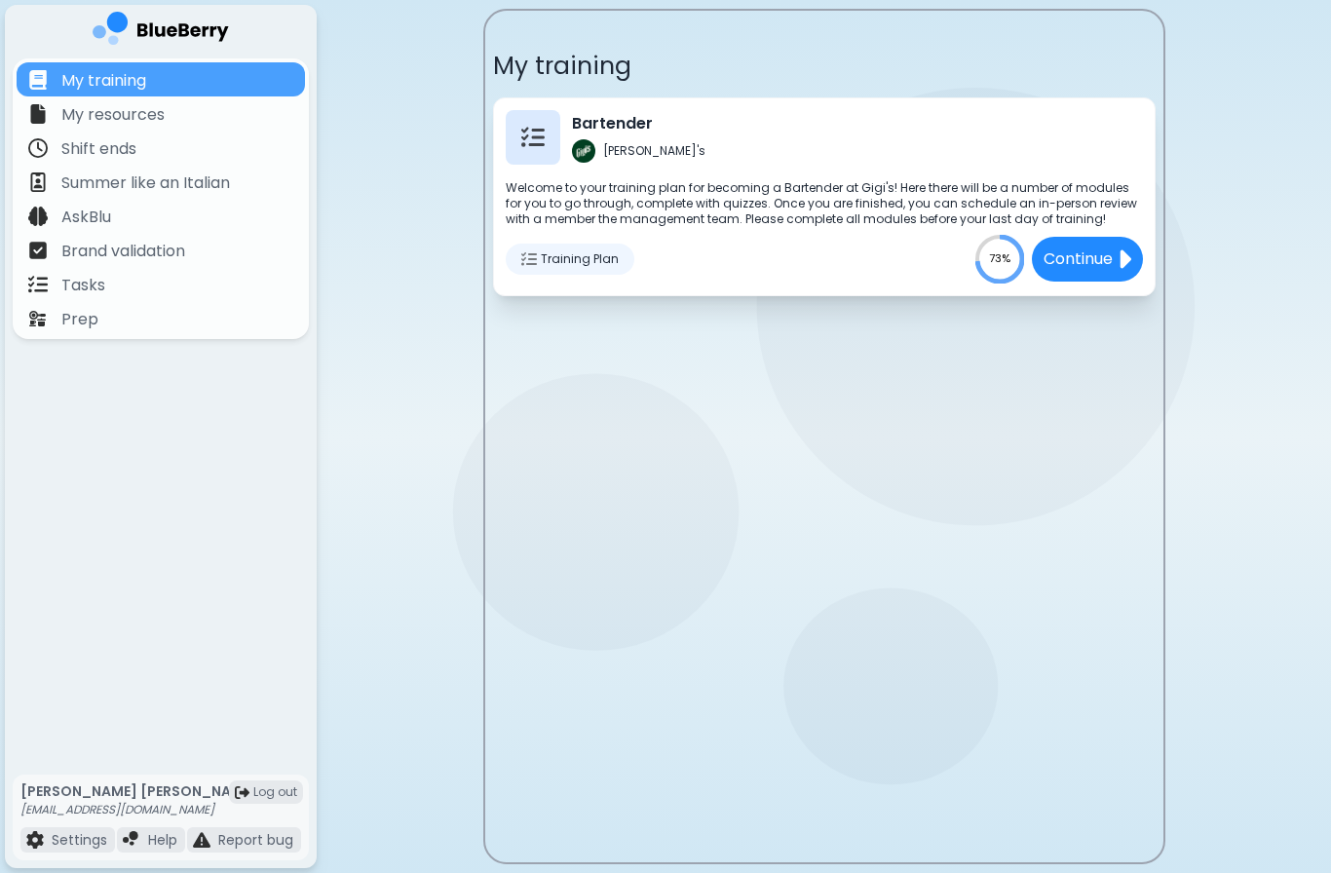
click at [1092, 266] on p "Continue" at bounding box center [1078, 259] width 69 height 23
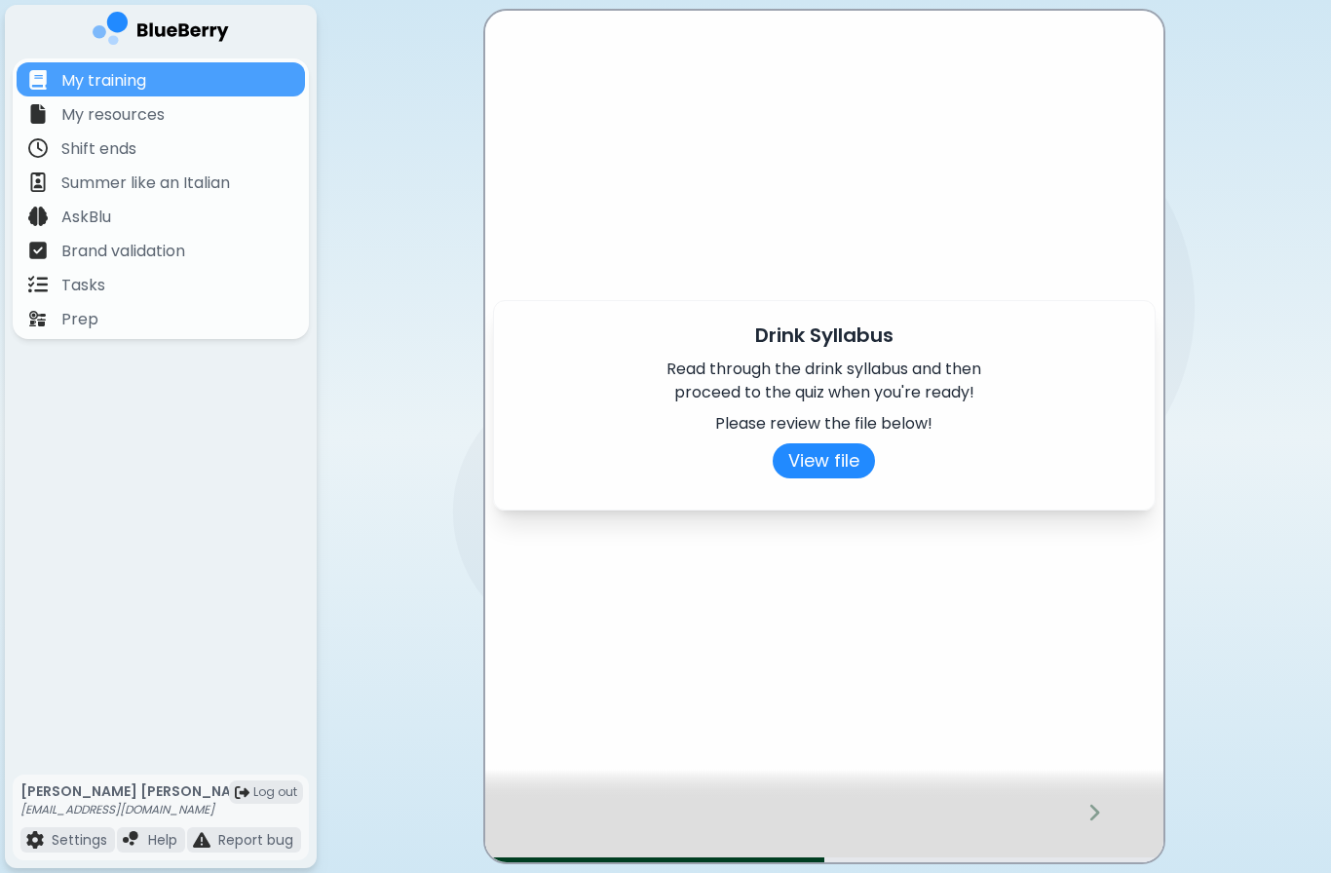
click at [843, 452] on button "View file" at bounding box center [824, 460] width 102 height 35
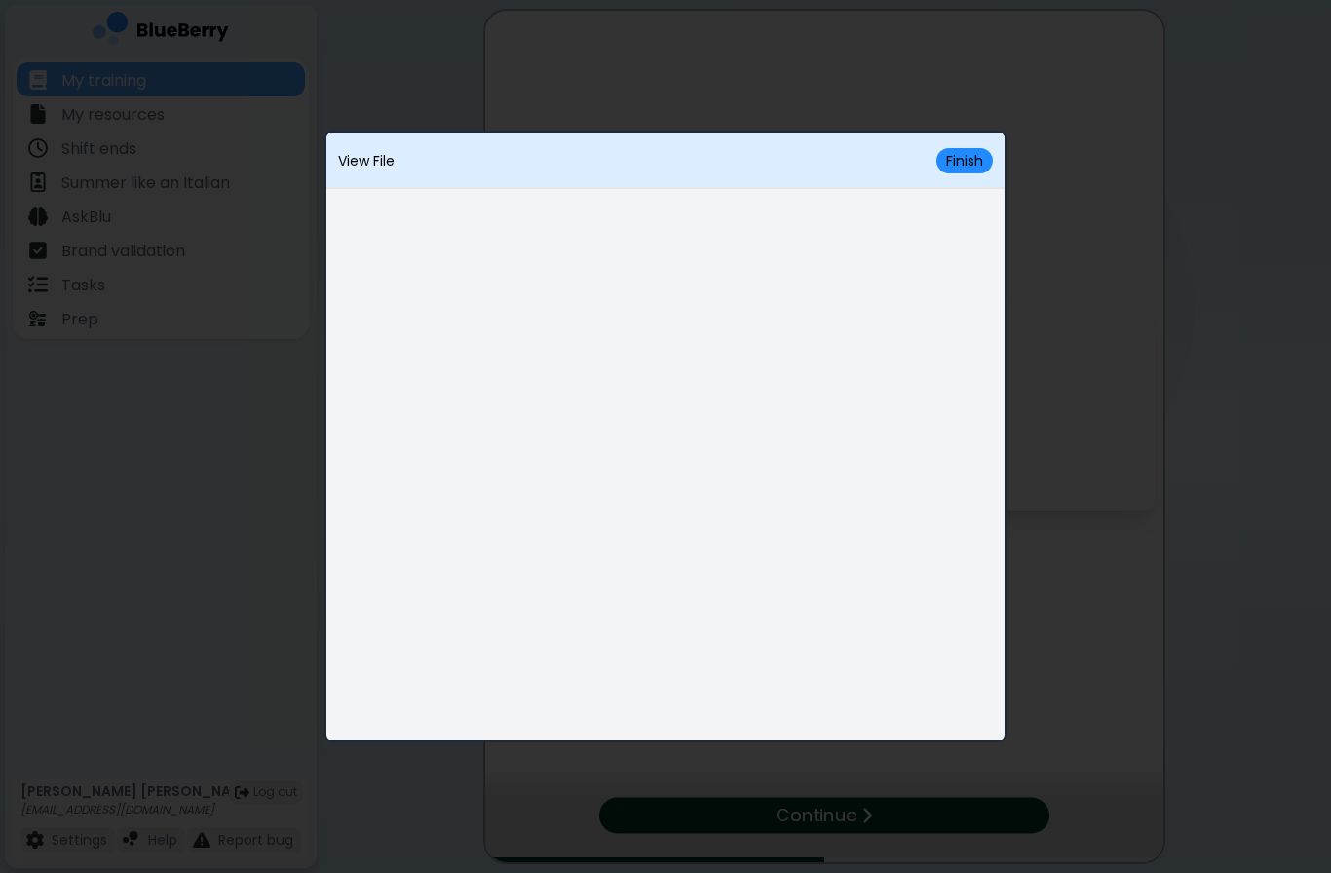
click at [982, 138] on div "View File Finish" at bounding box center [666, 161] width 678 height 57
click at [968, 165] on button "Finish" at bounding box center [965, 160] width 57 height 25
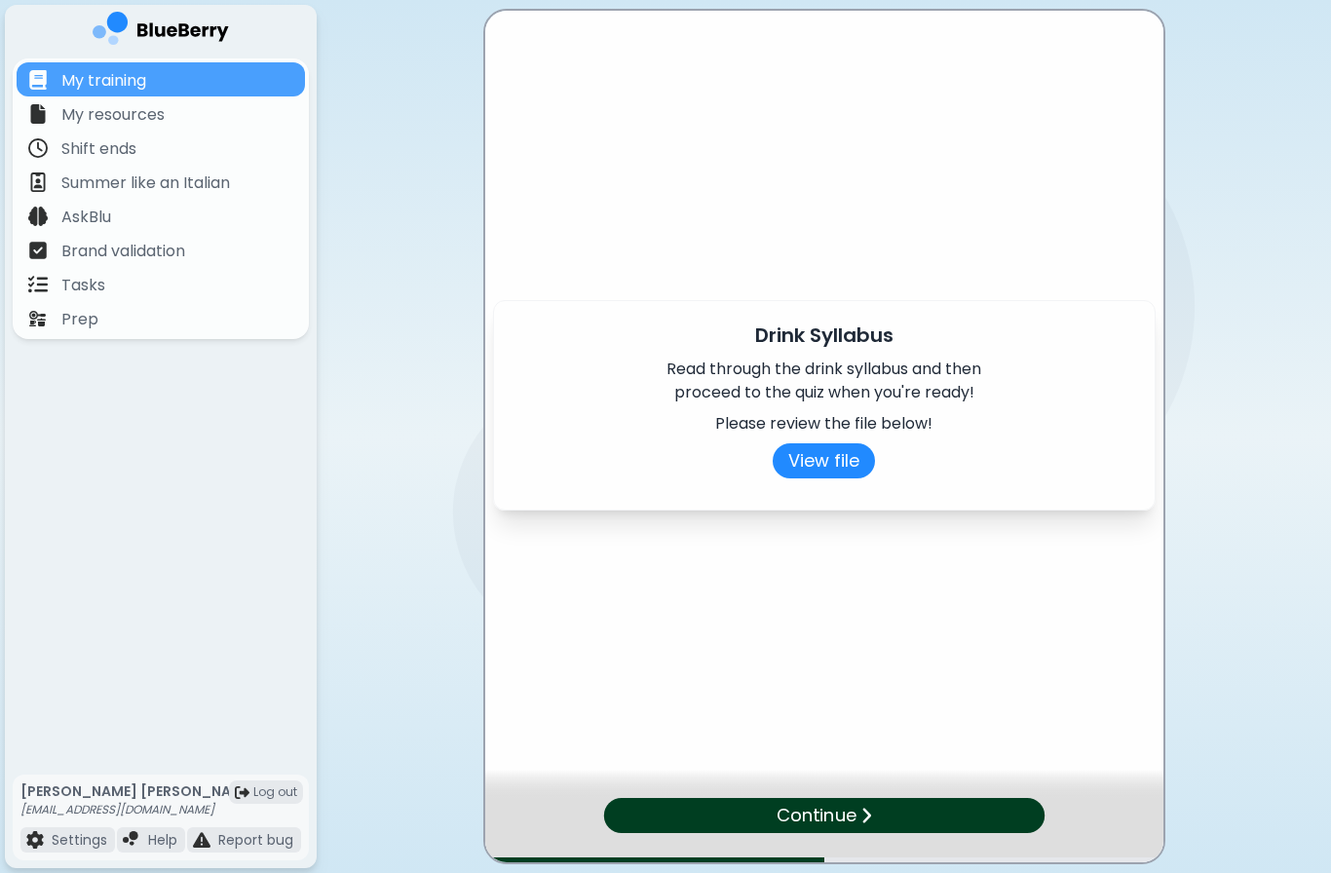
click at [940, 812] on div "Continue" at bounding box center [823, 815] width 441 height 35
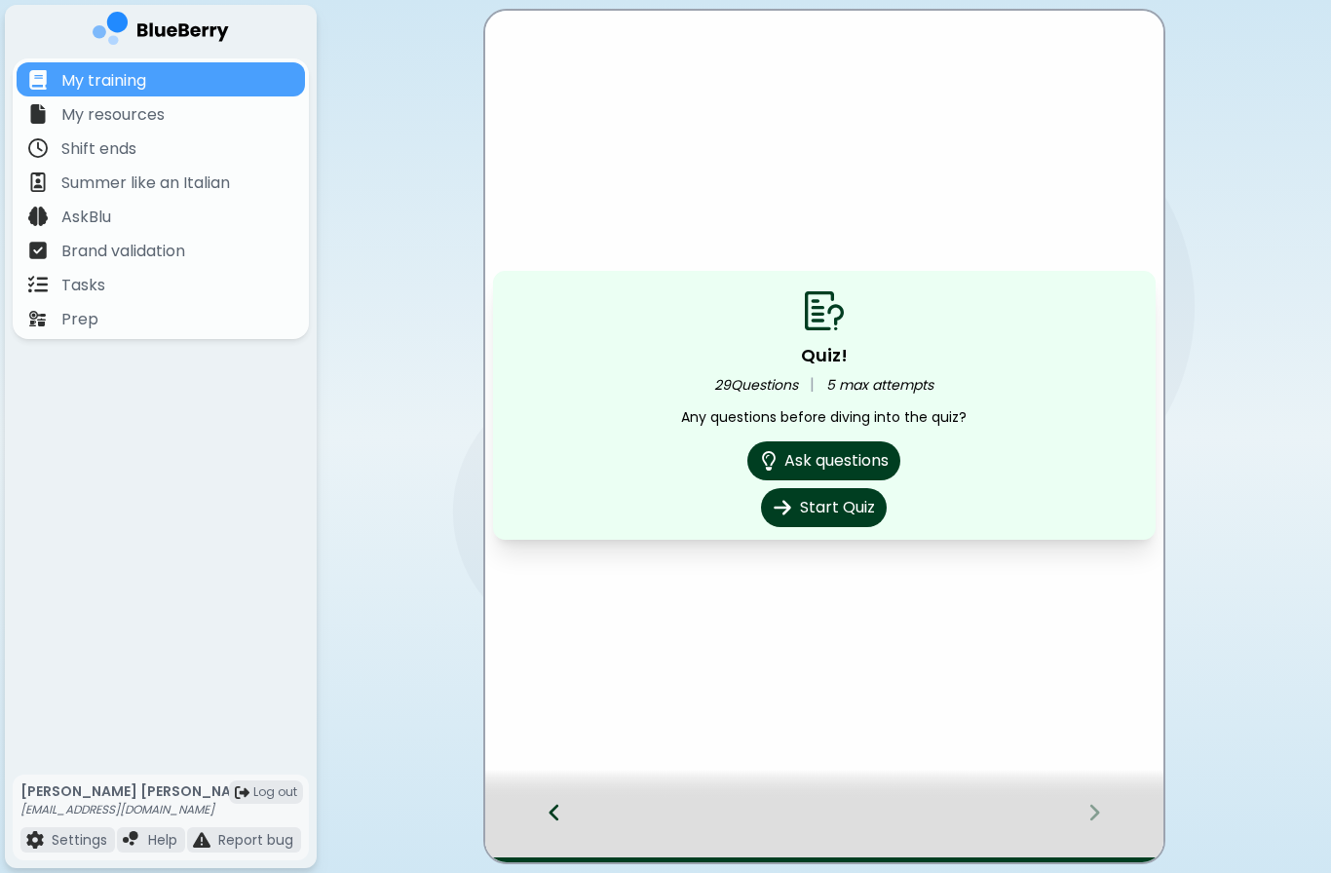
click at [851, 508] on button "Start Quiz" at bounding box center [824, 507] width 126 height 39
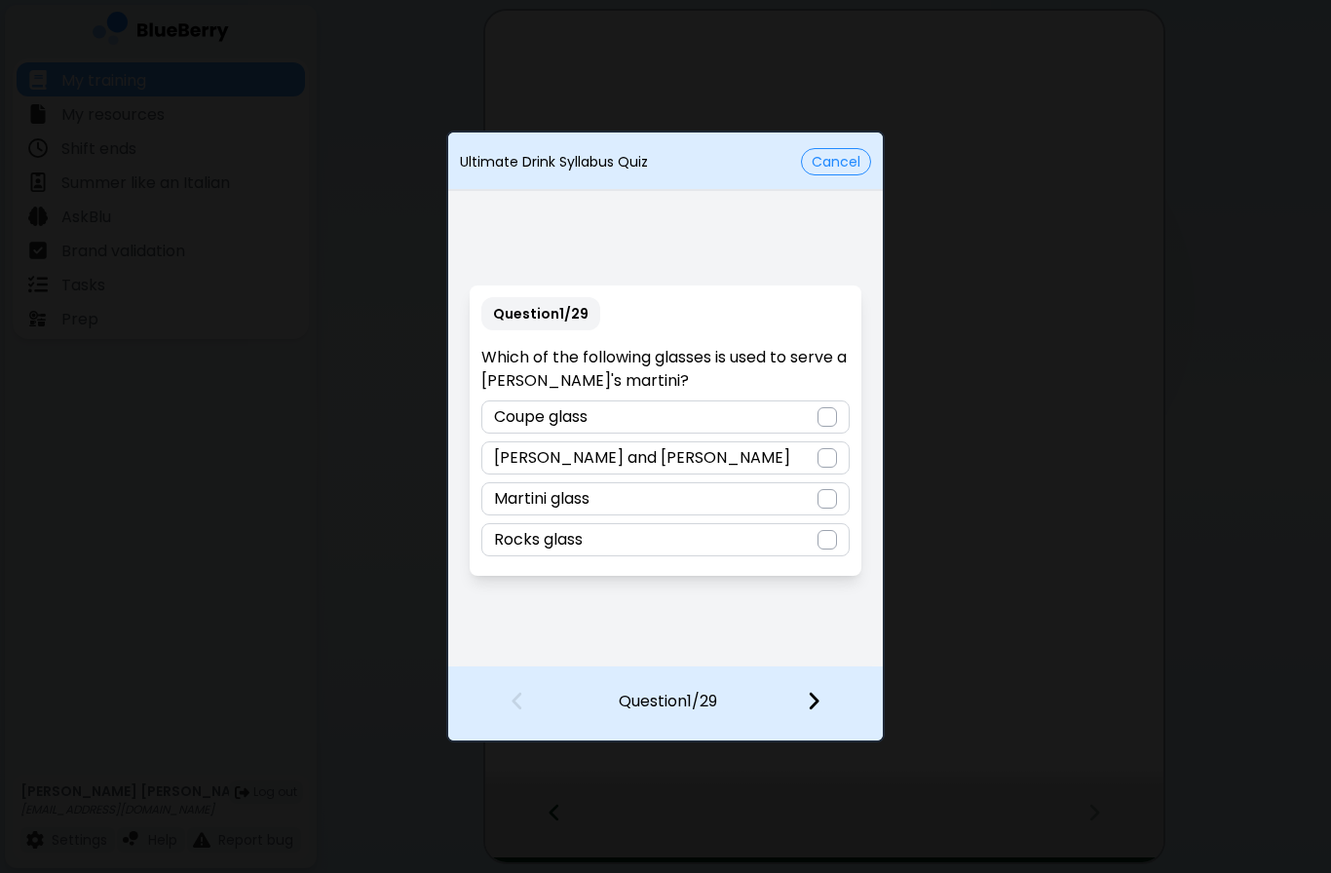
click at [830, 462] on div at bounding box center [827, 457] width 19 height 19
click at [833, 689] on div at bounding box center [825, 703] width 115 height 72
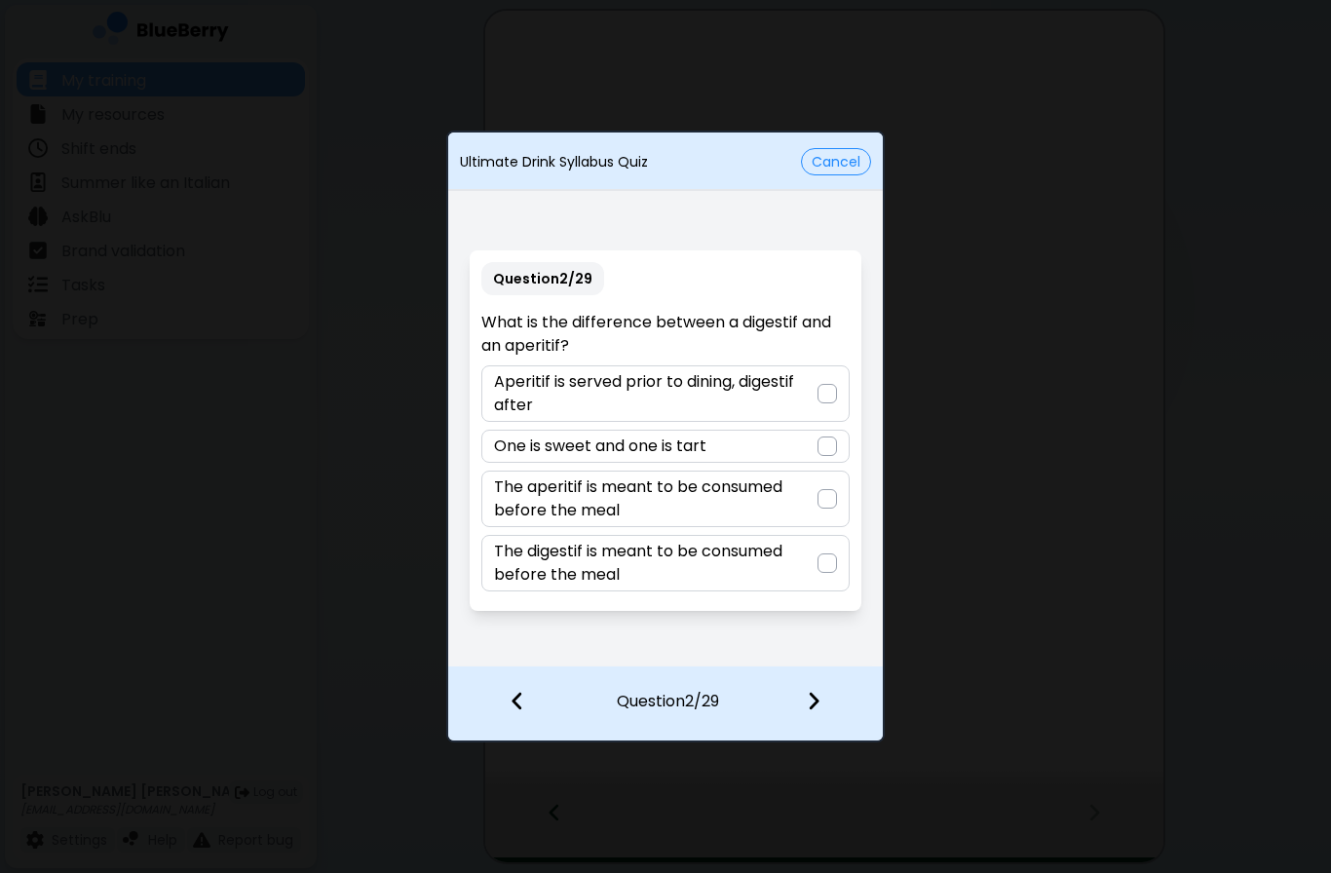
click at [809, 396] on p "Aperitif is served prior to dining, digestif after" at bounding box center [655, 393] width 323 height 47
click at [828, 694] on div at bounding box center [825, 703] width 115 height 72
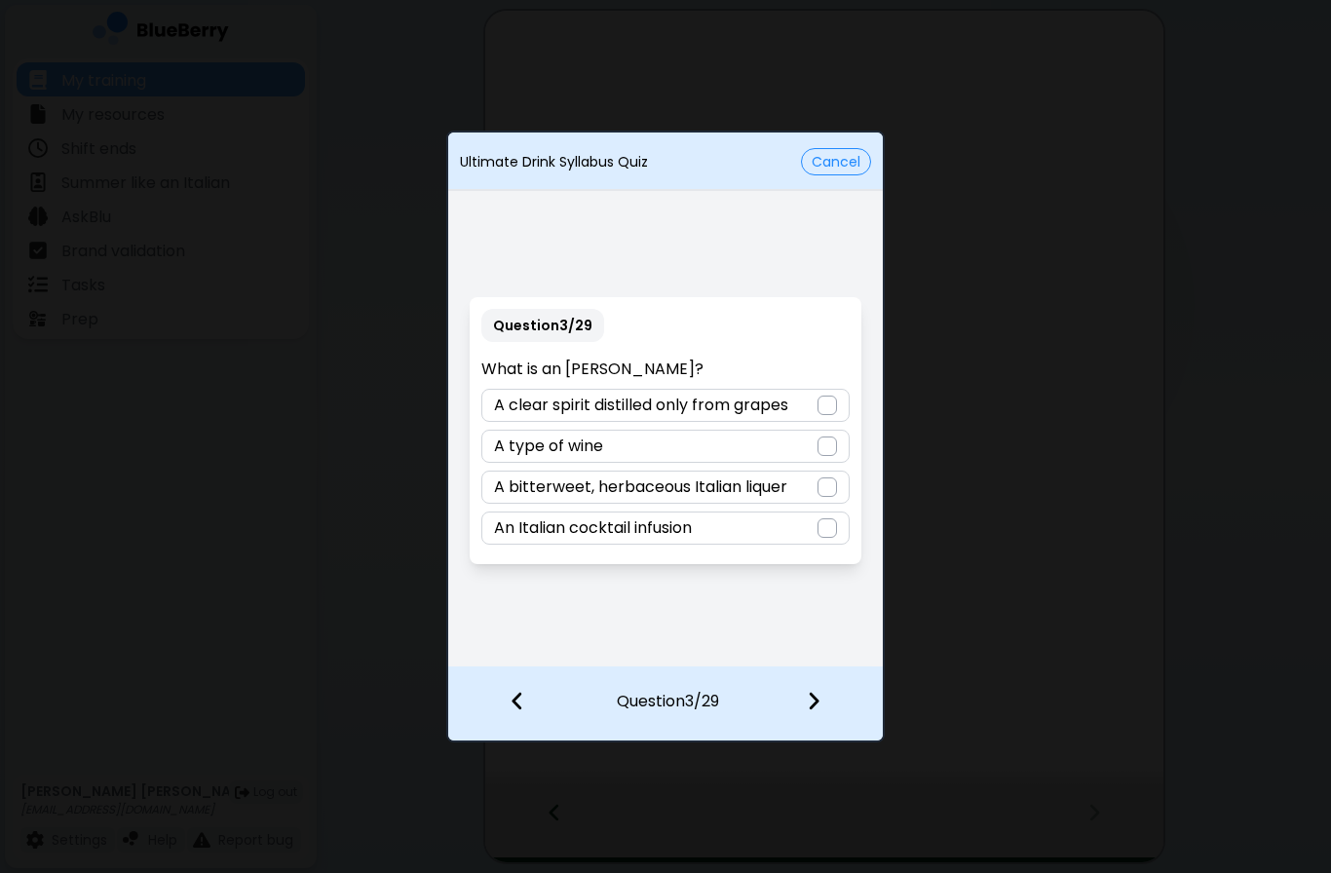
click at [818, 481] on div at bounding box center [827, 487] width 19 height 19
click at [820, 691] on img at bounding box center [814, 700] width 14 height 21
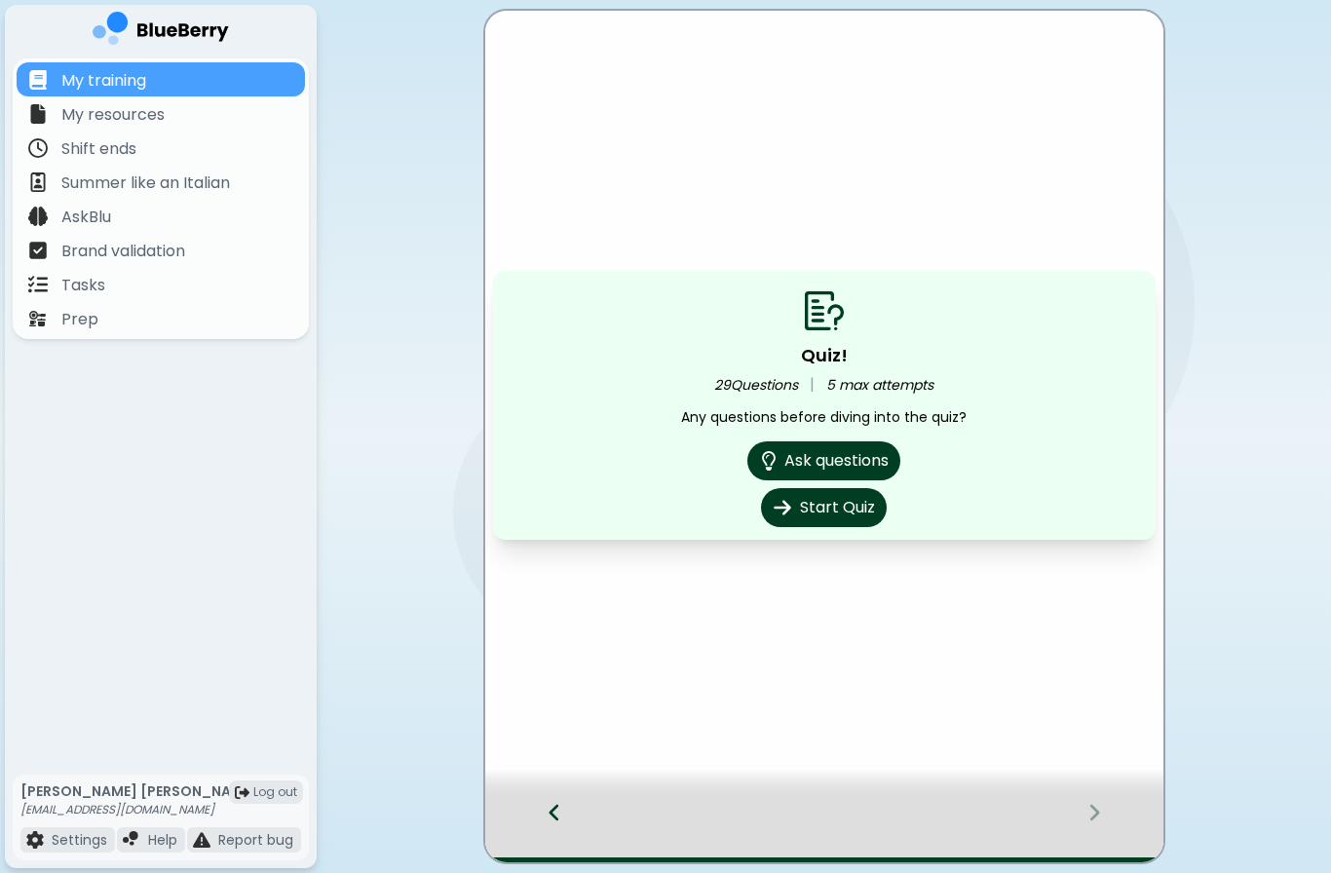
click at [851, 507] on button "Start Quiz" at bounding box center [824, 507] width 126 height 39
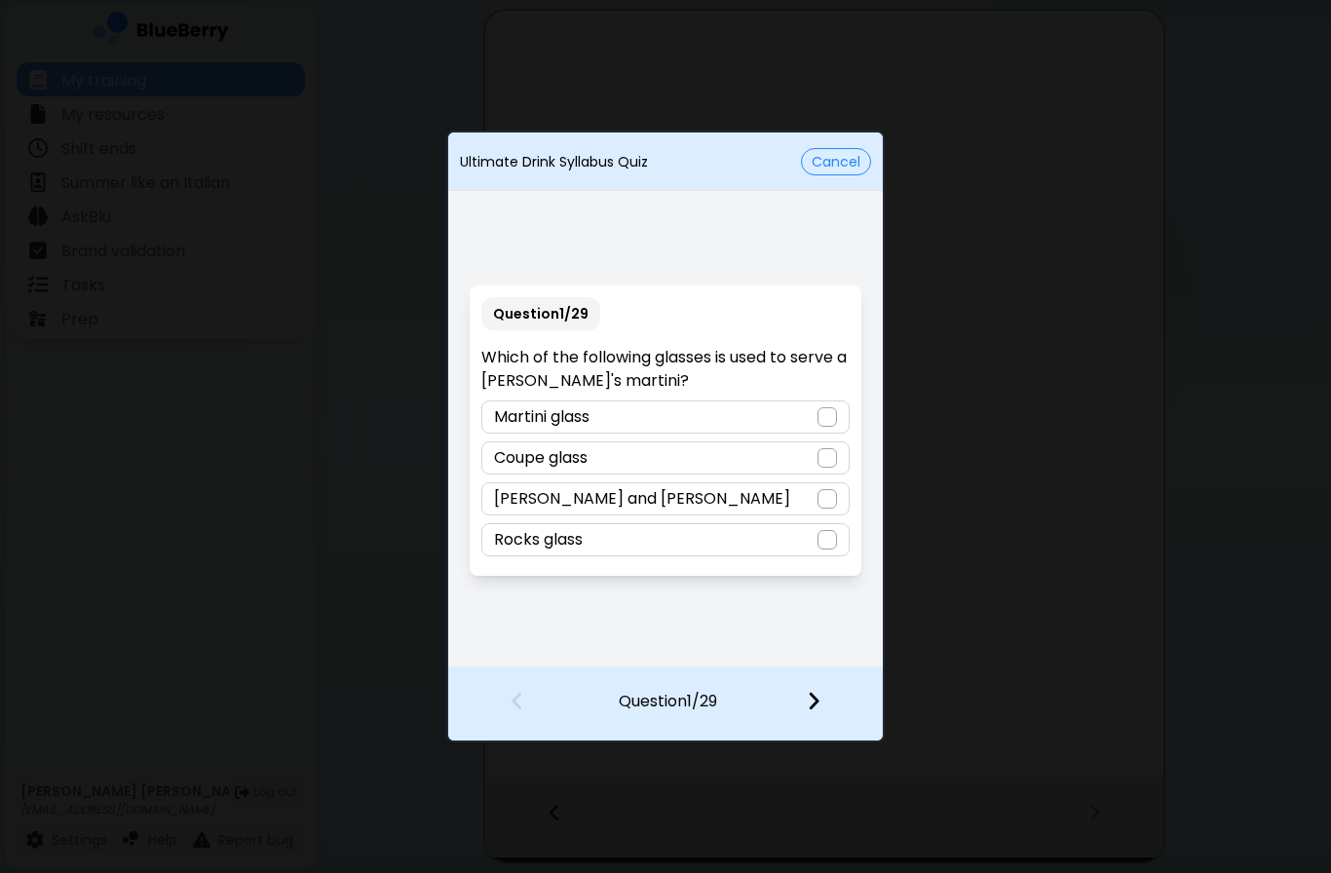
click at [780, 452] on div "Coupe glass" at bounding box center [664, 458] width 367 height 33
click at [779, 451] on div "Coupe glass" at bounding box center [664, 458] width 367 height 33
click at [829, 450] on img at bounding box center [828, 458] width 14 height 16
click at [818, 495] on div at bounding box center [827, 498] width 19 height 19
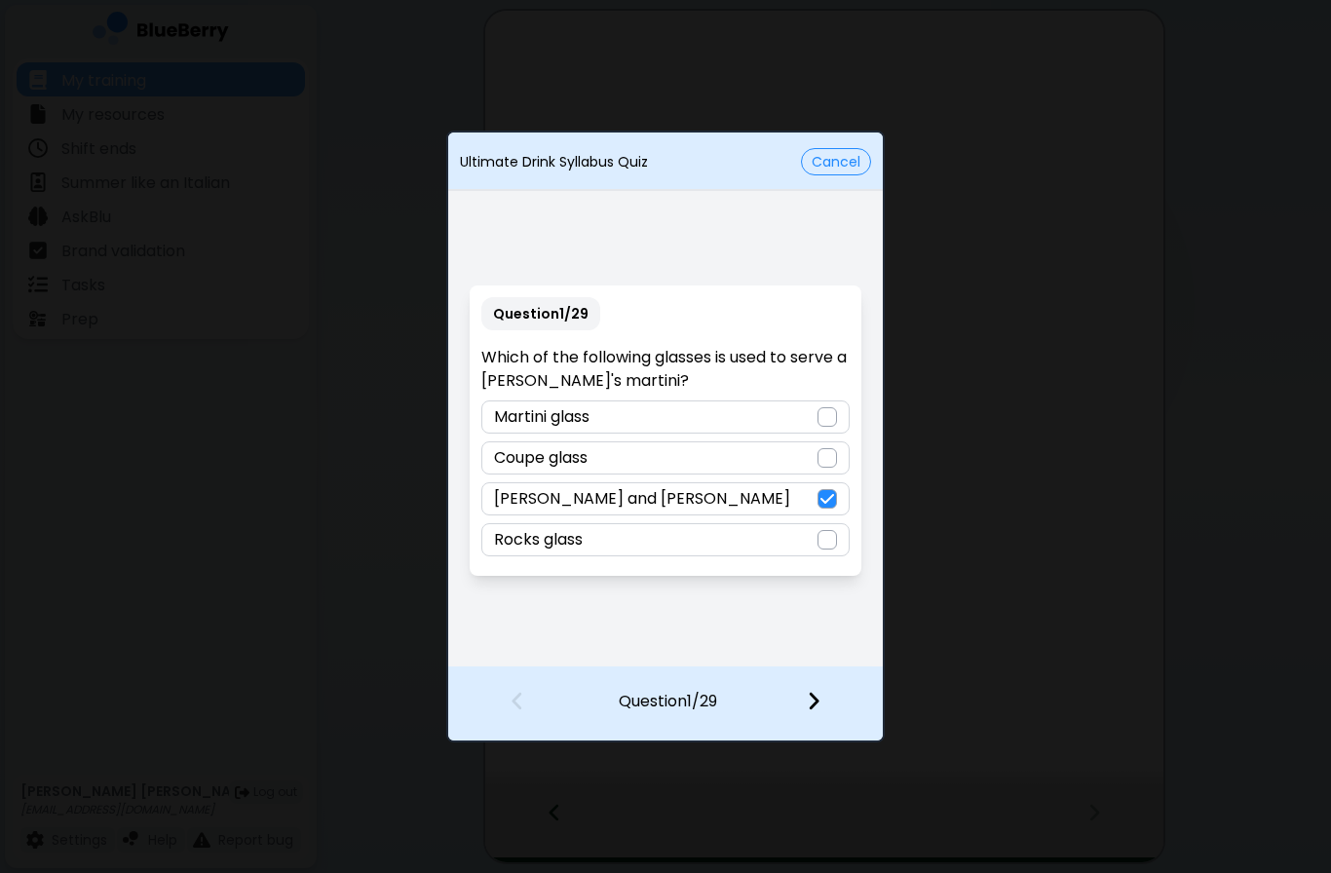
click at [812, 712] on img at bounding box center [814, 700] width 14 height 21
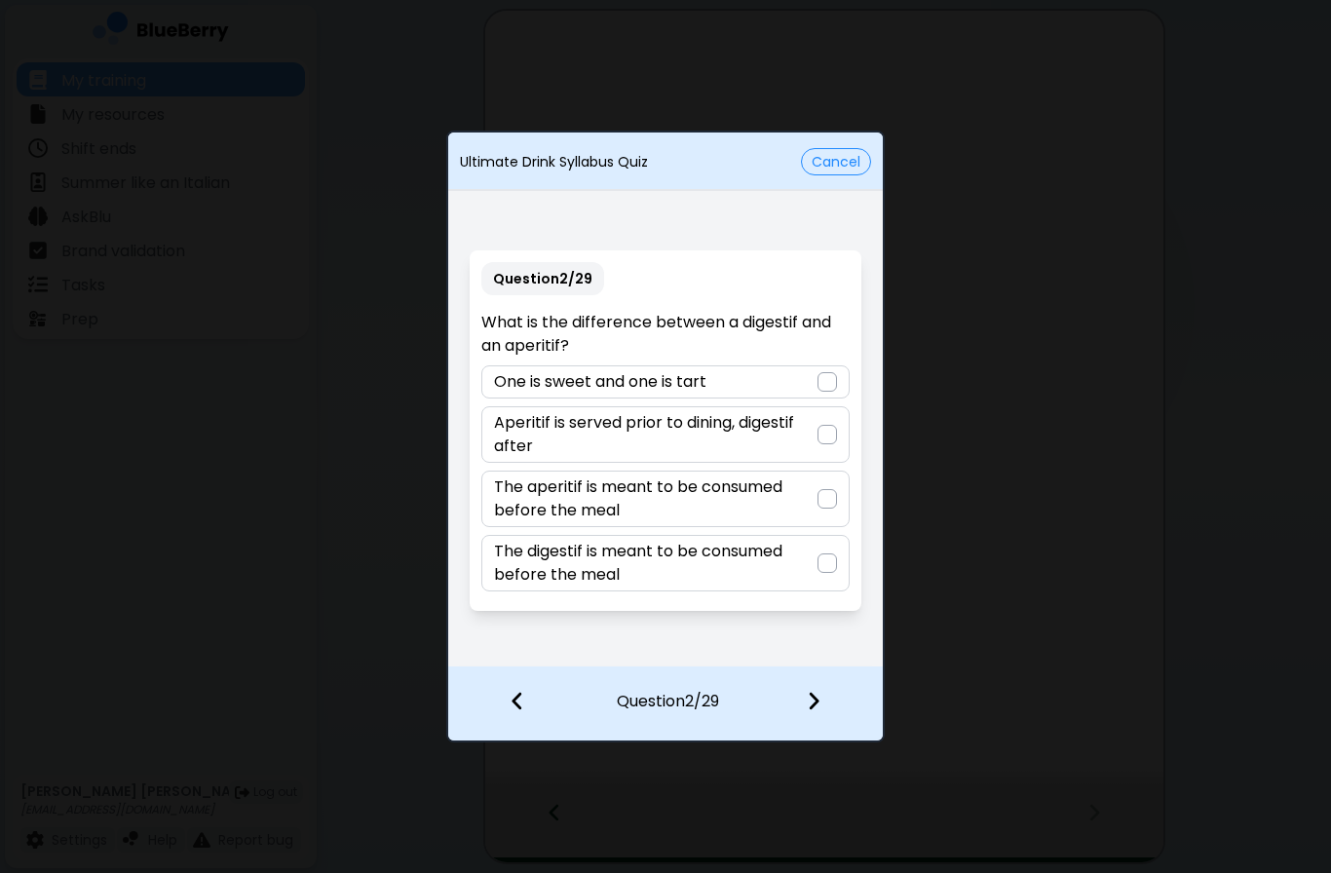
click at [801, 434] on p "Aperitif is served prior to dining, digestif after" at bounding box center [655, 434] width 323 height 47
click at [816, 701] on img at bounding box center [814, 700] width 14 height 21
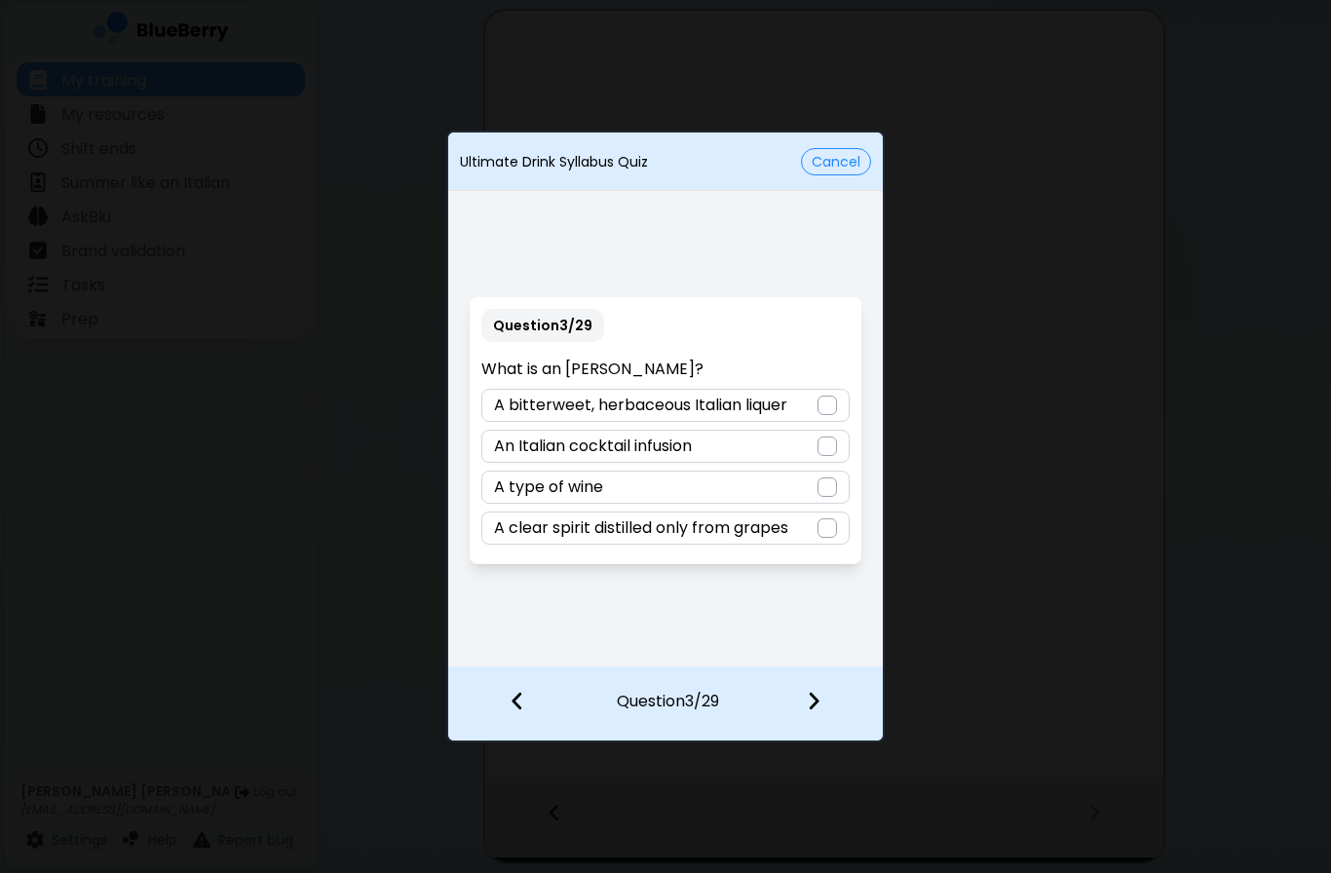
click at [812, 404] on div "A bitterweet, herbaceous Italian liquer" at bounding box center [664, 405] width 367 height 33
click at [820, 691] on img at bounding box center [814, 700] width 14 height 21
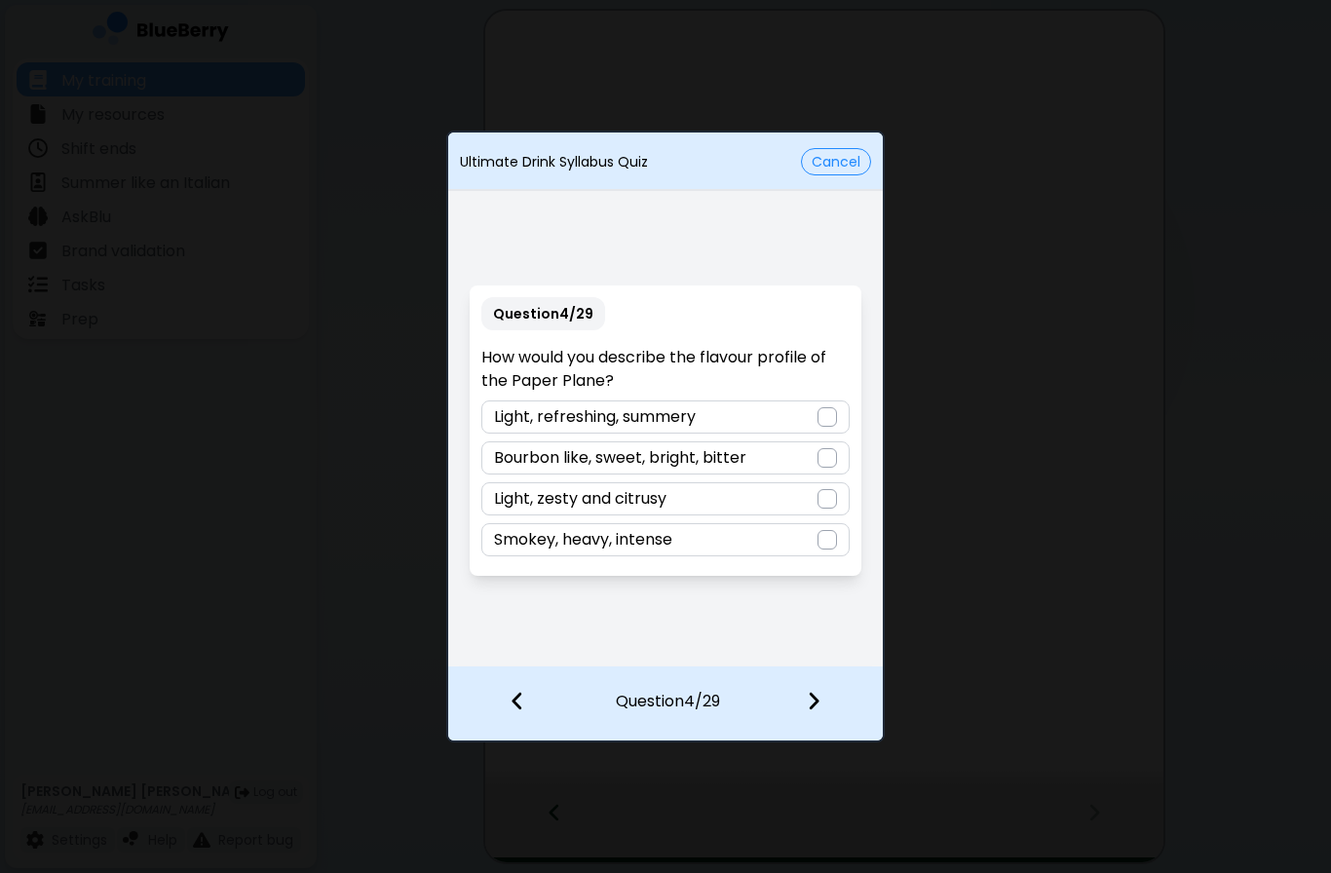
click at [805, 457] on div "Bourbon like, sweet, bright, bitter" at bounding box center [664, 458] width 367 height 33
click at [830, 710] on div at bounding box center [825, 703] width 115 height 72
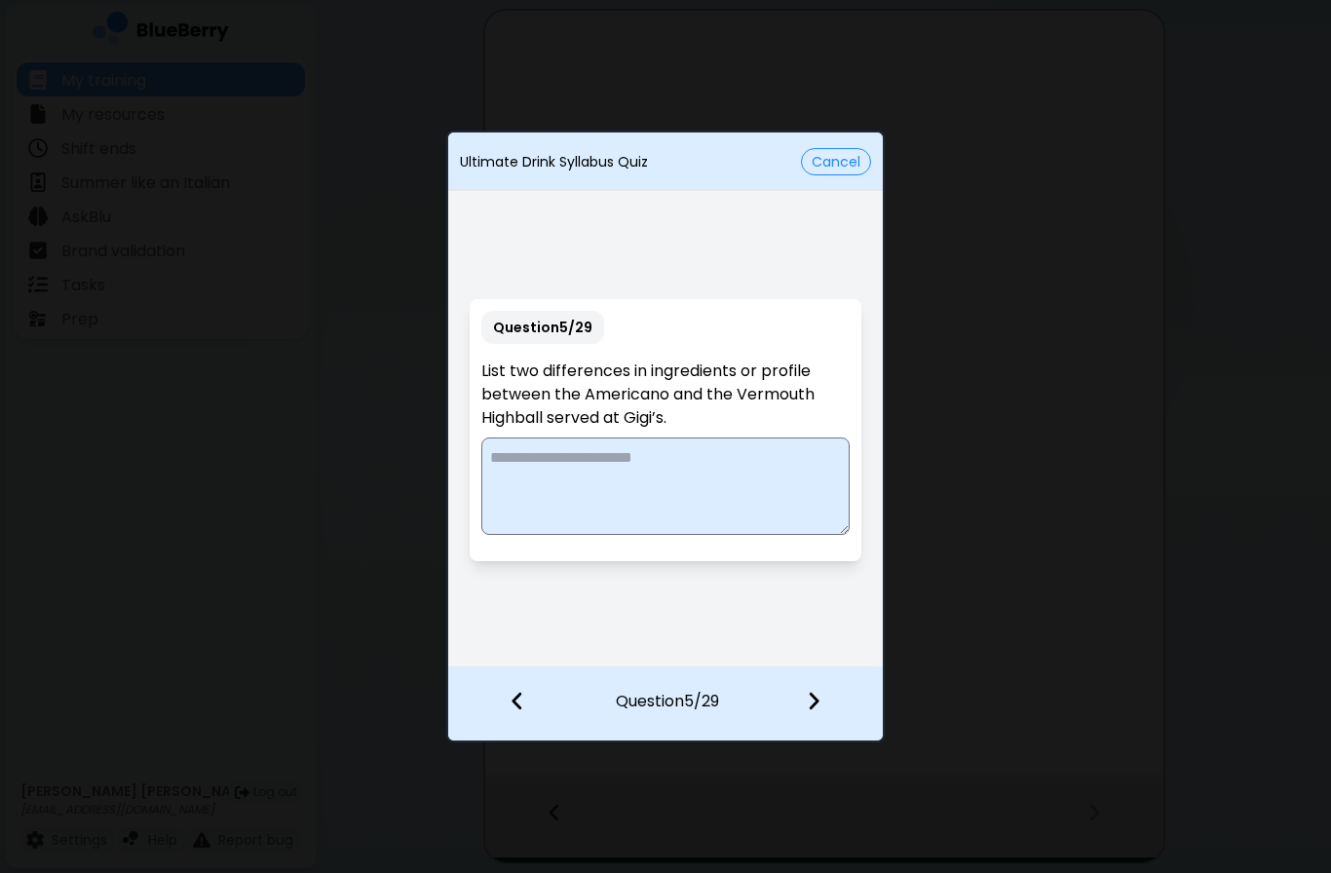
click at [782, 477] on textarea at bounding box center [664, 486] width 367 height 97
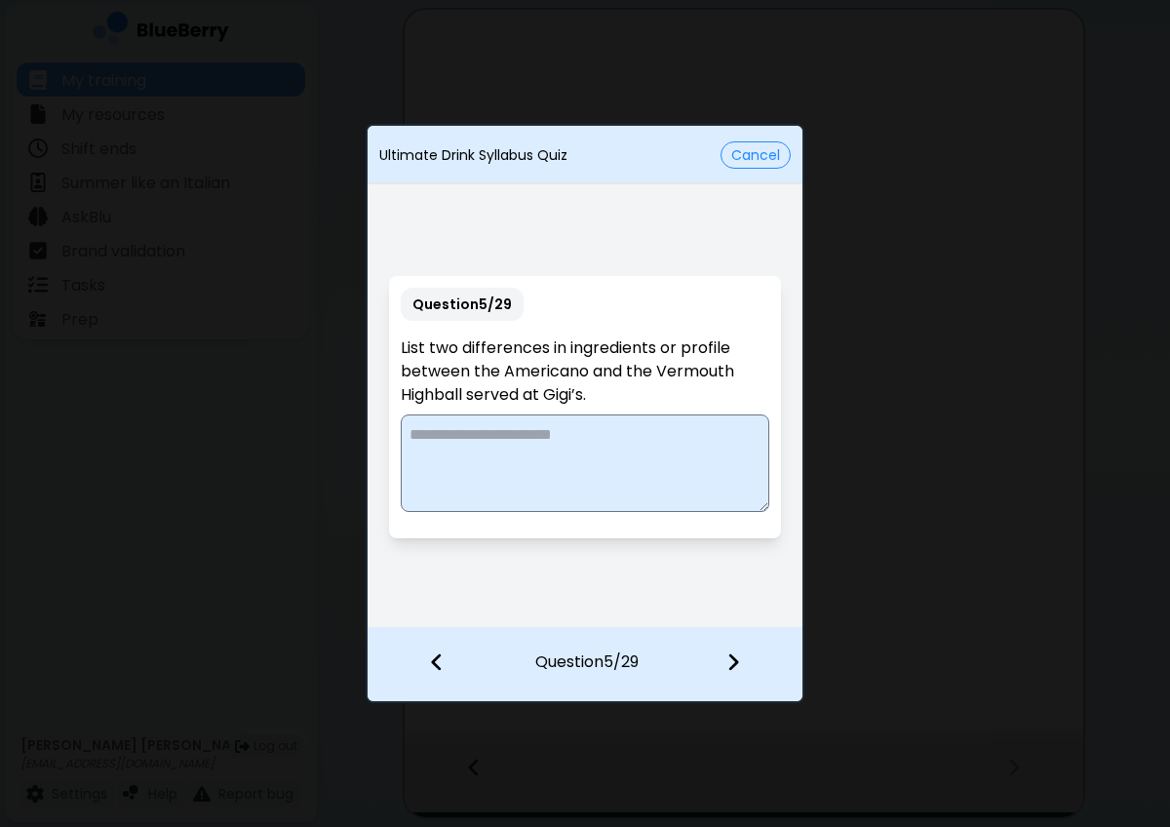
click at [131, 488] on div "Ultimate Drink Syllabus Quiz Cancel Question 5 / 29 List two differences in ing…" at bounding box center [585, 413] width 1170 height 827
click at [604, 478] on textarea at bounding box center [584, 462] width 367 height 97
click at [614, 466] on textarea "**********" at bounding box center [584, 462] width 367 height 97
type textarea "**********"
click at [738, 657] on img at bounding box center [733, 661] width 14 height 21
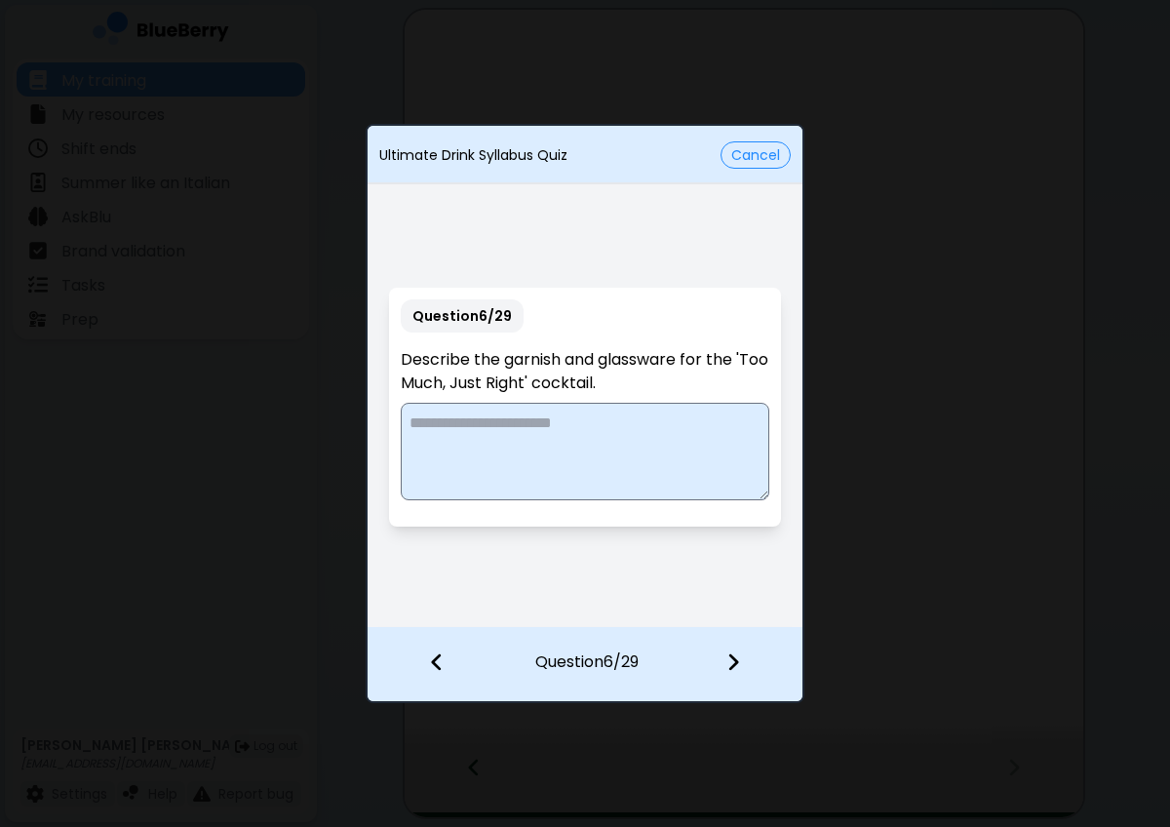
click at [629, 461] on textarea at bounding box center [584, 451] width 367 height 97
type textarea "**********"
click at [737, 655] on img at bounding box center [733, 661] width 14 height 21
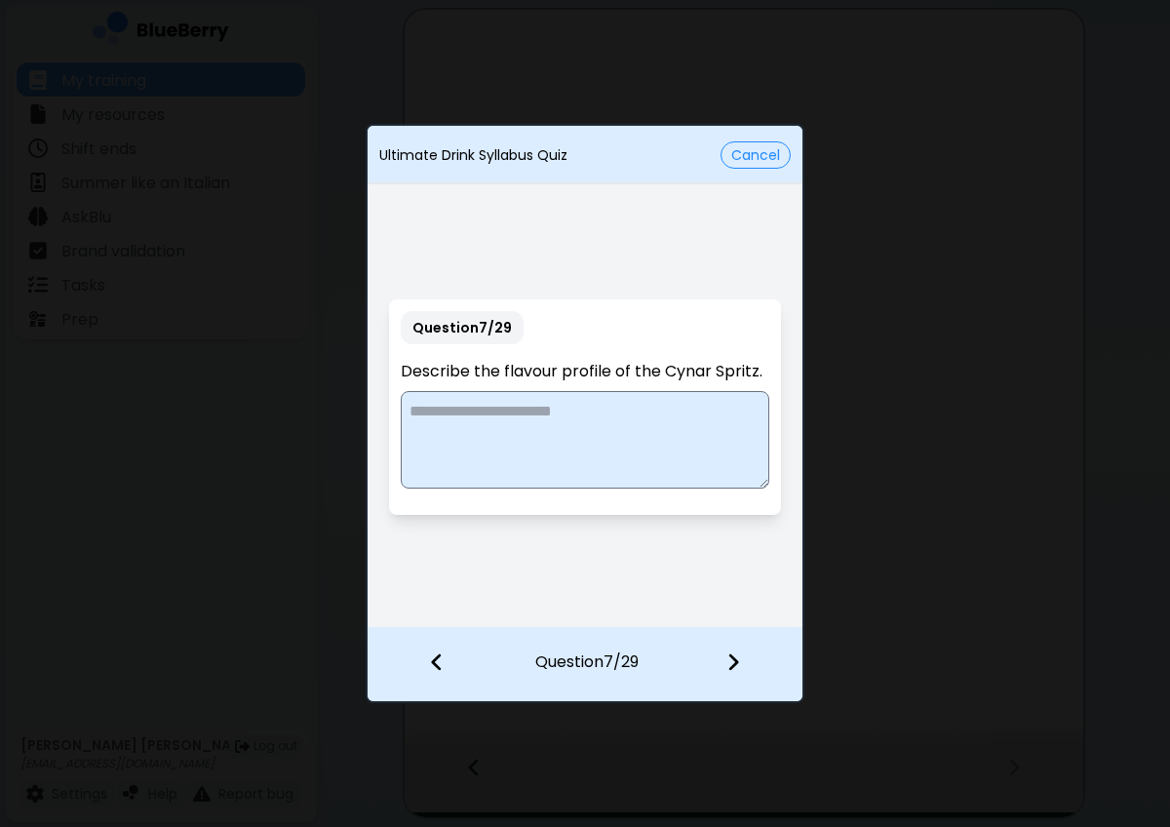
click at [16, 391] on div "Ultimate Drink Syllabus Quiz Cancel Question 7 / 29 Describe the flavour profil…" at bounding box center [585, 413] width 1170 height 827
